Goal: Information Seeking & Learning: Learn about a topic

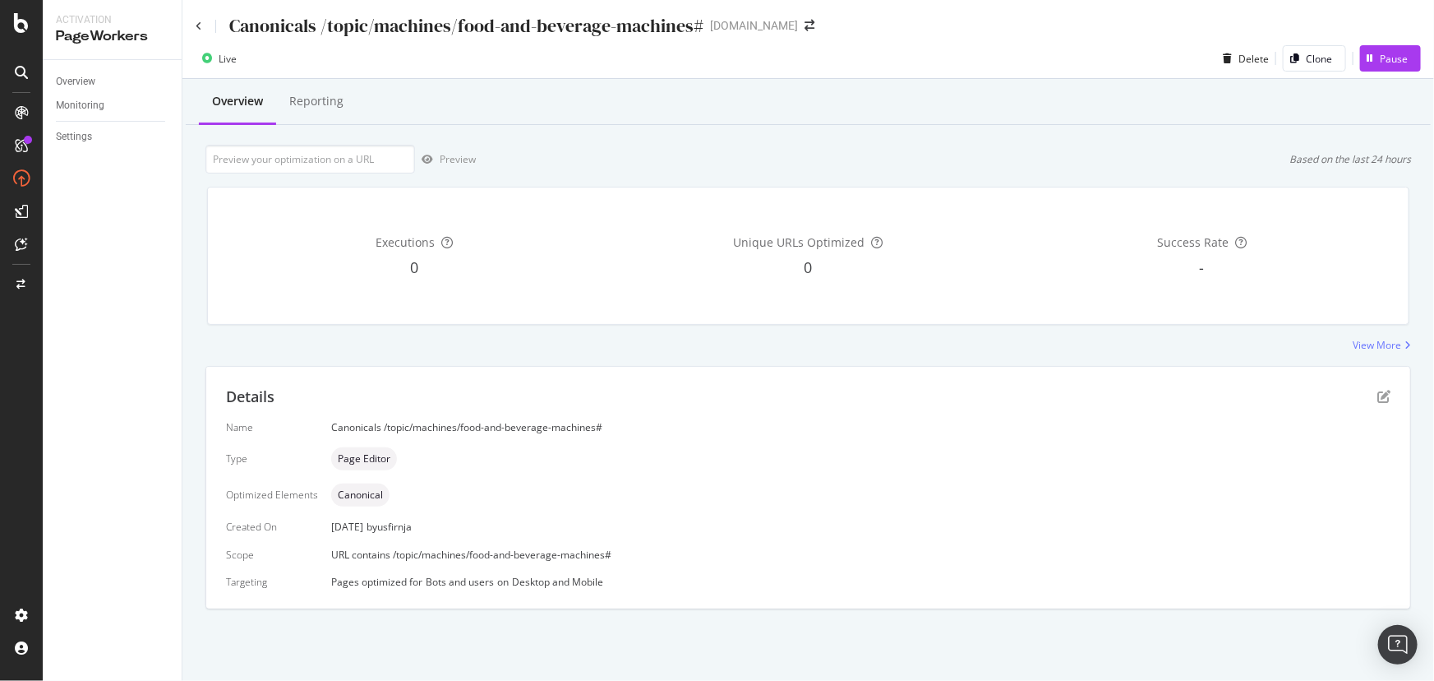
click at [24, 116] on icon at bounding box center [21, 112] width 13 height 13
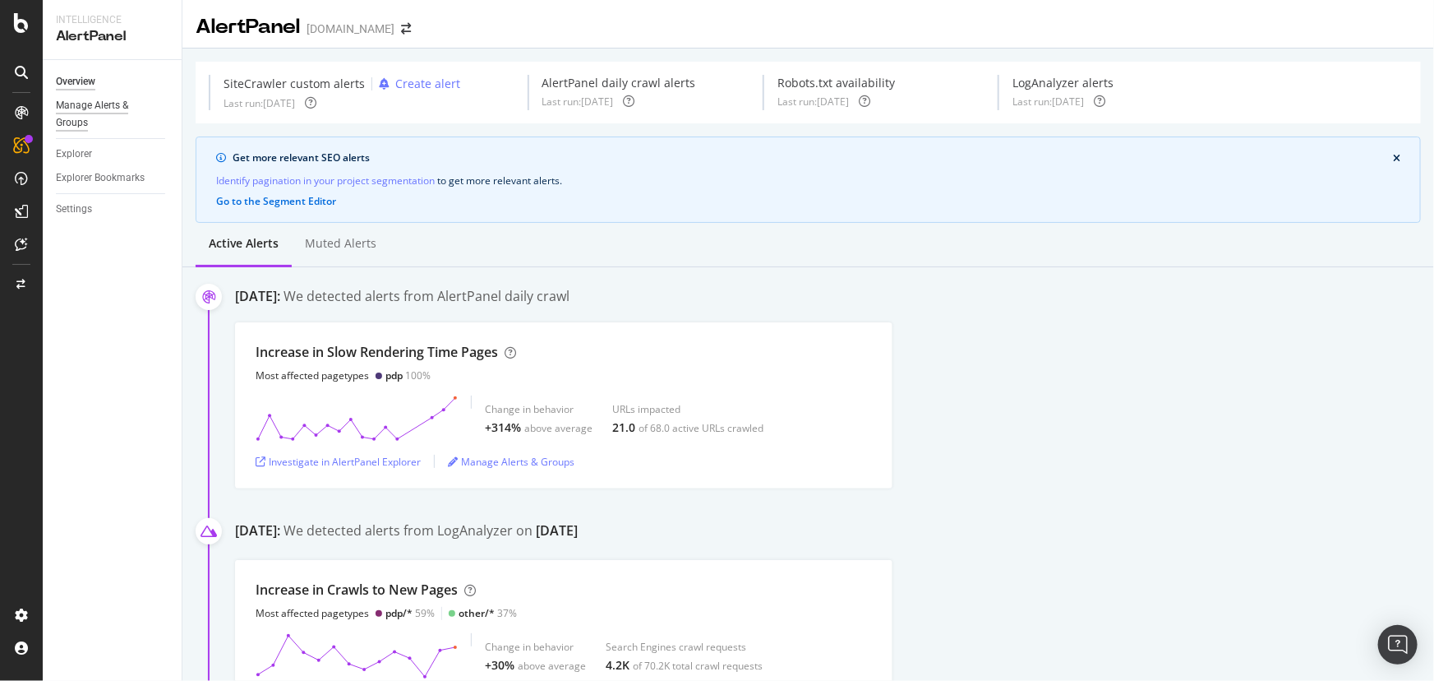
click at [113, 111] on div "Manage Alerts & Groups" at bounding box center [105, 114] width 99 height 35
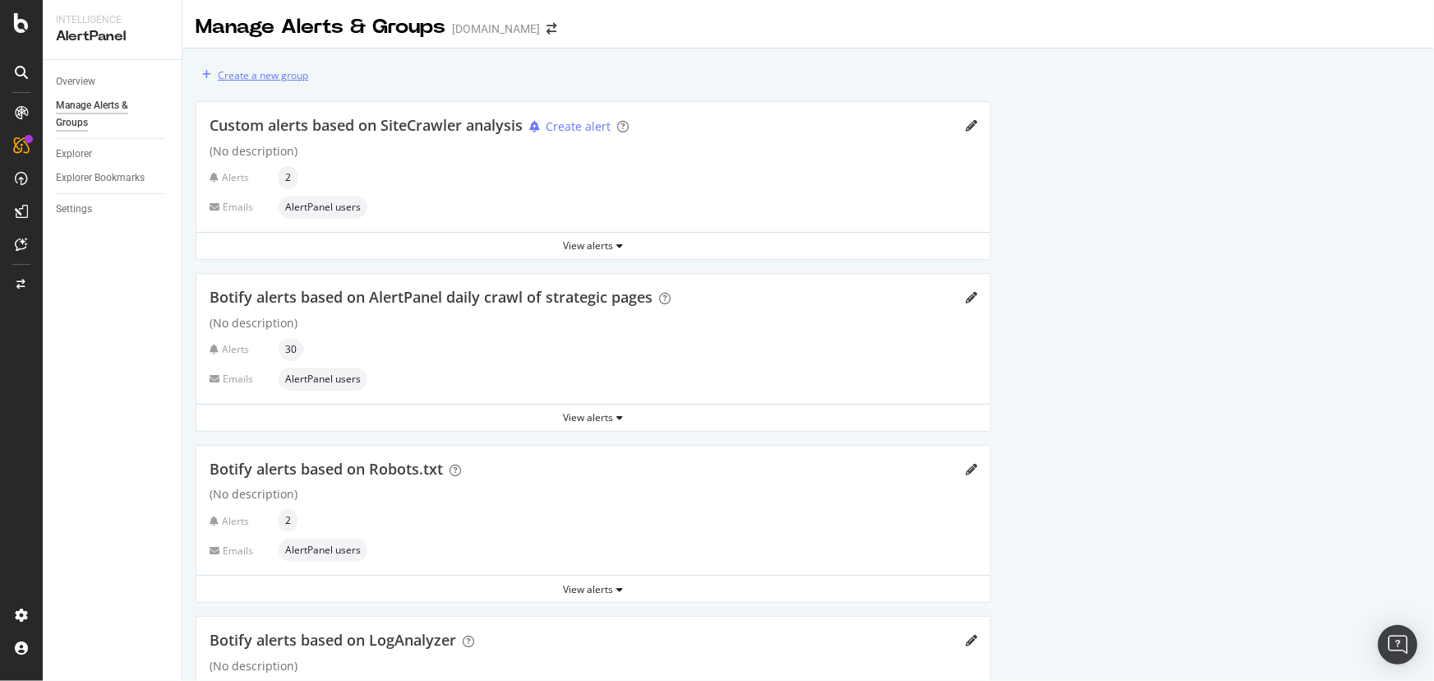
click at [299, 76] on div "Create a new group" at bounding box center [263, 75] width 90 height 14
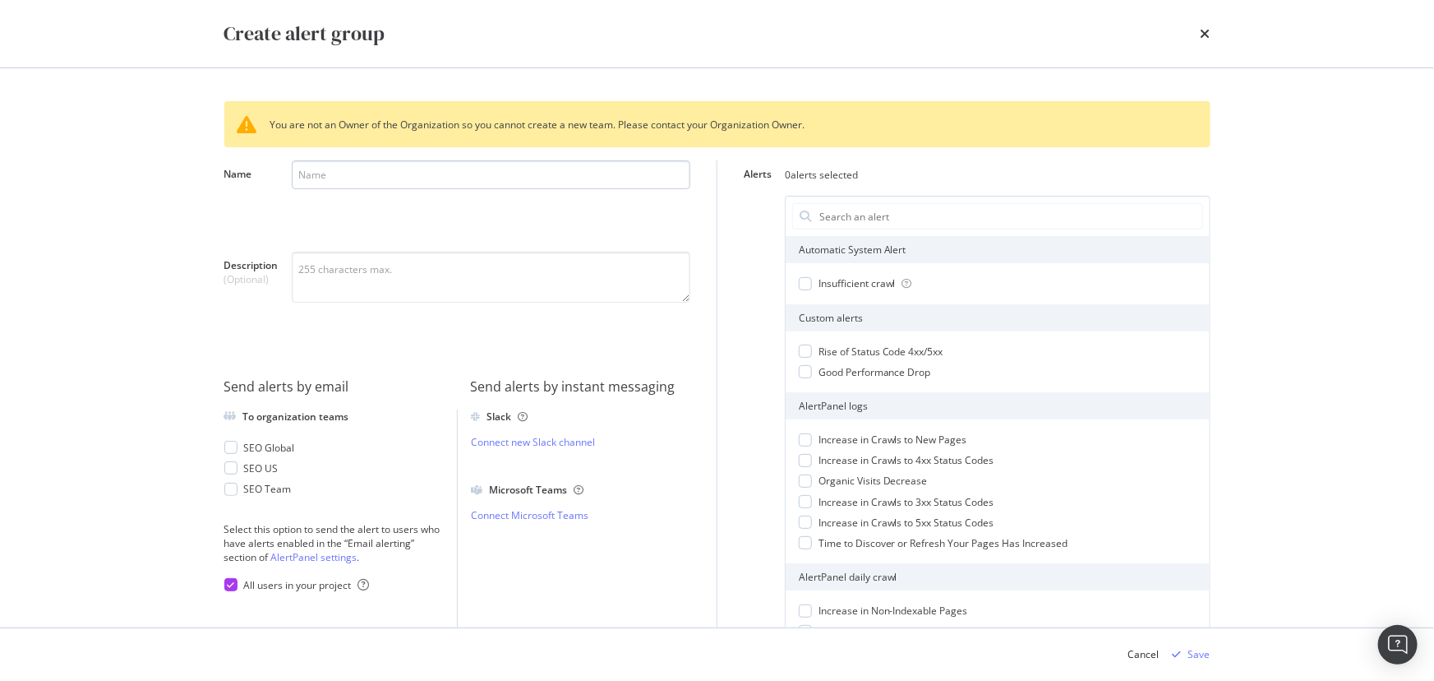
drag, startPoint x: 299, startPoint y: 76, endPoint x: 575, endPoint y: 183, distance: 295.7
click at [575, 183] on input "Name" at bounding box center [491, 174] width 399 height 29
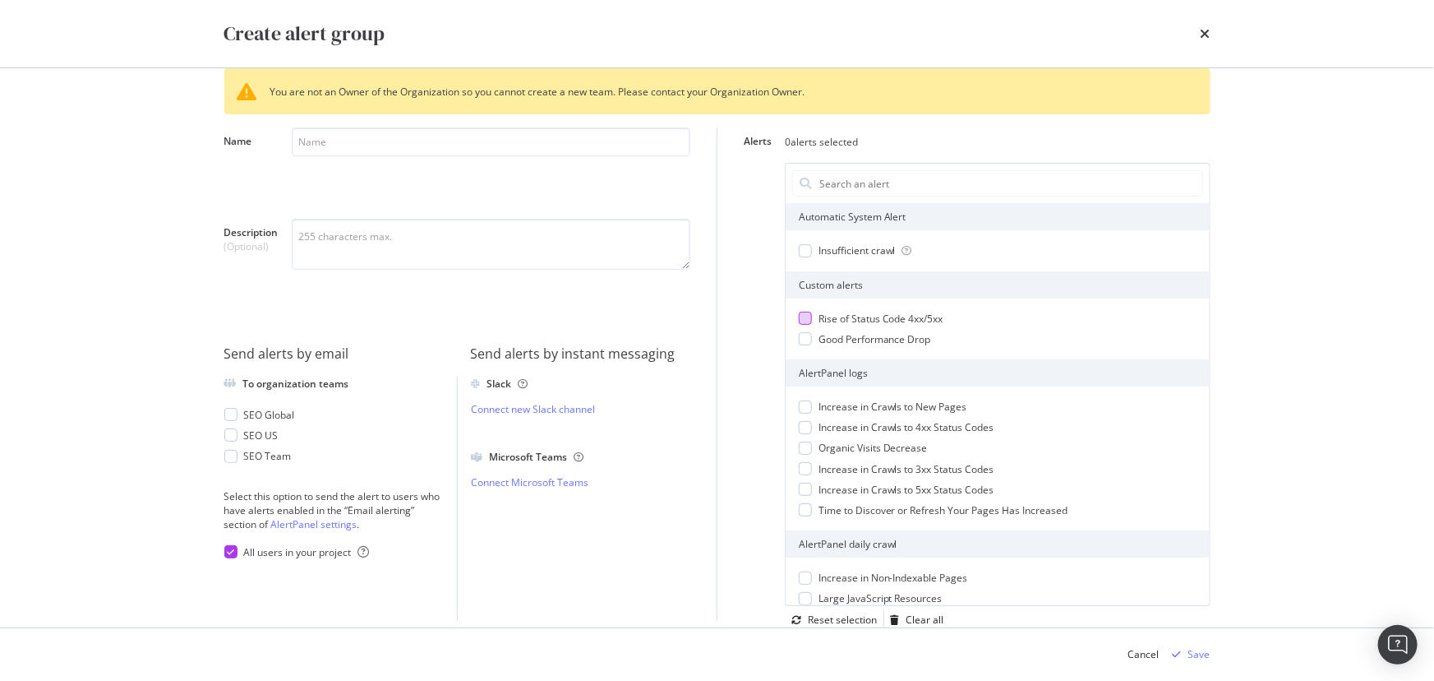
click at [799, 321] on div "modal" at bounding box center [805, 318] width 13 height 13
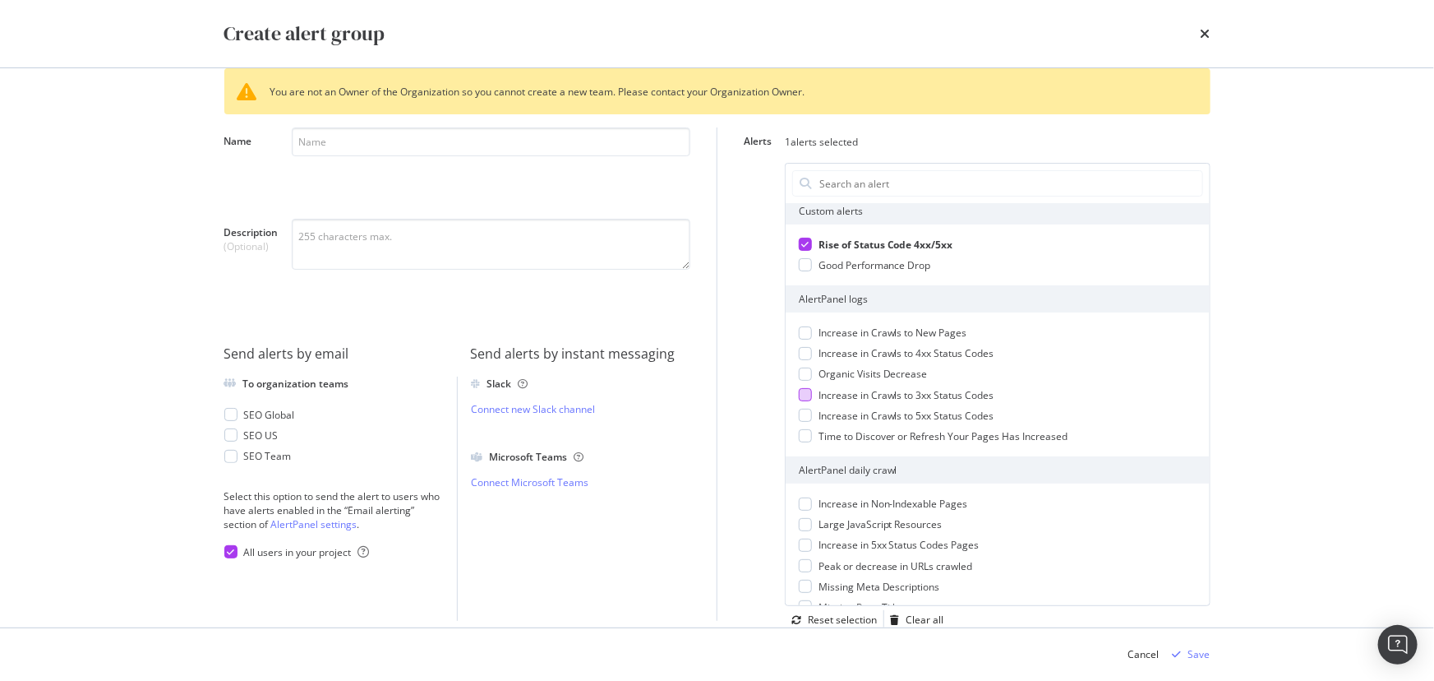
click at [799, 394] on div "modal" at bounding box center [805, 394] width 13 height 13
click at [799, 418] on div "modal" at bounding box center [805, 415] width 13 height 13
click at [799, 506] on div "modal" at bounding box center [805, 503] width 13 height 13
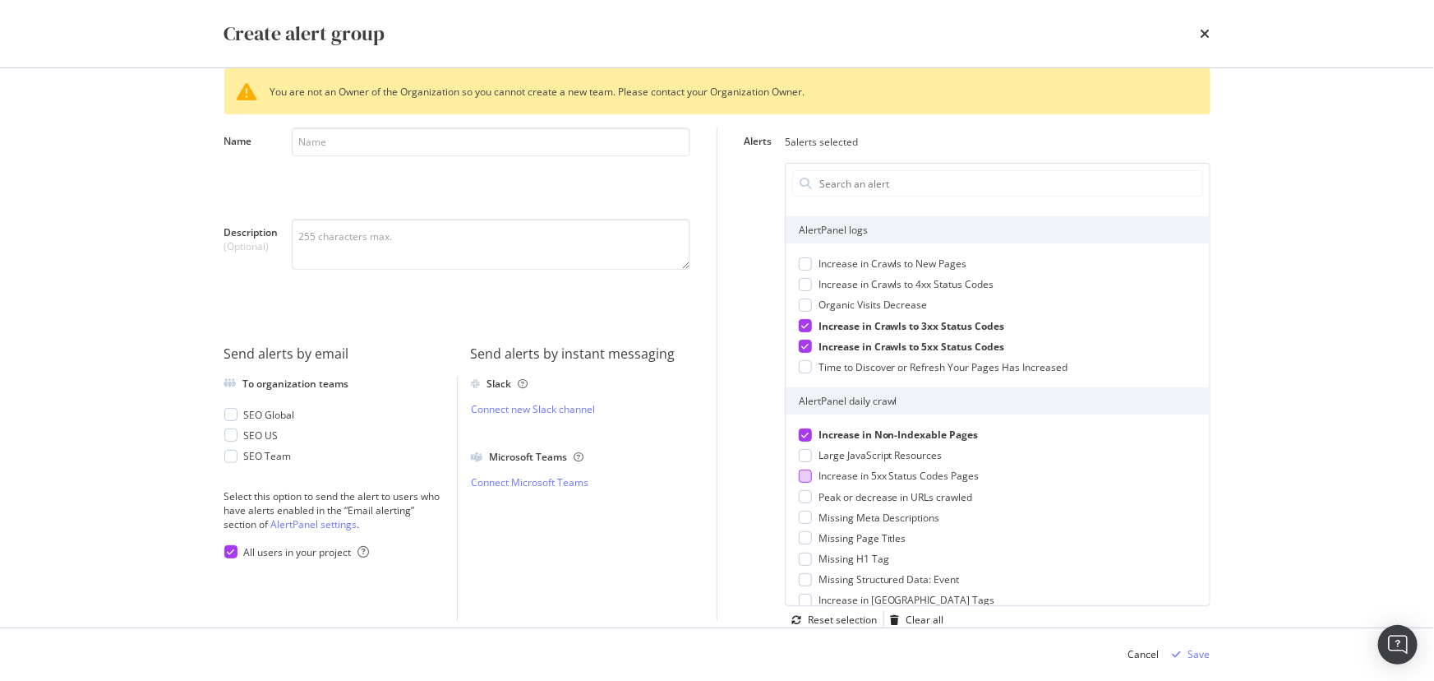
scroll to position [149, 0]
click at [819, 470] on span "Increase in 5xx Status Codes Pages" at bounding box center [899, 470] width 161 height 14
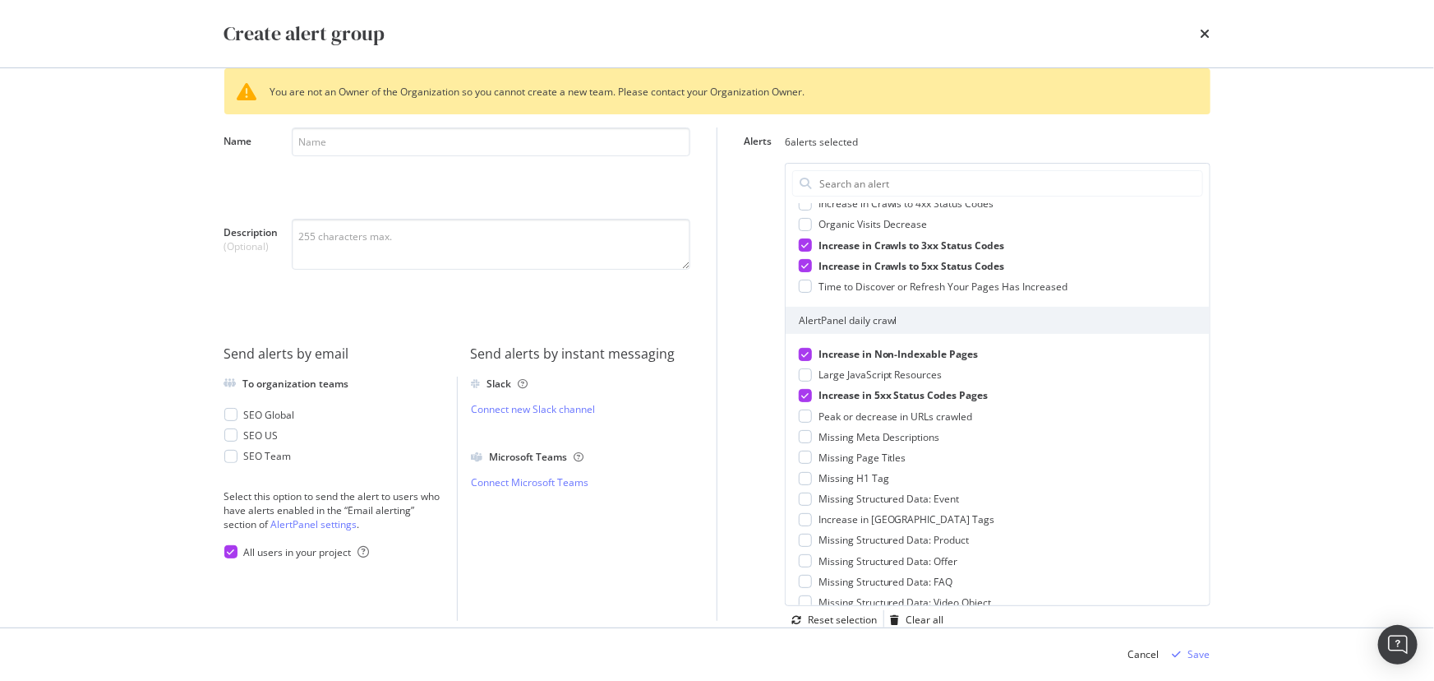
scroll to position [298, 0]
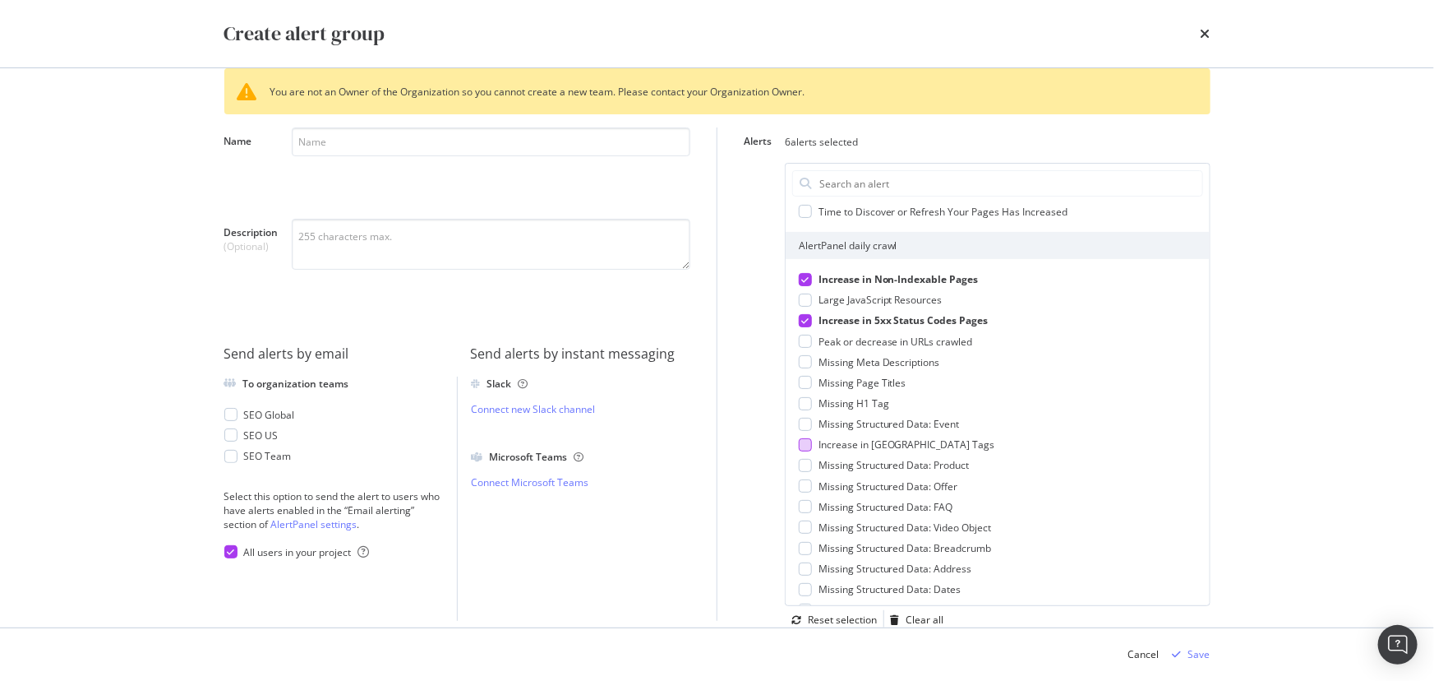
click at [801, 448] on div "modal" at bounding box center [805, 444] width 13 height 13
click at [801, 445] on icon "modal" at bounding box center [804, 445] width 7 height 8
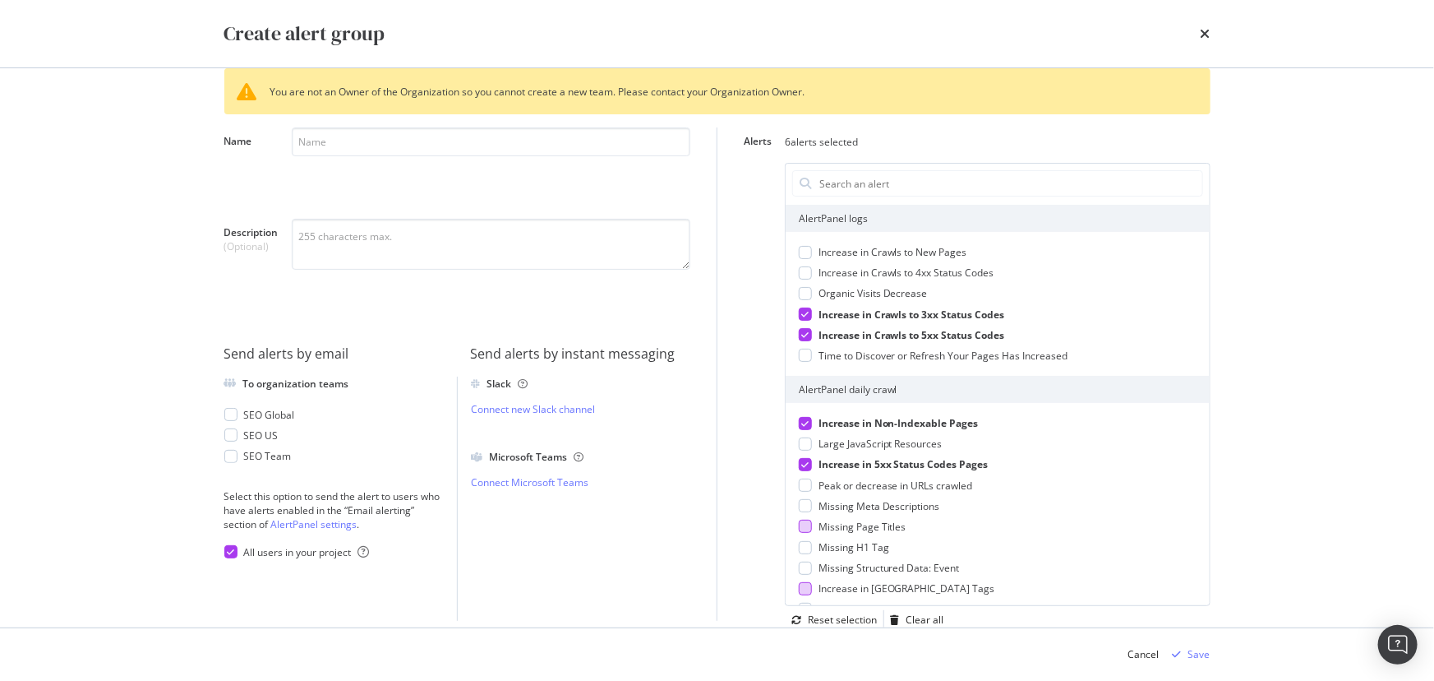
scroll to position [149, 0]
click at [805, 284] on div "Increase in Crawls to 4xx Status Codes" at bounding box center [998, 278] width 398 height 14
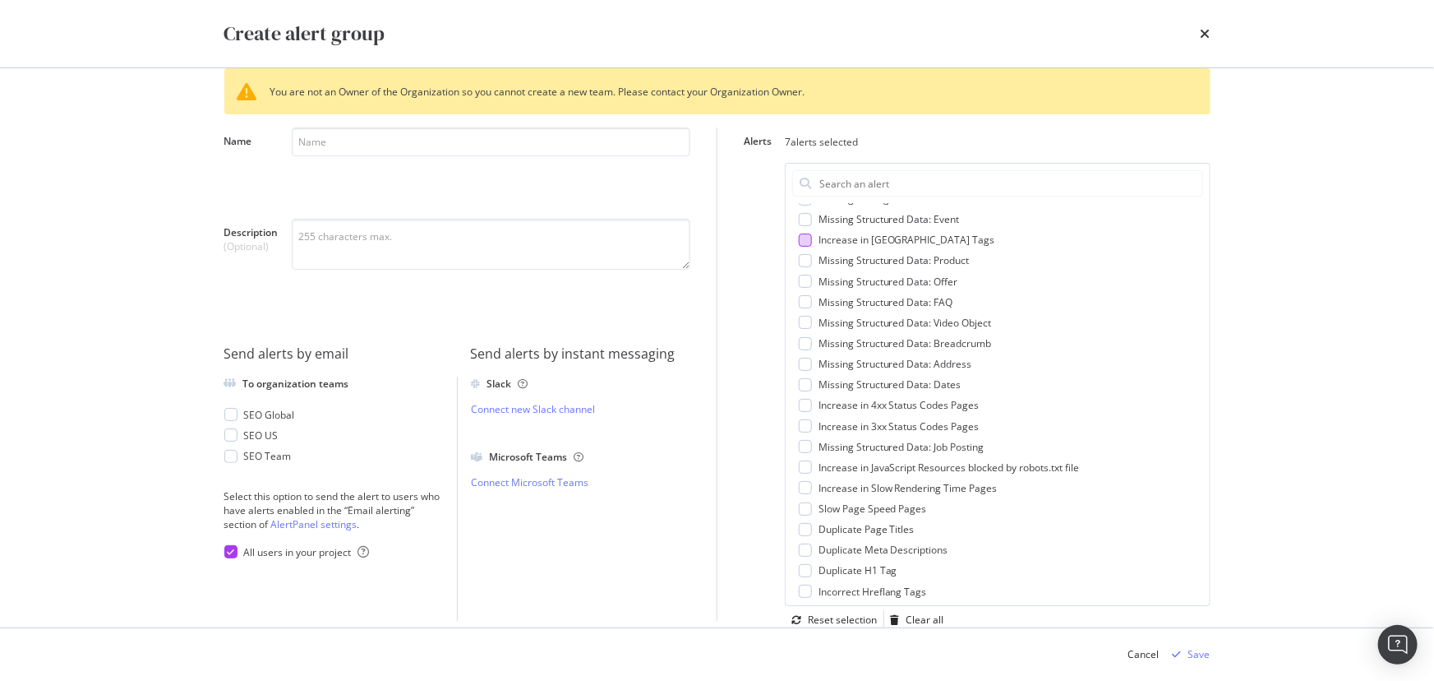
scroll to position [523, 0]
click at [484, 135] on input "Name" at bounding box center [491, 141] width 399 height 29
click at [799, 383] on div "modal" at bounding box center [805, 385] width 13 height 13
click at [799, 404] on div "modal" at bounding box center [805, 405] width 13 height 13
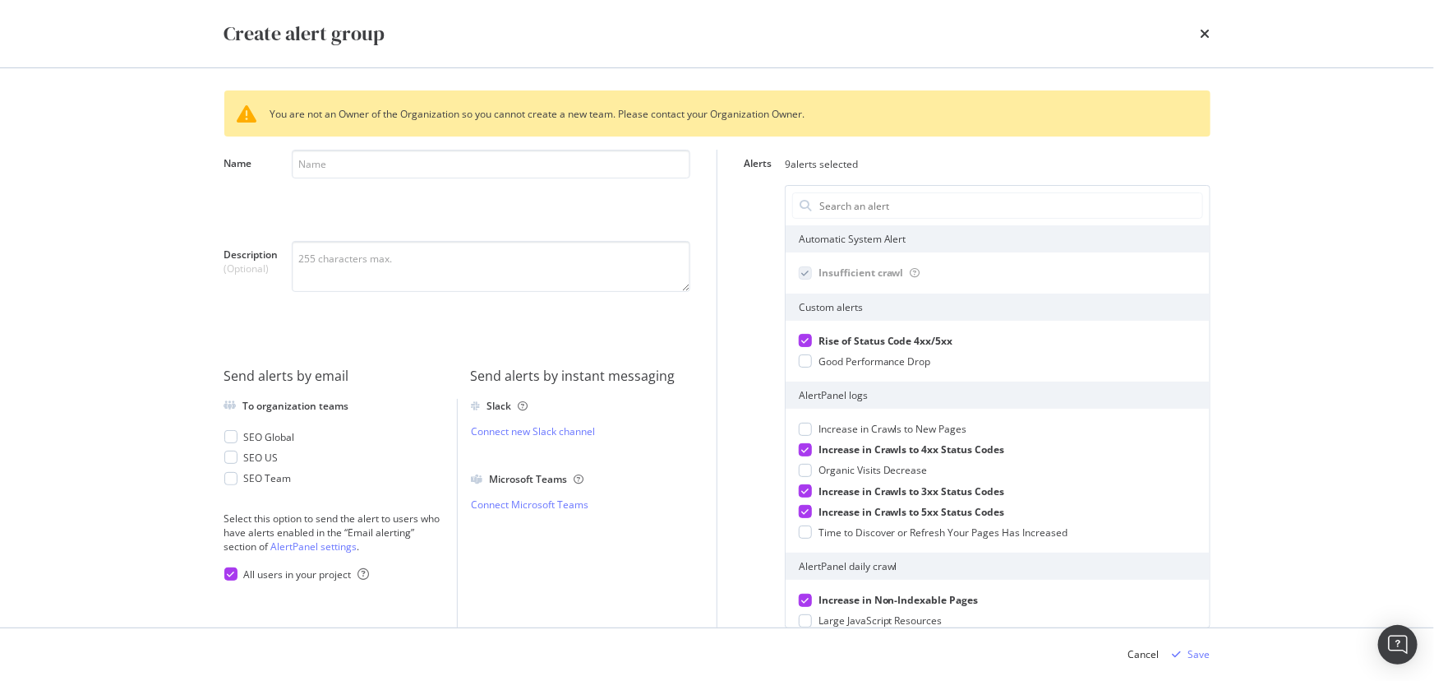
scroll to position [0, 0]
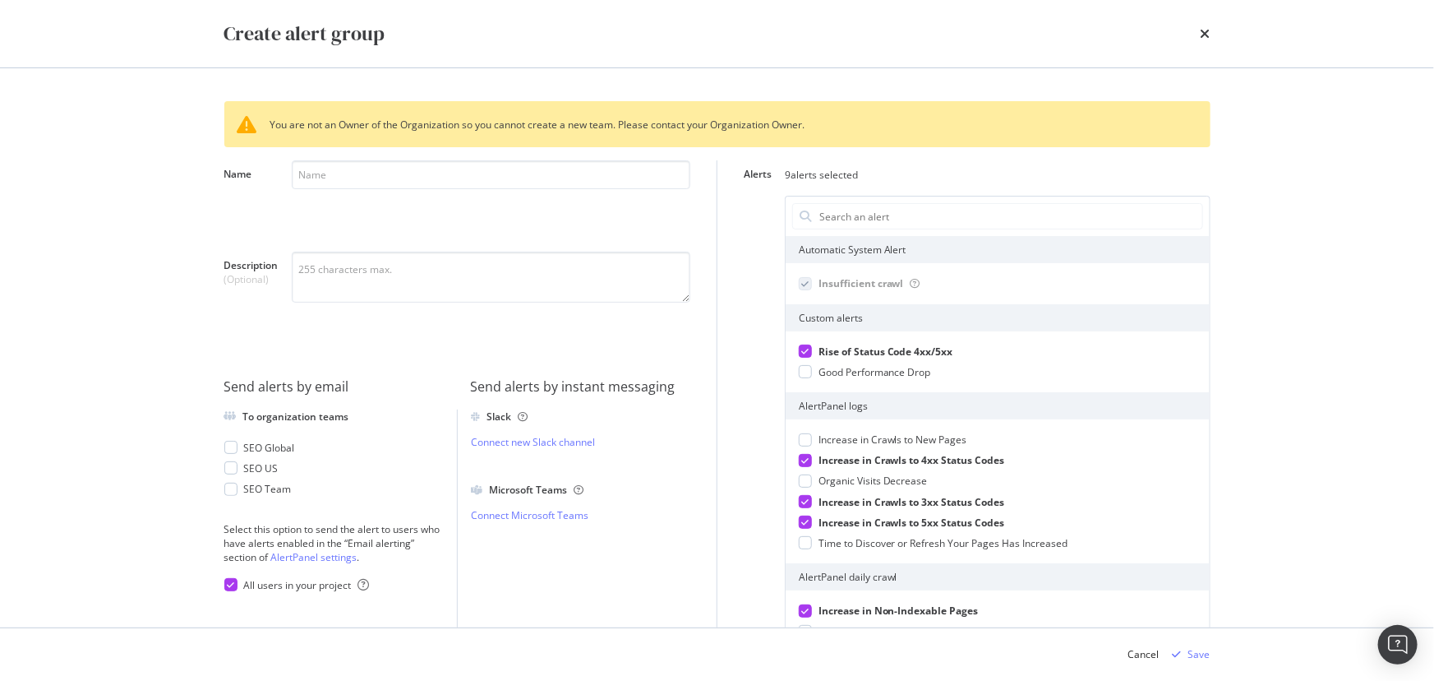
click at [221, 594] on div "You are not an Owner of the Organization so you cannot create a new team. Pleas…" at bounding box center [718, 347] width 1052 height 559
click at [233, 592] on div "To organization teams SEO Global SEO US SEO Team Select this option to send the…" at bounding box center [340, 531] width 233 height 244
click at [234, 587] on div "modal" at bounding box center [230, 584] width 13 height 13
click at [337, 558] on link "AlertPanel settings" at bounding box center [314, 557] width 86 height 14
click at [447, 175] on input "Name" at bounding box center [491, 174] width 399 height 29
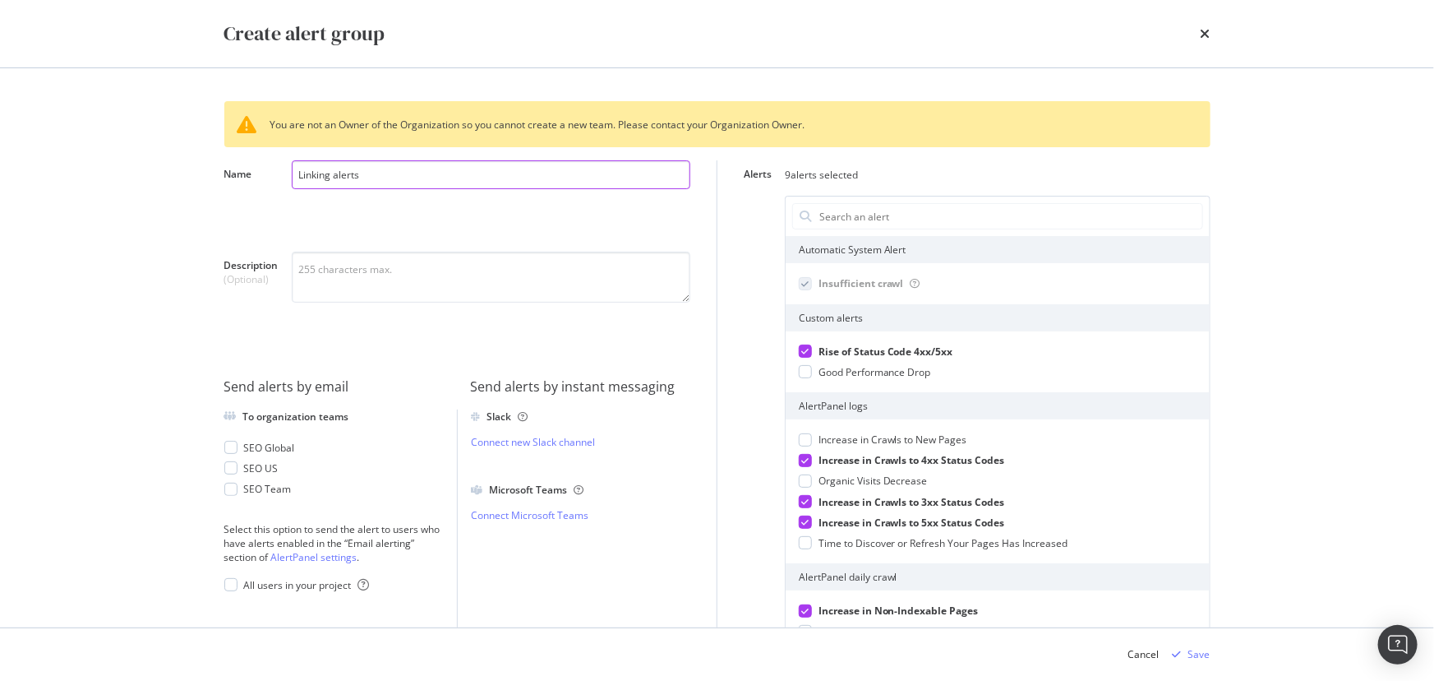
type input "Linking alerts"
click at [1151, 654] on div "Cancel" at bounding box center [1144, 654] width 31 height 14
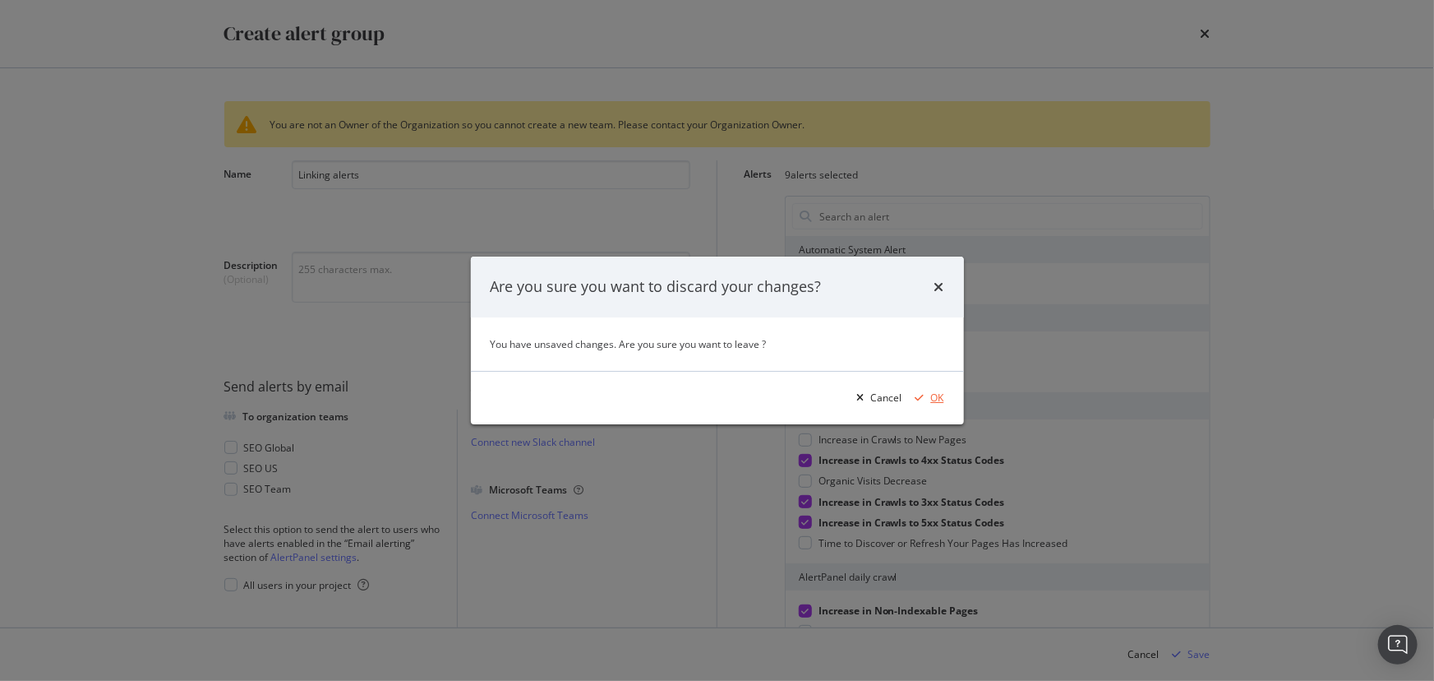
click at [935, 401] on div "OK" at bounding box center [937, 397] width 13 height 14
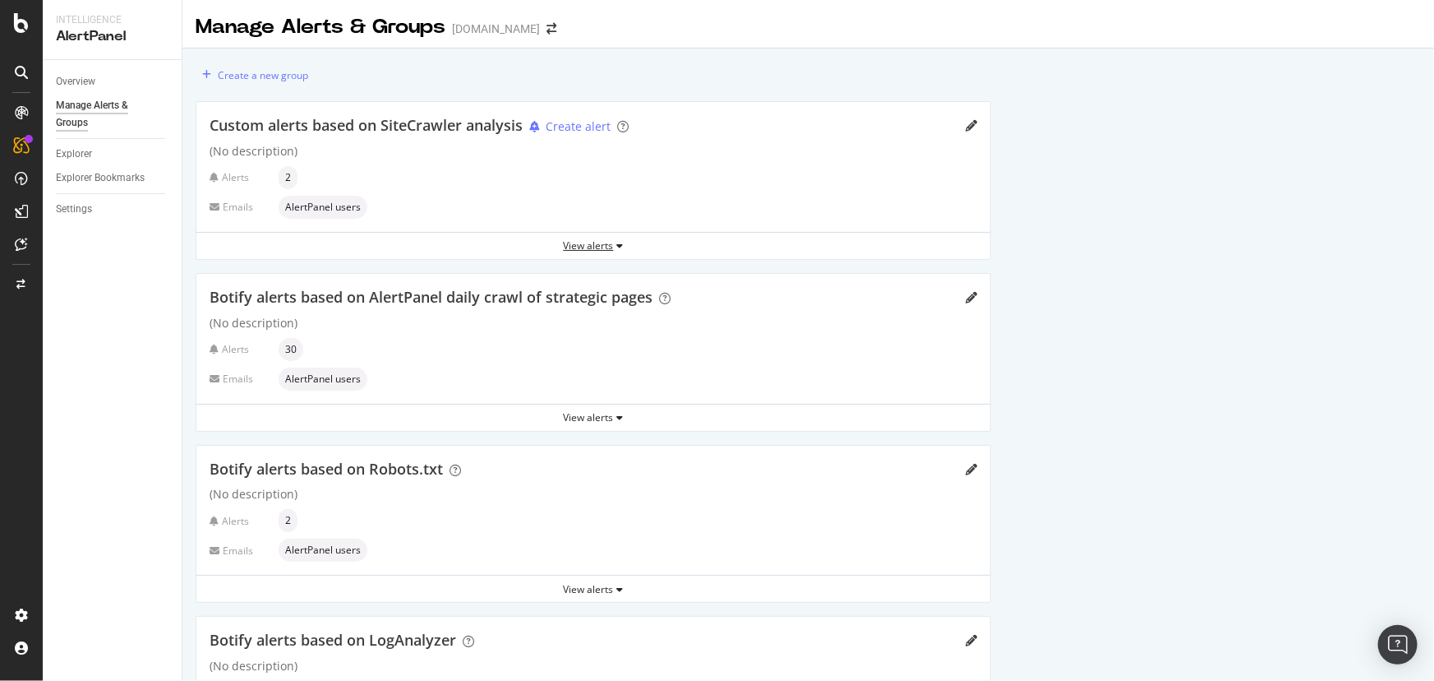
click at [589, 246] on div "View alerts" at bounding box center [593, 245] width 794 height 14
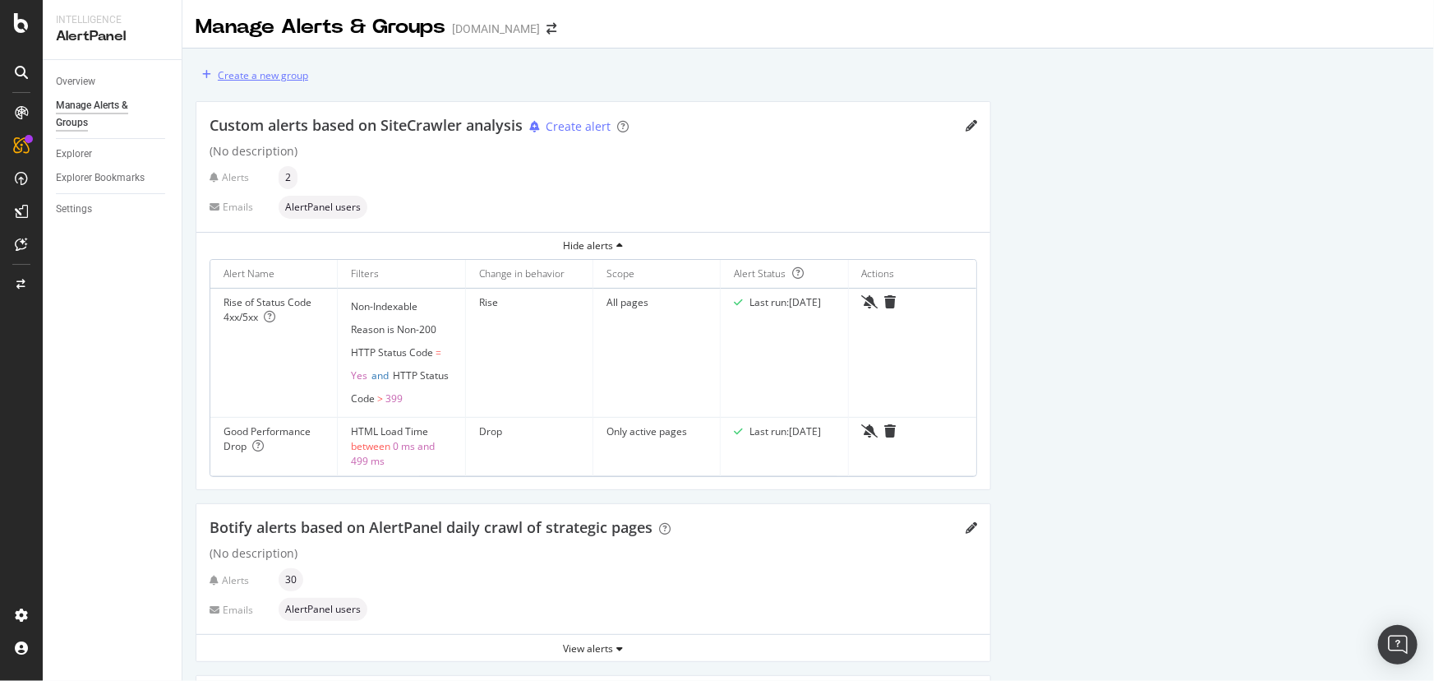
click at [274, 74] on div "Create a new group" at bounding box center [263, 75] width 90 height 14
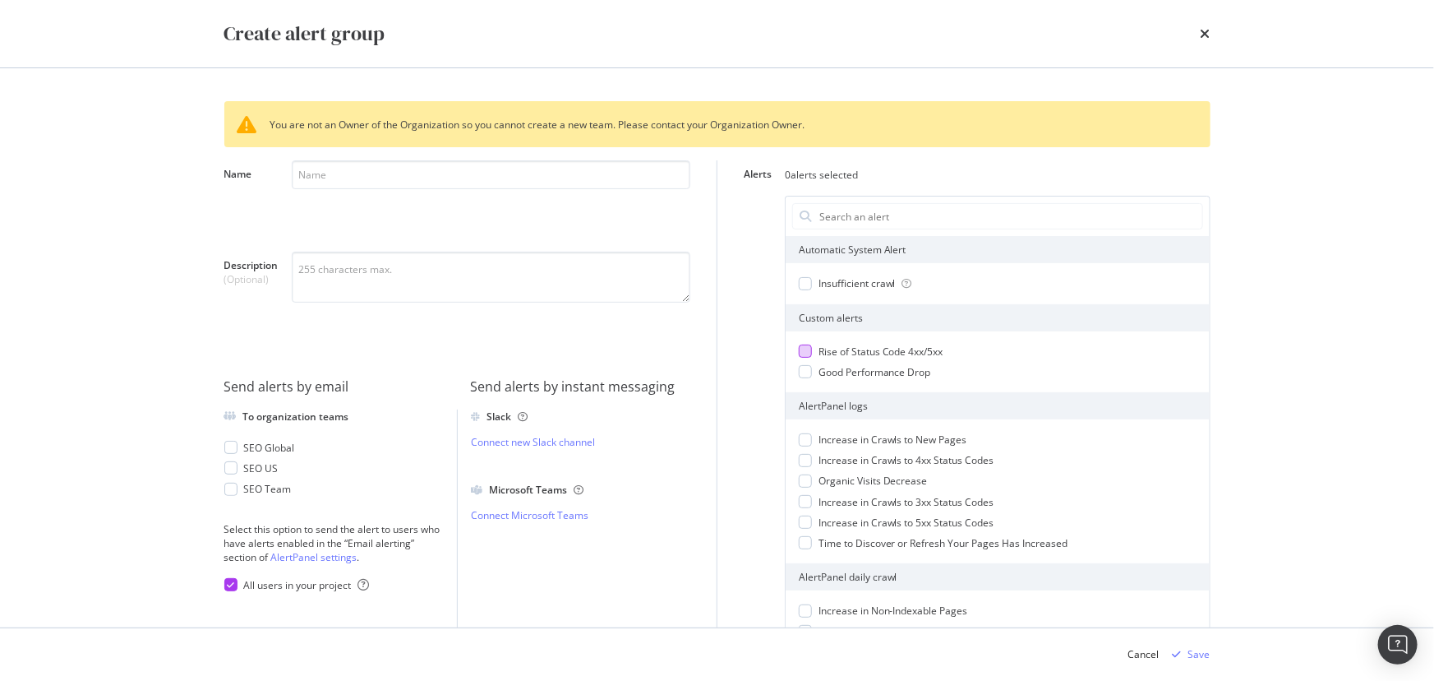
click at [799, 344] on div "modal" at bounding box center [805, 350] width 13 height 13
click at [799, 458] on div "modal" at bounding box center [805, 460] width 13 height 13
click at [797, 446] on div "Increase in Crawls to New Pages Increase in Crawls to 4xx Status Codes Organic …" at bounding box center [998, 491] width 424 height 144
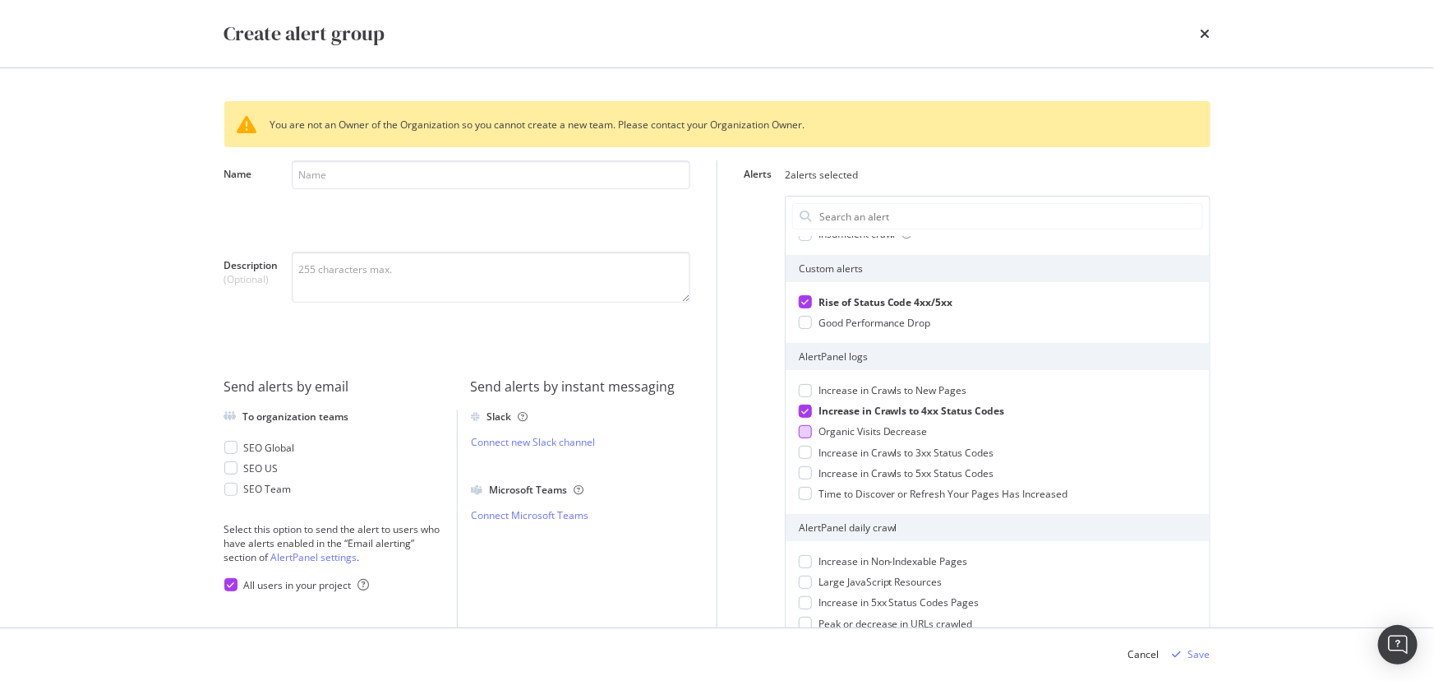
scroll to position [74, 0]
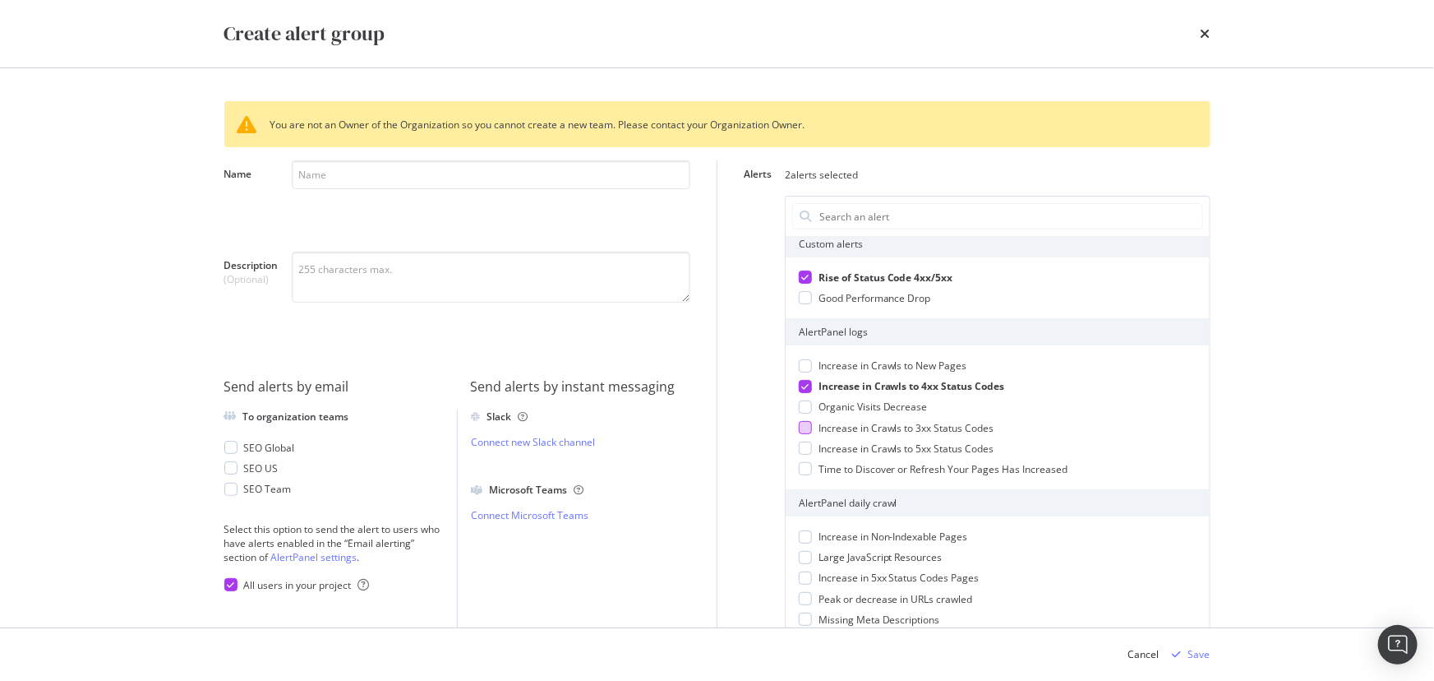
click at [801, 423] on div "modal" at bounding box center [805, 427] width 13 height 13
click at [807, 446] on div "Increase in Crawls to 5xx Status Codes" at bounding box center [998, 448] width 398 height 14
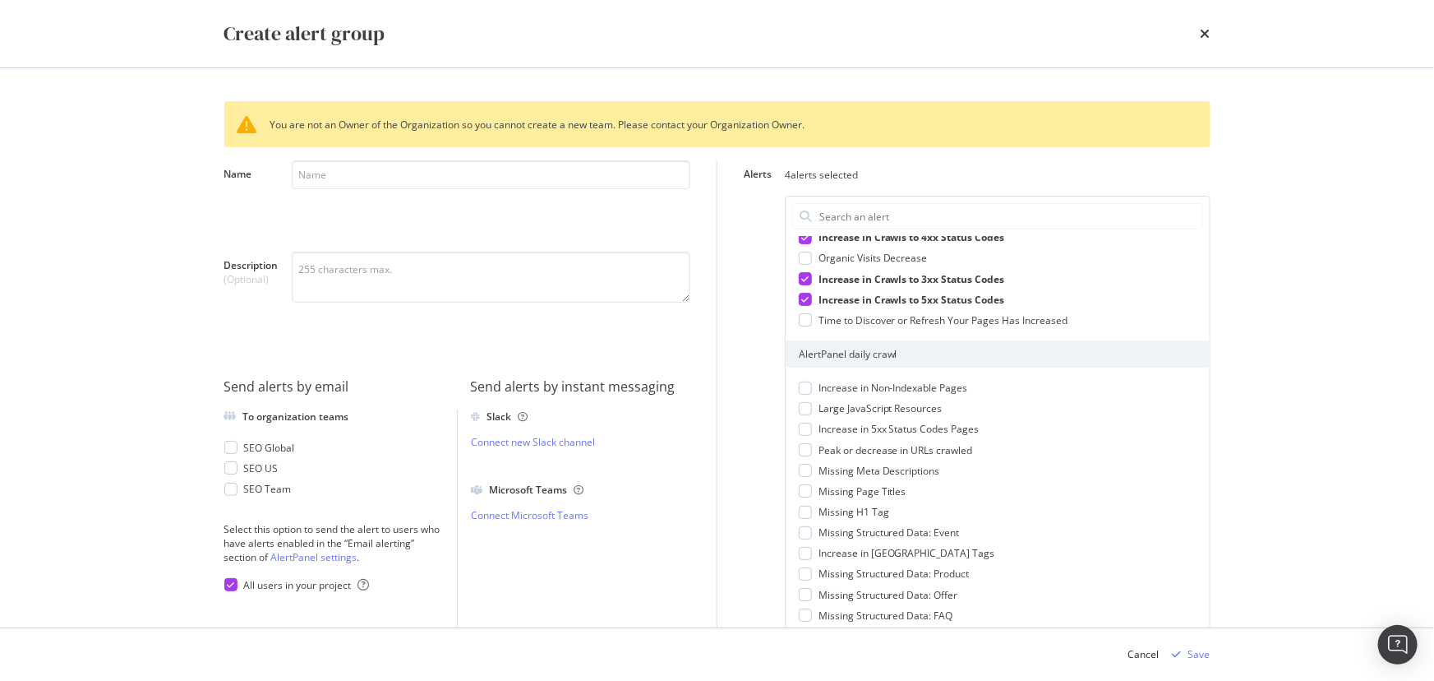
scroll to position [224, 0]
click at [804, 436] on div "Increase in Non-Indexable Pages Large JavaScript Resources Increase in 5xx Stat…" at bounding box center [998, 676] width 424 height 619
click at [804, 432] on div "modal" at bounding box center [805, 428] width 13 height 13
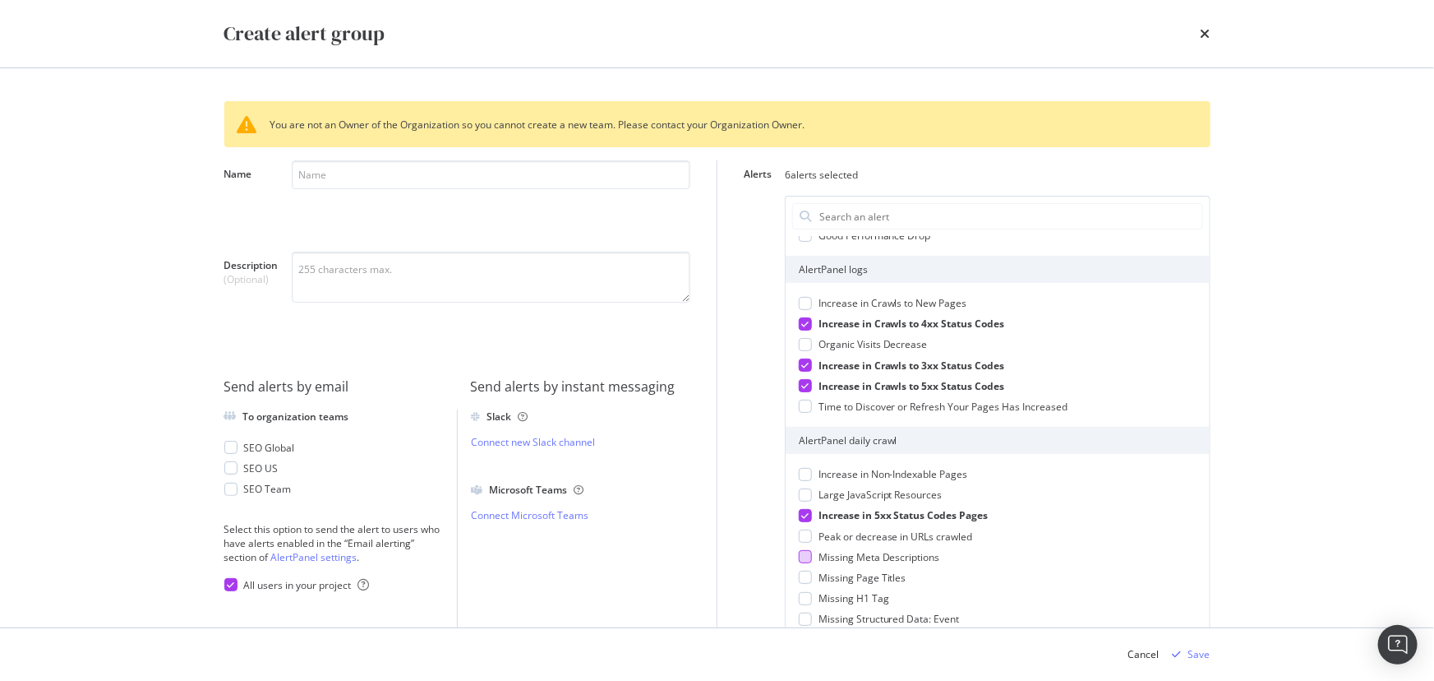
scroll to position [136, 0]
click at [801, 475] on div "modal" at bounding box center [805, 475] width 13 height 13
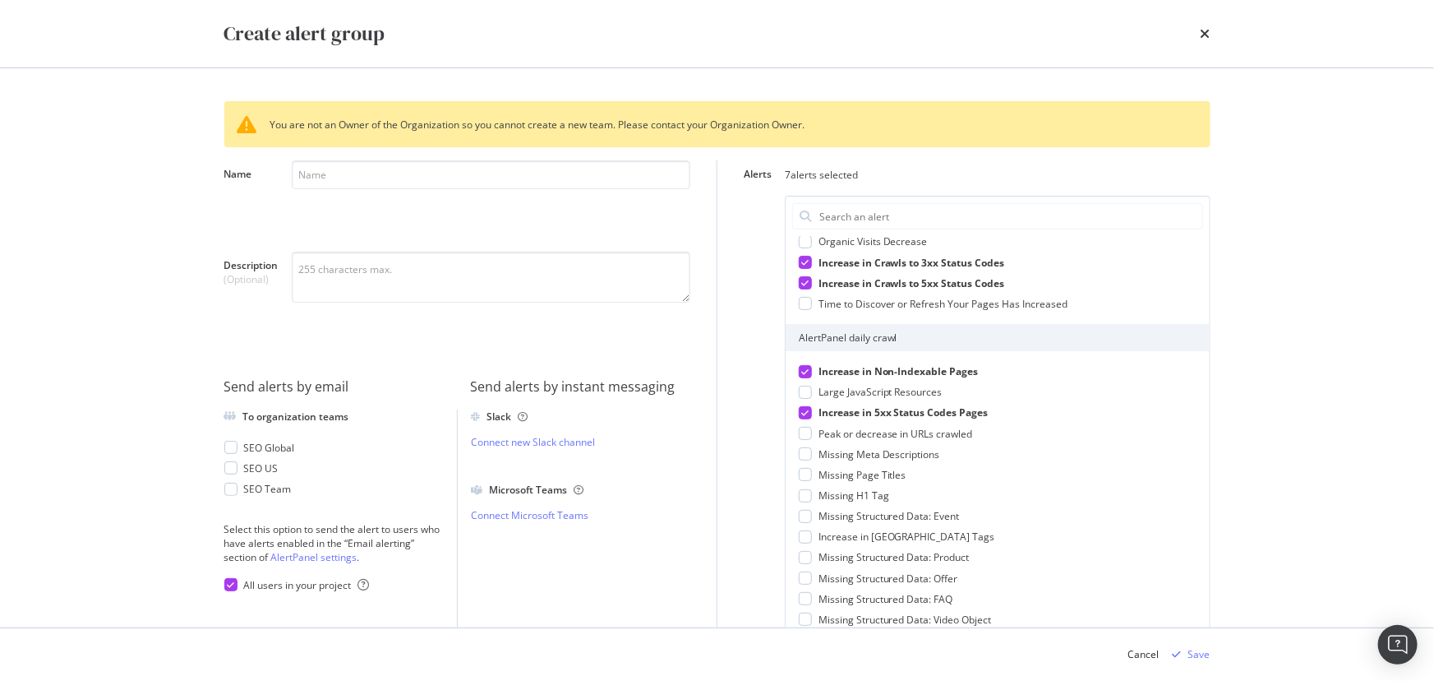
scroll to position [285, 0]
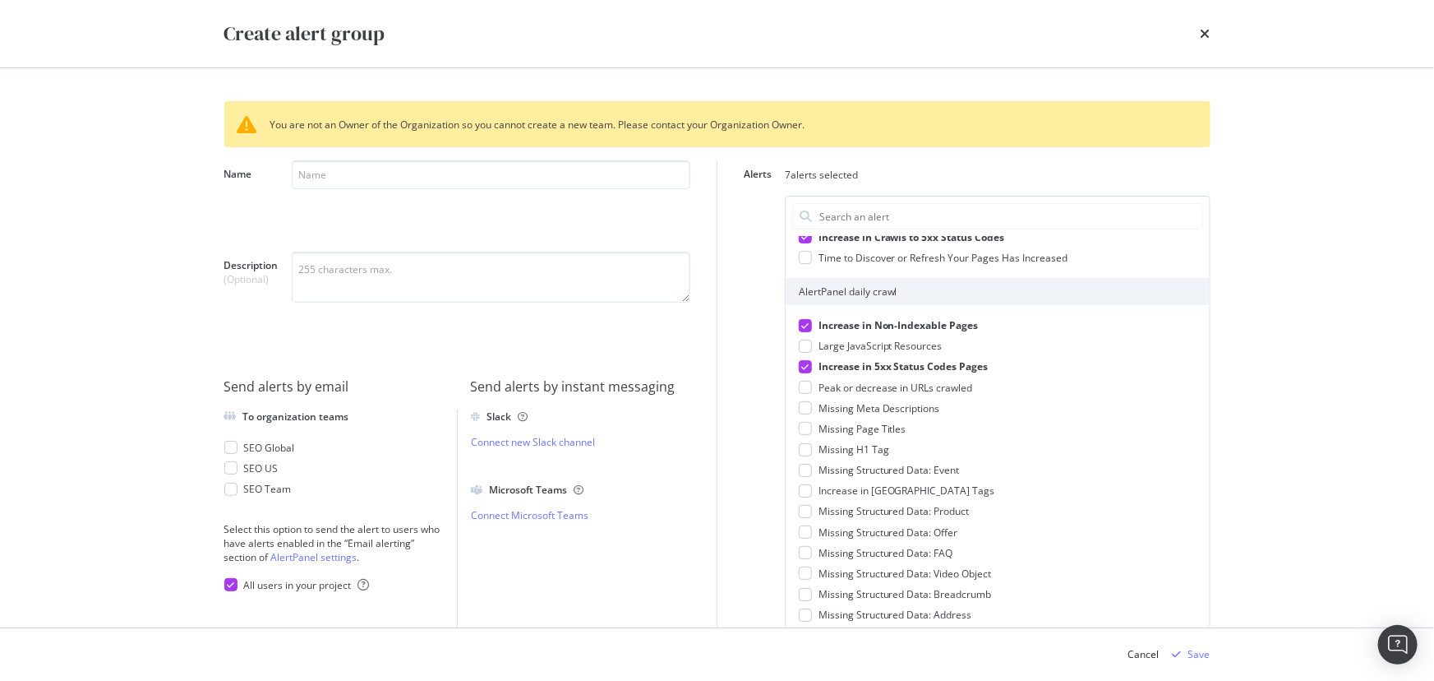
click at [801, 327] on icon "modal" at bounding box center [804, 325] width 7 height 8
drag, startPoint x: 797, startPoint y: 344, endPoint x: 798, endPoint y: 356, distance: 11.5
click at [799, 346] on div "modal" at bounding box center [805, 345] width 13 height 13
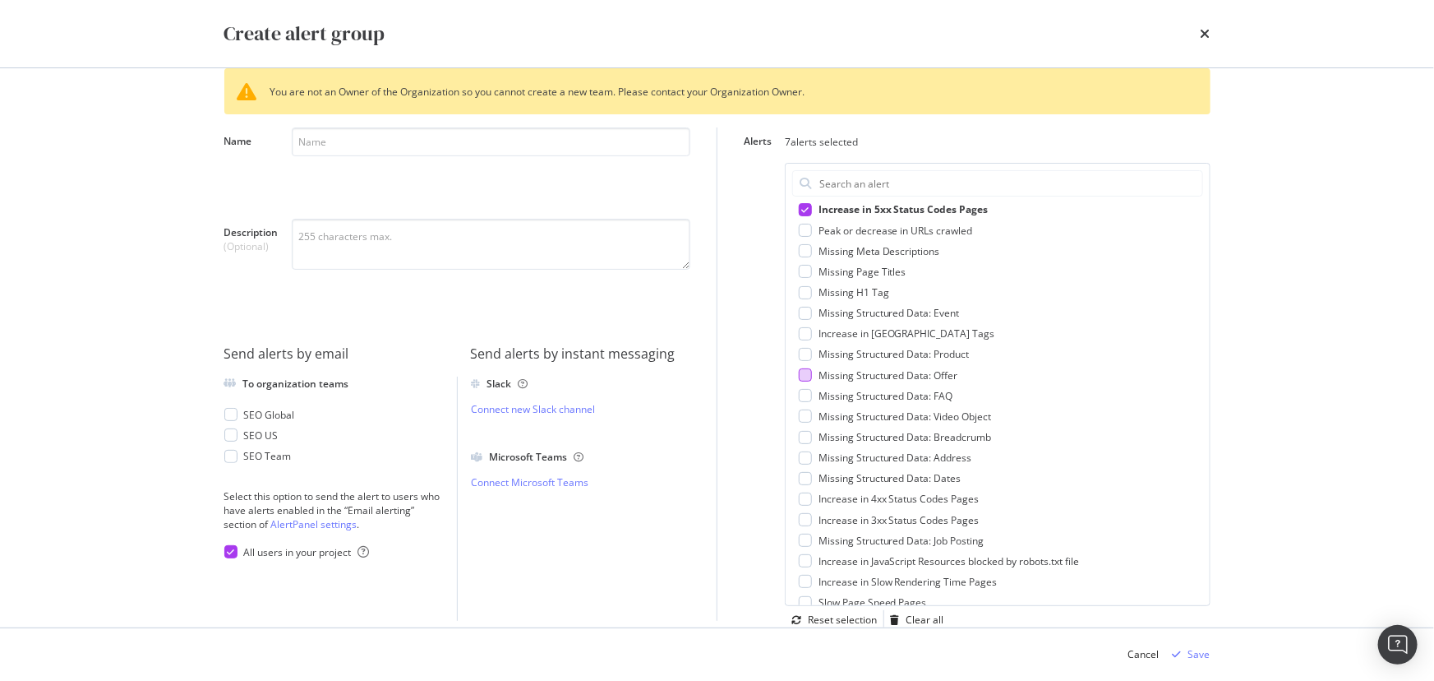
scroll to position [435, 0]
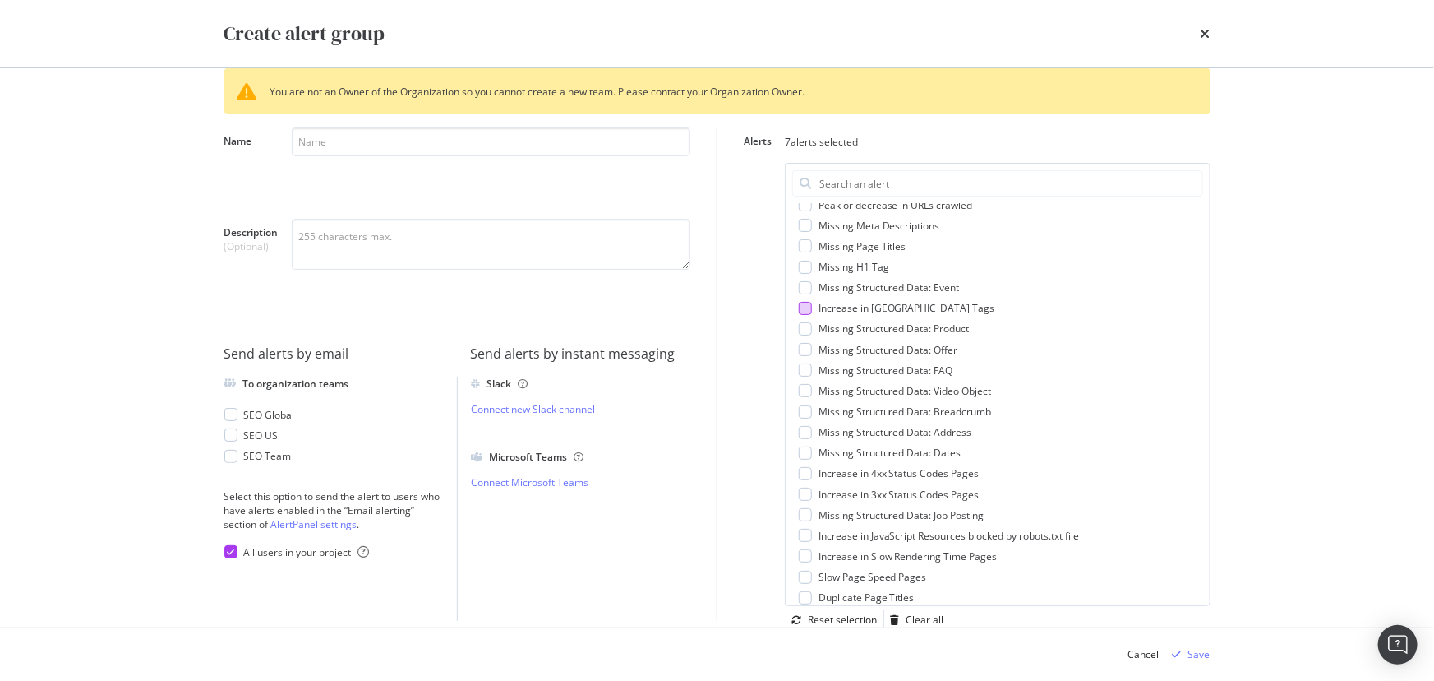
click at [806, 311] on div "Increase in Noindex Tags" at bounding box center [998, 308] width 398 height 14
click at [802, 470] on div "modal" at bounding box center [805, 473] width 13 height 13
click at [802, 489] on div "modal" at bounding box center [805, 493] width 13 height 13
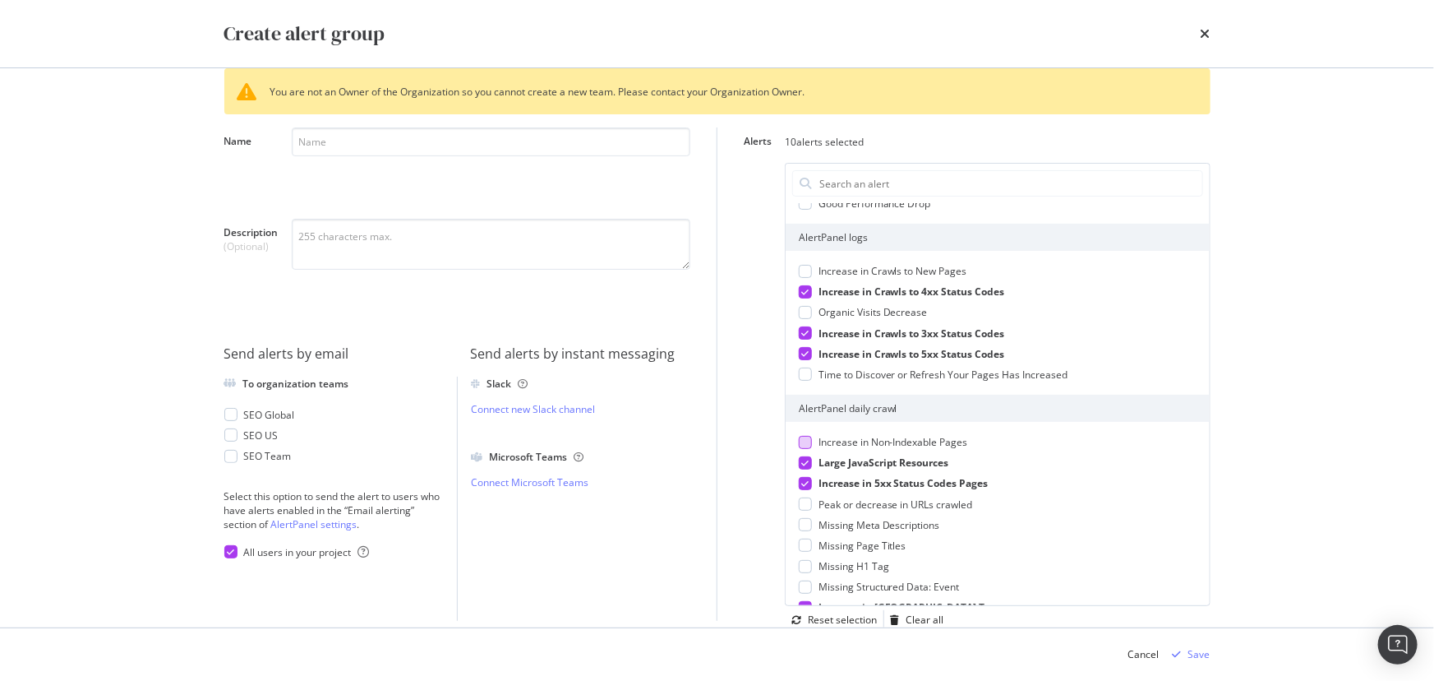
scroll to position [0, 0]
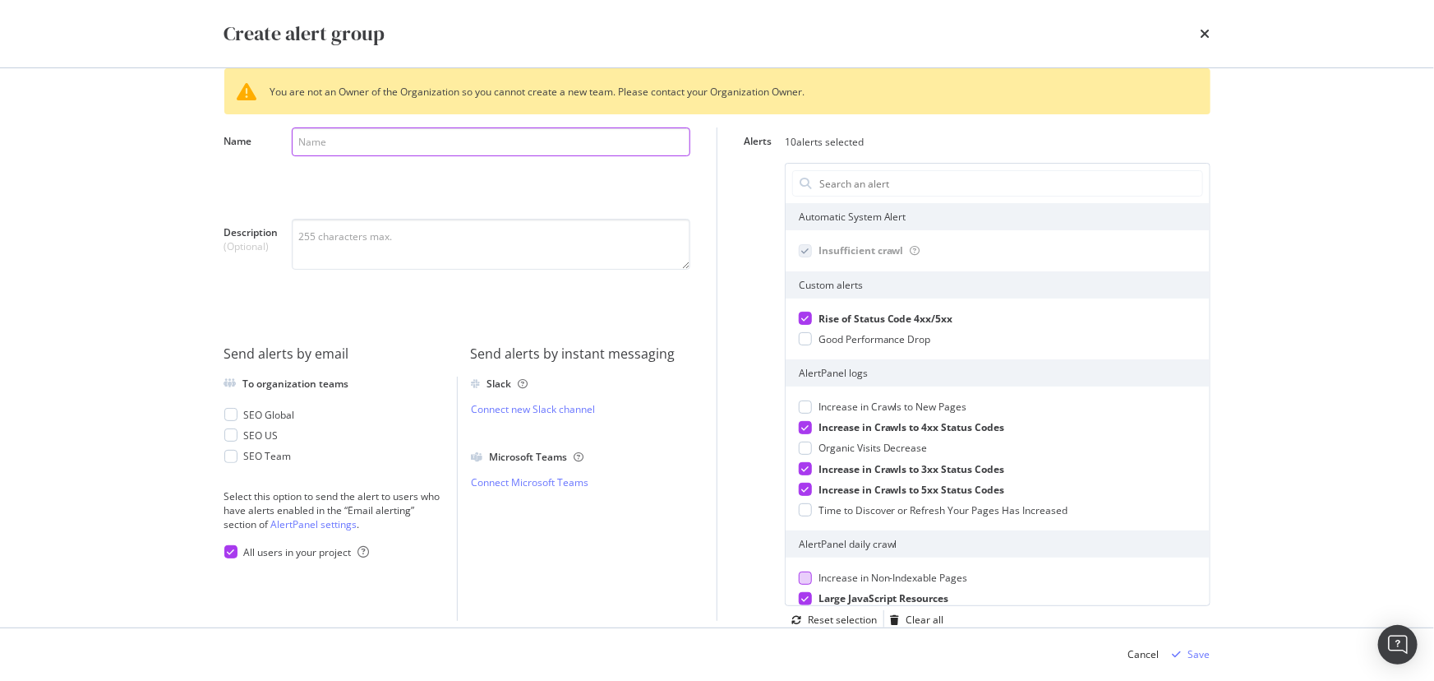
click at [626, 131] on input "Name" at bounding box center [491, 141] width 399 height 29
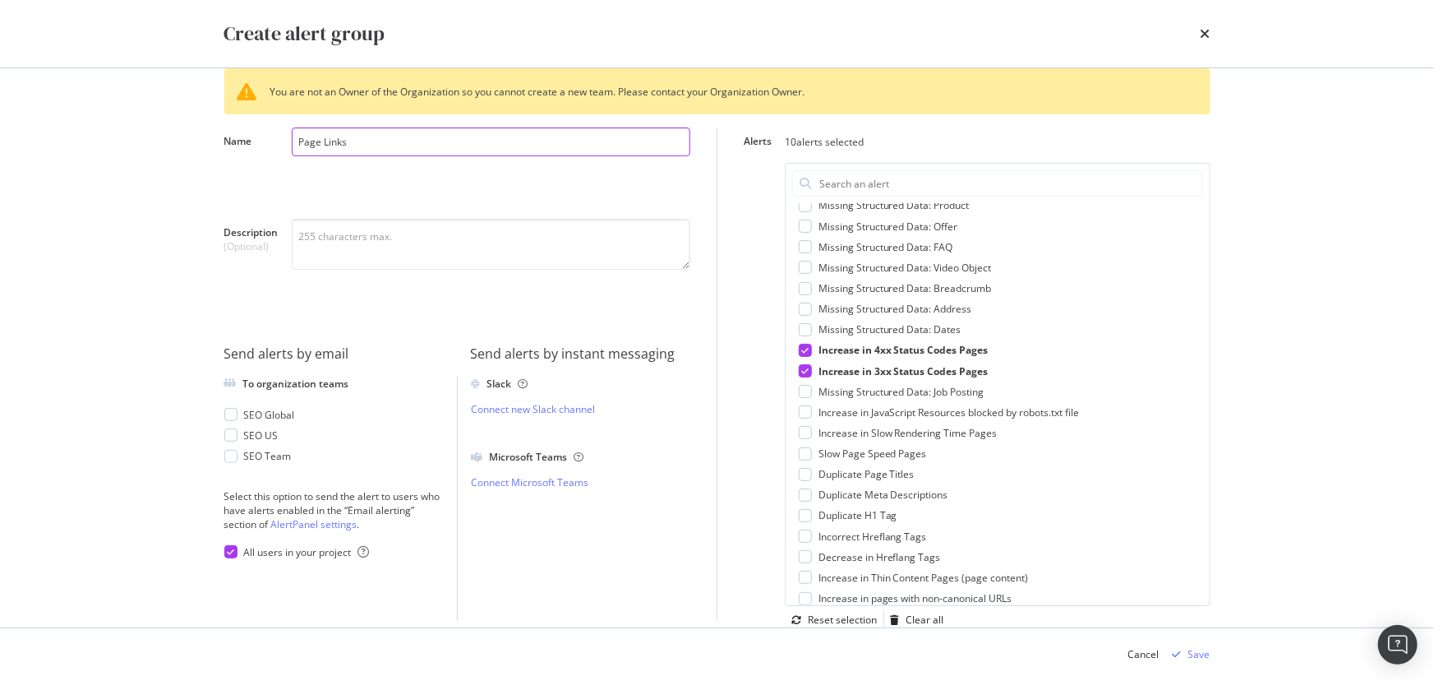
scroll to position [658, 0]
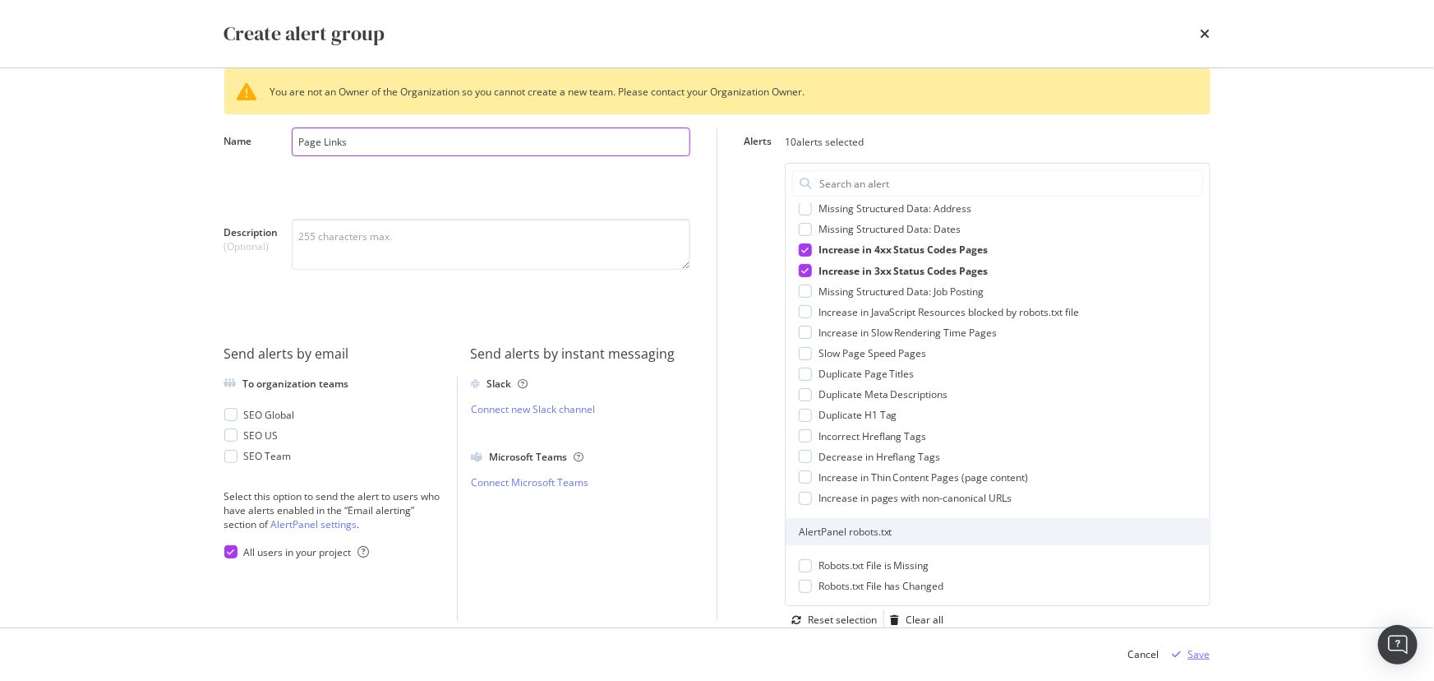
type input "Page Links"
click at [1207, 651] on div "Save" at bounding box center [1200, 654] width 22 height 14
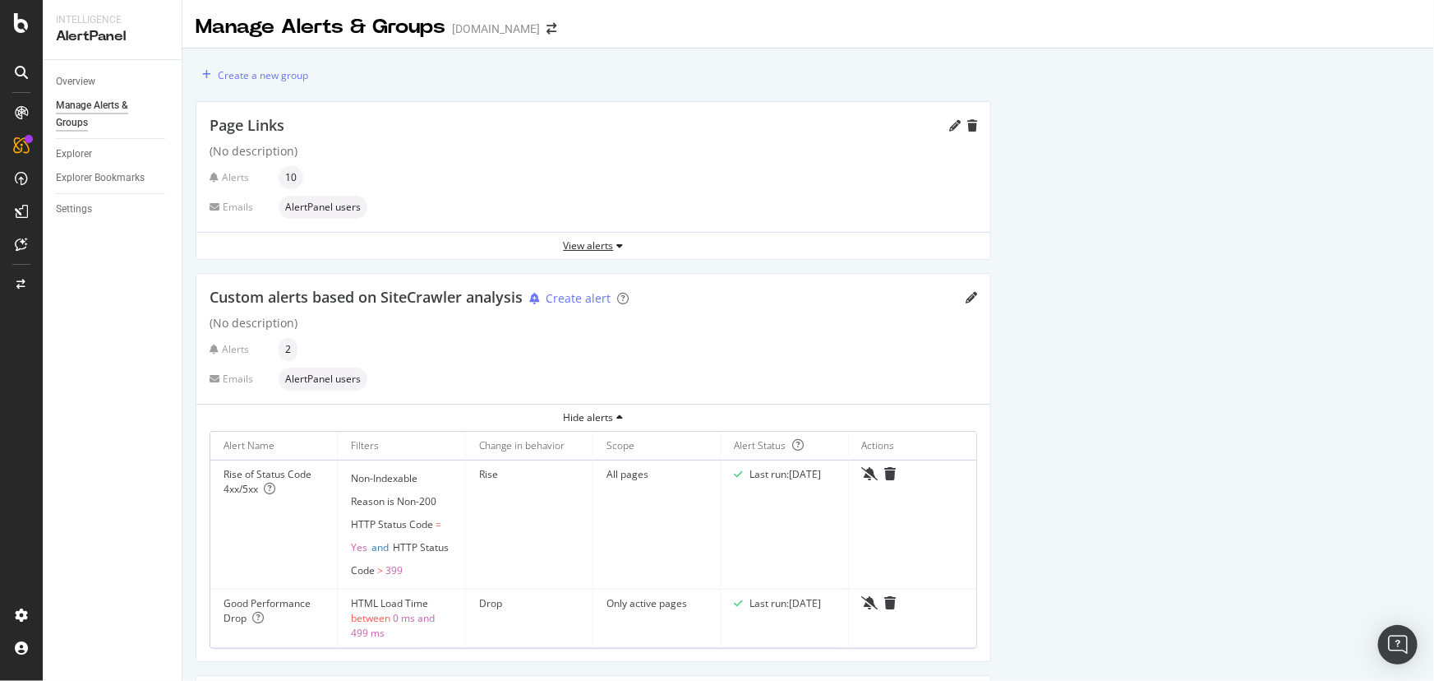
click at [583, 240] on div "View alerts" at bounding box center [593, 245] width 794 height 14
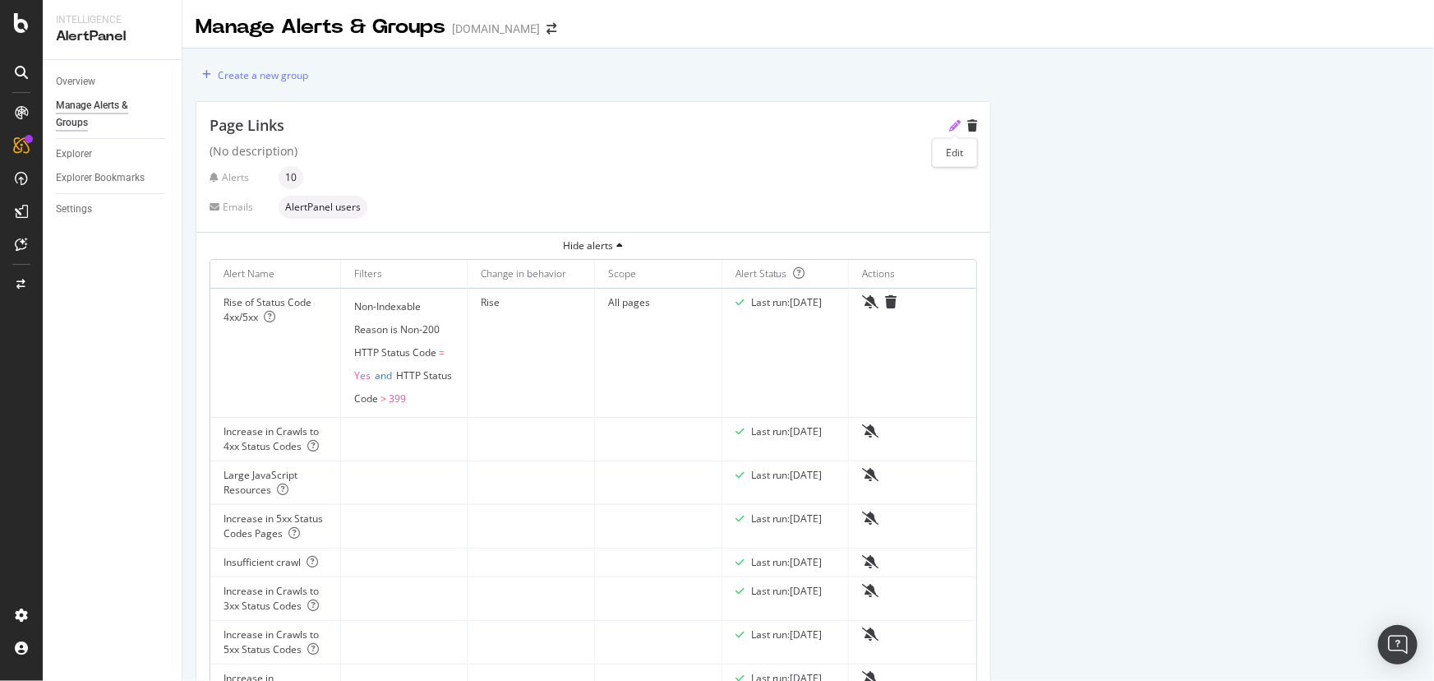
click at [958, 126] on icon "pencil" at bounding box center [955, 126] width 12 height 12
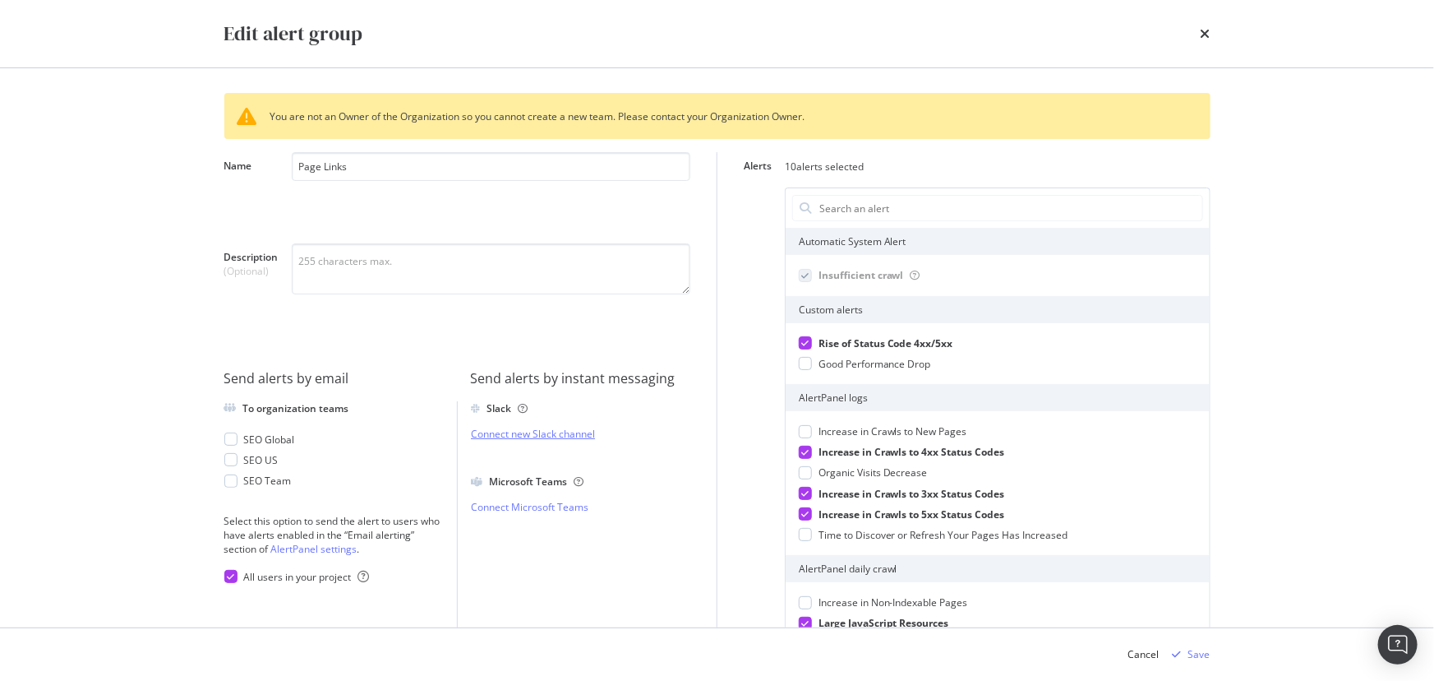
scroll to position [0, 0]
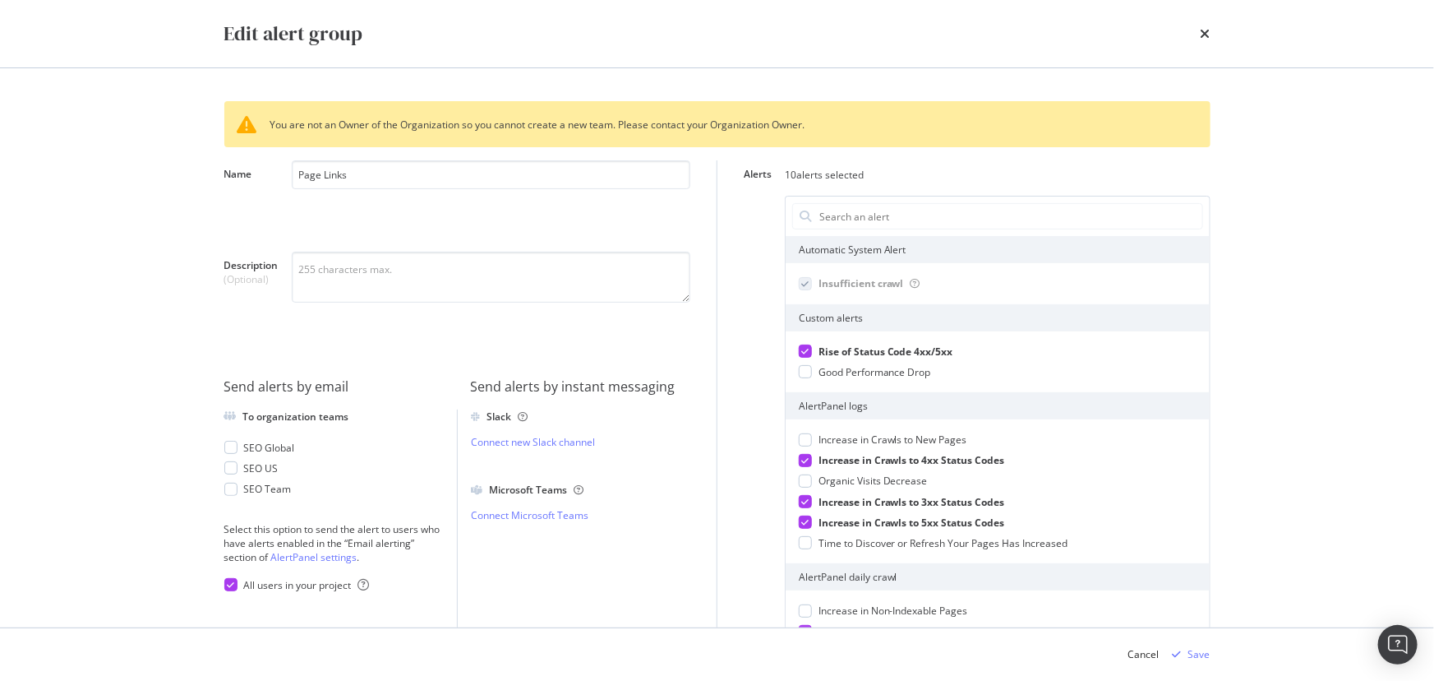
click at [265, 572] on div "To organization teams SEO Global SEO US SEO Team Select this option to send the…" at bounding box center [340, 531] width 233 height 244
click at [259, 584] on span "All users in your project" at bounding box center [298, 585] width 108 height 14
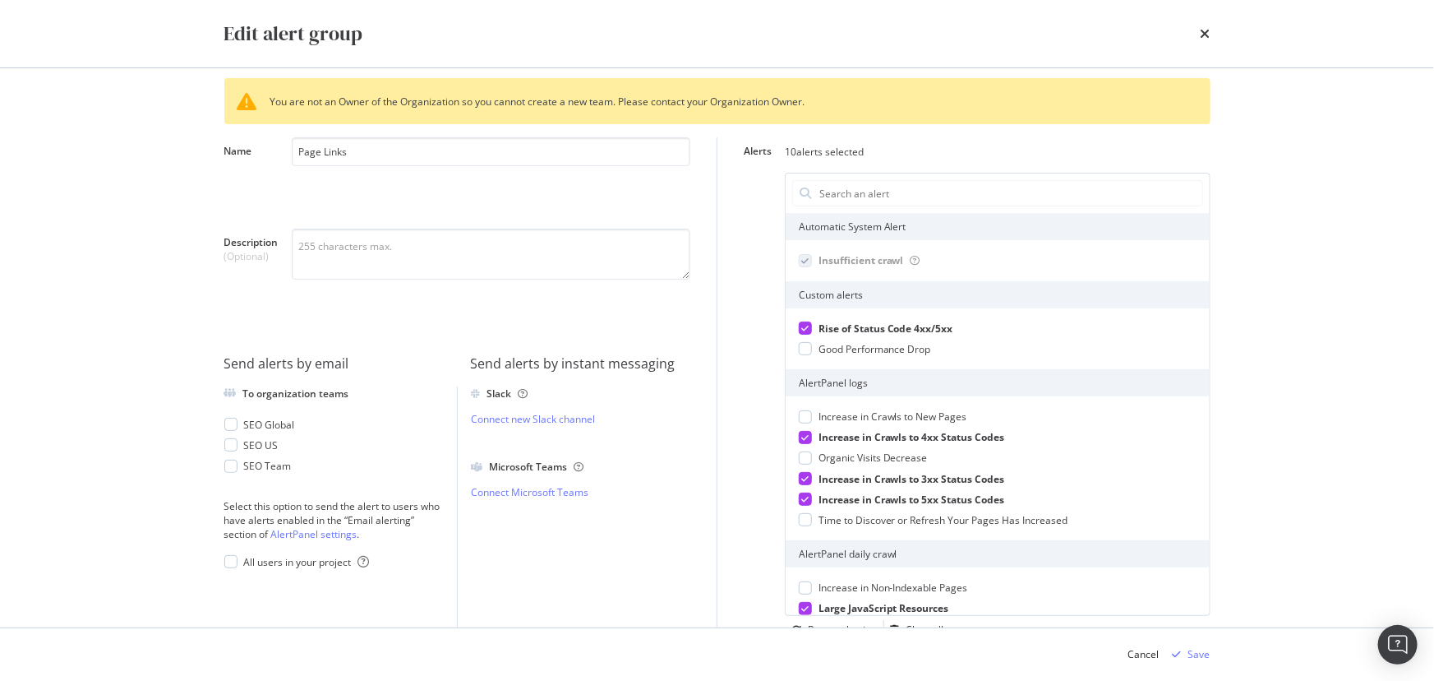
scroll to position [33, 0]
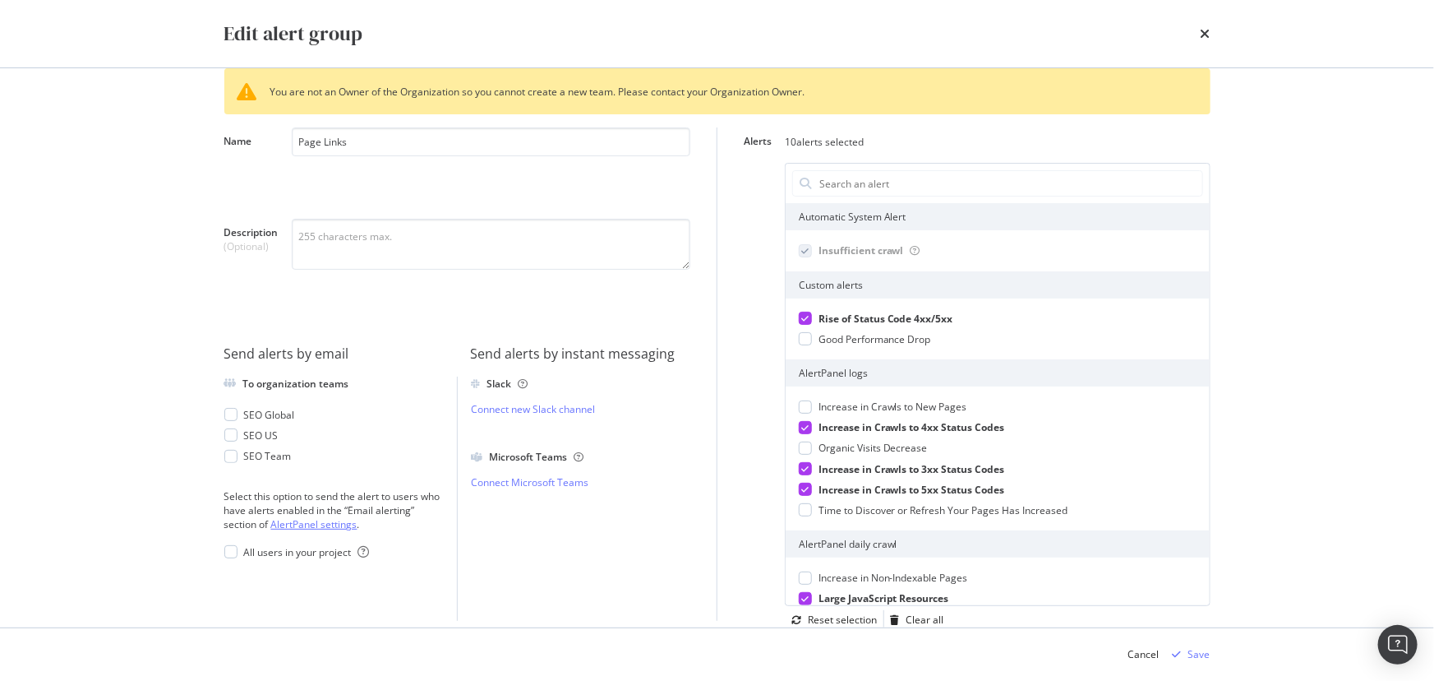
click at [319, 526] on link "AlertPanel settings" at bounding box center [314, 524] width 86 height 14
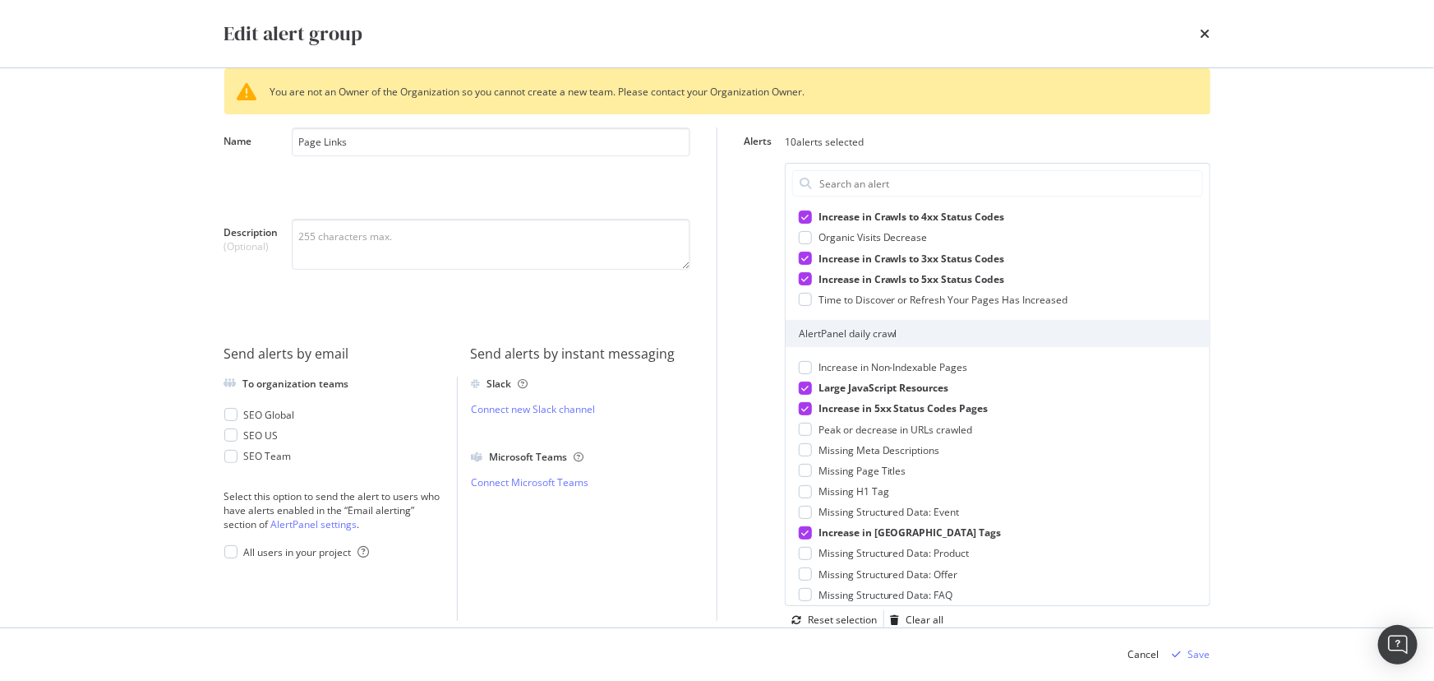
scroll to position [136, 0]
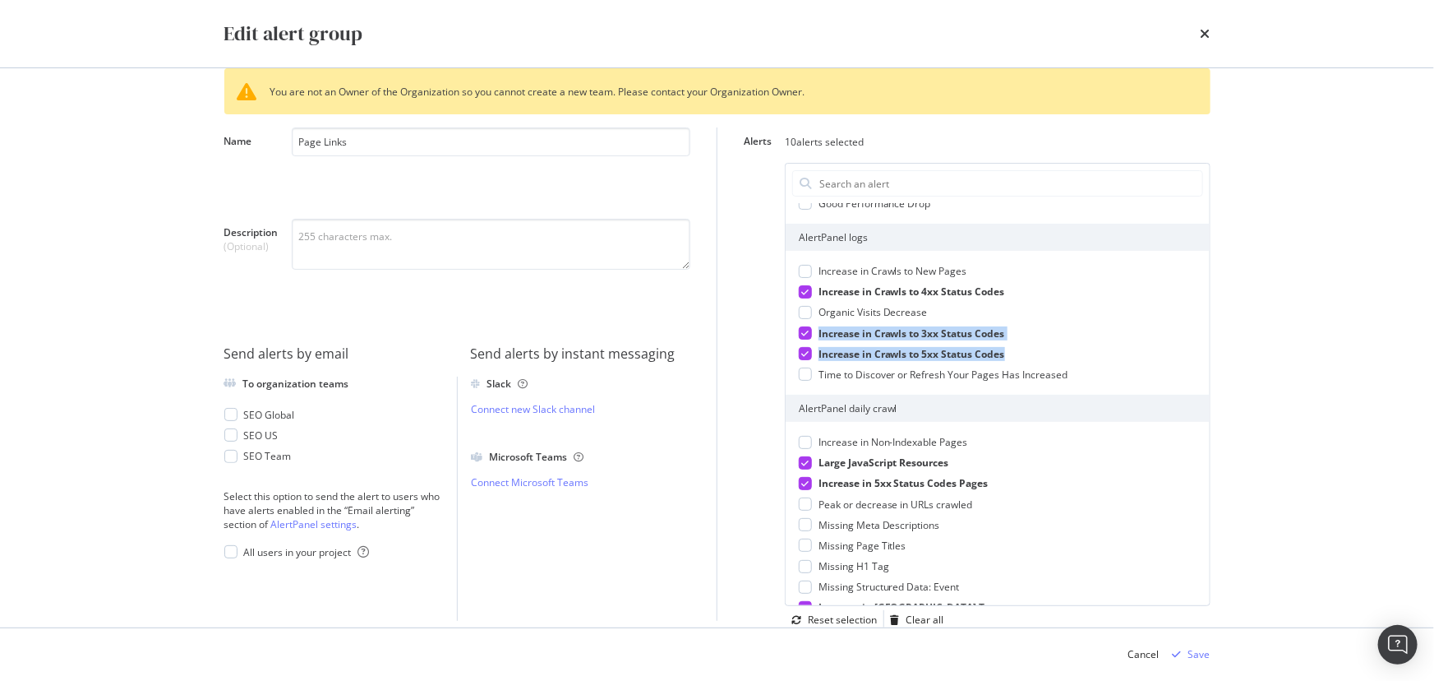
drag, startPoint x: 1031, startPoint y: 347, endPoint x: 789, endPoint y: 330, distance: 242.2
click at [789, 330] on div "Increase in Crawls to New Pages Increase in Crawls to 4xx Status Codes Organic …" at bounding box center [998, 323] width 424 height 144
copy div "Increase in Crawls to 3xx Status Codes Increase in Crawls to 5xx Status Codes"
drag, startPoint x: 820, startPoint y: 238, endPoint x: 784, endPoint y: 240, distance: 35.4
click at [786, 240] on div "AlertPanel logs" at bounding box center [998, 237] width 424 height 27
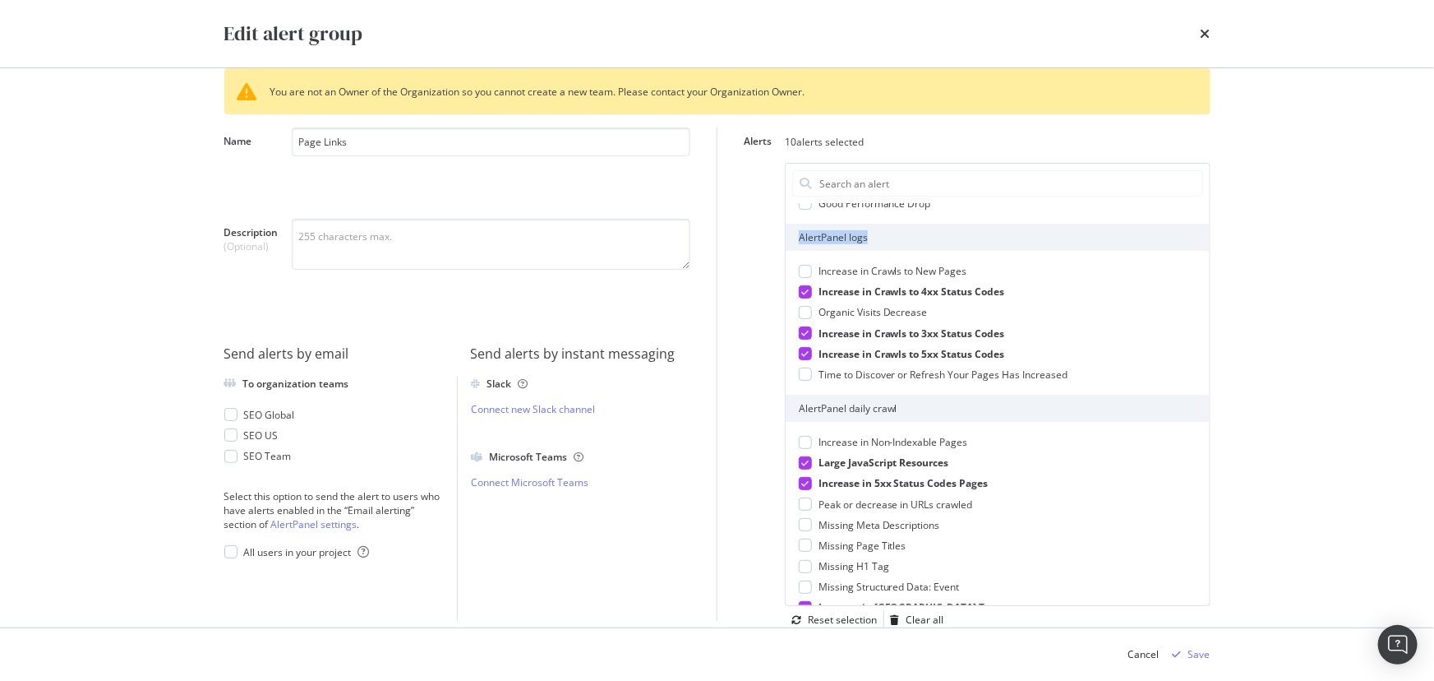
copy div "AlertPanel logs"
drag, startPoint x: 1016, startPoint y: 288, endPoint x: 742, endPoint y: 329, distance: 276.8
click at [812, 292] on div "Increase in Crawls to 4xx Status Codes" at bounding box center [998, 291] width 398 height 14
copy span "Increase in Crawls to 4xx Status Codes"
drag, startPoint x: 800, startPoint y: 413, endPoint x: 780, endPoint y: 413, distance: 19.7
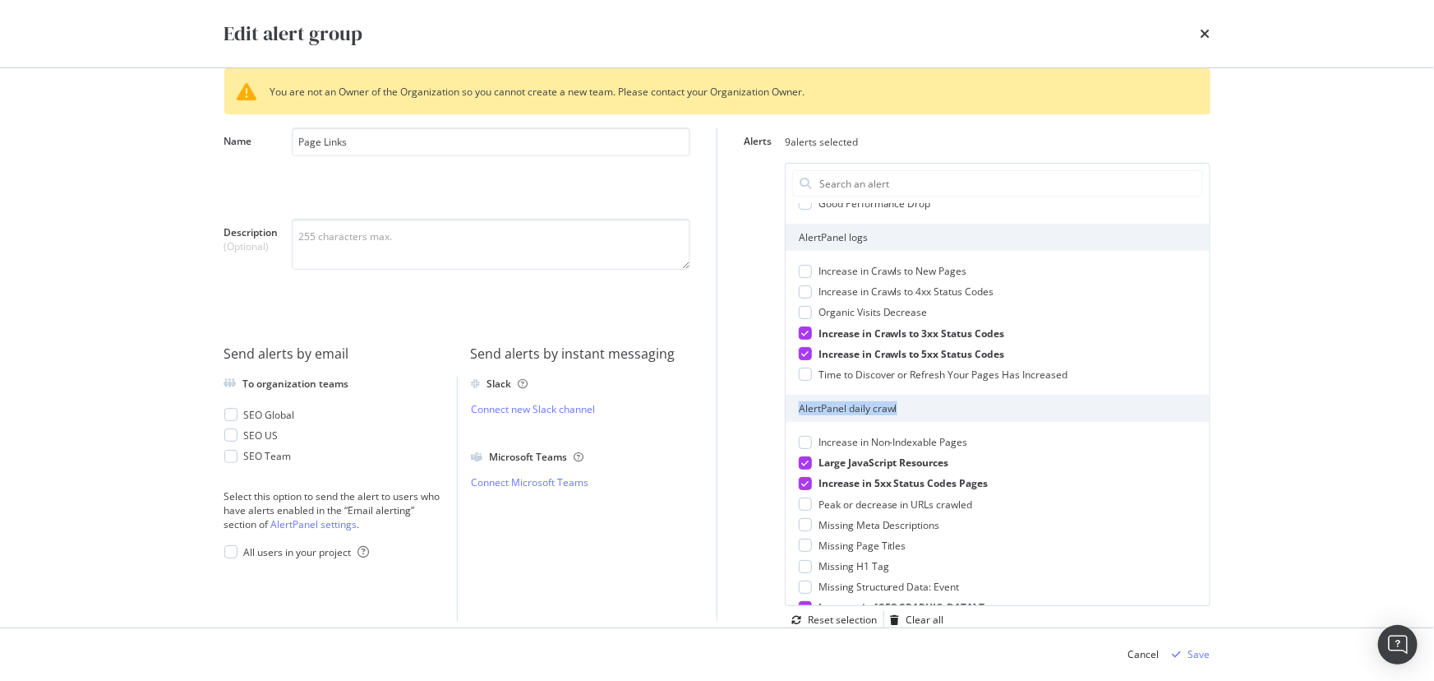
click at [786, 413] on div "AlertPanel daily crawl" at bounding box center [998, 408] width 424 height 27
copy div "AlertPanel daily crawl"
drag, startPoint x: 921, startPoint y: 458, endPoint x: 852, endPoint y: 455, distance: 69.1
click at [852, 455] on div "Large JavaScript Resources" at bounding box center [998, 462] width 398 height 14
drag, startPoint x: 935, startPoint y: 478, endPoint x: 808, endPoint y: 477, distance: 127.4
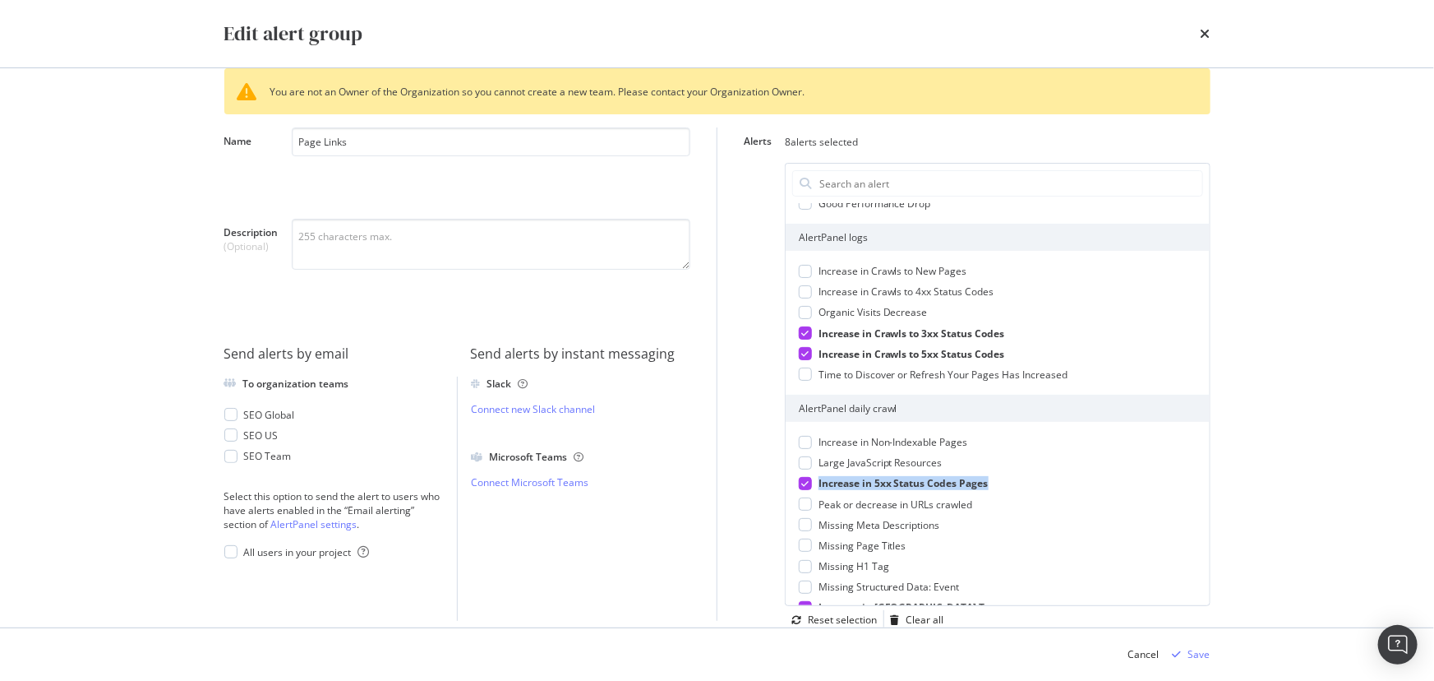
click at [808, 477] on div "Increase in 5xx Status Codes Pages" at bounding box center [998, 483] width 398 height 14
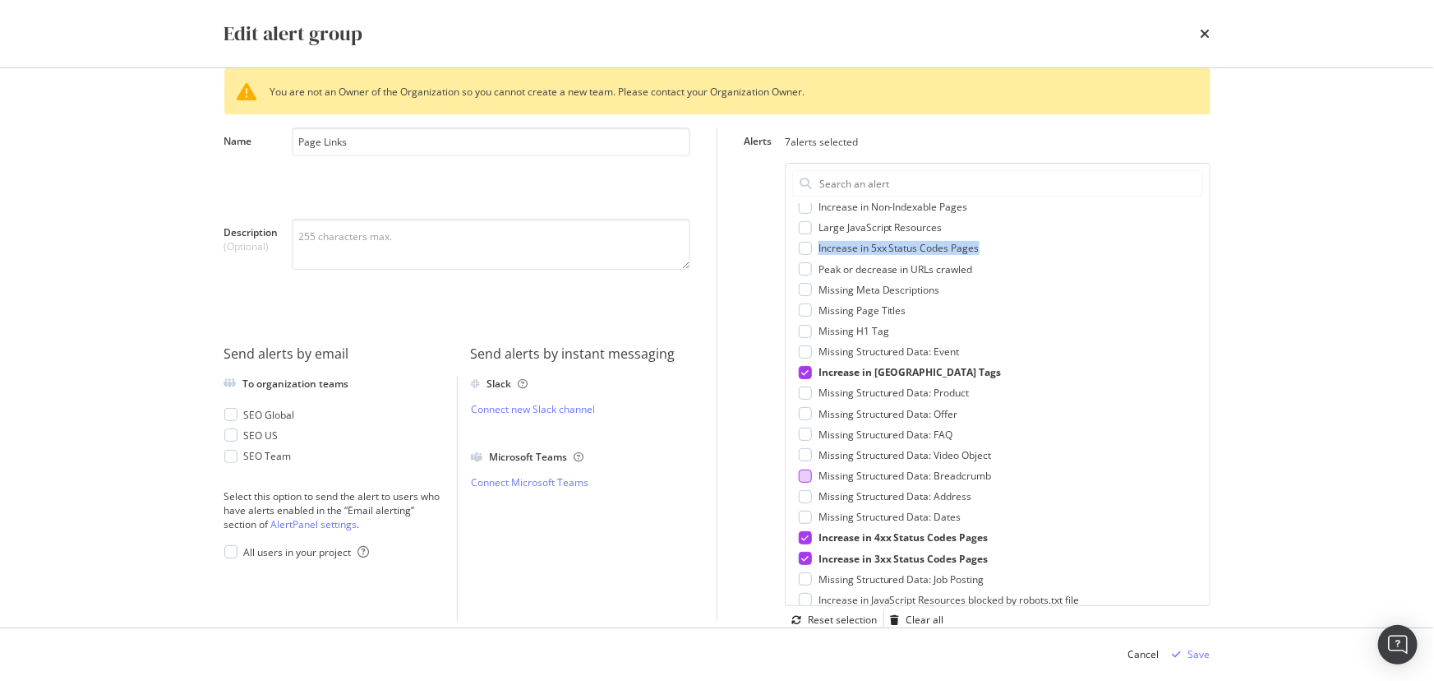
scroll to position [435, 0]
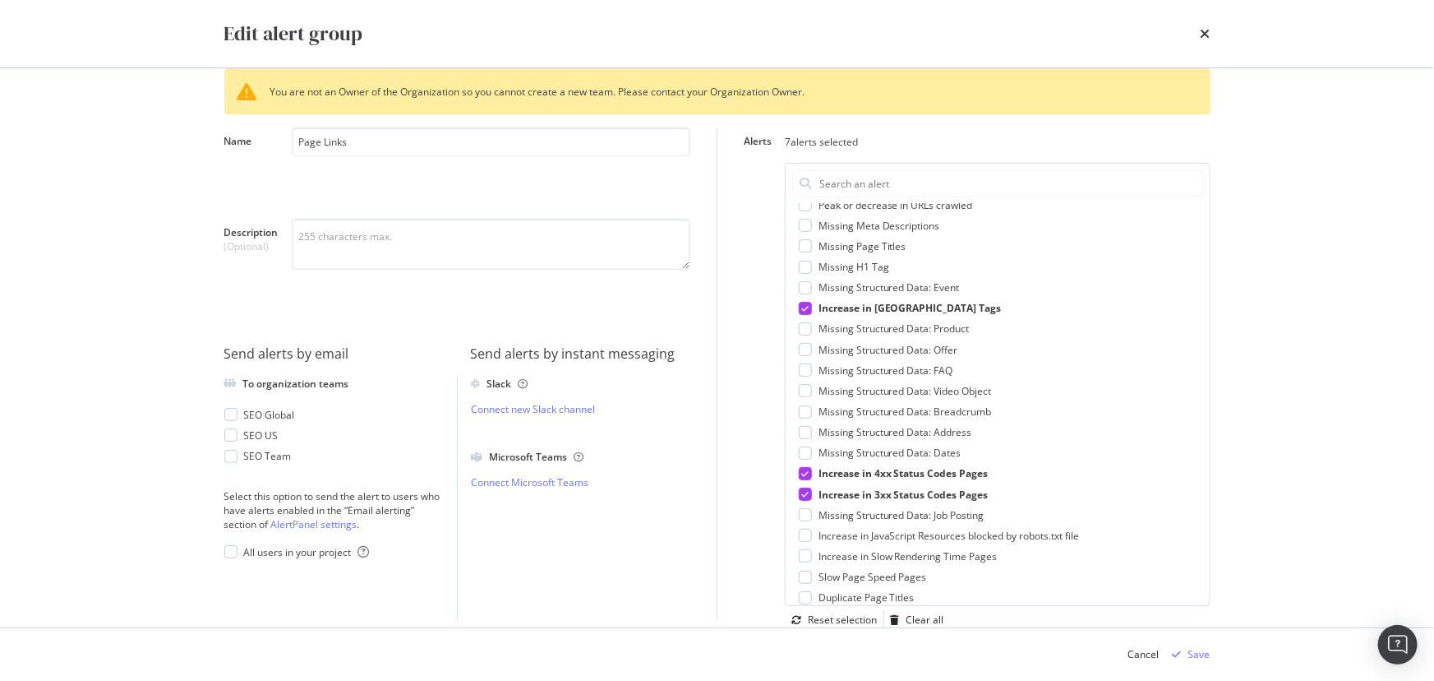
copy div "Increase in 5xx Status Codes Pages"
drag, startPoint x: 1004, startPoint y: 493, endPoint x: 806, endPoint y: 476, distance: 198.0
click at [806, 476] on div "Increase in Non-Indexable Pages Large JavaScript Resources Increase in 5xx Stat…" at bounding box center [998, 431] width 424 height 619
copy div "Increase in 4xx Status Codes Pages Increase in 3xx Status Codes Pages"
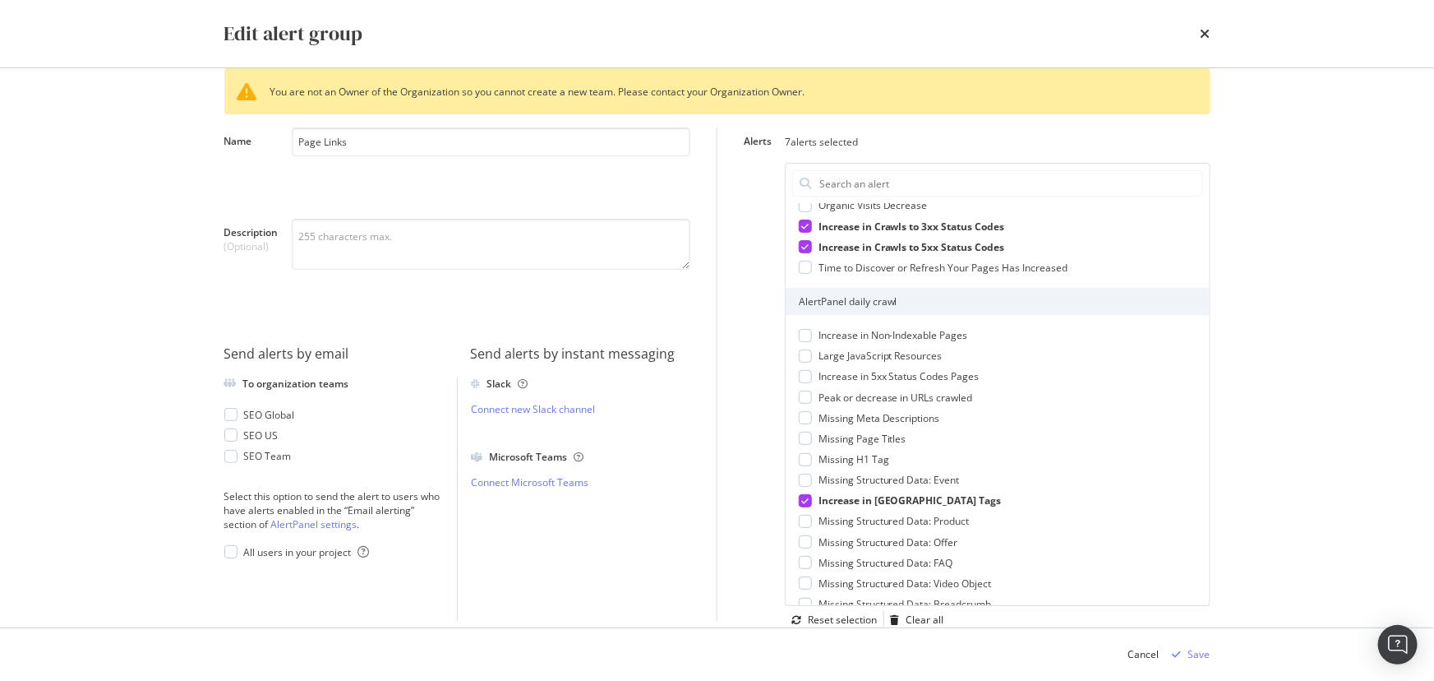
scroll to position [210, 0]
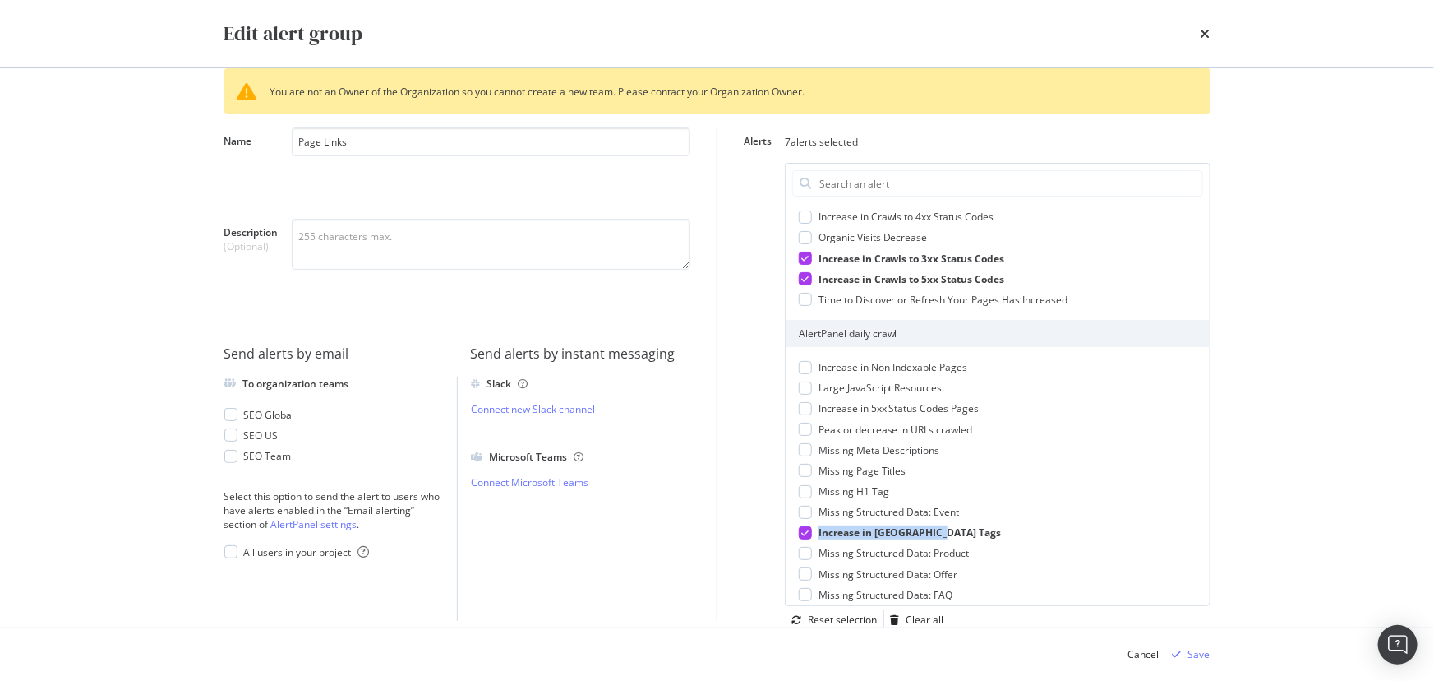
drag, startPoint x: 959, startPoint y: 533, endPoint x: 814, endPoint y: 533, distance: 145.5
click at [814, 533] on div "Increase in [GEOGRAPHIC_DATA] Tags" at bounding box center [998, 532] width 398 height 14
copy span "Increase in [GEOGRAPHIC_DATA] Tags"
drag, startPoint x: 1030, startPoint y: 380, endPoint x: 740, endPoint y: 382, distance: 290.2
click at [740, 382] on div "Alerts 6 alerts selected Automatic System Alert Insufficient crawl Custom alert…" at bounding box center [971, 373] width 480 height 493
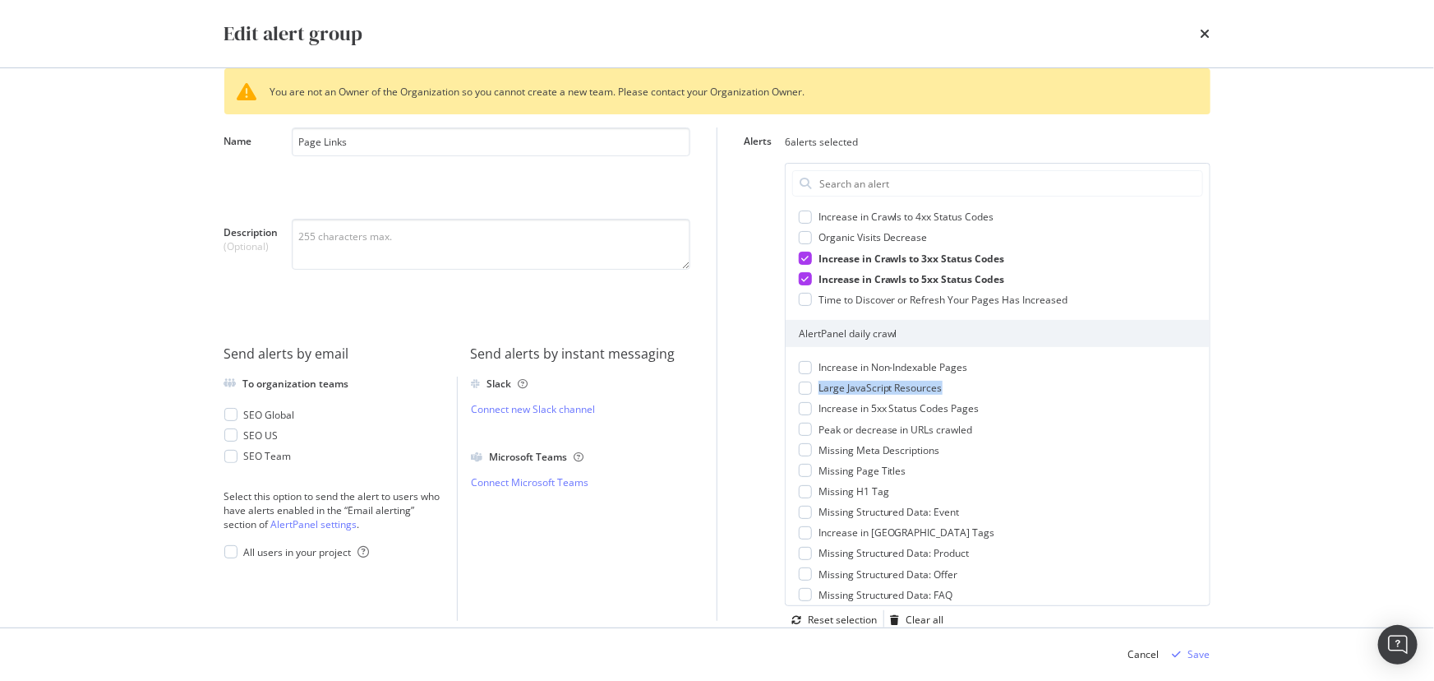
click at [739, 382] on div "Alerts 6 alerts selected Automatic System Alert Insufficient crawl Custom alert…" at bounding box center [971, 373] width 480 height 493
drag, startPoint x: 1005, startPoint y: 367, endPoint x: 805, endPoint y: 368, distance: 200.6
click at [805, 368] on div "Increase in Non-Indexable Pages" at bounding box center [998, 367] width 398 height 14
copy div "Increase in Non-Indexable Pages"
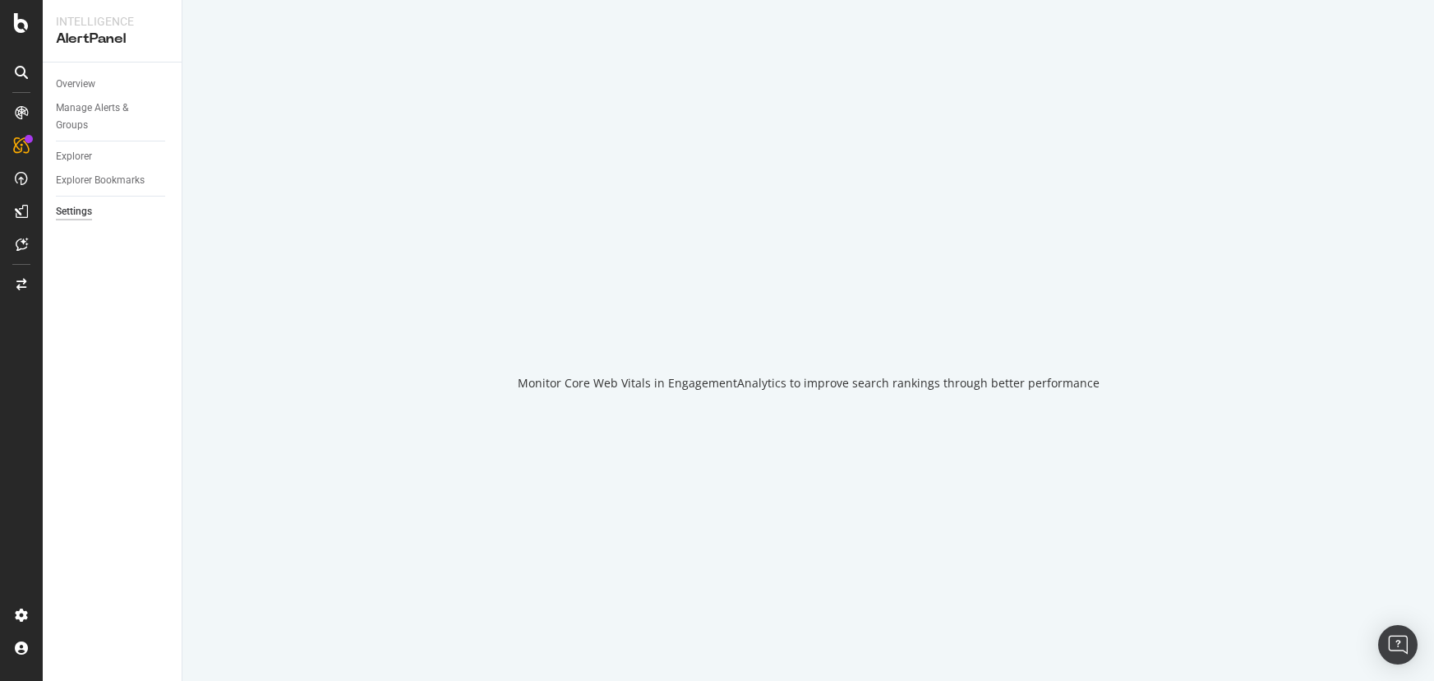
select select "03"
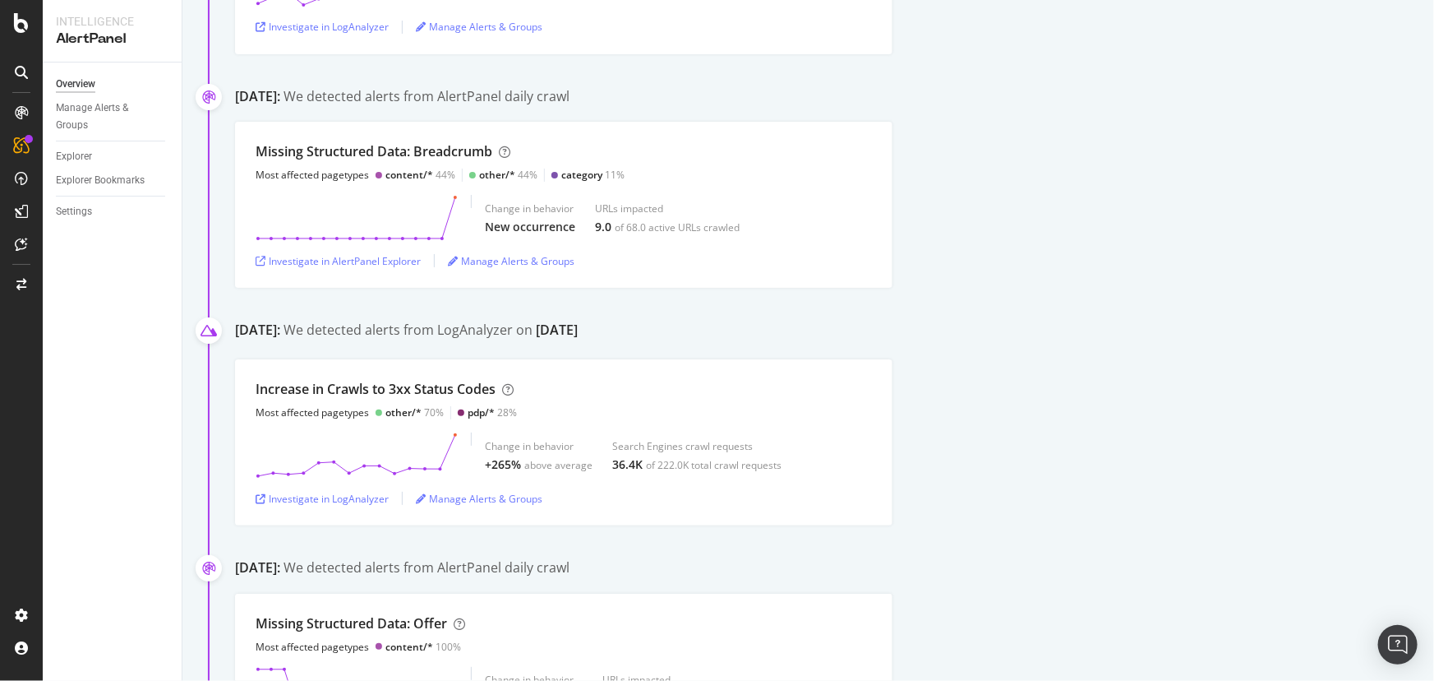
scroll to position [4633, 0]
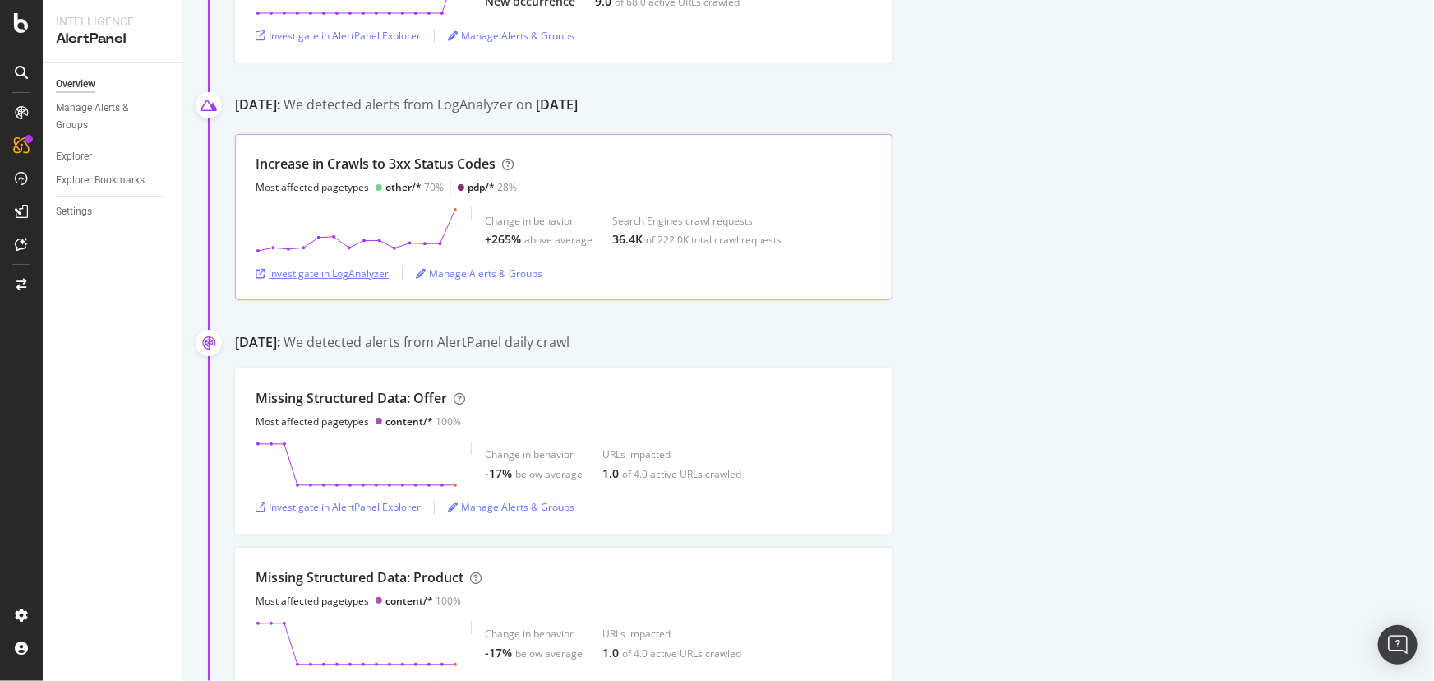
click at [340, 266] on div "Investigate in LogAnalyzer" at bounding box center [322, 273] width 133 height 14
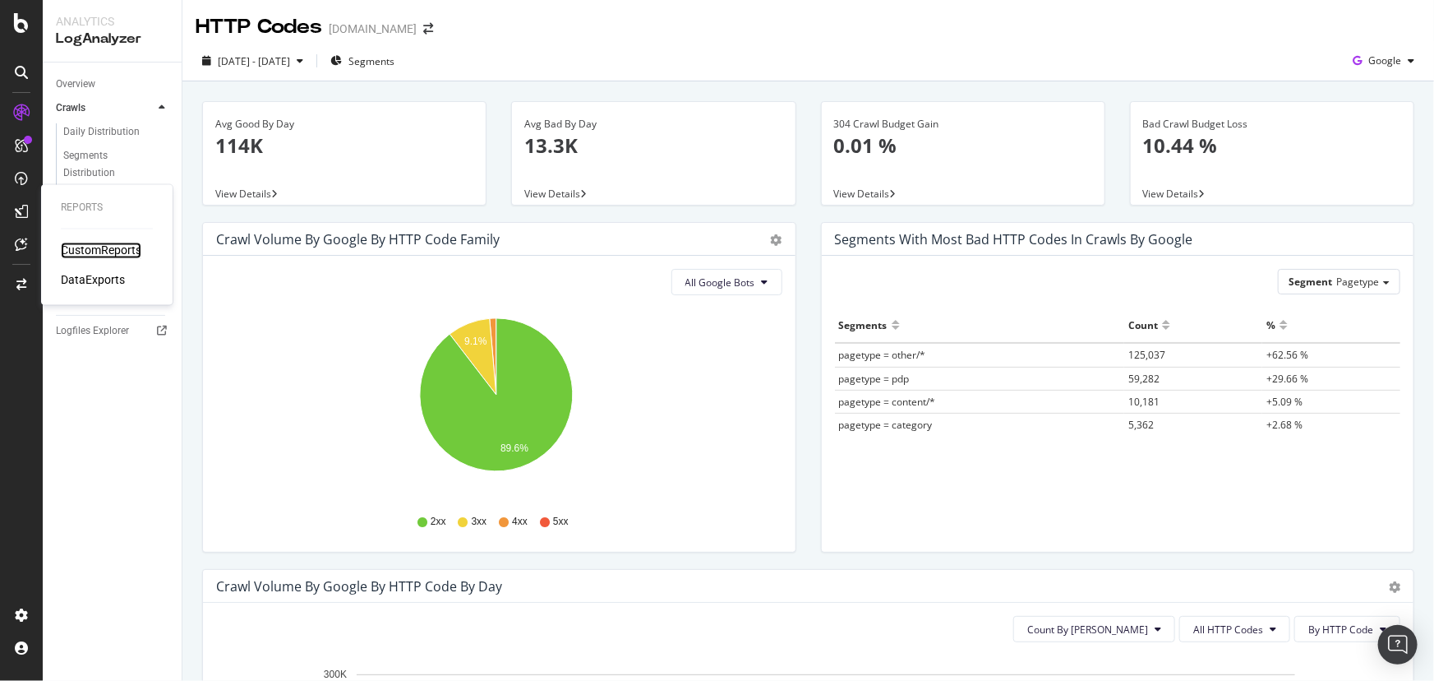
click at [83, 251] on div "CustomReports" at bounding box center [101, 250] width 81 height 16
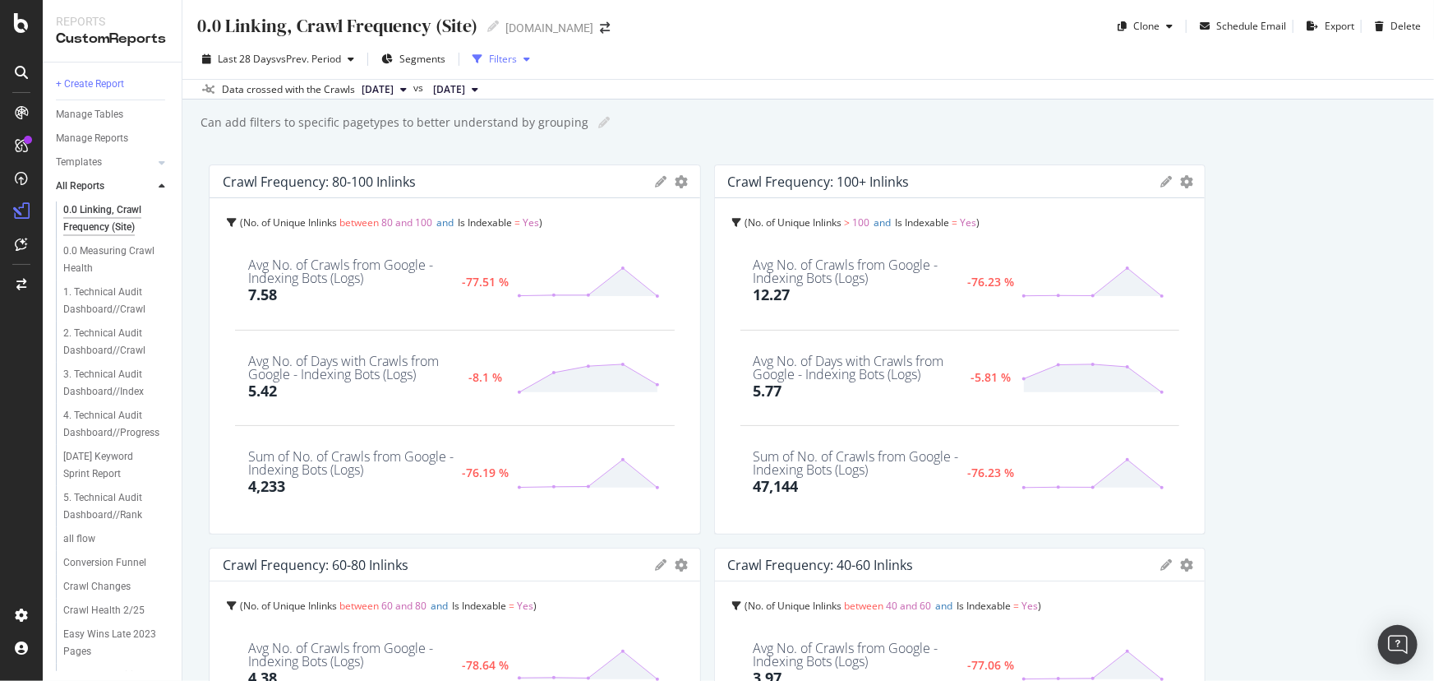
click at [494, 62] on div "Filters" at bounding box center [503, 59] width 28 height 14
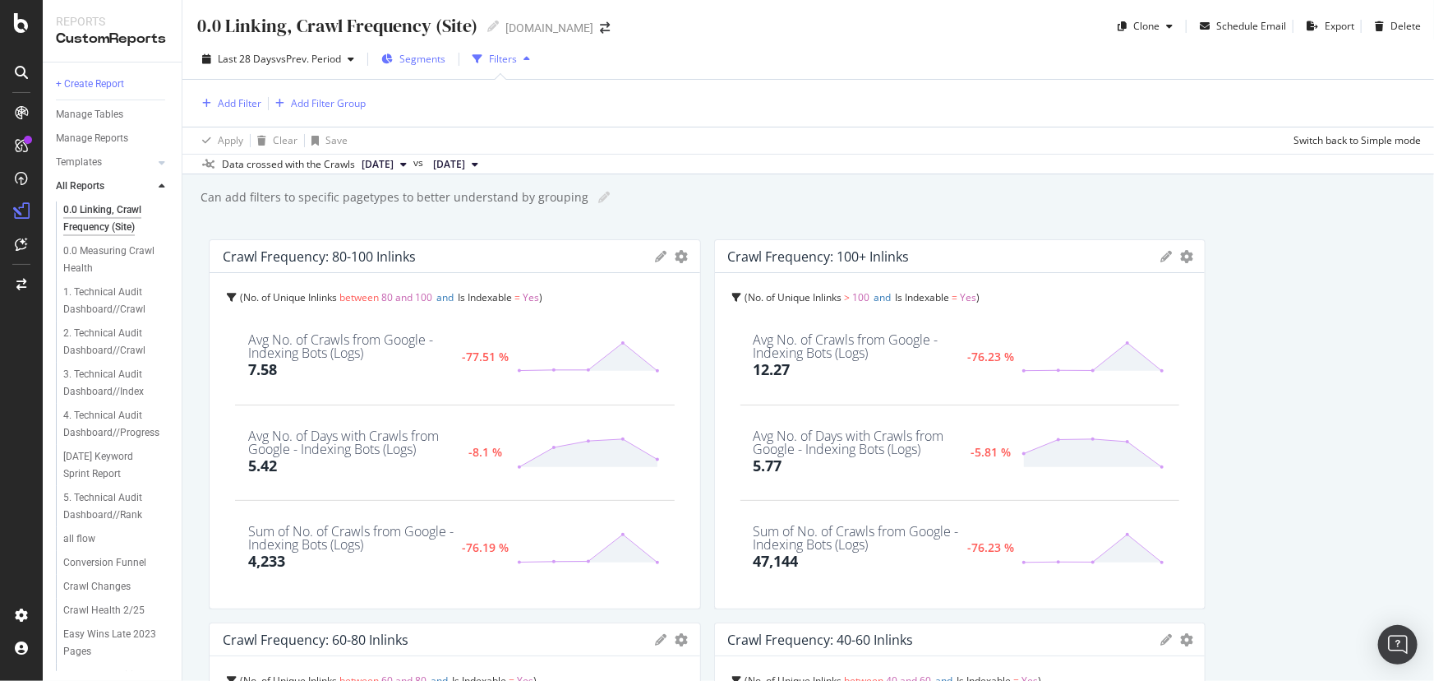
click at [436, 53] on span "Segments" at bounding box center [422, 59] width 46 height 14
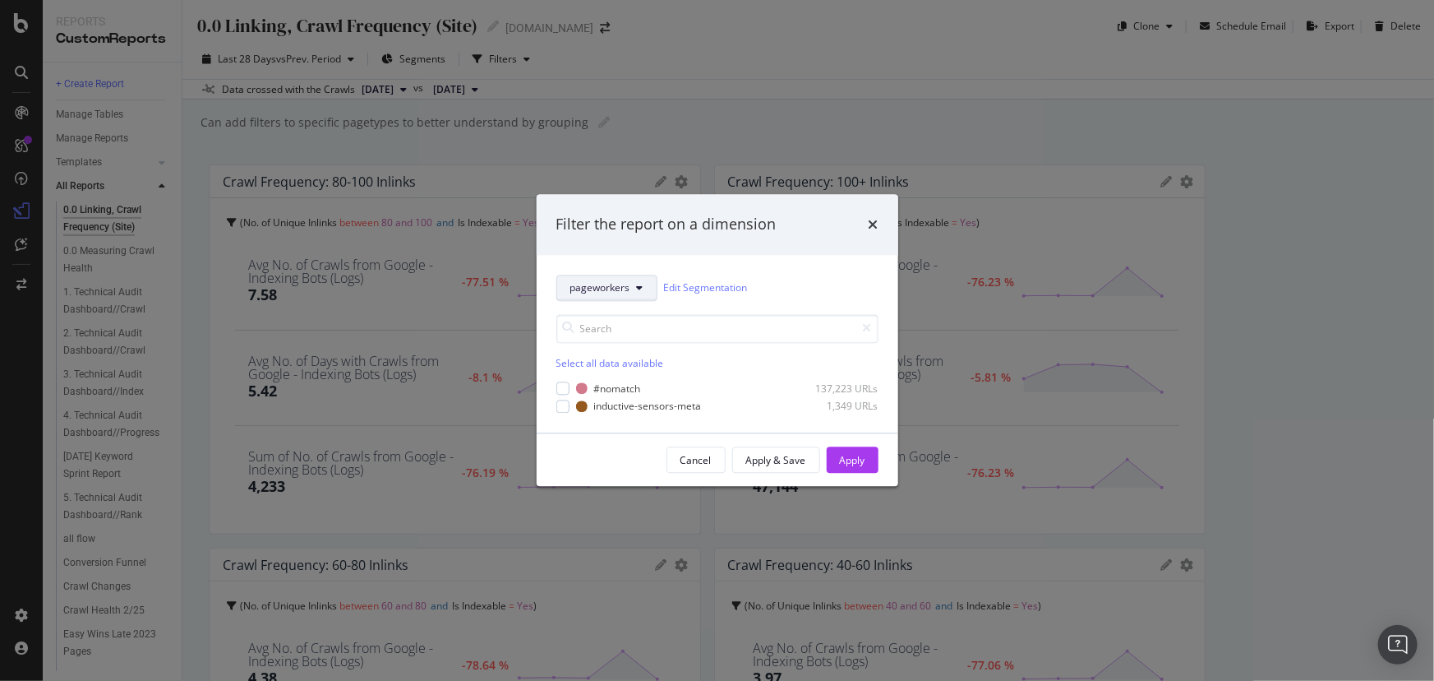
click at [616, 288] on span "pageworkers" at bounding box center [600, 288] width 60 height 14
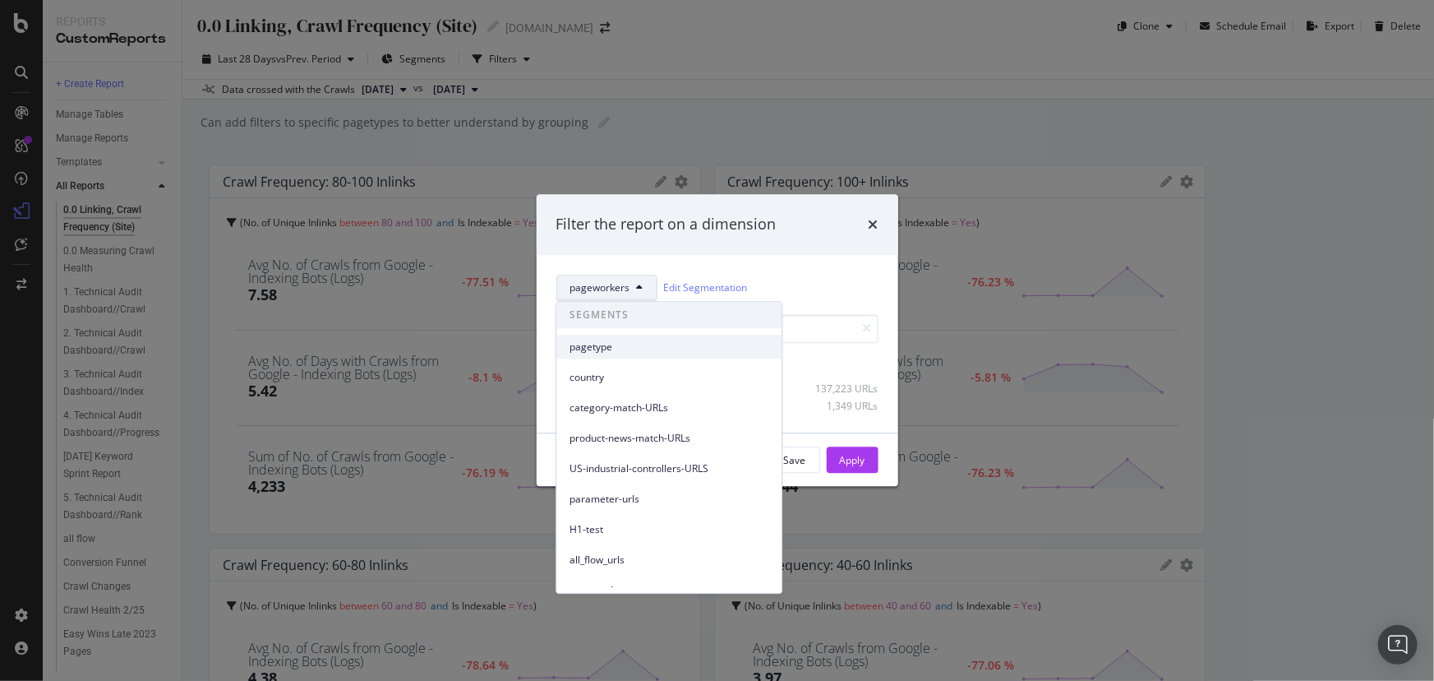
click at [616, 349] on span "pagetype" at bounding box center [669, 346] width 199 height 15
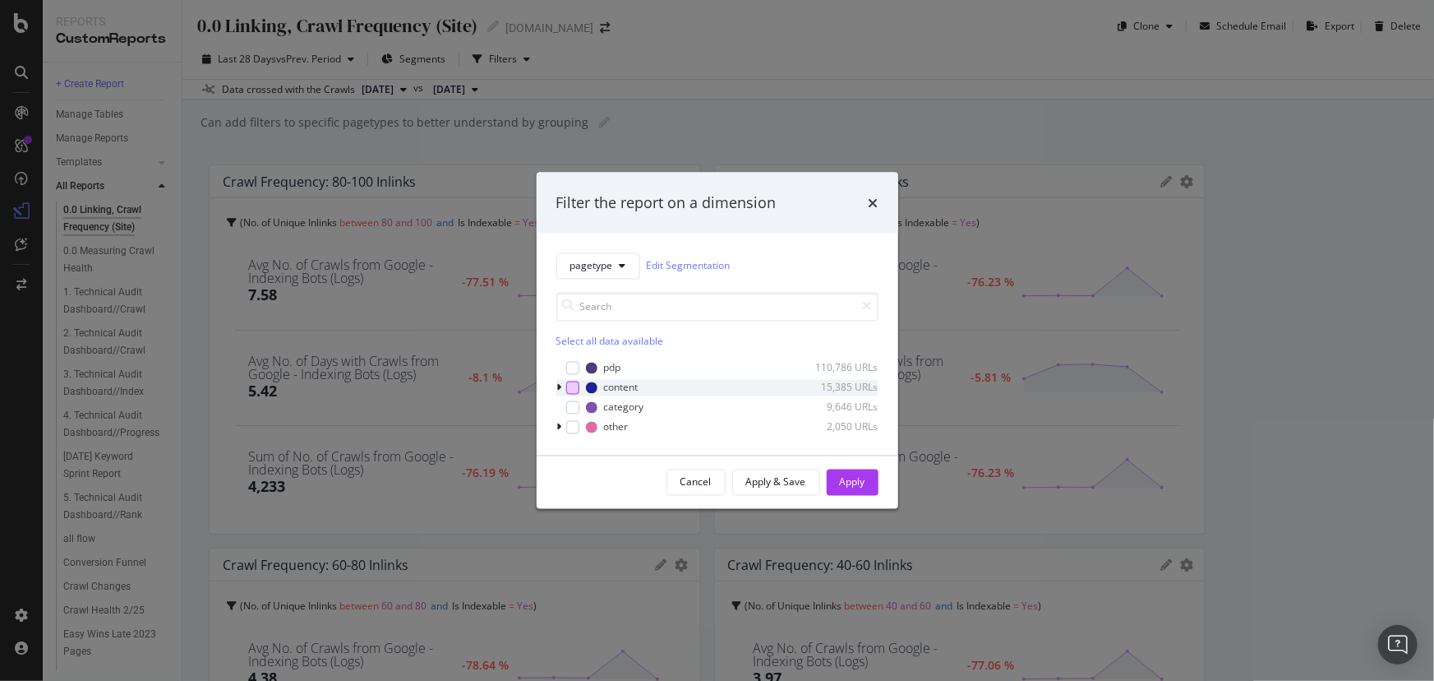
click at [575, 386] on div "modal" at bounding box center [572, 387] width 13 height 13
click at [557, 386] on icon "modal" at bounding box center [559, 387] width 5 height 10
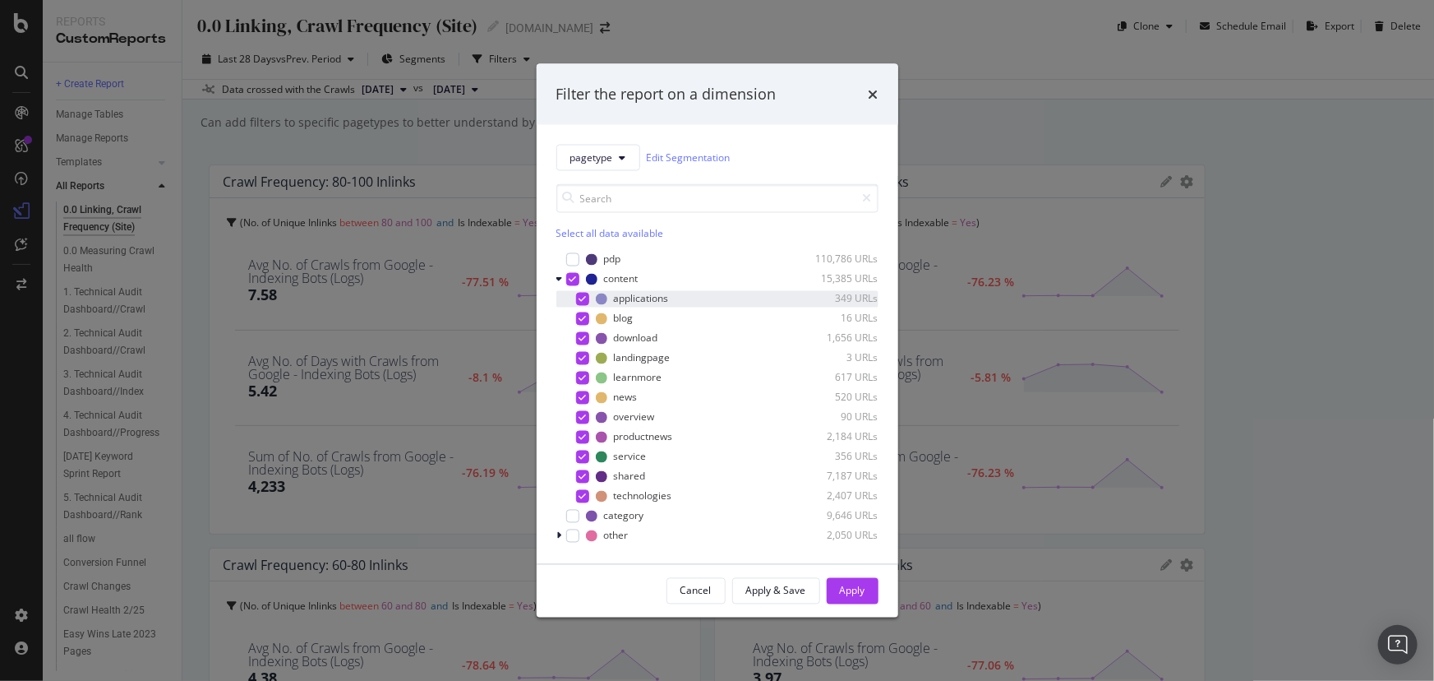
click at [579, 303] on div "modal" at bounding box center [582, 298] width 13 height 13
click at [580, 323] on div "modal" at bounding box center [582, 318] width 13 height 13
click at [580, 339] on icon "modal" at bounding box center [582, 338] width 7 height 8
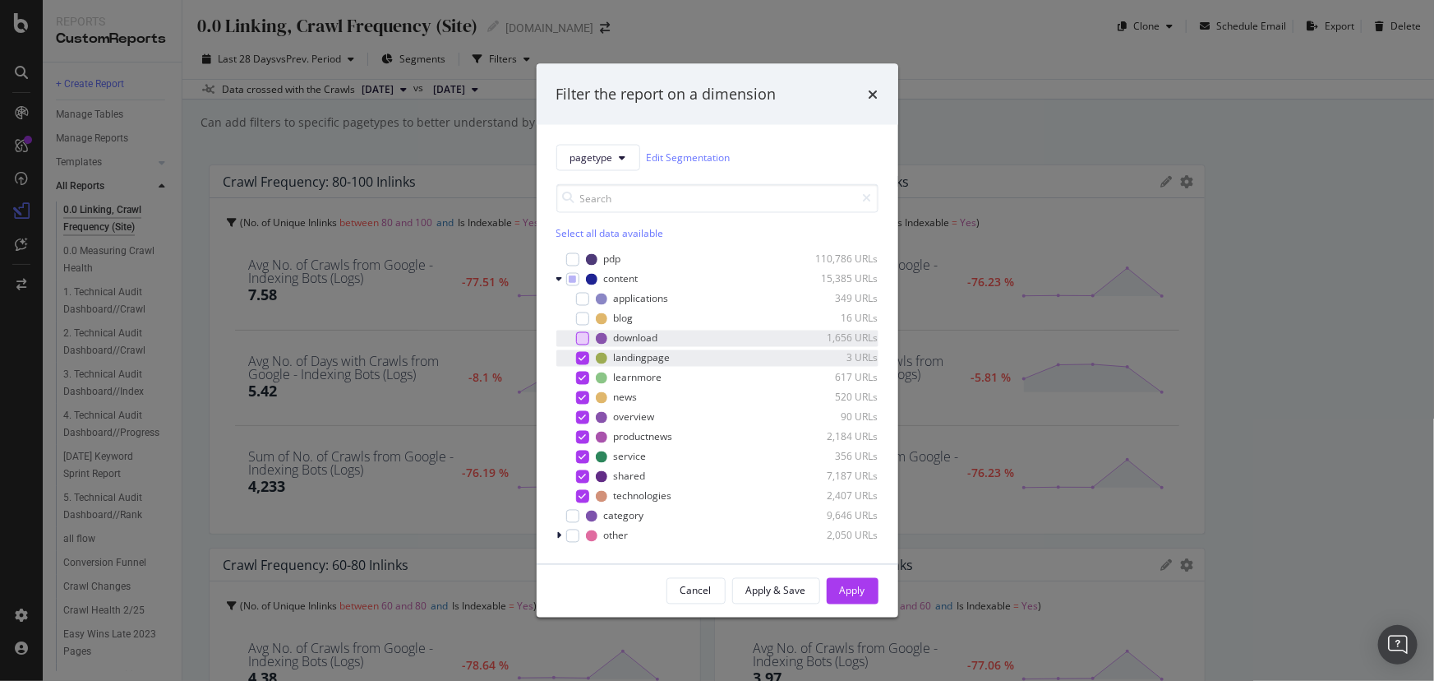
click at [581, 361] on icon "modal" at bounding box center [582, 357] width 7 height 8
click at [584, 399] on icon "modal" at bounding box center [582, 397] width 7 height 8
click at [586, 418] on div "modal" at bounding box center [582, 416] width 13 height 13
click at [582, 441] on icon "modal" at bounding box center [582, 436] width 7 height 8
drag, startPoint x: 582, startPoint y: 456, endPoint x: 583, endPoint y: 473, distance: 16.5
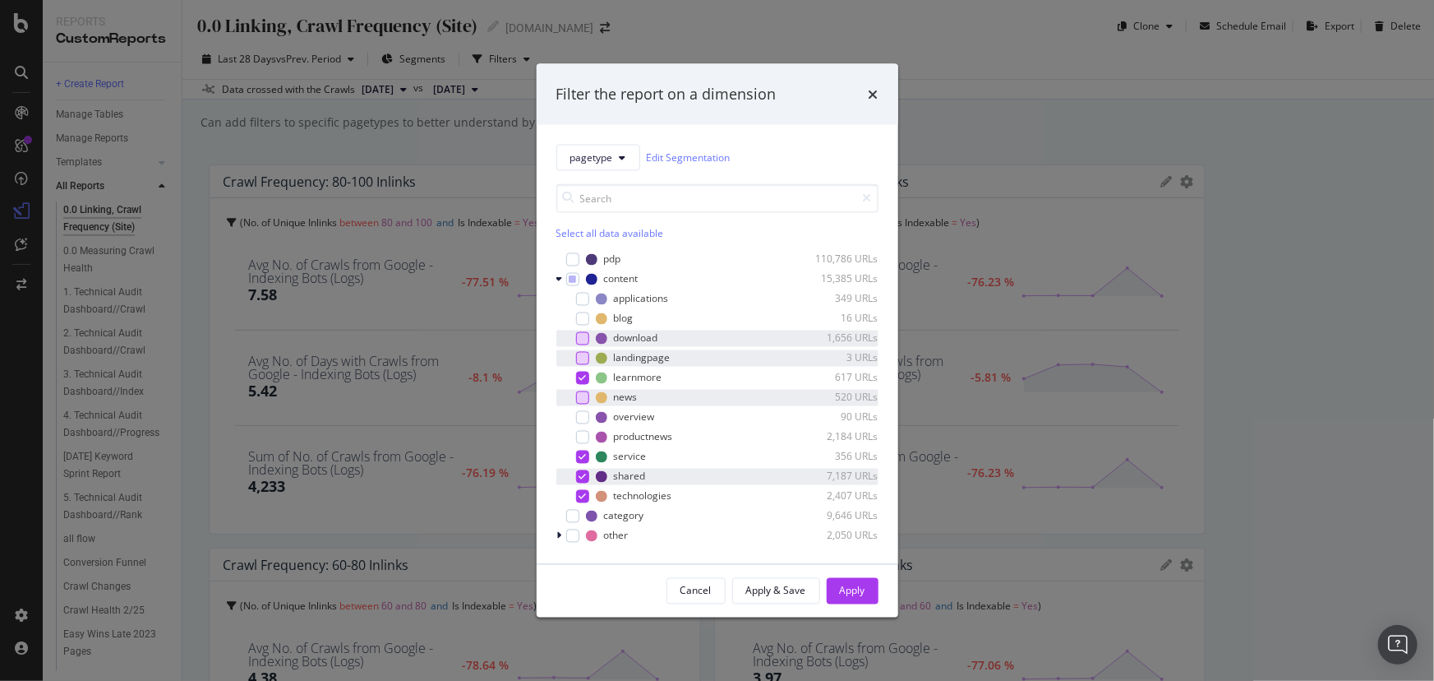
click at [582, 457] on icon "modal" at bounding box center [582, 456] width 7 height 8
drag, startPoint x: 583, startPoint y: 479, endPoint x: 579, endPoint y: 493, distance: 14.4
click at [583, 480] on div "modal" at bounding box center [582, 475] width 13 height 13
click at [579, 497] on icon "modal" at bounding box center [582, 496] width 7 height 8
click at [578, 496] on div "modal" at bounding box center [582, 495] width 13 height 13
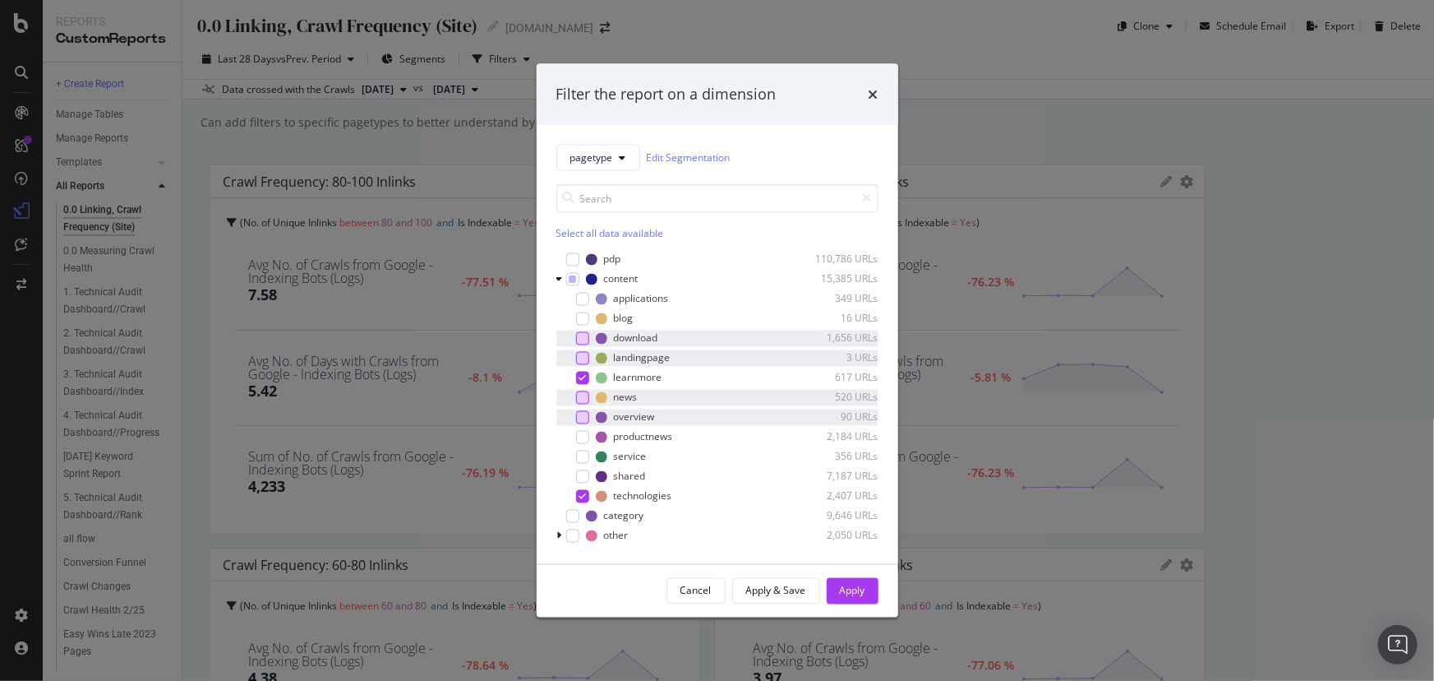
click at [588, 415] on div "modal" at bounding box center [582, 416] width 13 height 13
click at [576, 473] on div "modal" at bounding box center [582, 475] width 13 height 13
click at [832, 592] on button "Apply" at bounding box center [853, 590] width 52 height 26
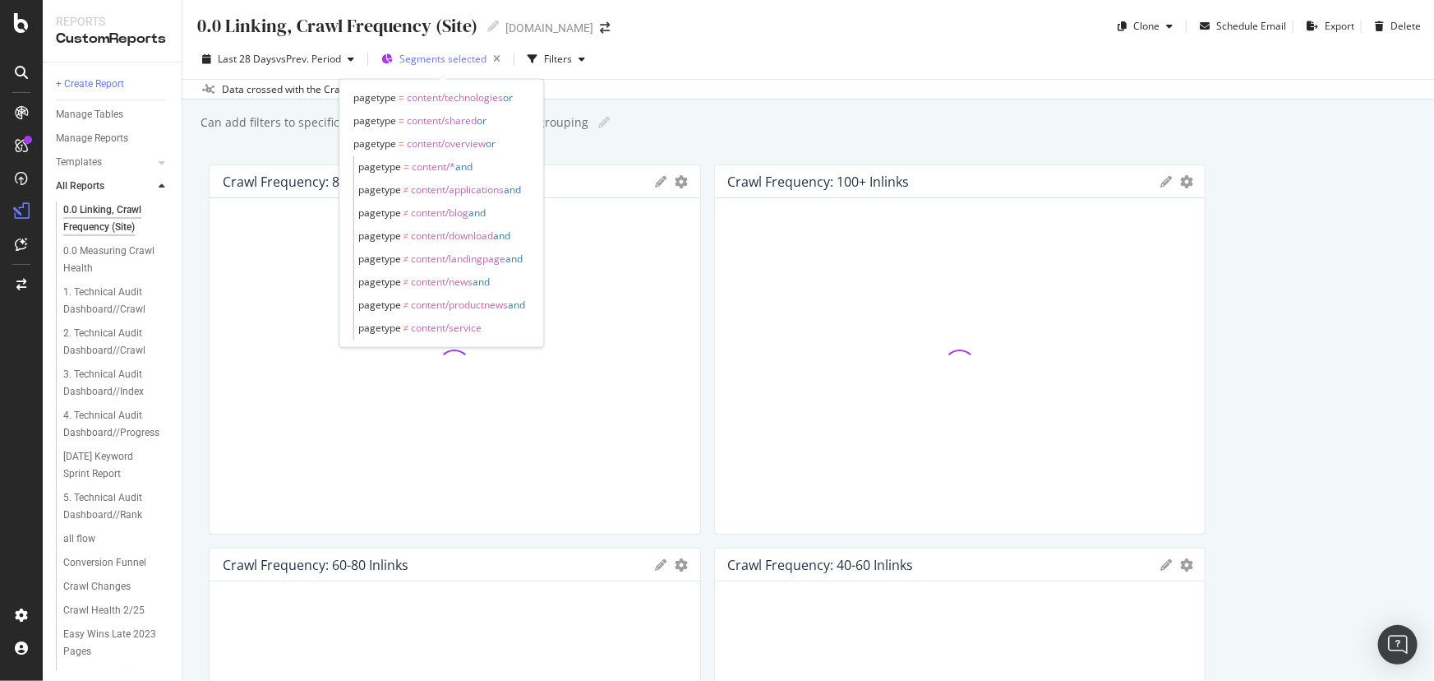
click at [464, 66] on div "Segments selected" at bounding box center [453, 59] width 108 height 23
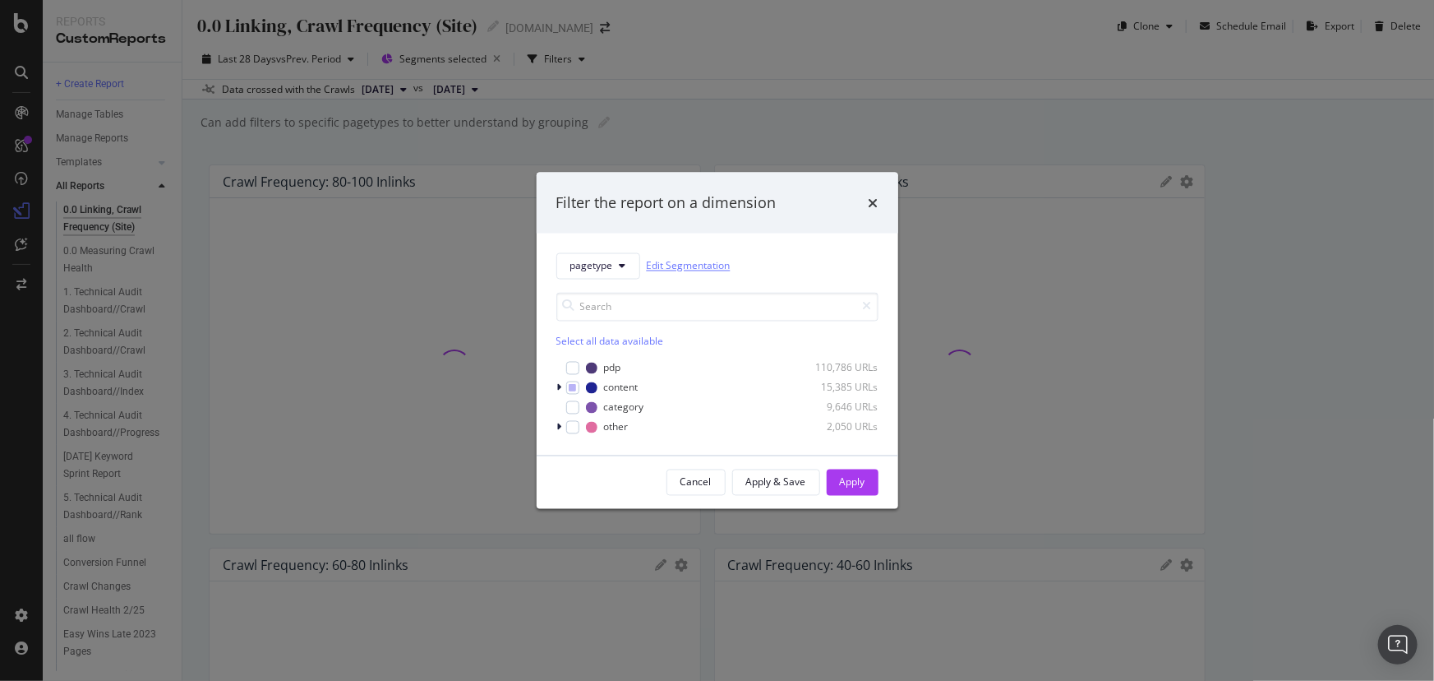
click at [651, 267] on link "Edit Segmentation" at bounding box center [689, 265] width 84 height 17
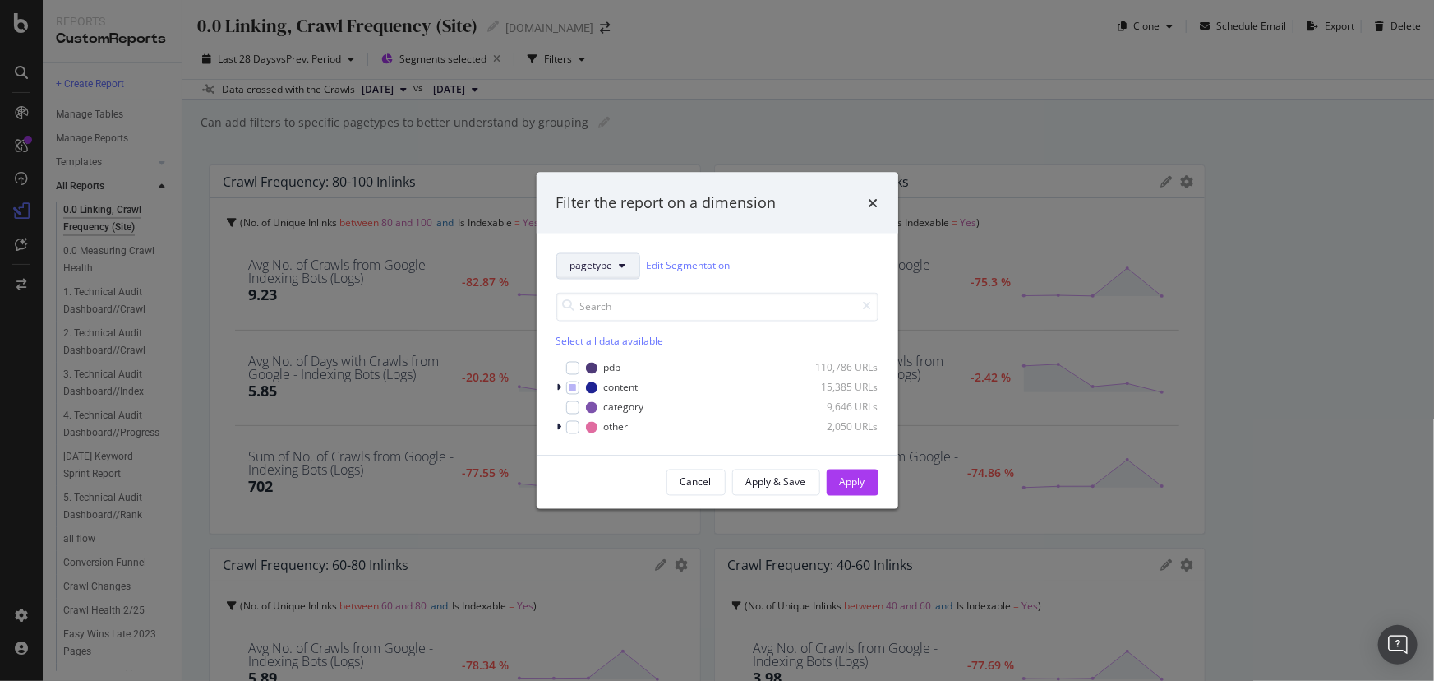
click at [616, 265] on button "pagetype" at bounding box center [598, 265] width 84 height 26
click at [709, 220] on div "Filter the report on a dimension" at bounding box center [718, 203] width 362 height 61
click at [702, 482] on div "Cancel" at bounding box center [696, 482] width 31 height 14
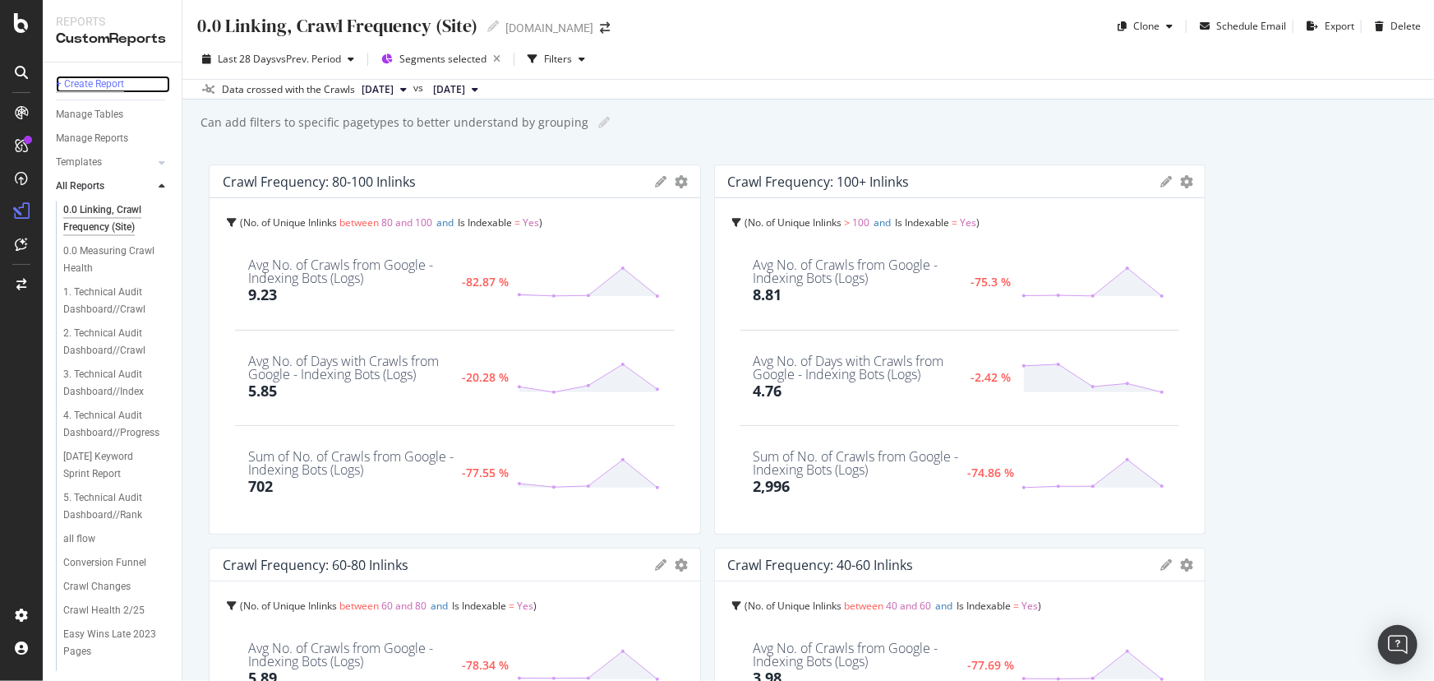
click at [108, 81] on div "+ Create Report" at bounding box center [90, 84] width 68 height 17
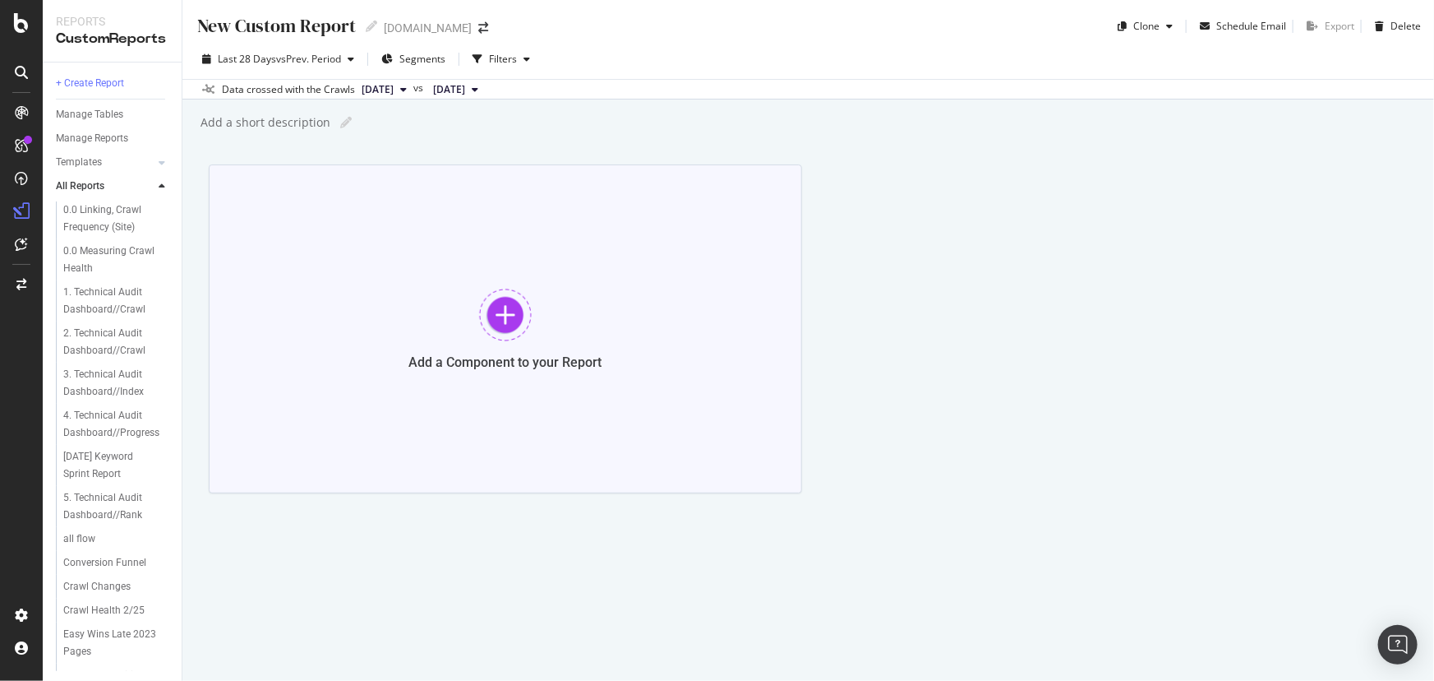
click at [498, 298] on div at bounding box center [505, 315] width 53 height 53
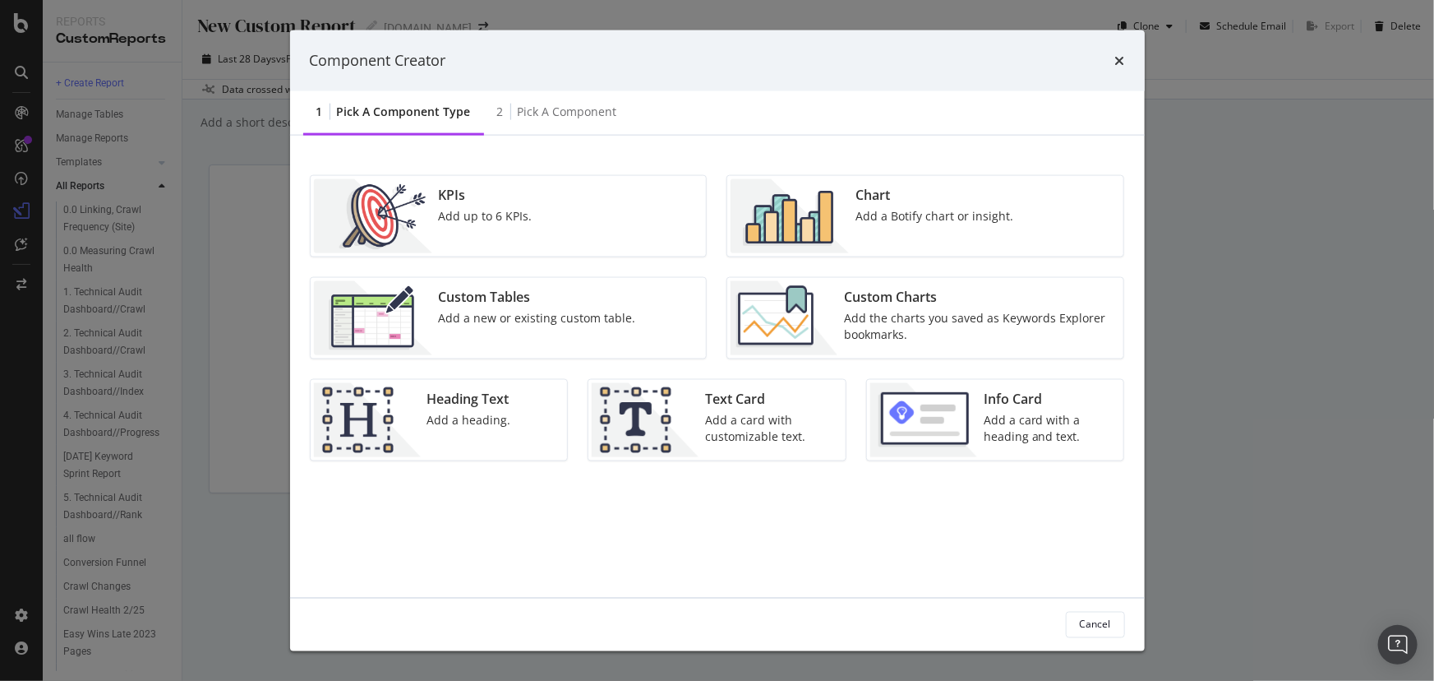
click at [574, 319] on div "Add a new or existing custom table." at bounding box center [537, 317] width 197 height 16
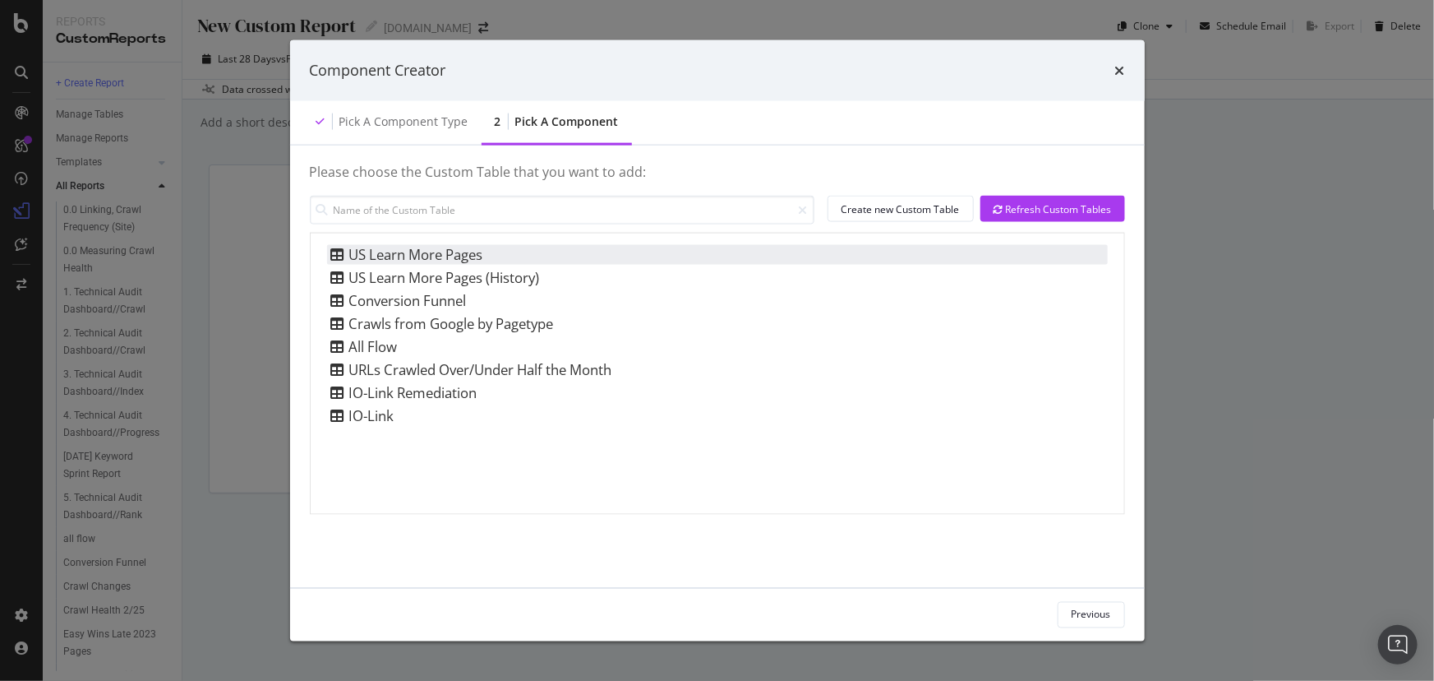
click at [567, 258] on div "US Learn More Pages" at bounding box center [717, 255] width 781 height 20
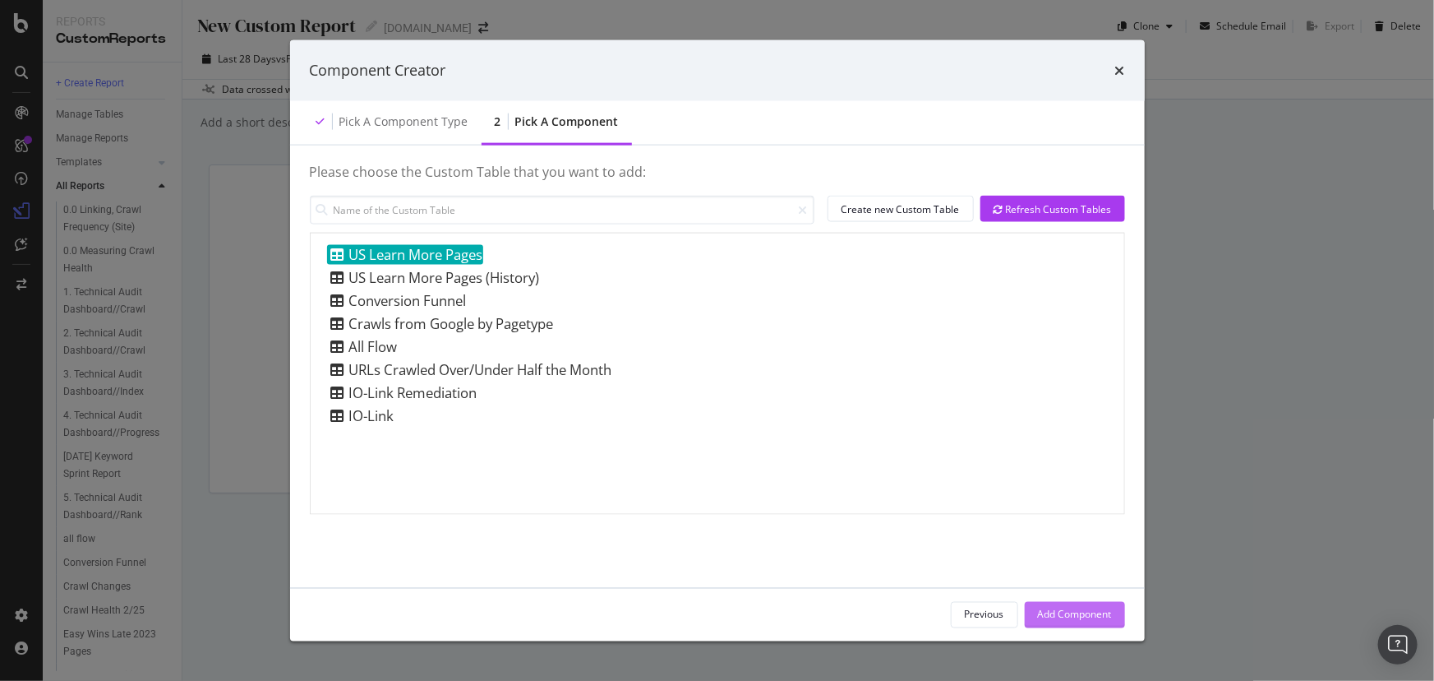
click at [1056, 618] on div "Add Component" at bounding box center [1075, 614] width 74 height 14
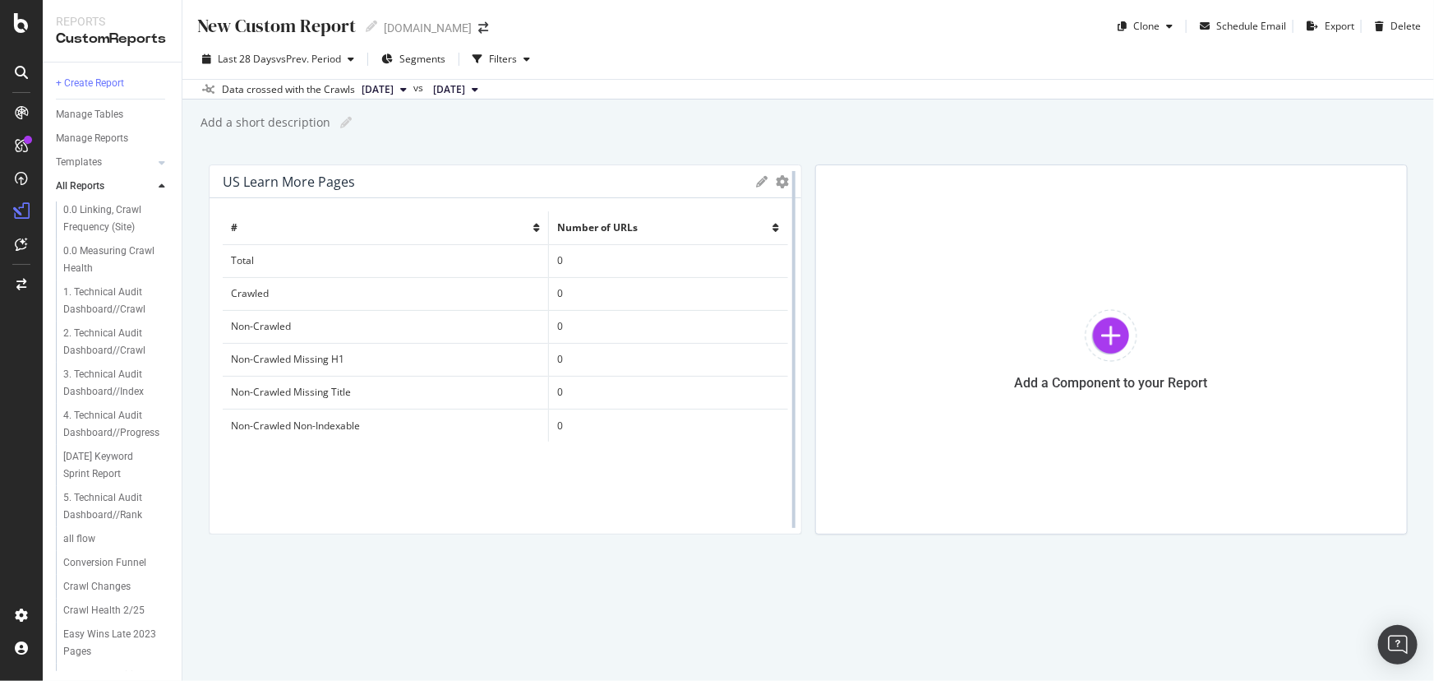
click at [794, 181] on div at bounding box center [793, 349] width 3 height 357
click at [780, 182] on icon "gear" at bounding box center [783, 181] width 13 height 13
click at [501, 214] on th "#" at bounding box center [386, 227] width 326 height 33
click at [753, 186] on div "US Learn More Pages Export as CSV Delete Add to Custom Report" at bounding box center [506, 181] width 592 height 33
click at [763, 179] on icon at bounding box center [763, 182] width 12 height 12
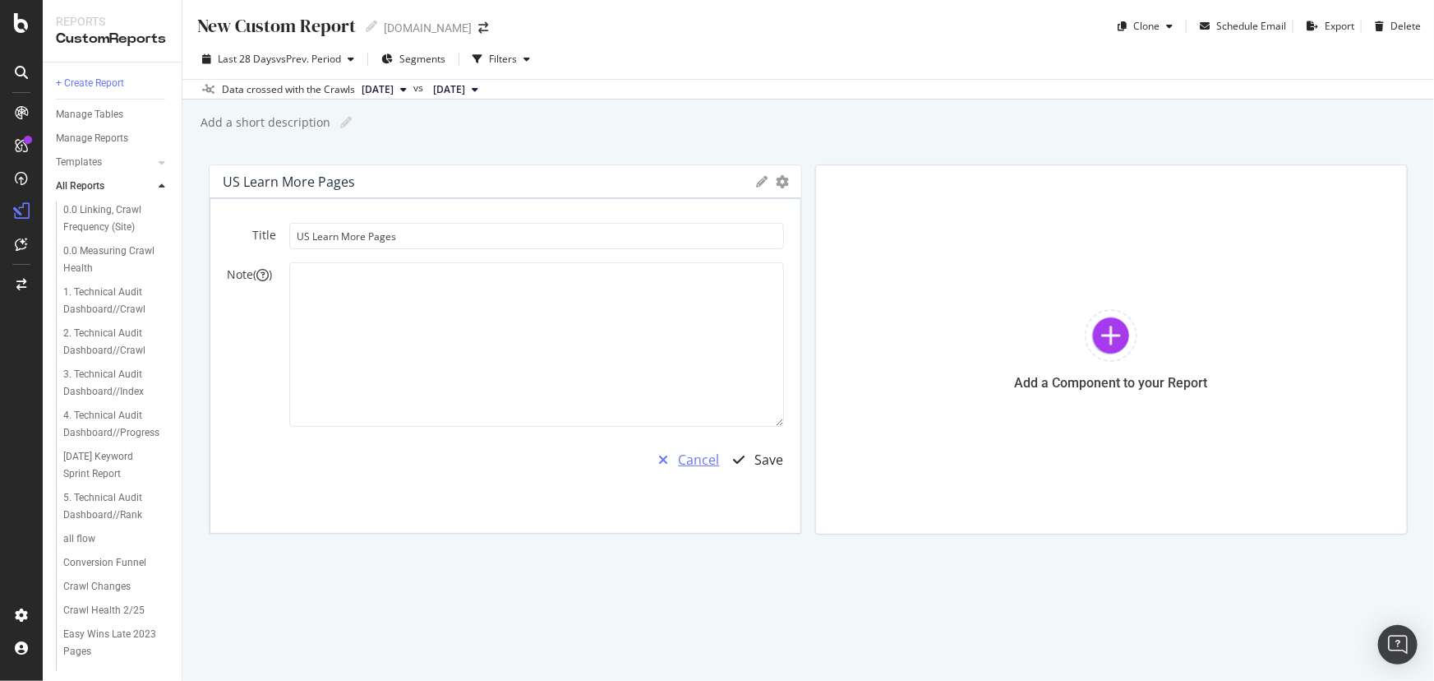
click at [706, 464] on div "Cancel" at bounding box center [699, 459] width 41 height 19
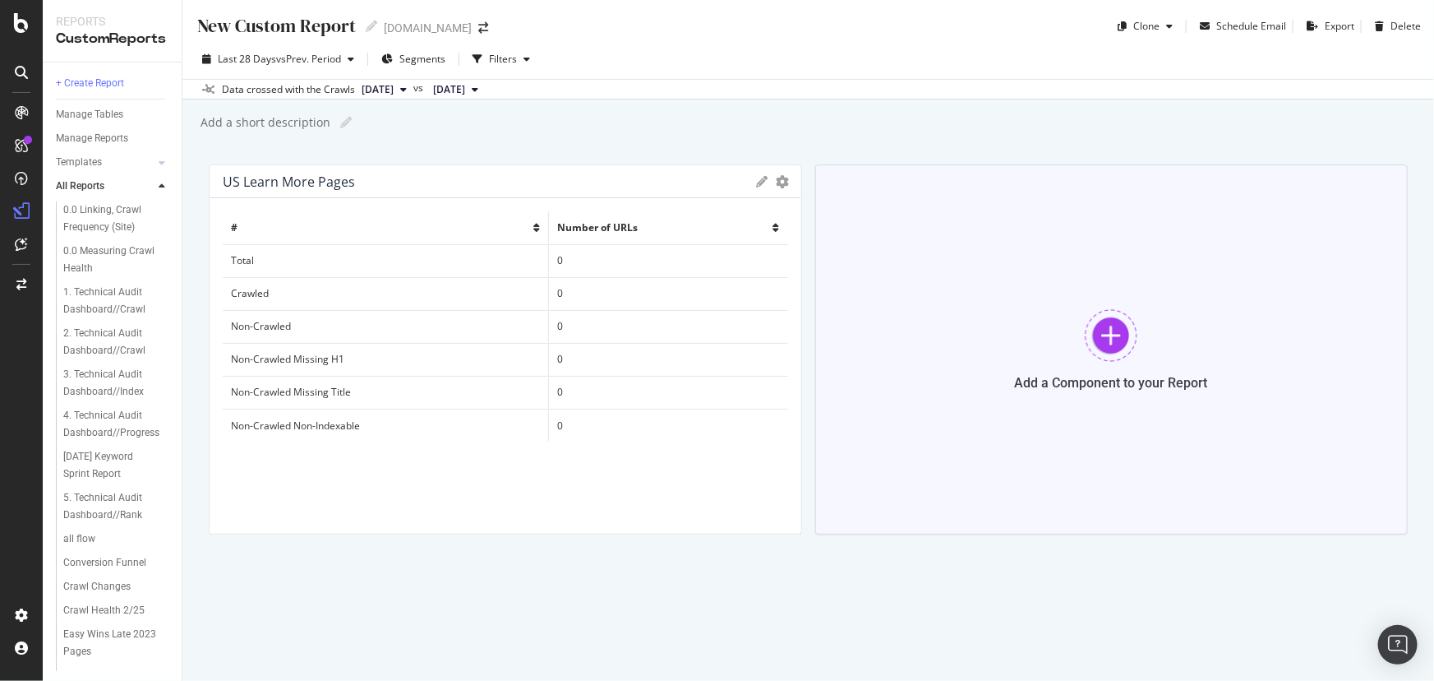
click at [1092, 309] on div at bounding box center [1111, 335] width 53 height 53
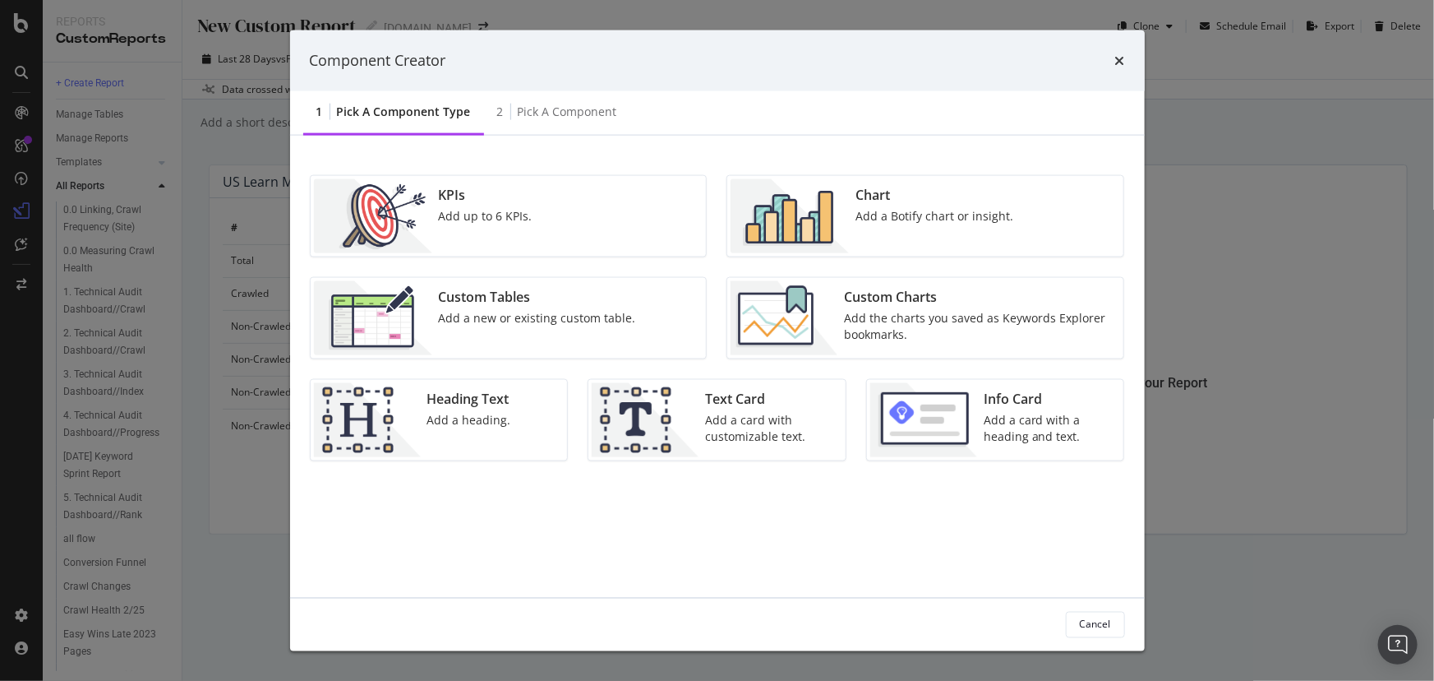
click at [497, 326] on div "Custom Tables Add a new or existing custom table." at bounding box center [537, 317] width 210 height 74
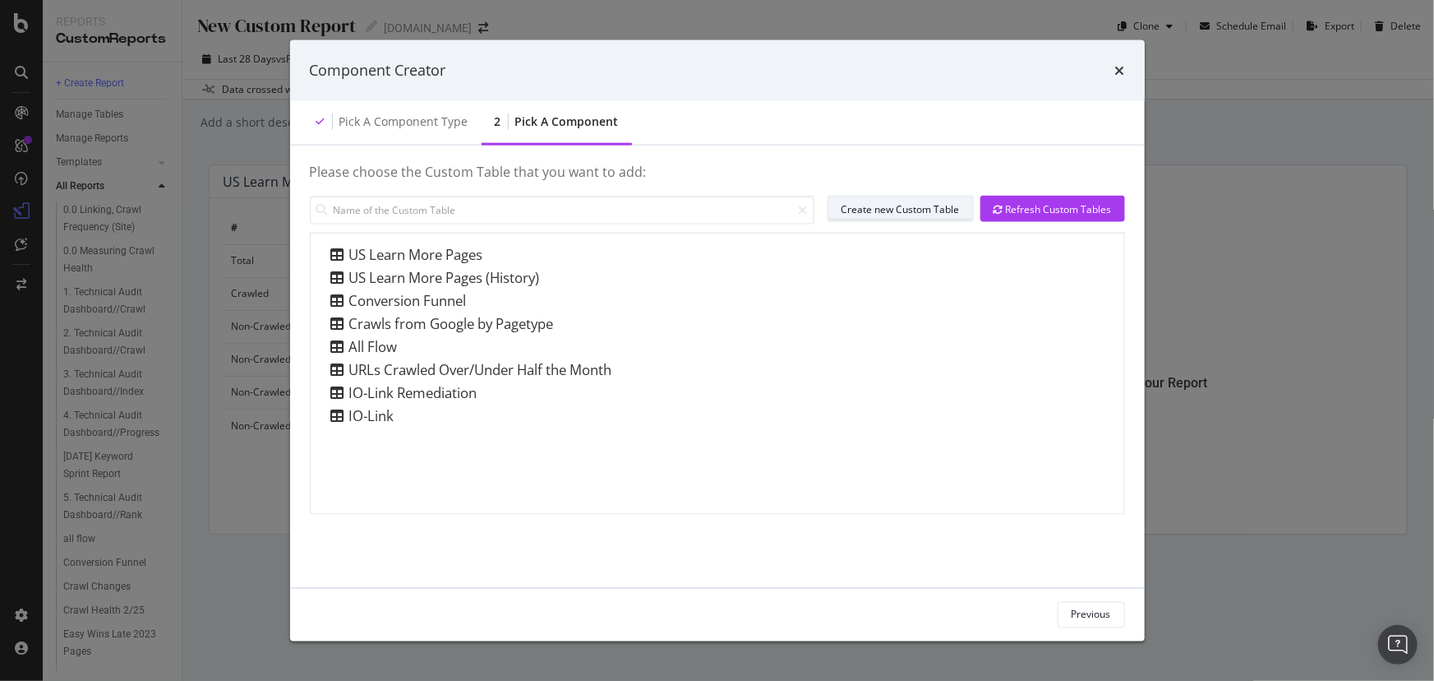
click at [917, 201] on div "Create new Custom Table" at bounding box center [901, 208] width 118 height 23
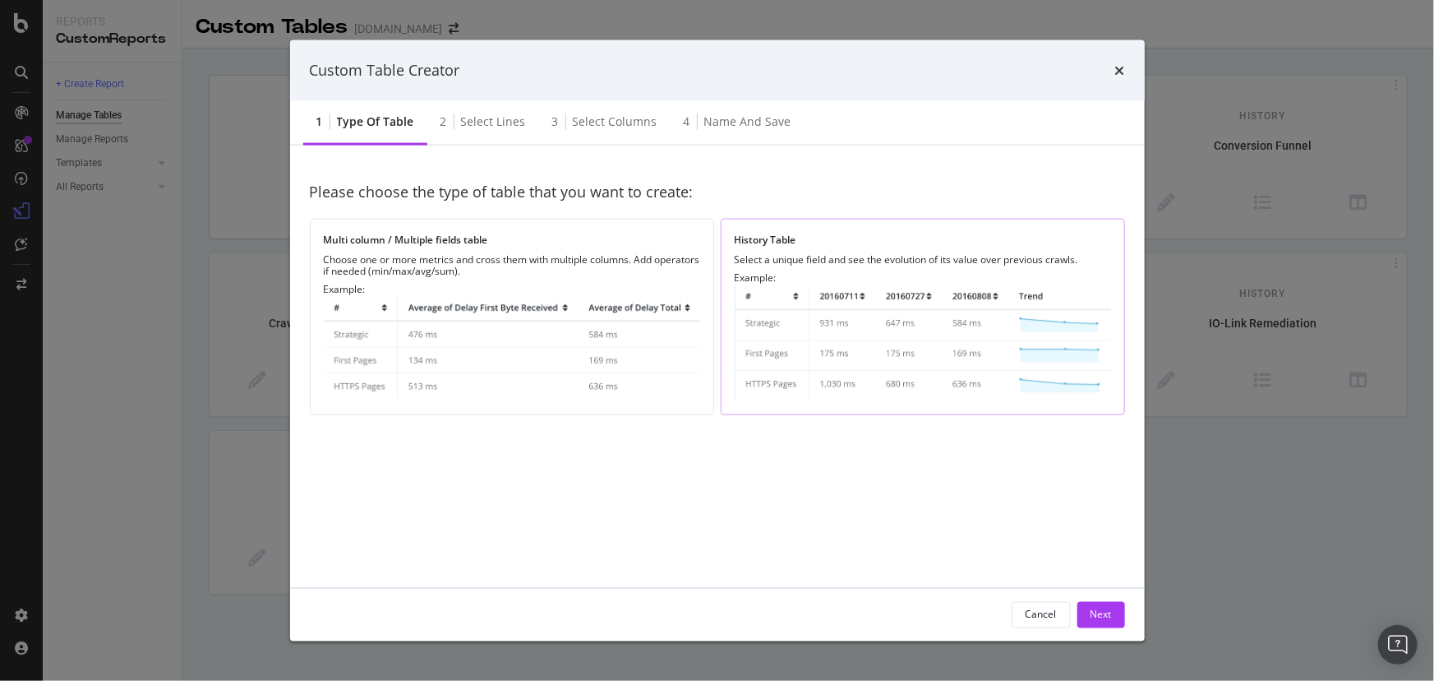
click at [852, 326] on img "modal" at bounding box center [923, 342] width 376 height 118
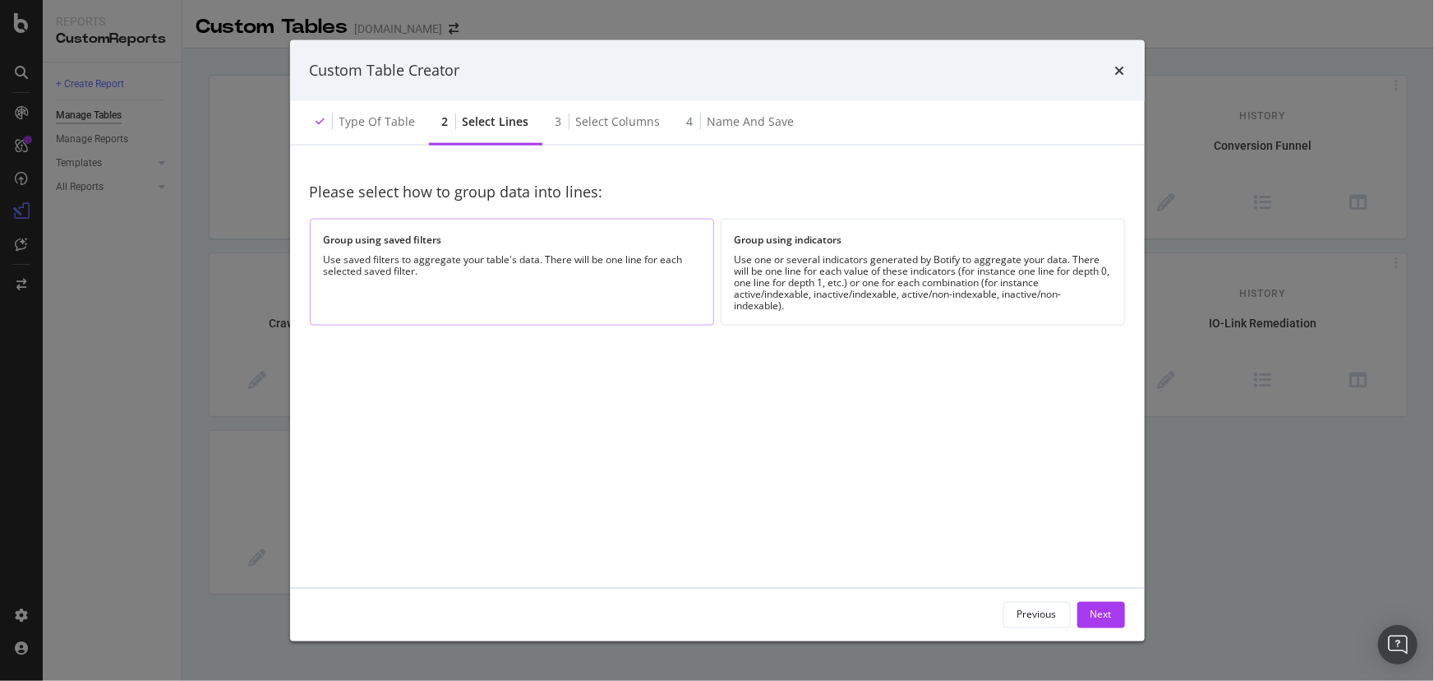
click at [696, 312] on div "Group using saved filters Use saved filters to aggregate your table's data. The…" at bounding box center [512, 272] width 404 height 106
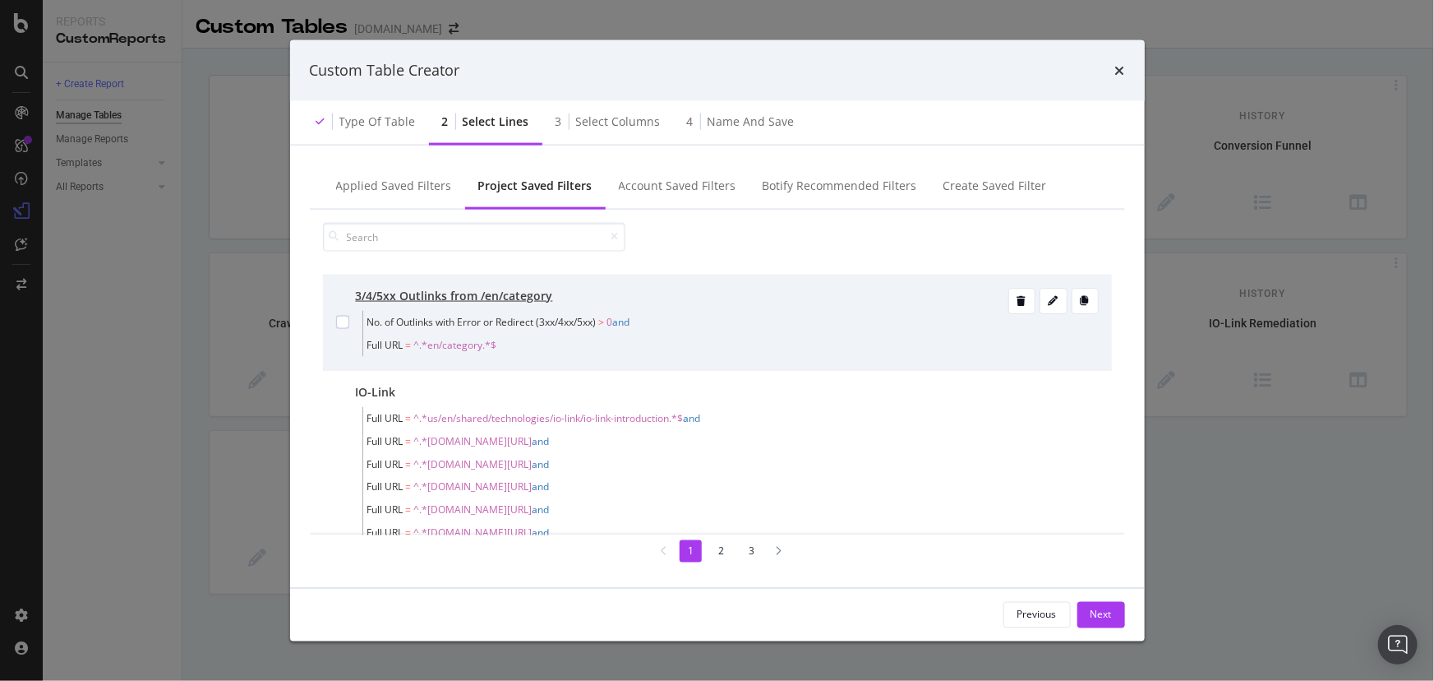
click at [682, 303] on div "3/4/5xx Outlinks from /en/category" at bounding box center [680, 295] width 649 height 16
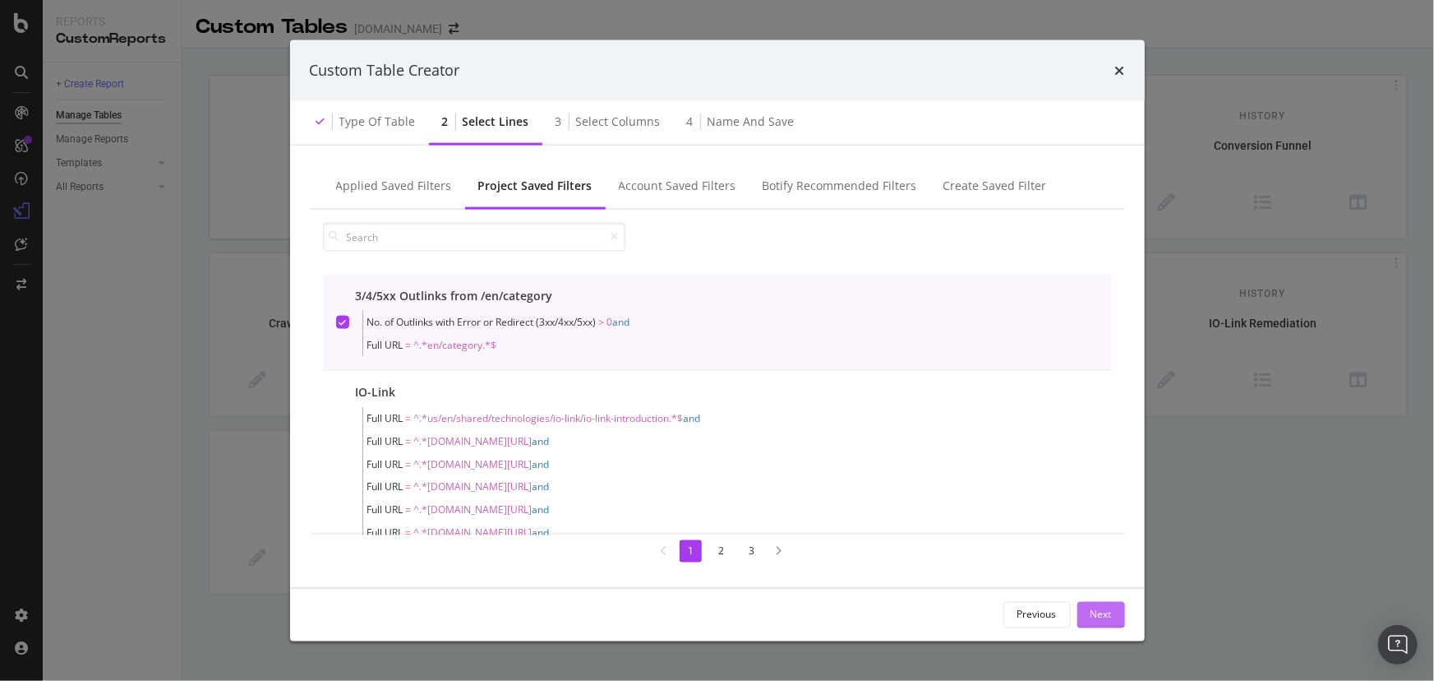
click at [1085, 614] on button "Next" at bounding box center [1102, 614] width 48 height 26
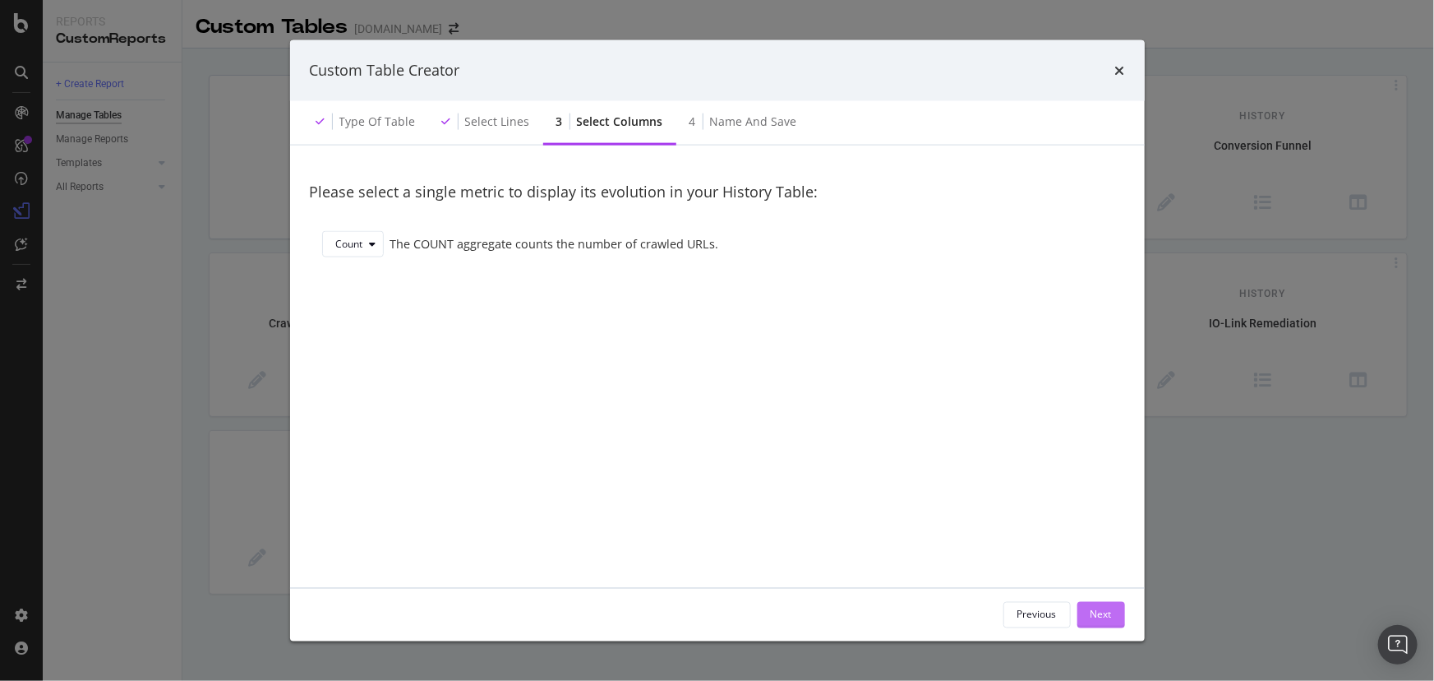
click at [1084, 618] on button "Next" at bounding box center [1102, 614] width 48 height 26
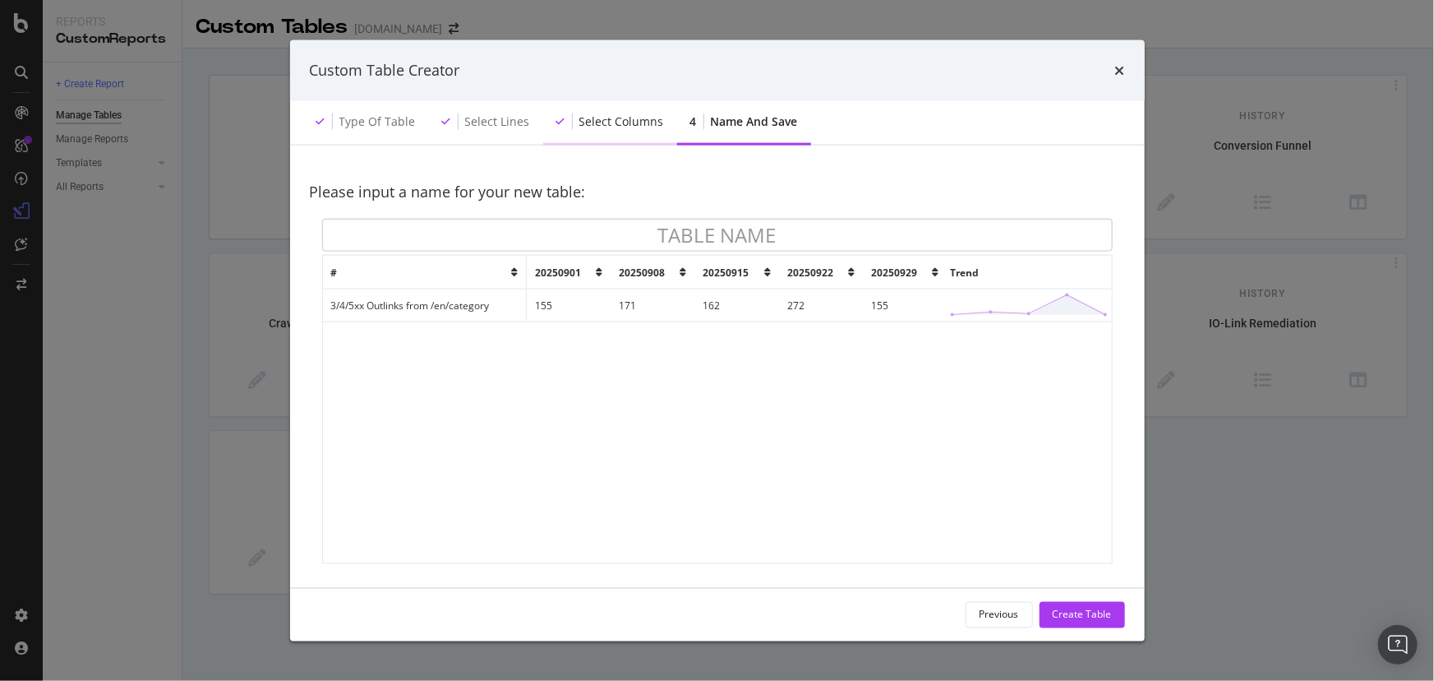
click at [599, 133] on div "Select columns" at bounding box center [610, 121] width 134 height 45
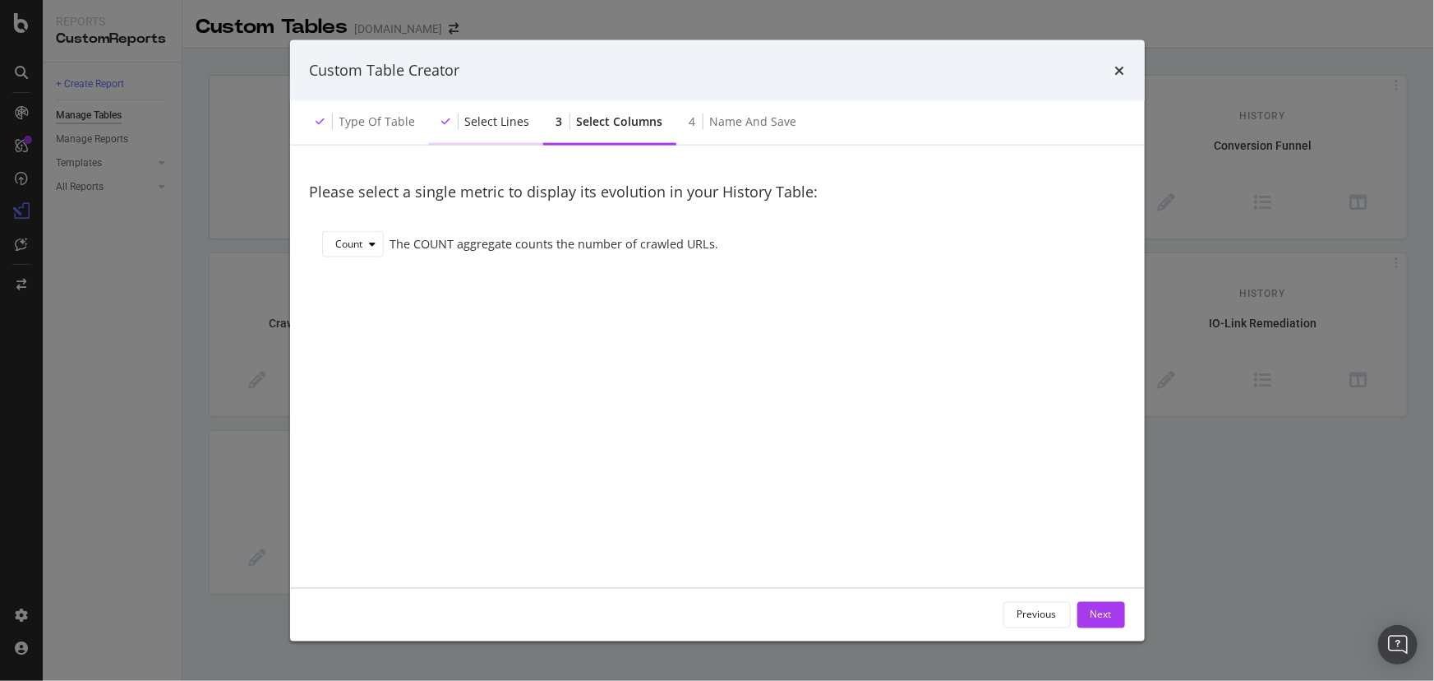
click at [518, 134] on div "Select lines" at bounding box center [486, 121] width 114 height 45
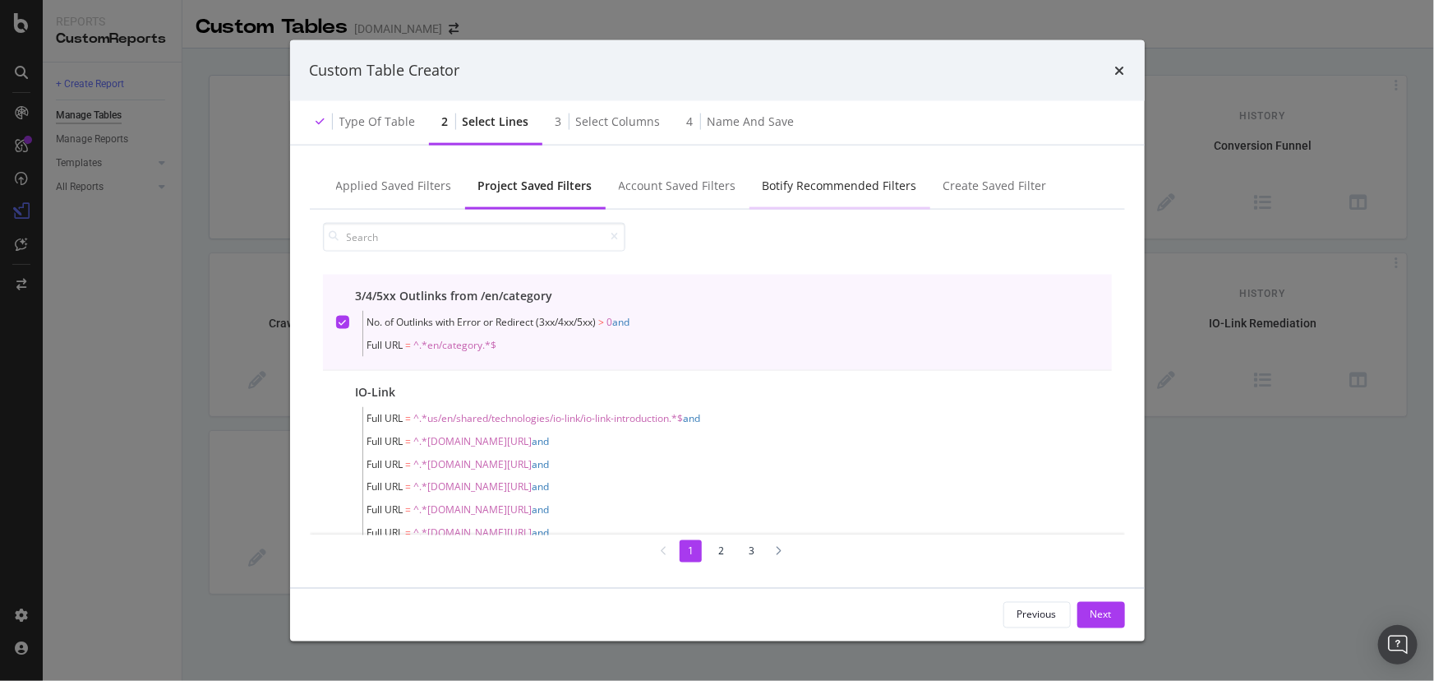
click at [811, 166] on div "Botify Recommended Filters" at bounding box center [840, 186] width 181 height 45
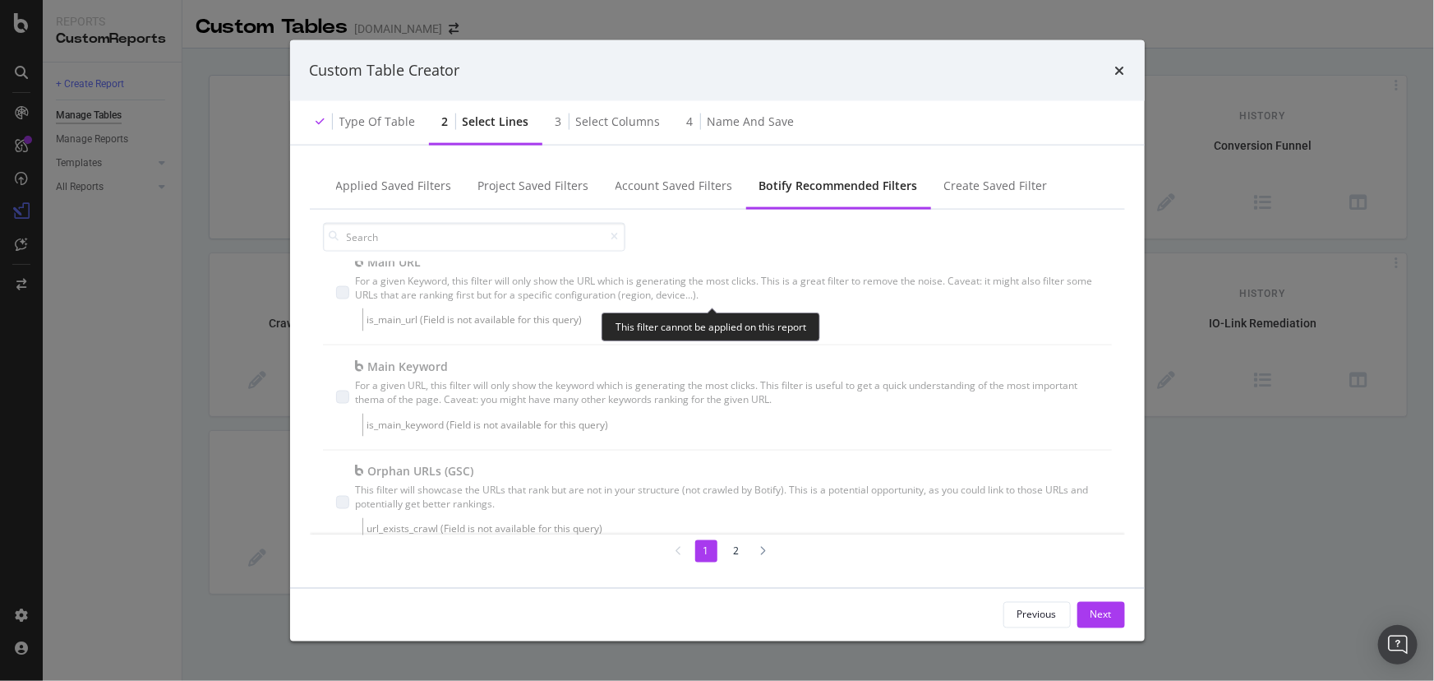
scroll to position [835, 0]
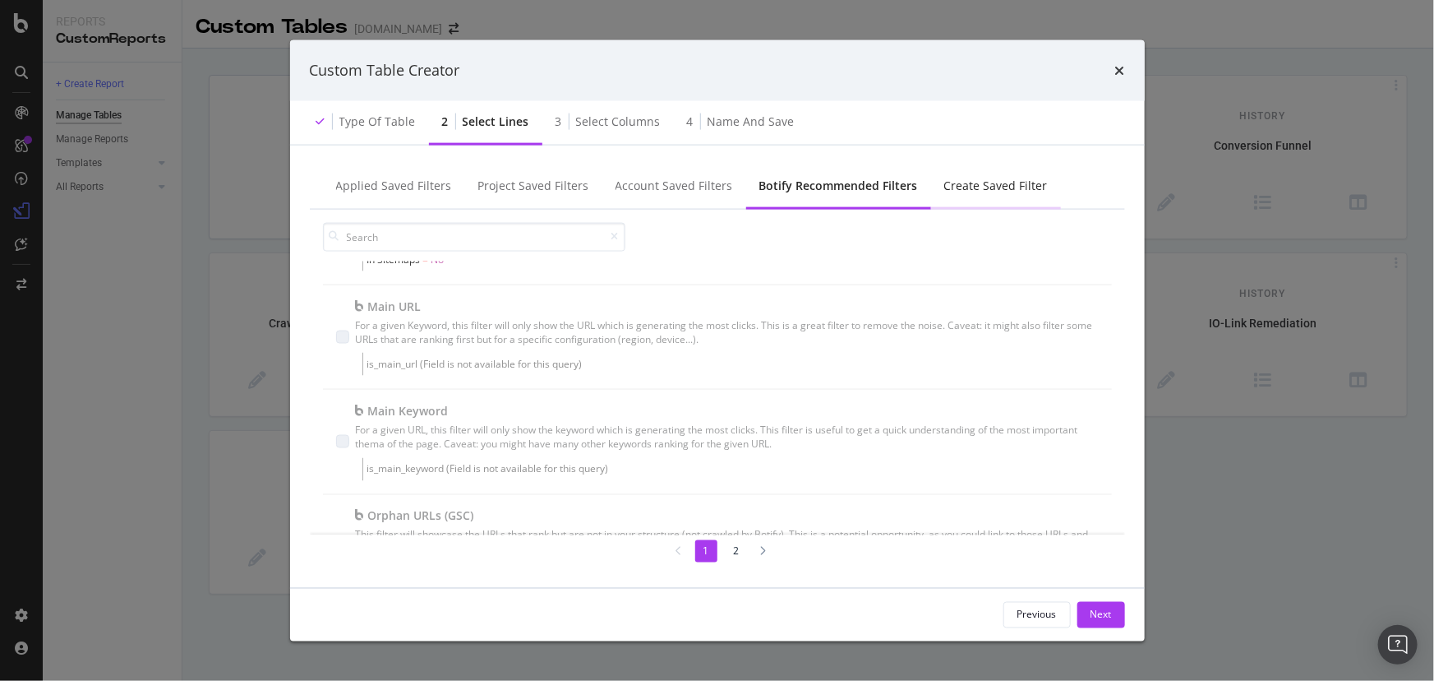
click at [986, 182] on div "Create Saved Filter" at bounding box center [996, 185] width 104 height 16
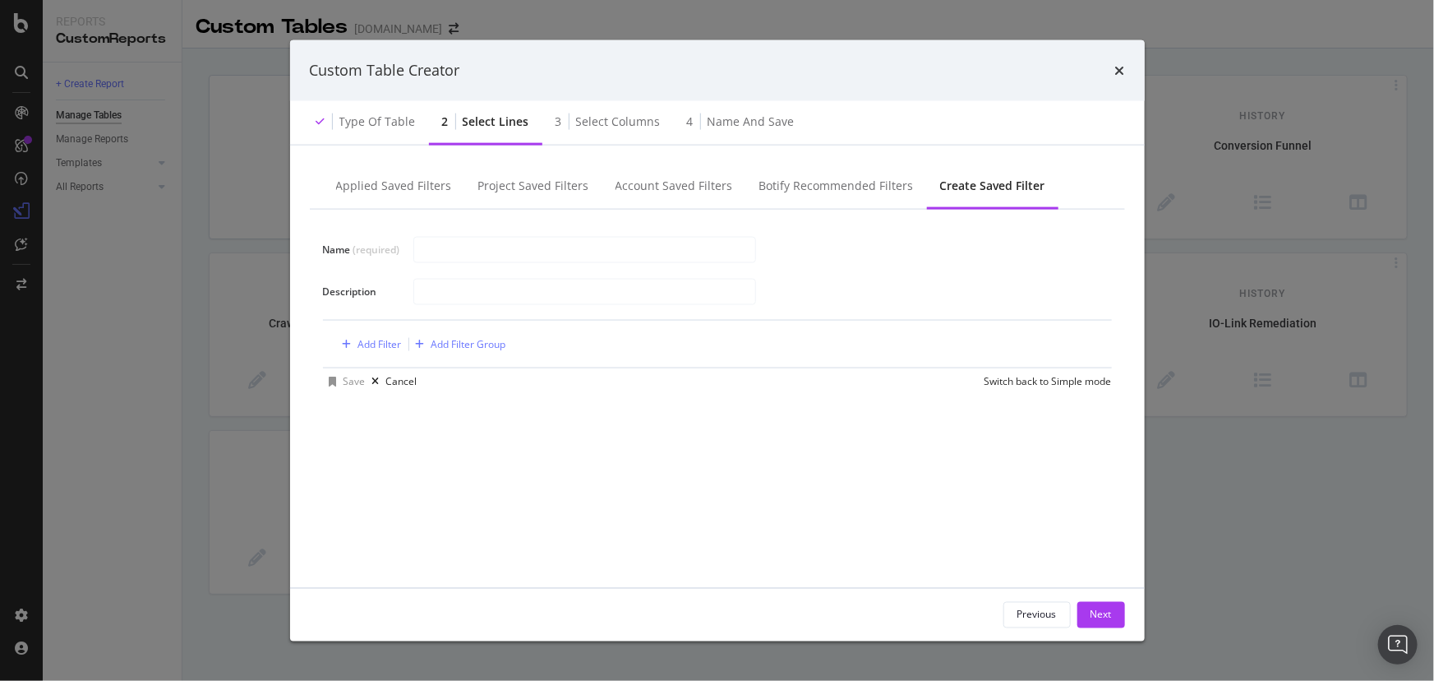
scroll to position [0, 0]
click at [1115, 72] on icon "times" at bounding box center [1120, 69] width 10 height 13
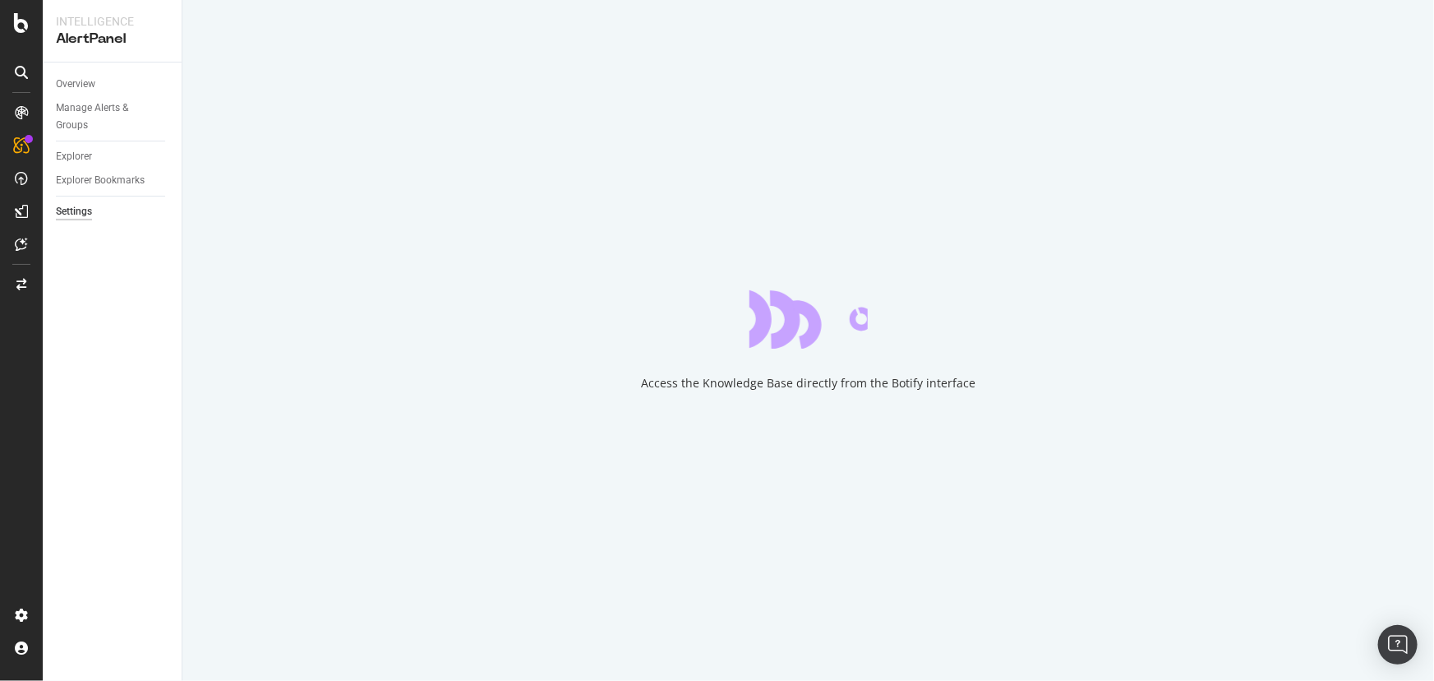
select select "03"
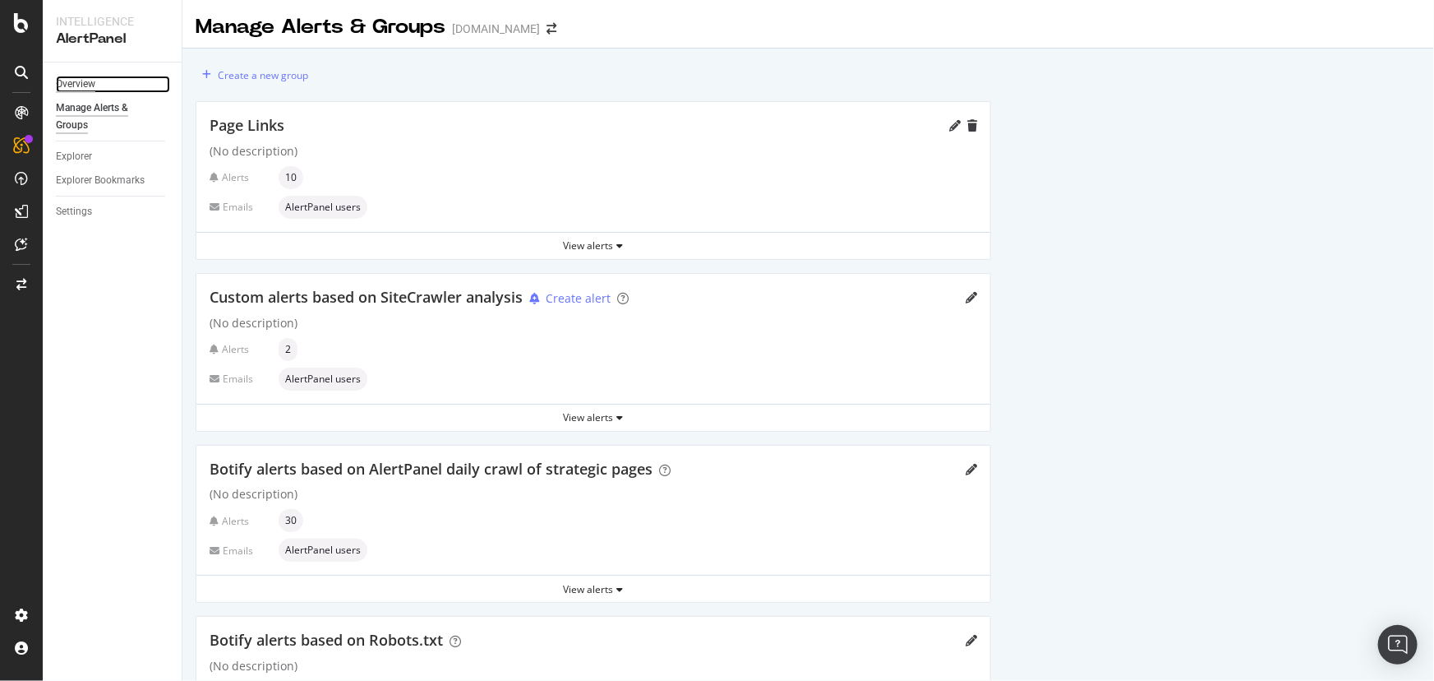
click at [71, 82] on div "Overview" at bounding box center [75, 84] width 39 height 17
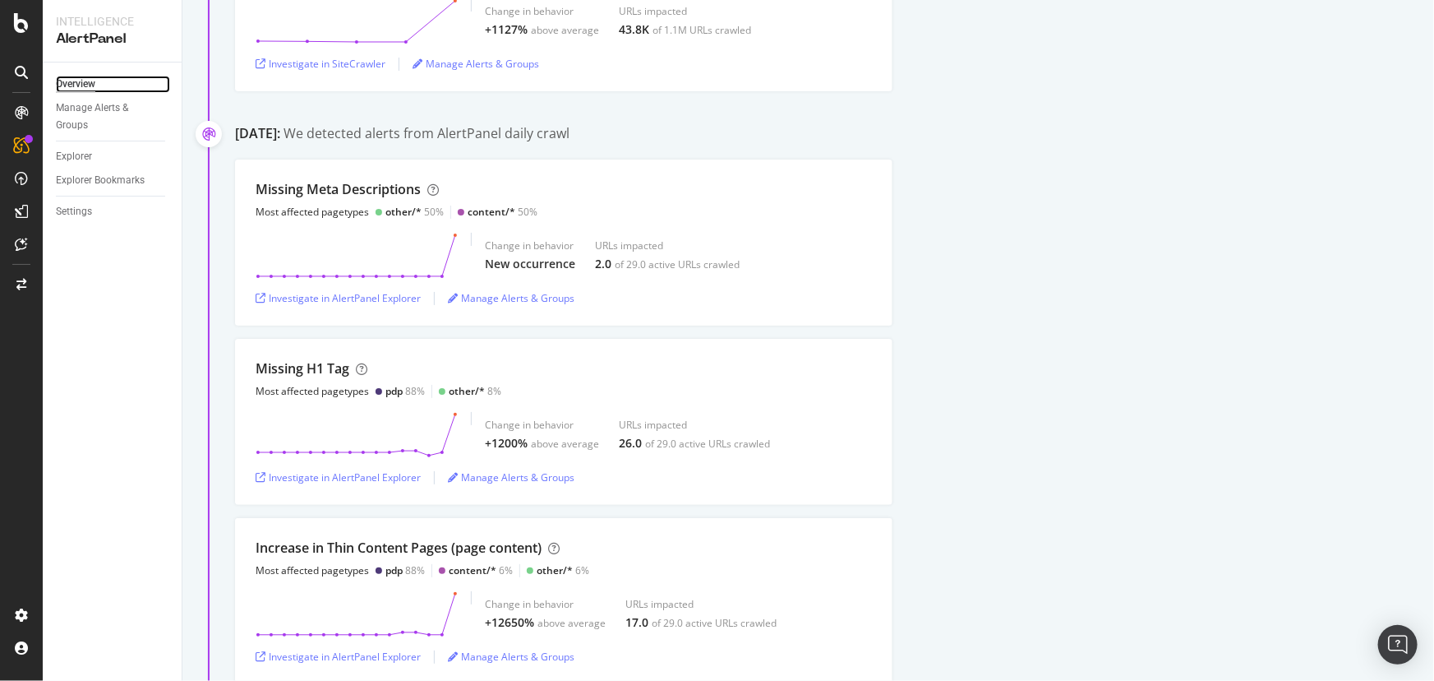
scroll to position [896, 0]
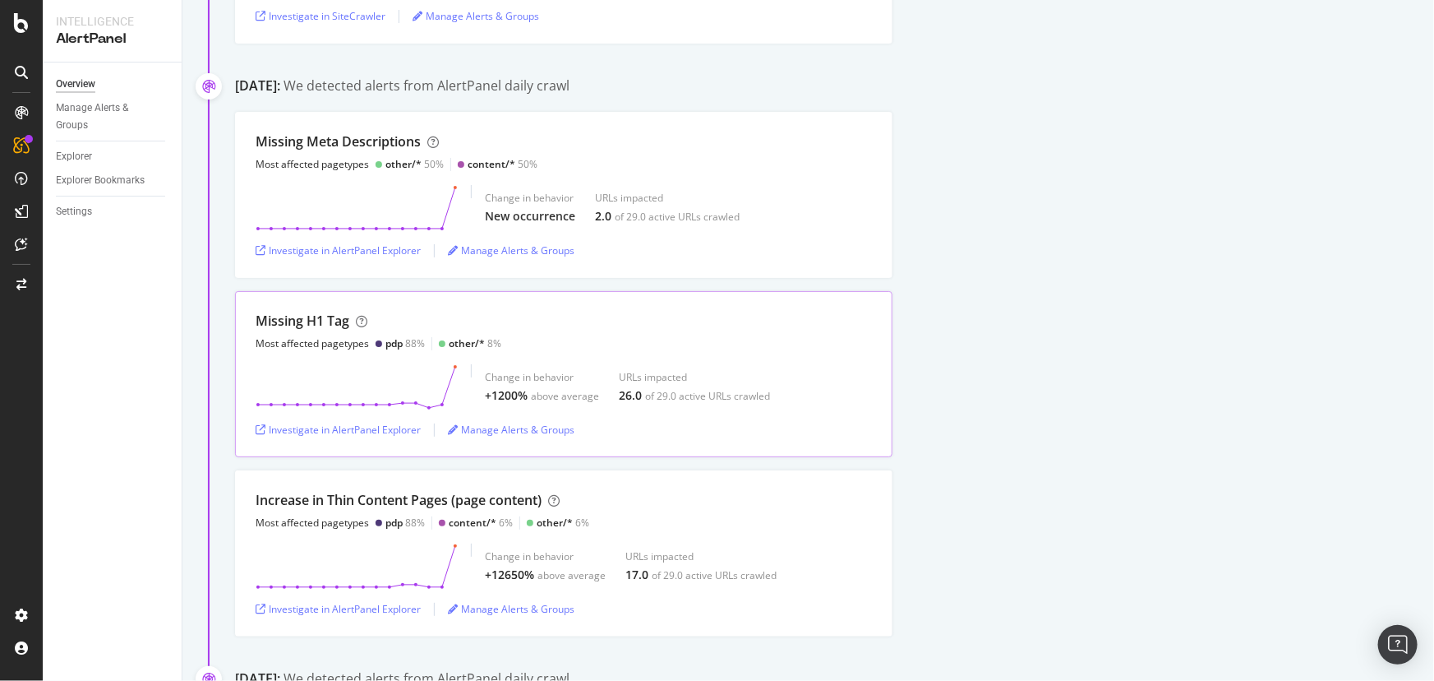
click at [598, 387] on div "Change in behavior +1200% above average URLs impacted 26.0 of 29.0 active URLs …" at bounding box center [627, 387] width 285 height 46
click at [326, 427] on div "Investigate in AlertPanel Explorer" at bounding box center [338, 429] width 165 height 14
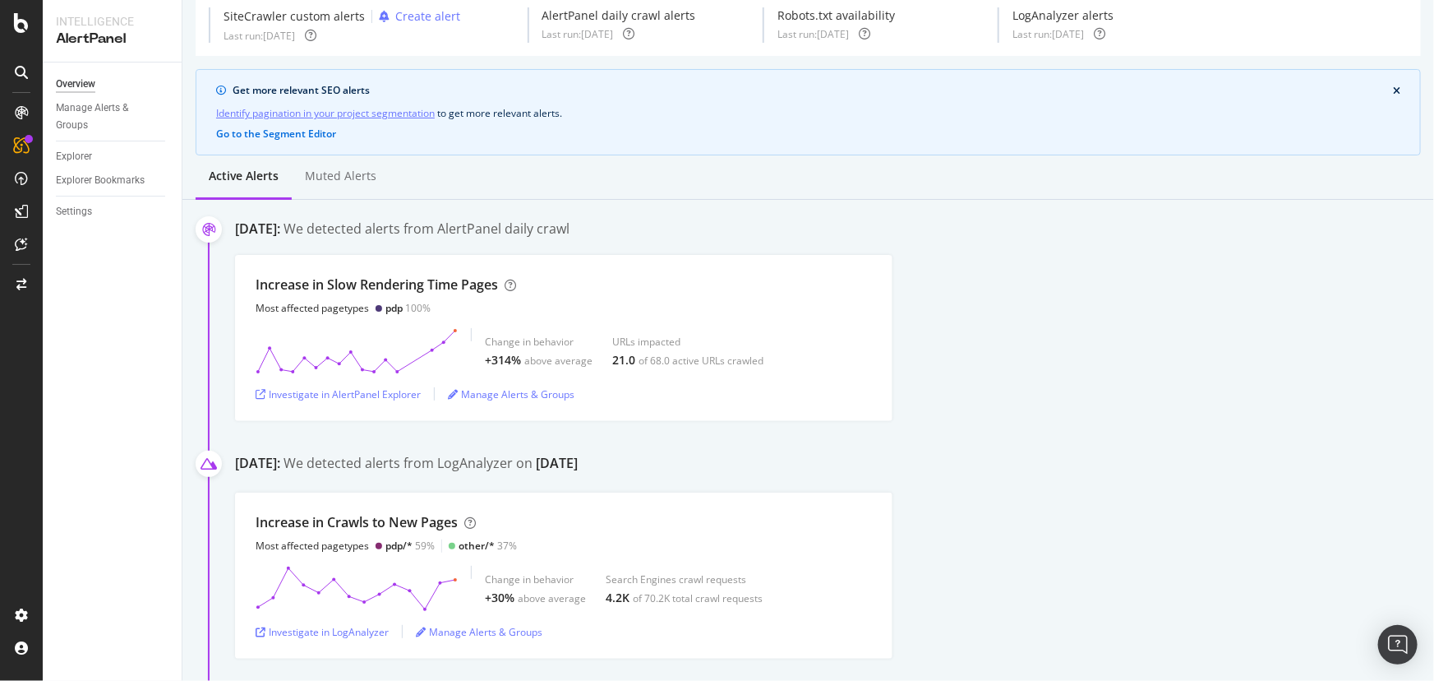
scroll to position [0, 0]
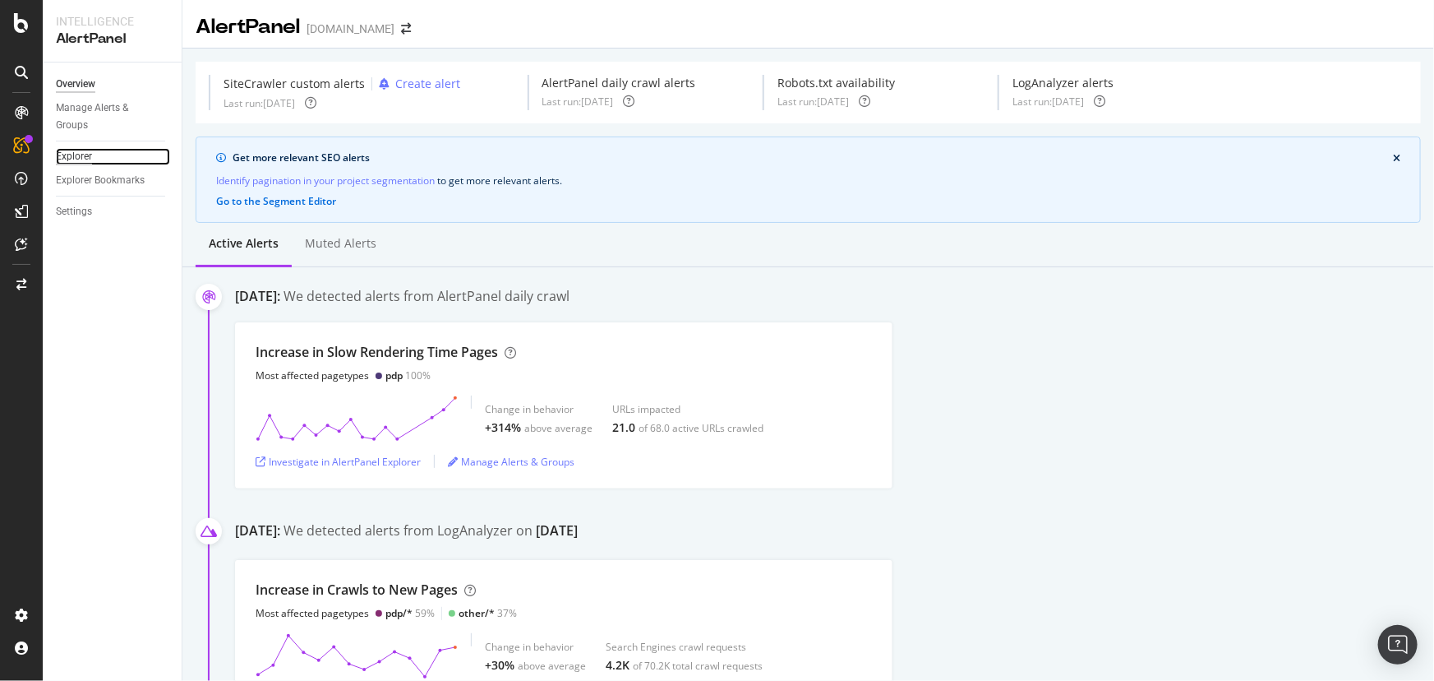
click at [85, 158] on div "Explorer" at bounding box center [74, 156] width 36 height 17
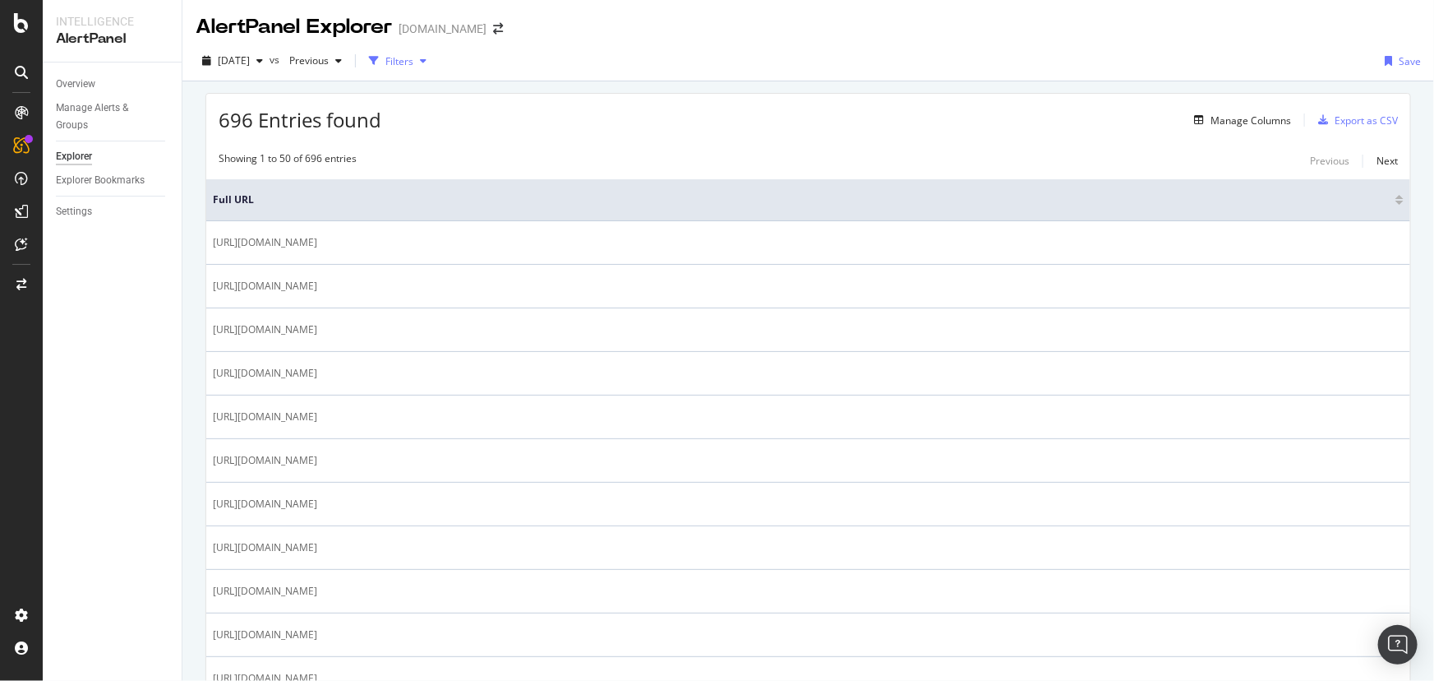
click at [386, 58] on div "button" at bounding box center [373, 60] width 23 height 23
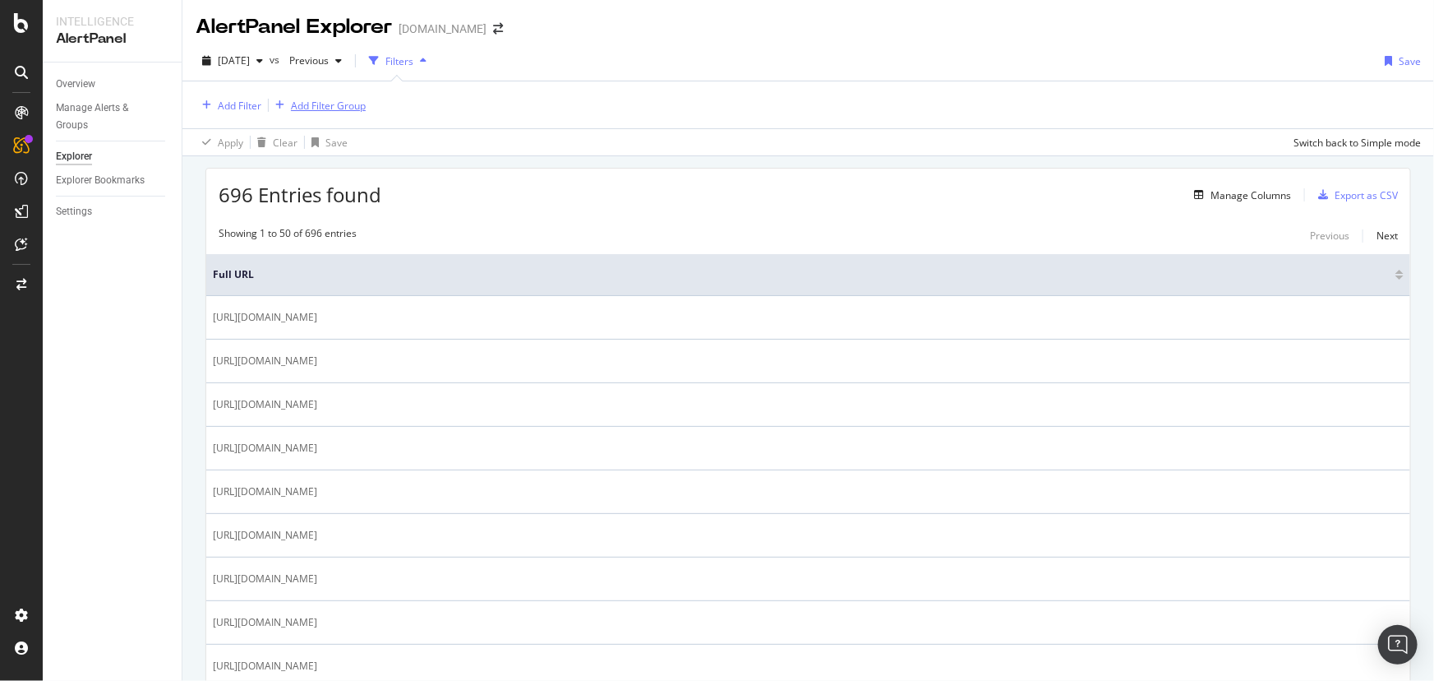
click at [319, 99] on div "Add Filter Group" at bounding box center [328, 106] width 75 height 14
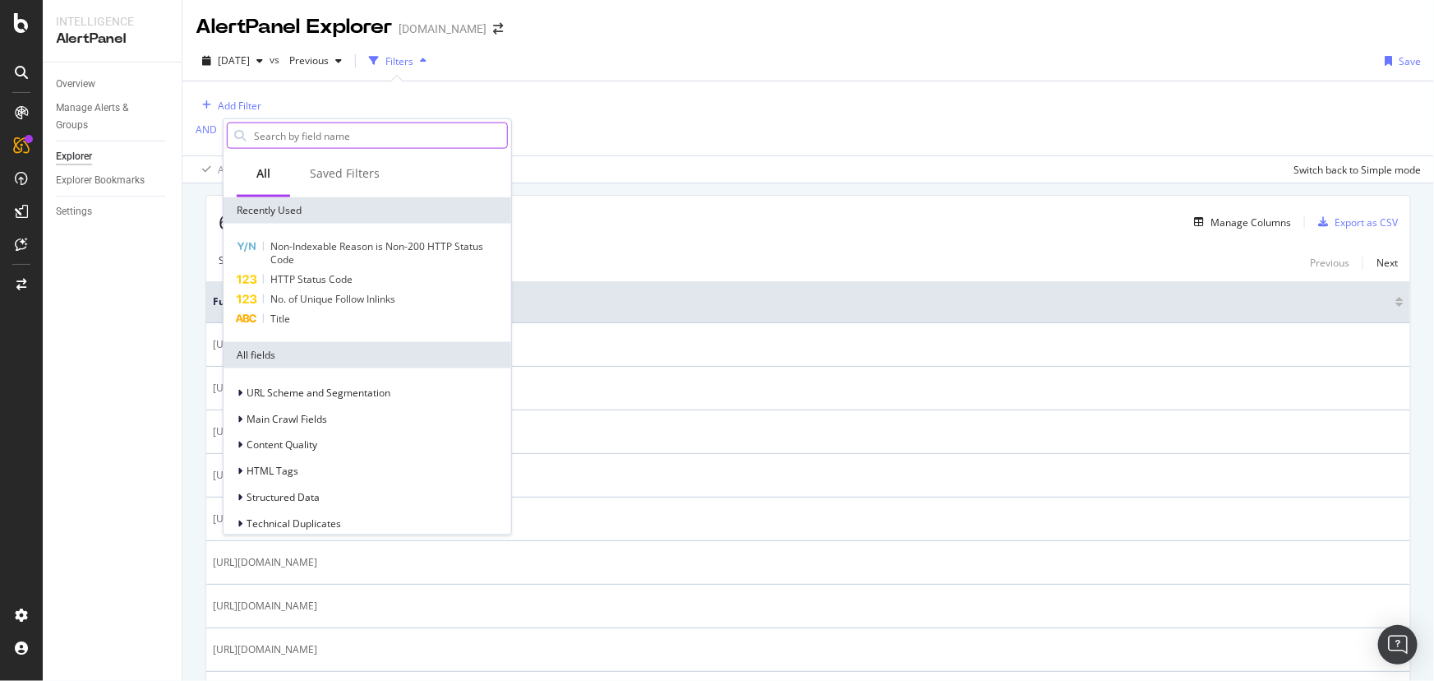
click at [303, 138] on input "text" at bounding box center [379, 135] width 255 height 25
click at [296, 134] on input "text" at bounding box center [379, 135] width 255 height 25
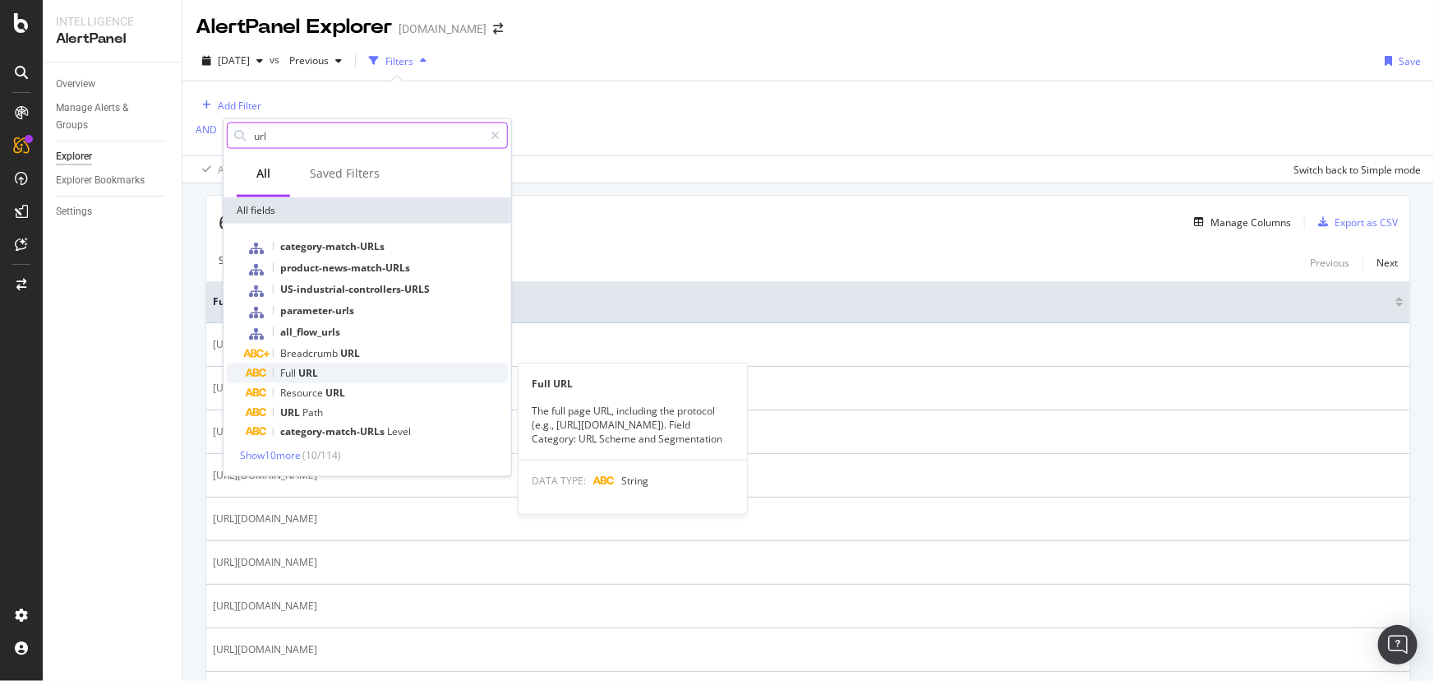
type input "url"
click at [326, 372] on div "Full URL" at bounding box center [377, 373] width 261 height 20
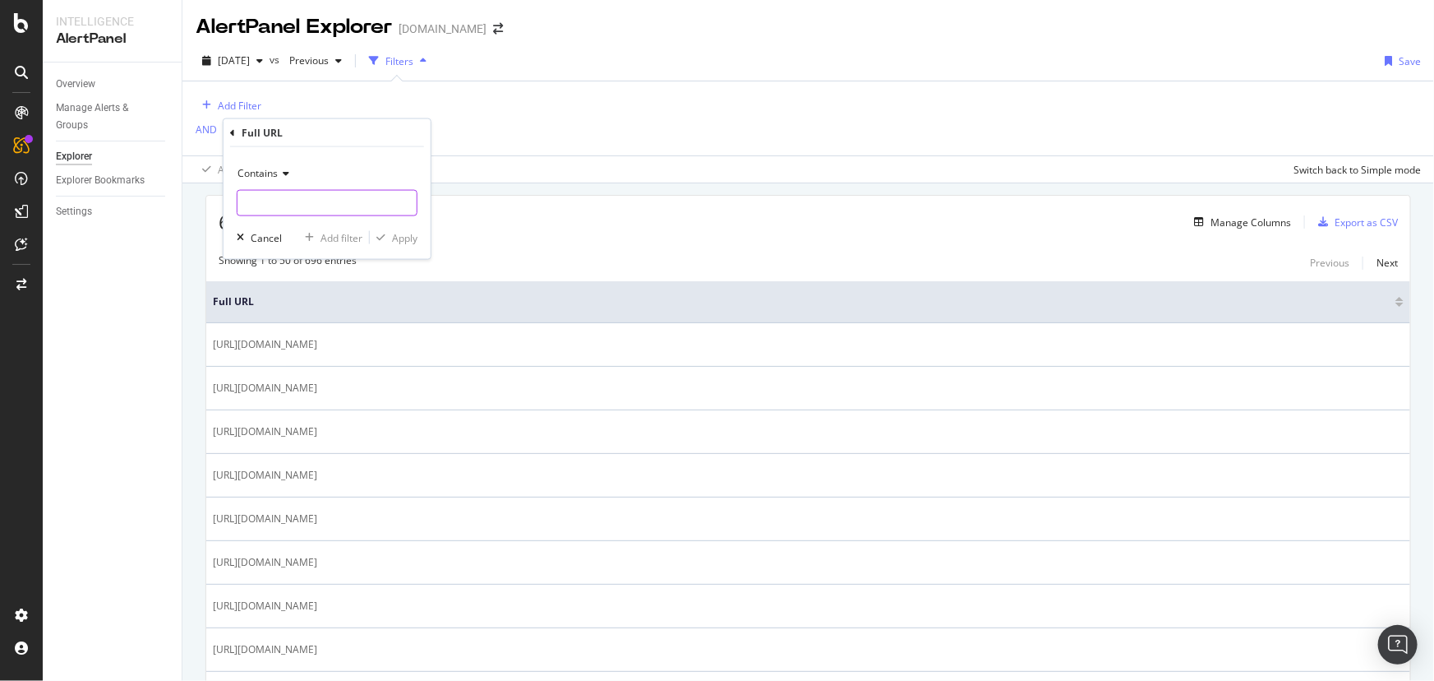
click at [274, 214] on input "text" at bounding box center [327, 203] width 179 height 26
type input "/us/en/category"
click at [403, 239] on div "Apply" at bounding box center [404, 237] width 25 height 14
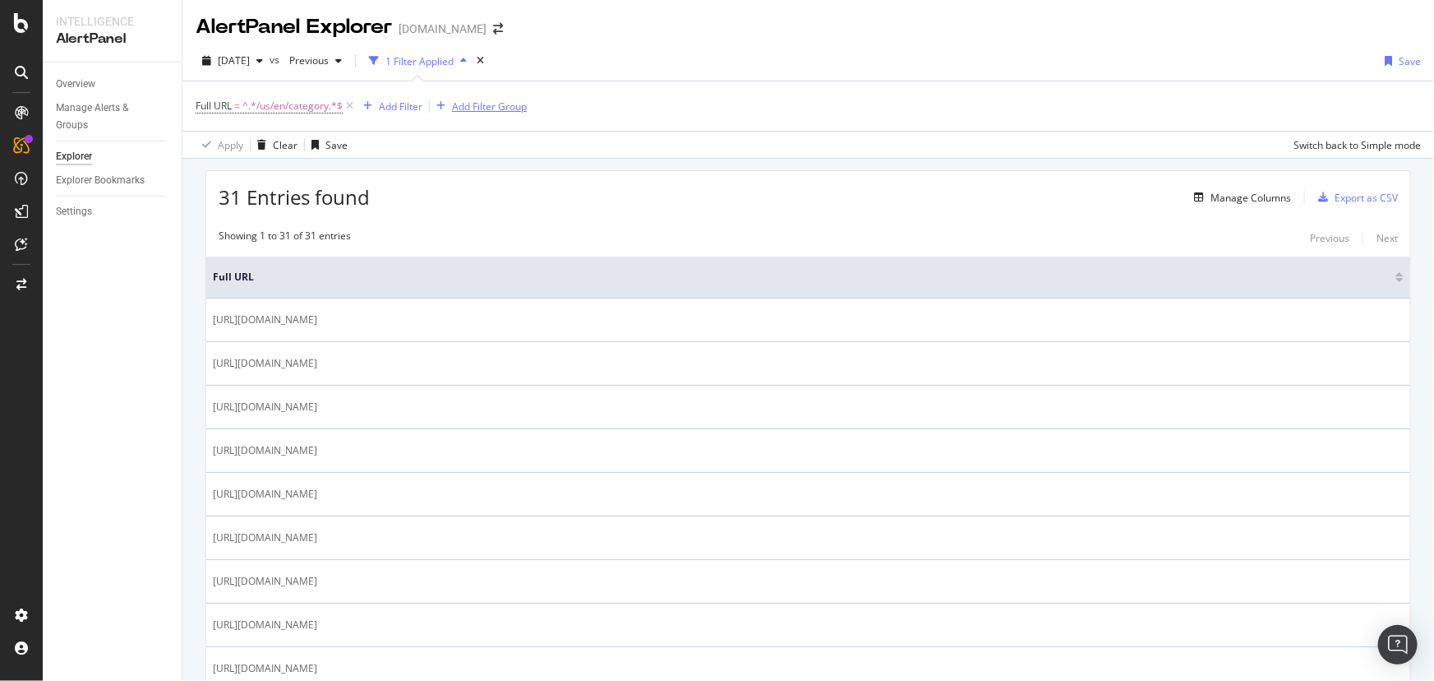
click at [463, 114] on div "Add Filter Group" at bounding box center [478, 106] width 97 height 18
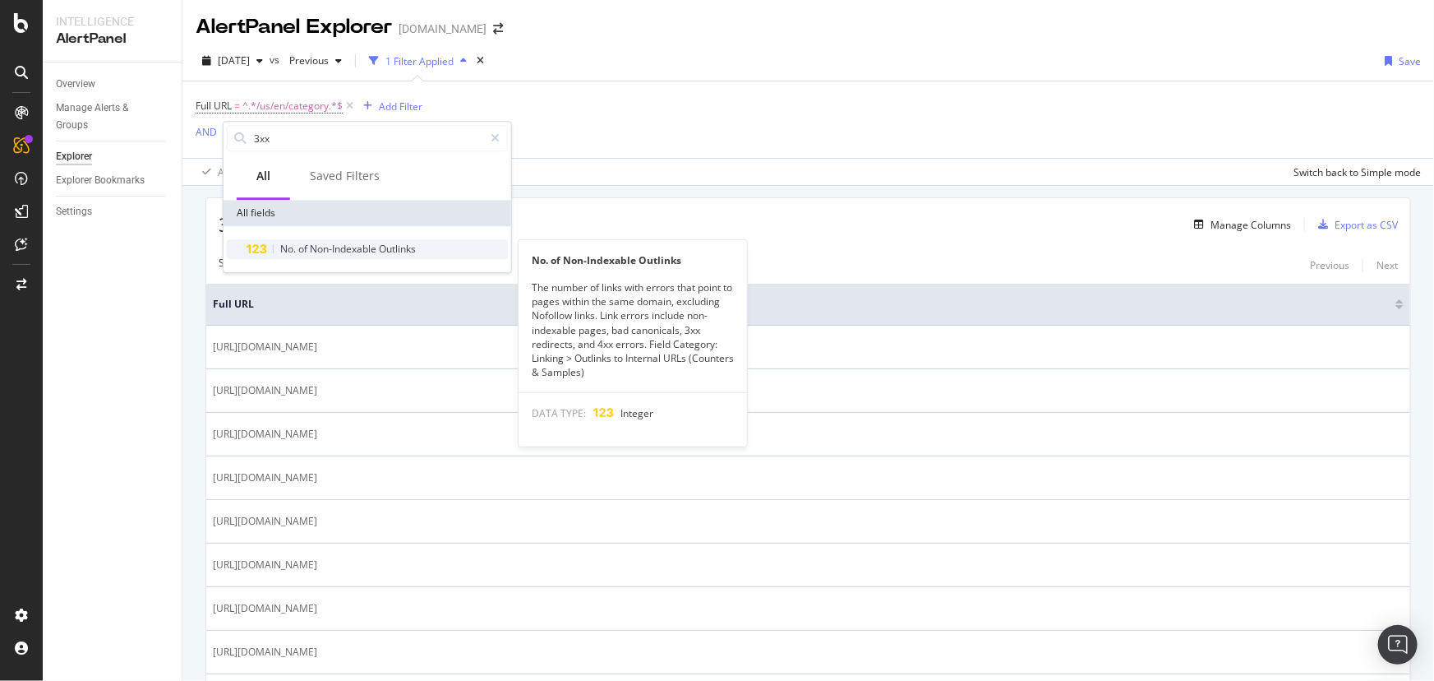
type input "3xx"
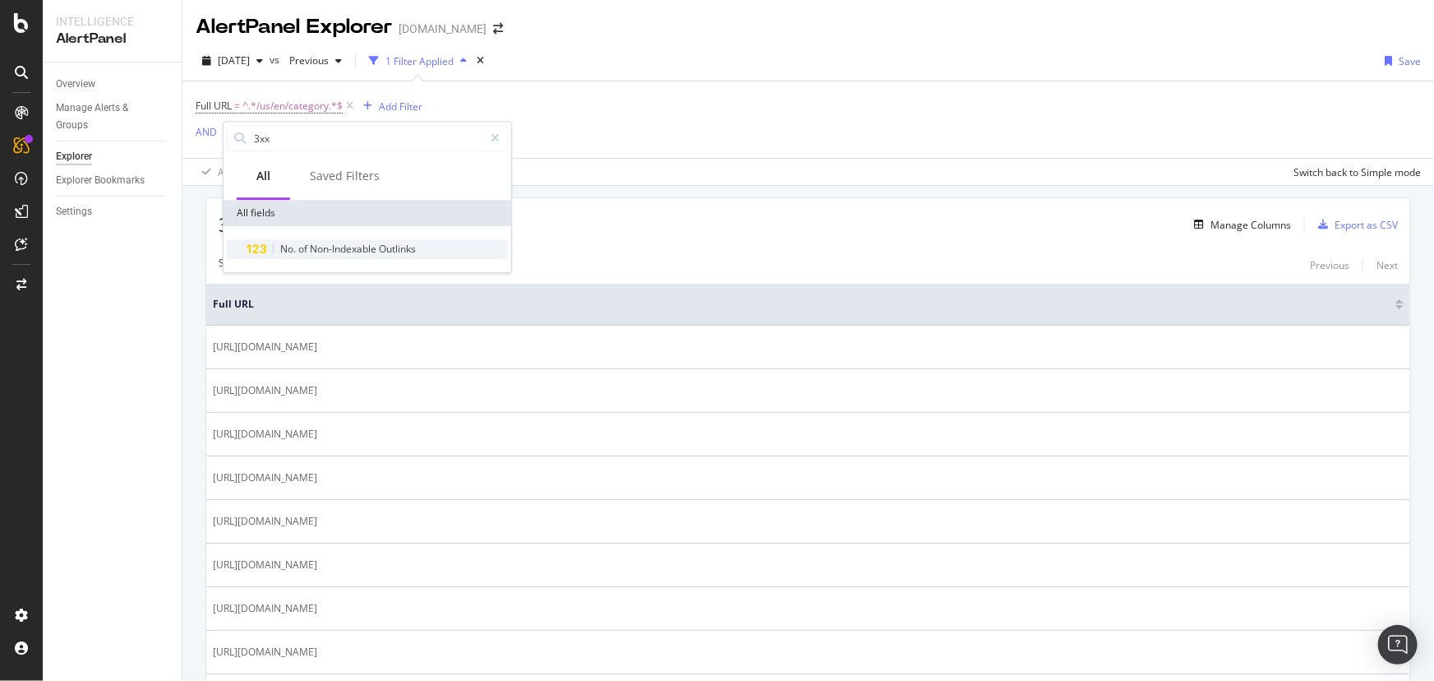
click at [386, 252] on span "Outlinks" at bounding box center [397, 249] width 37 height 14
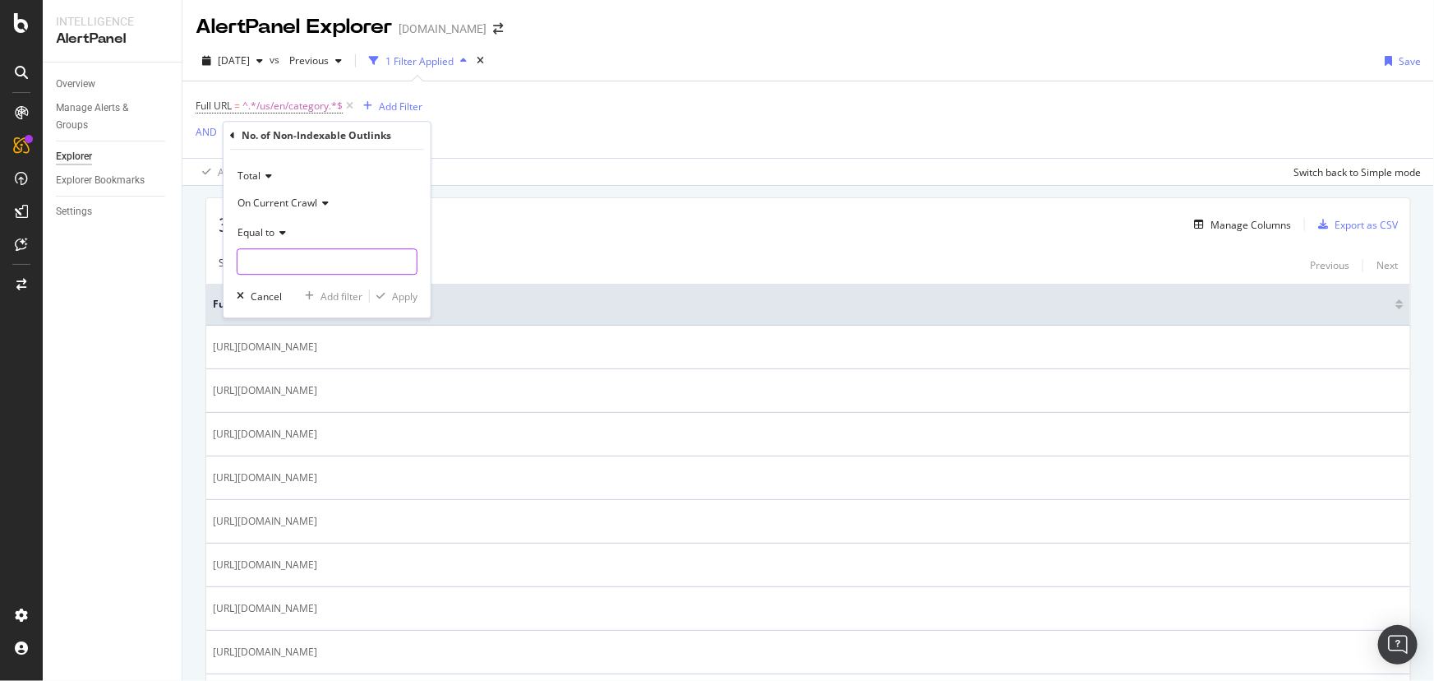
click at [382, 263] on input "number" at bounding box center [327, 261] width 181 height 26
click at [367, 228] on div "Equal to" at bounding box center [327, 232] width 181 height 26
click at [258, 179] on span "Total" at bounding box center [249, 176] width 23 height 14
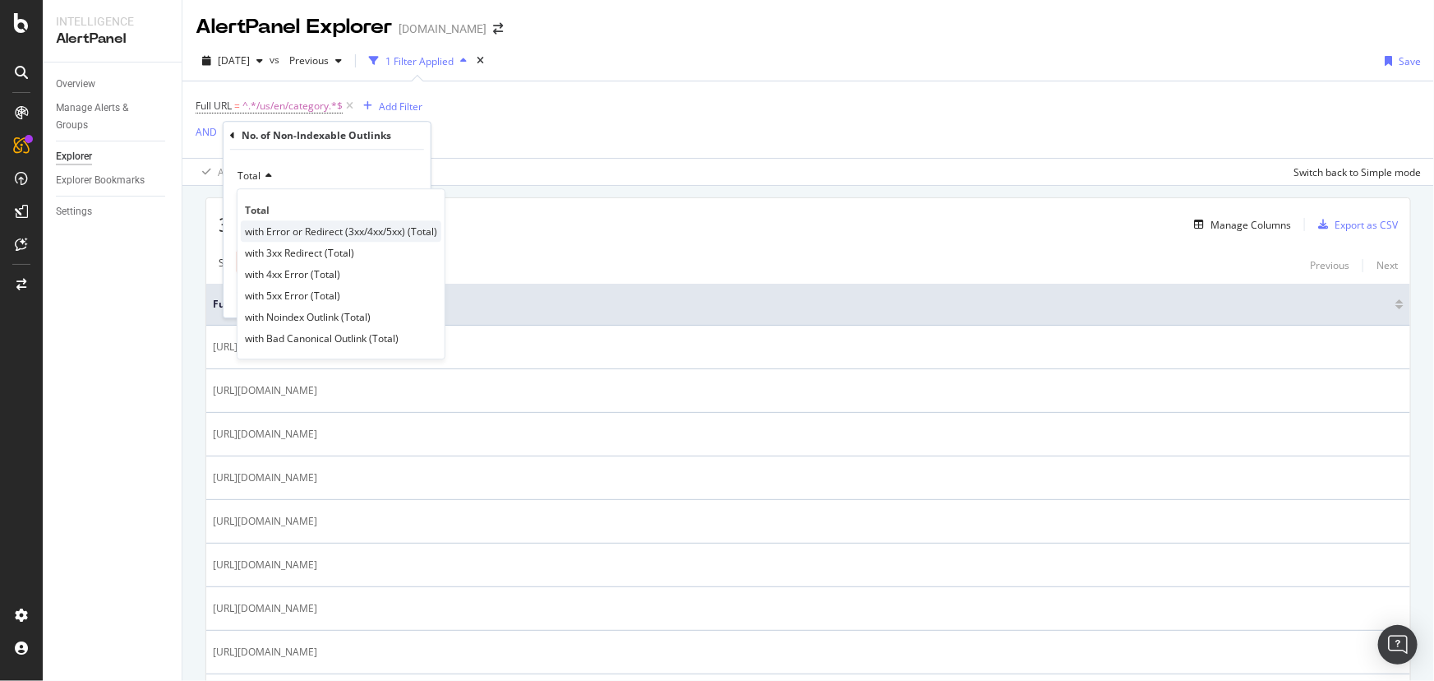
click at [280, 220] on div "with Error or Redirect (3xx/4xx/5xx) (Total)" at bounding box center [341, 230] width 201 height 21
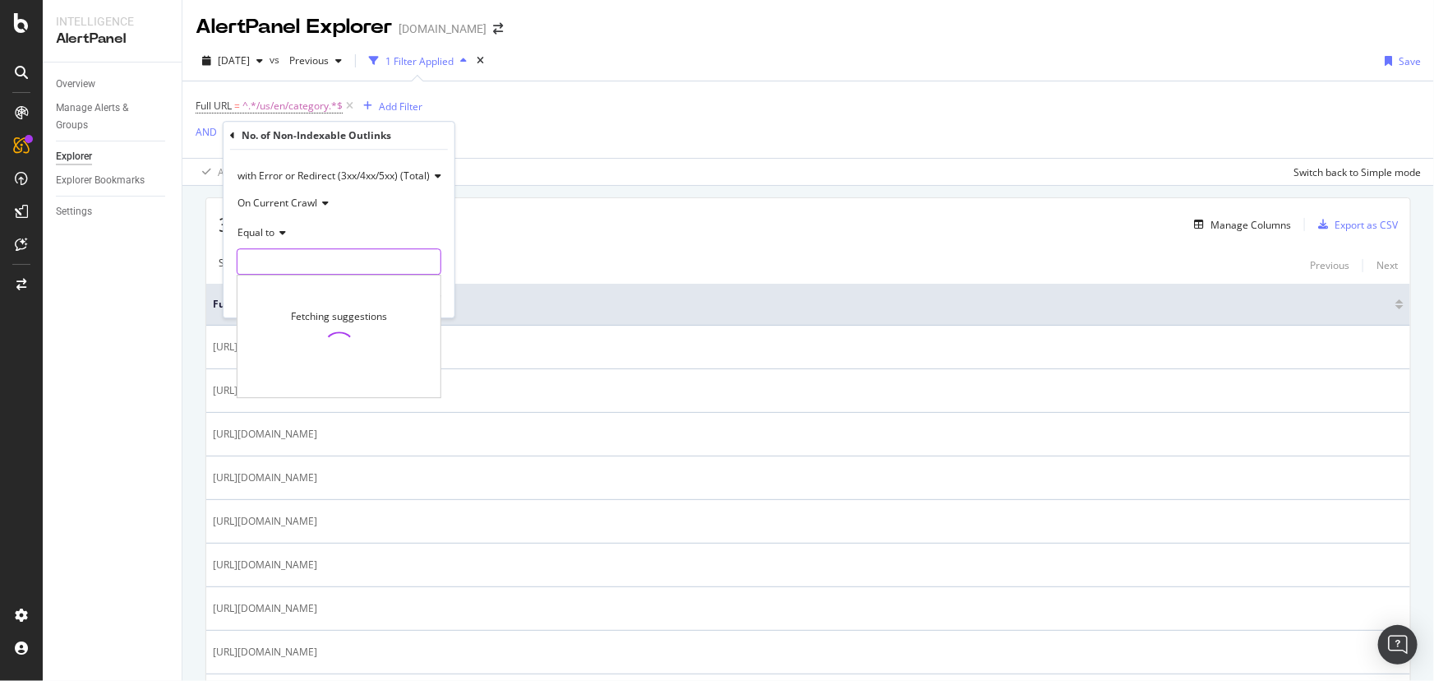
click at [321, 263] on input "number" at bounding box center [339, 261] width 205 height 26
drag, startPoint x: 265, startPoint y: 243, endPoint x: 263, endPoint y: 233, distance: 11.0
click at [264, 241] on div "Equal to" at bounding box center [339, 232] width 205 height 26
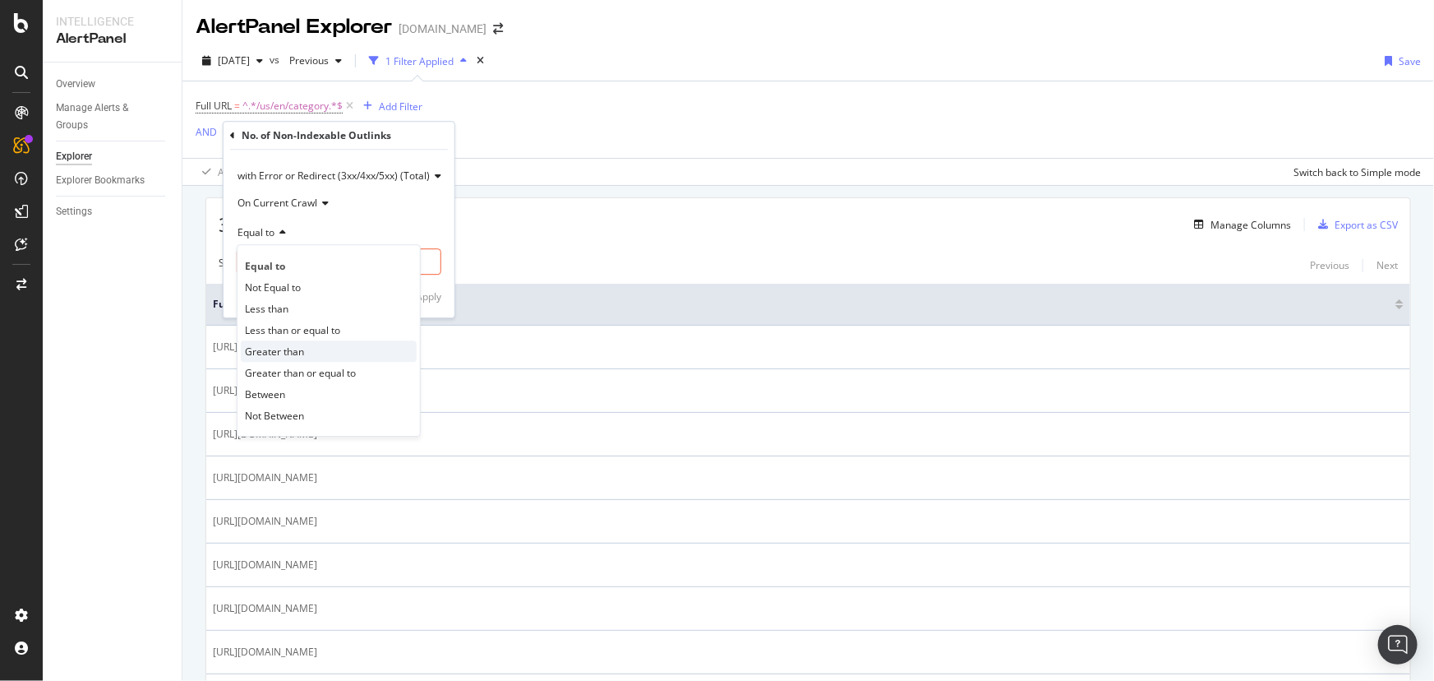
click at [312, 343] on div "Greater than" at bounding box center [329, 350] width 176 height 21
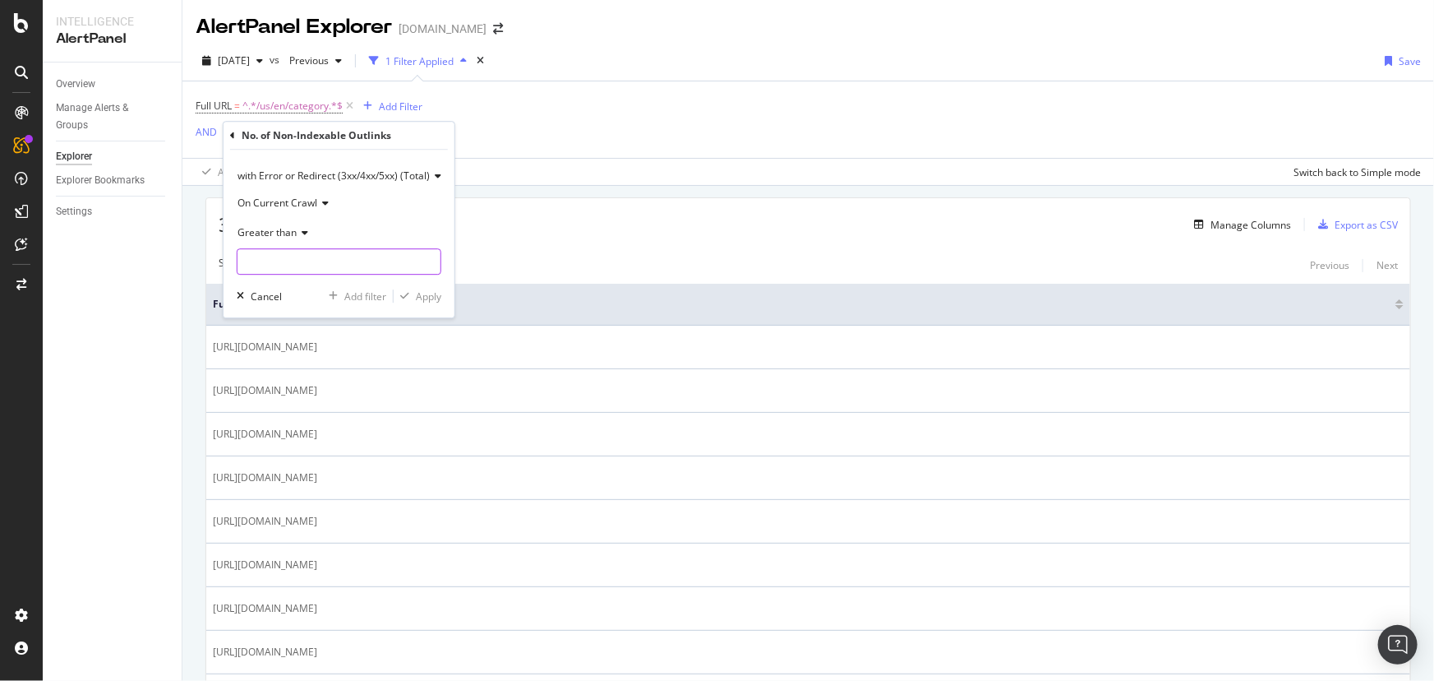
click at [324, 261] on input "number" at bounding box center [339, 261] width 205 height 26
type input "1"
click at [432, 258] on input "1" at bounding box center [339, 261] width 205 height 26
click at [425, 299] on div "Apply" at bounding box center [428, 296] width 25 height 14
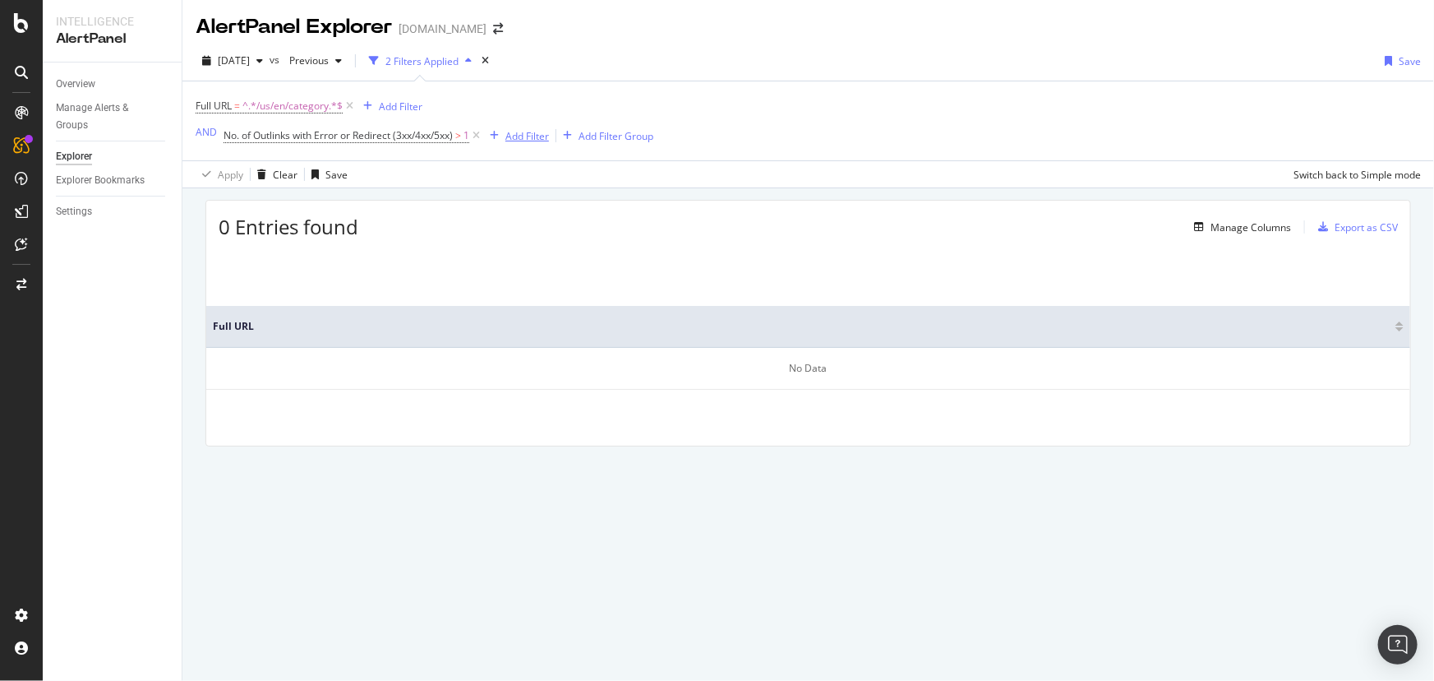
click at [517, 143] on div "Add Filter" at bounding box center [528, 136] width 44 height 14
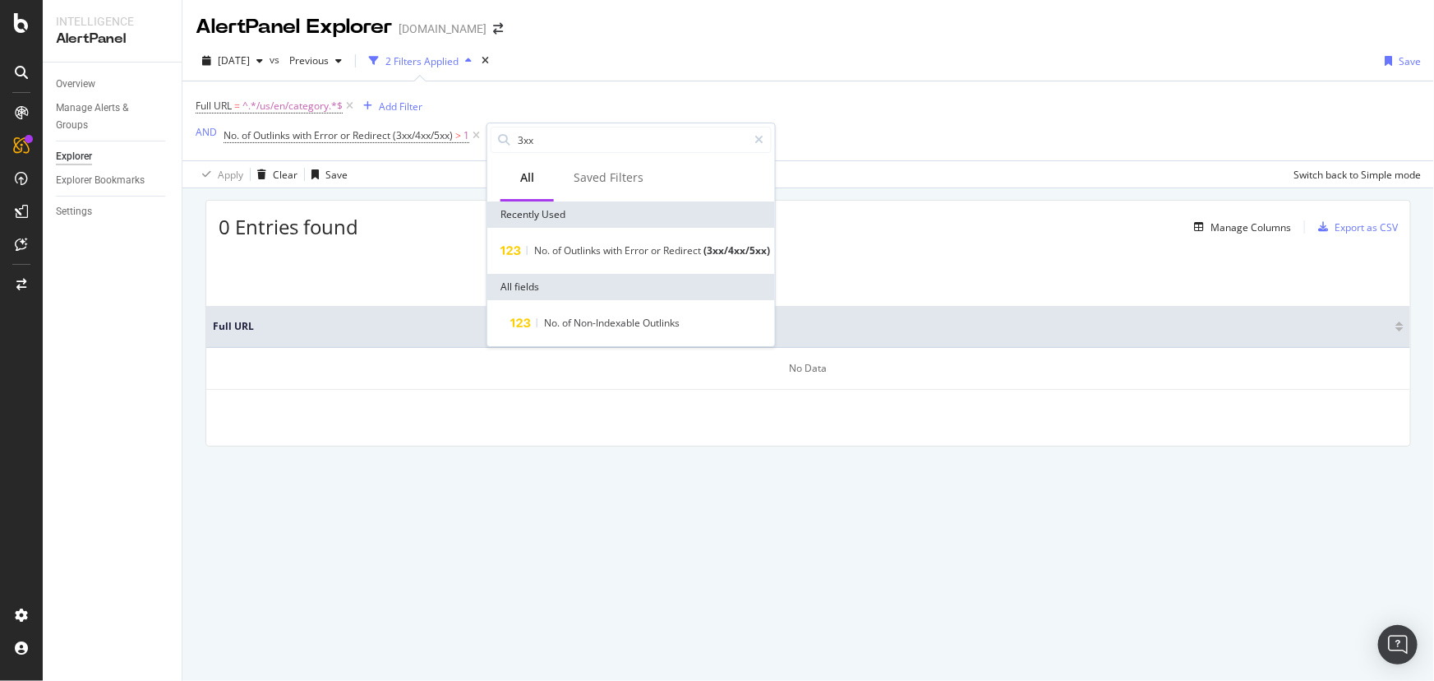
click at [567, 330] on span "of" at bounding box center [568, 323] width 12 height 14
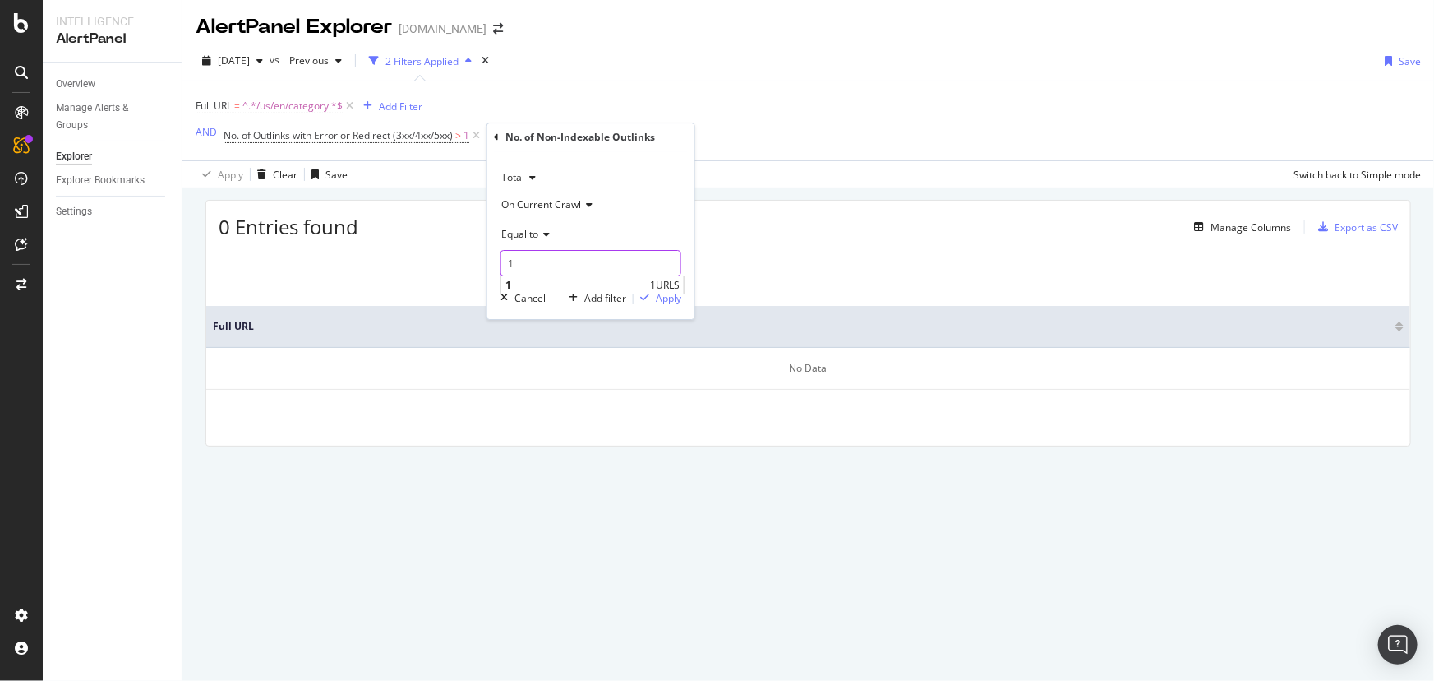
type input "1"
click at [667, 260] on input "1" at bounding box center [591, 263] width 181 height 26
click at [643, 283] on span "1" at bounding box center [576, 285] width 141 height 14
click at [674, 298] on div "Apply" at bounding box center [668, 298] width 25 height 14
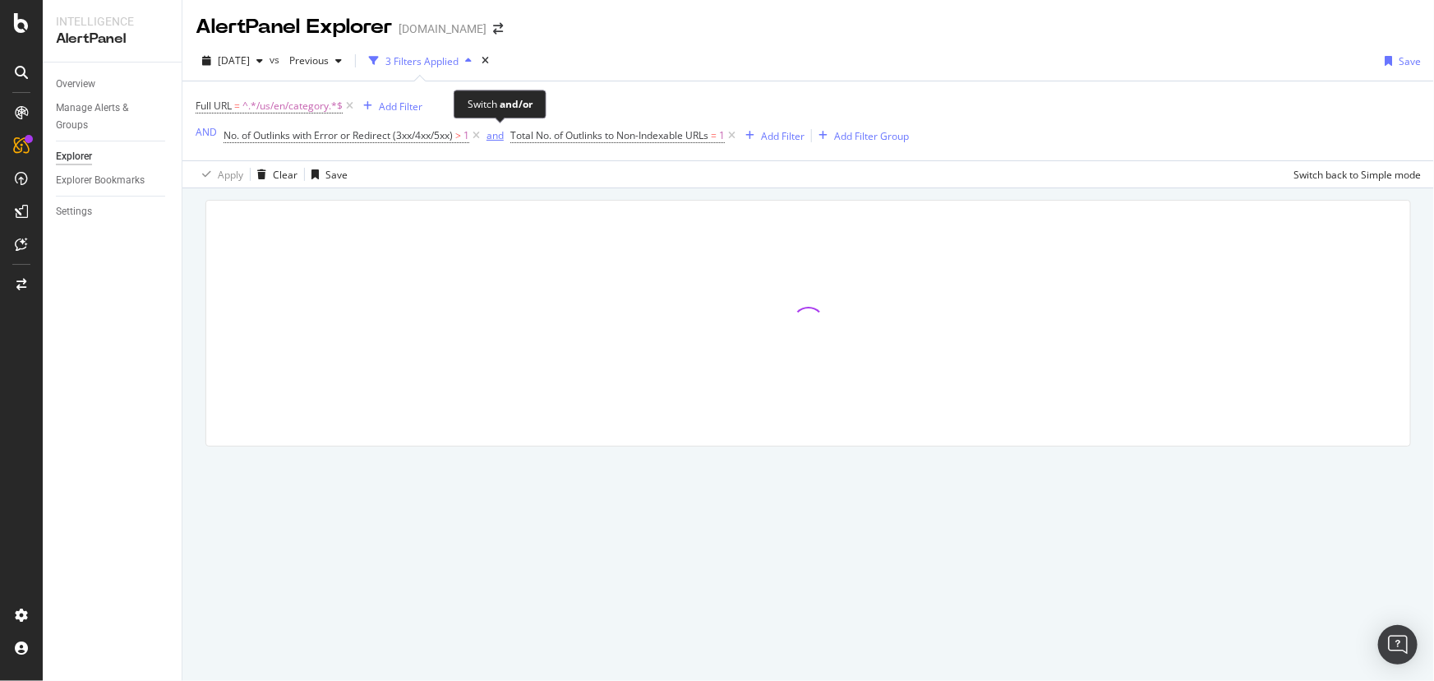
click at [503, 141] on div "and" at bounding box center [495, 135] width 17 height 14
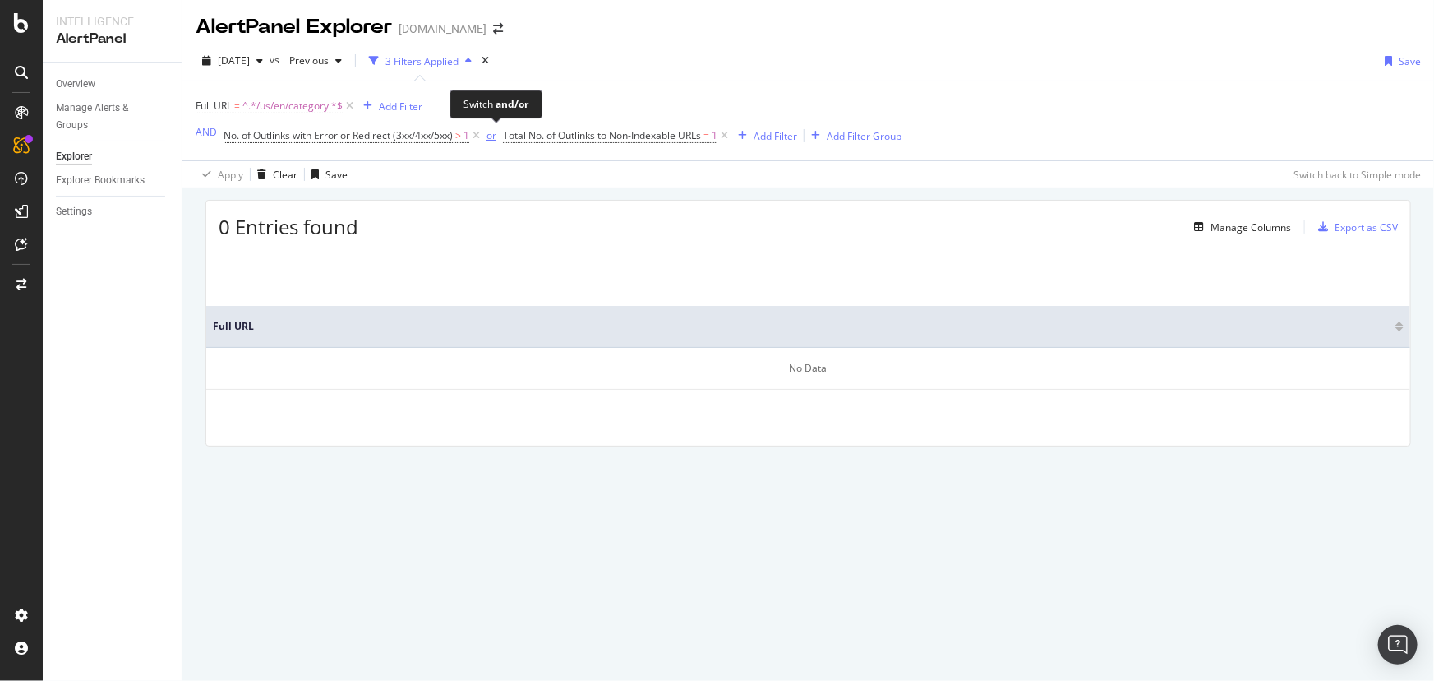
click at [492, 136] on div "or" at bounding box center [492, 135] width 10 height 14
click at [496, 137] on div "and" at bounding box center [495, 135] width 17 height 14
click at [727, 134] on icon at bounding box center [725, 135] width 14 height 16
click at [538, 133] on div "Add Filter" at bounding box center [528, 136] width 44 height 14
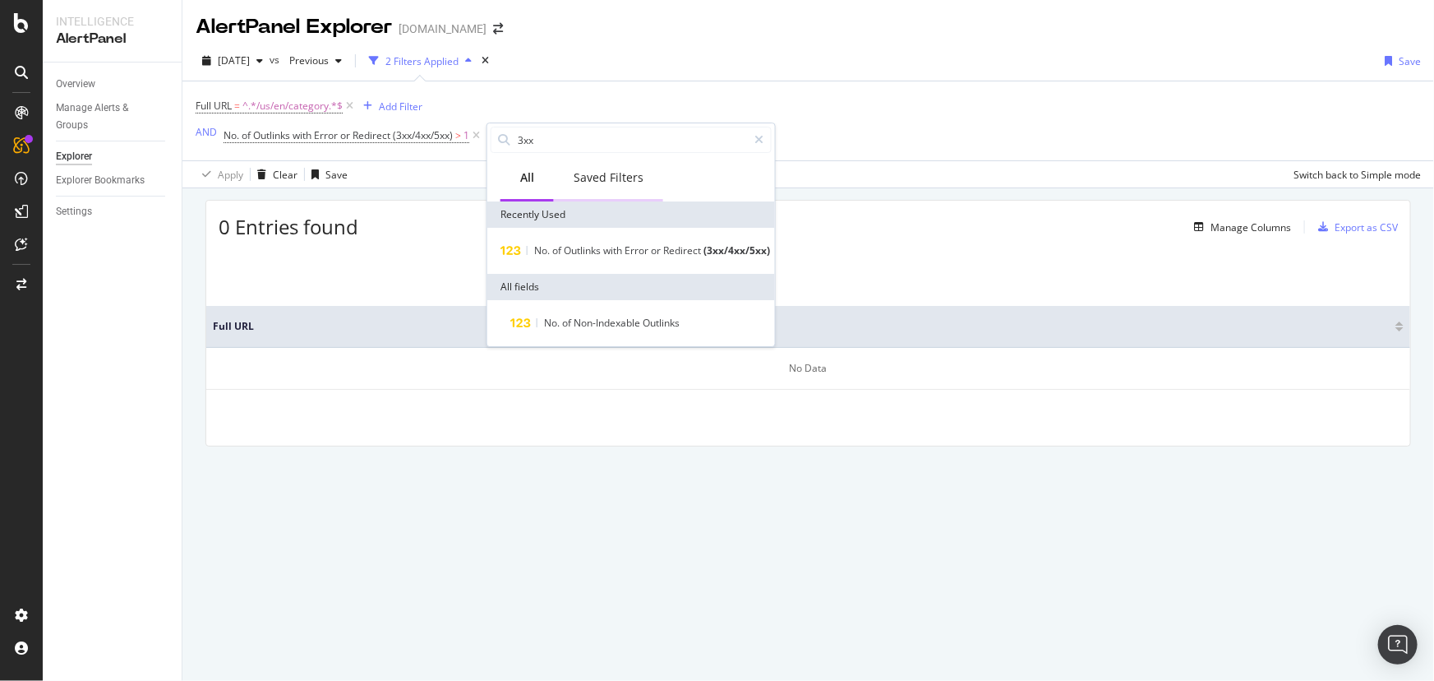
click at [583, 182] on div "Saved Filters" at bounding box center [609, 177] width 70 height 16
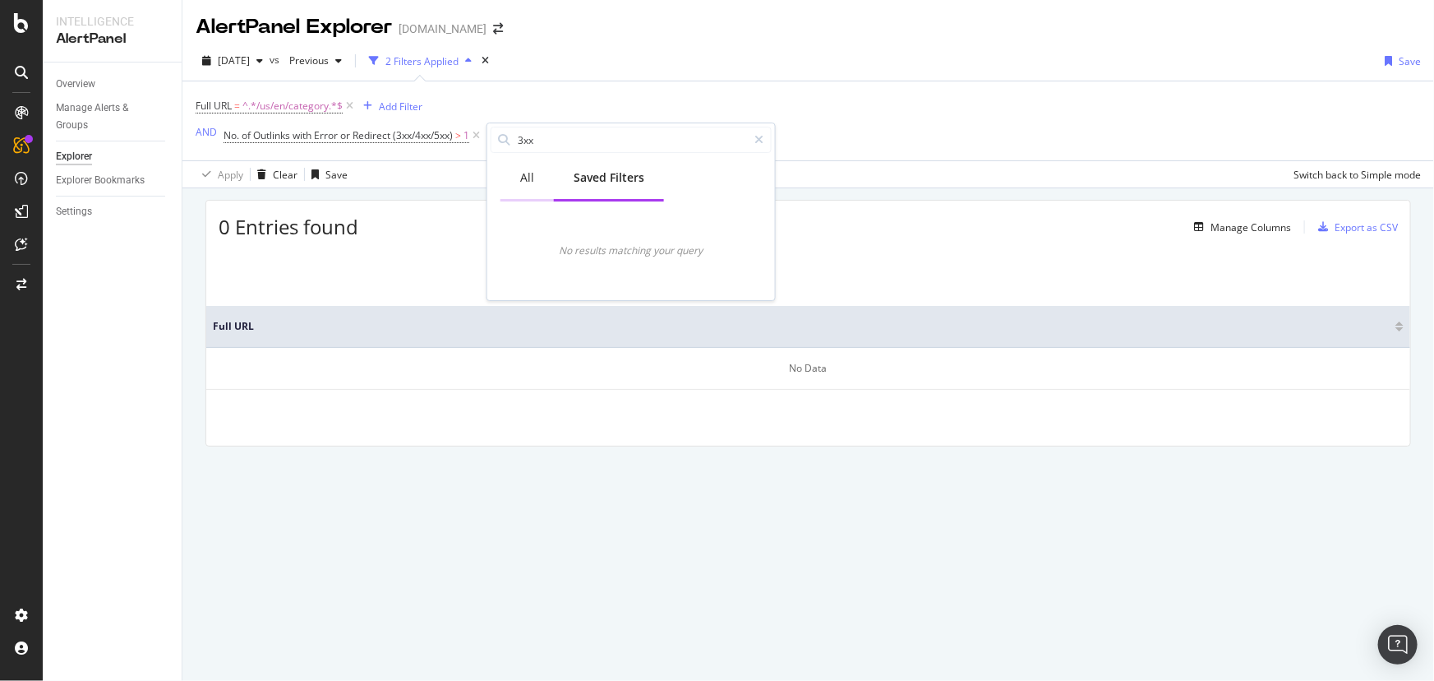
click at [529, 181] on div "All" at bounding box center [527, 177] width 14 height 16
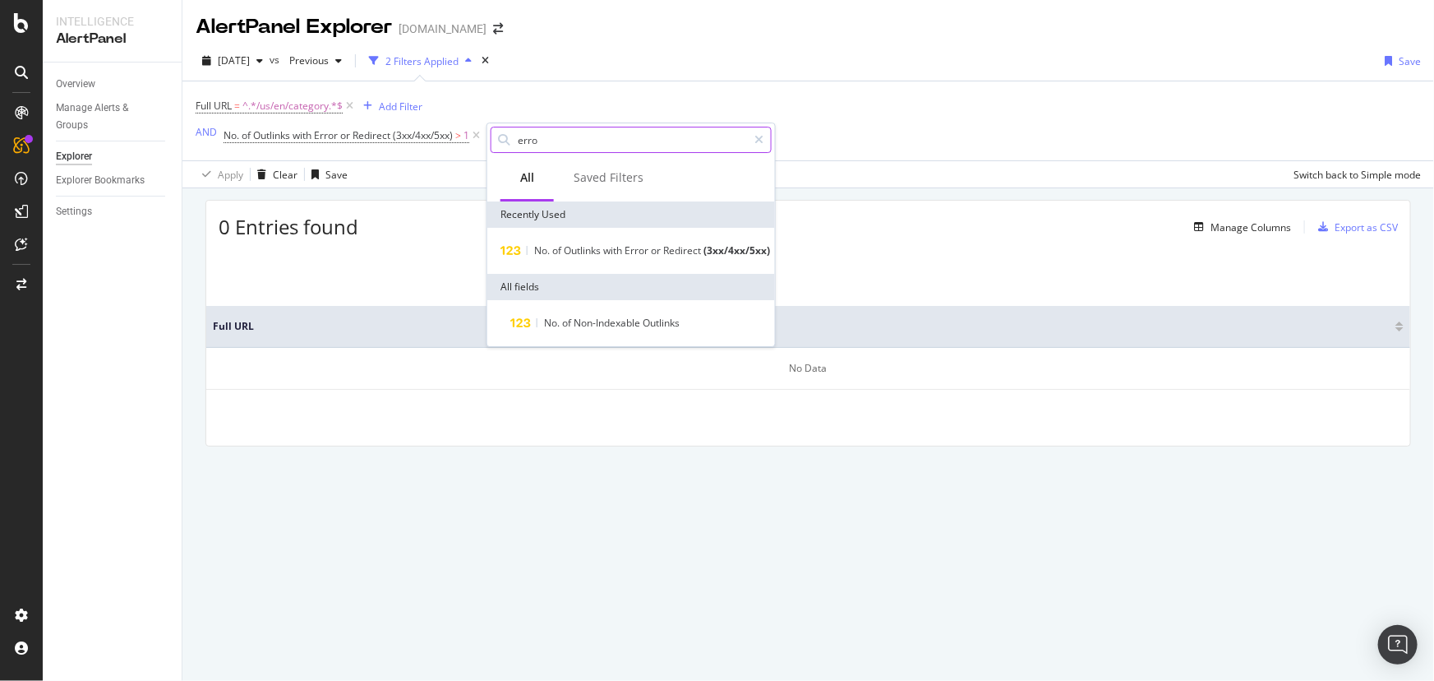
type input "error"
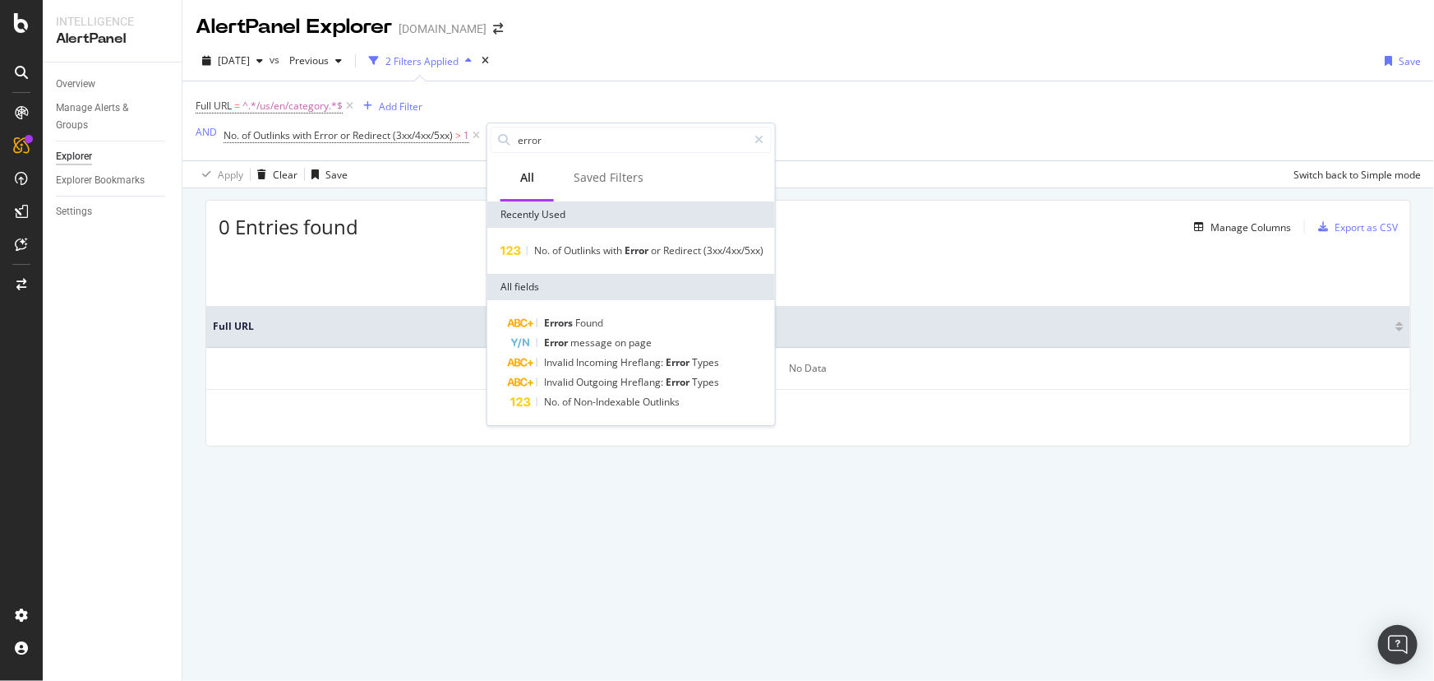
click at [657, 86] on div "Full URL = ^.*/us/en/category.*$ Add Filter AND No. of Outlinks with Error or R…" at bounding box center [809, 120] width 1226 height 79
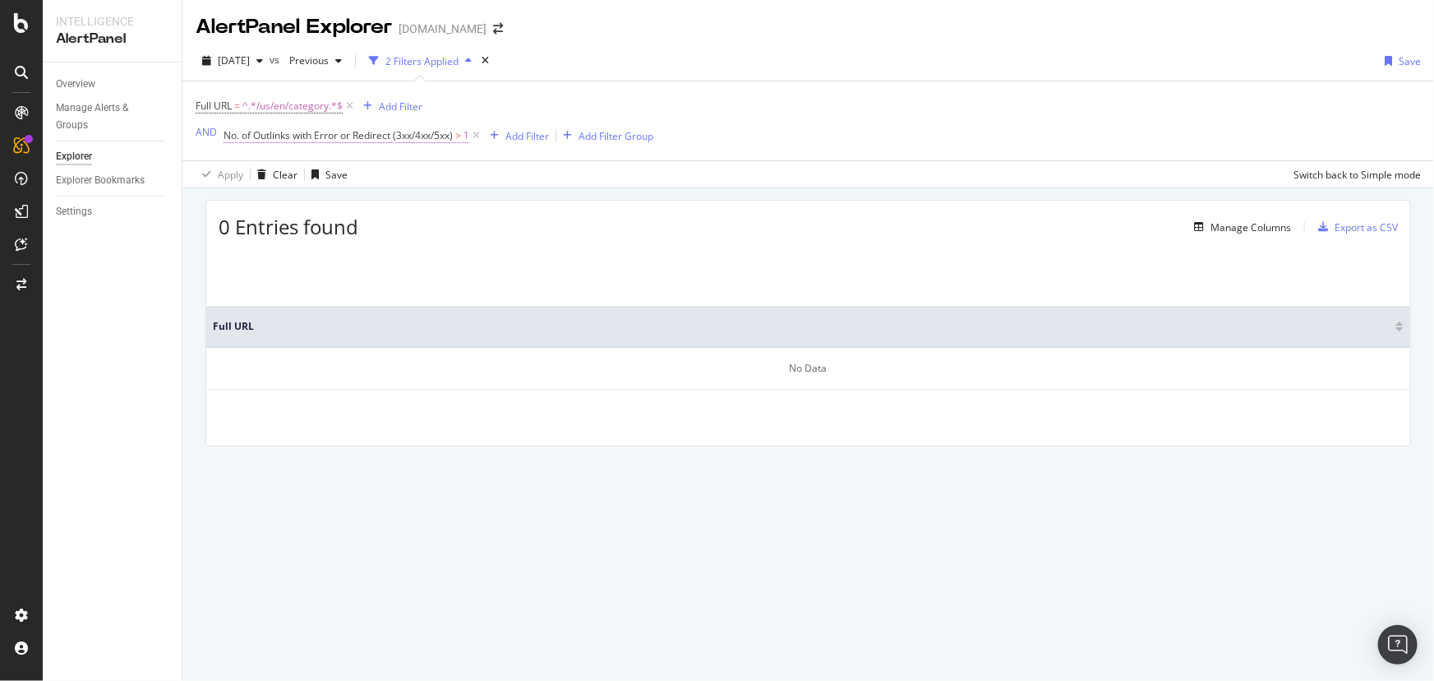
click at [436, 135] on span "No. of Outlinks with Error or Redirect (3xx/4xx/5xx)" at bounding box center [338, 135] width 229 height 14
click at [271, 197] on span "On Current Crawl" at bounding box center [278, 201] width 80 height 14
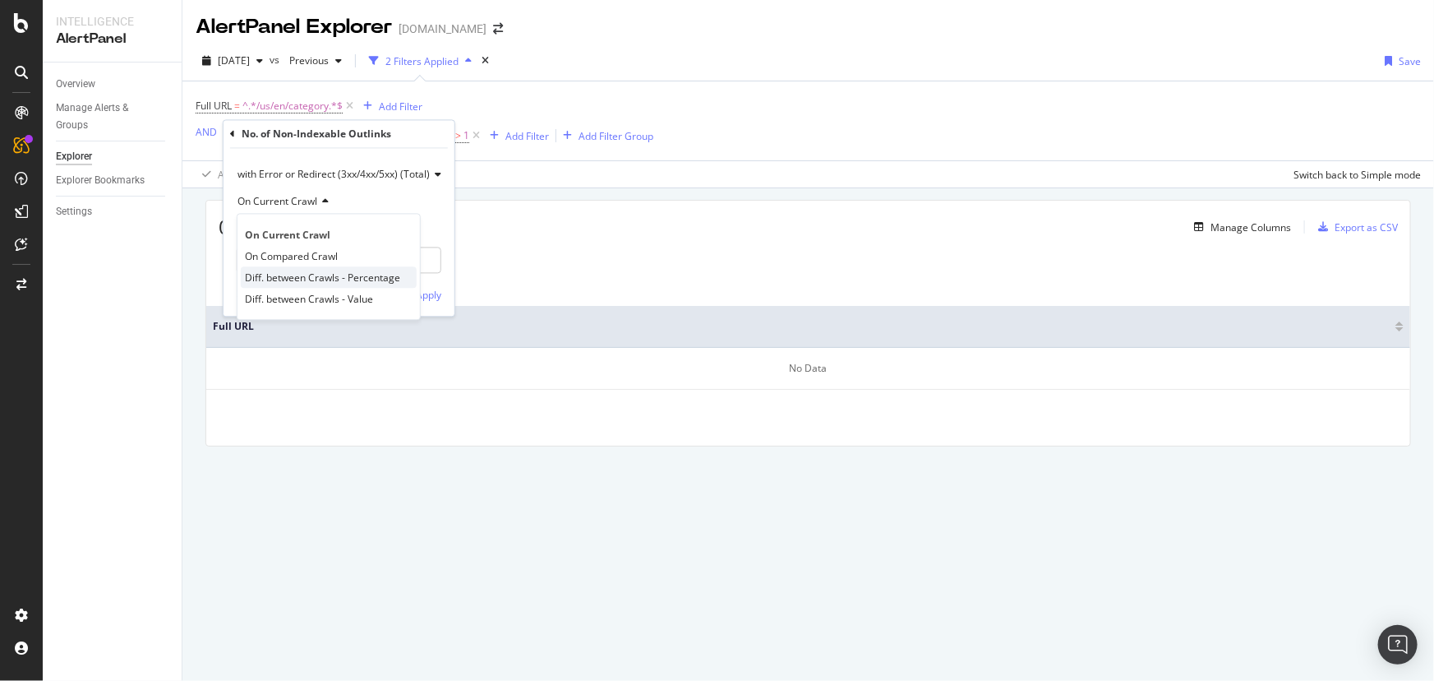
click at [279, 276] on span "Diff. between Crawls - Percentage" at bounding box center [322, 277] width 155 height 14
click at [418, 300] on div "Apply" at bounding box center [428, 295] width 25 height 14
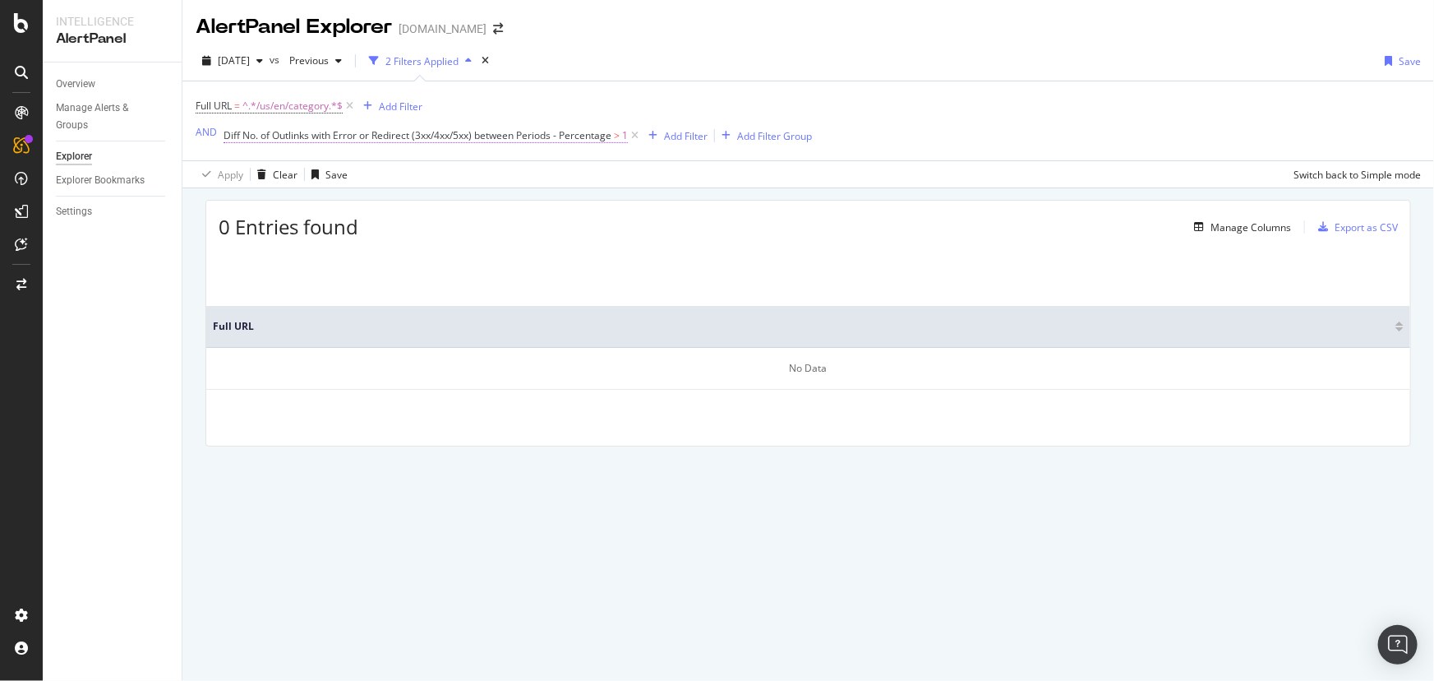
click at [614, 134] on span "Diff No. of Outlinks with Error or Redirect (3xx/4xx/5xx) between Periods - Per…" at bounding box center [426, 135] width 404 height 15
click at [374, 256] on input "1" at bounding box center [339, 260] width 205 height 26
click at [428, 255] on input "2" at bounding box center [339, 260] width 205 height 26
click at [433, 258] on input "3" at bounding box center [339, 260] width 205 height 26
click at [425, 270] on input "3" at bounding box center [339, 260] width 205 height 26
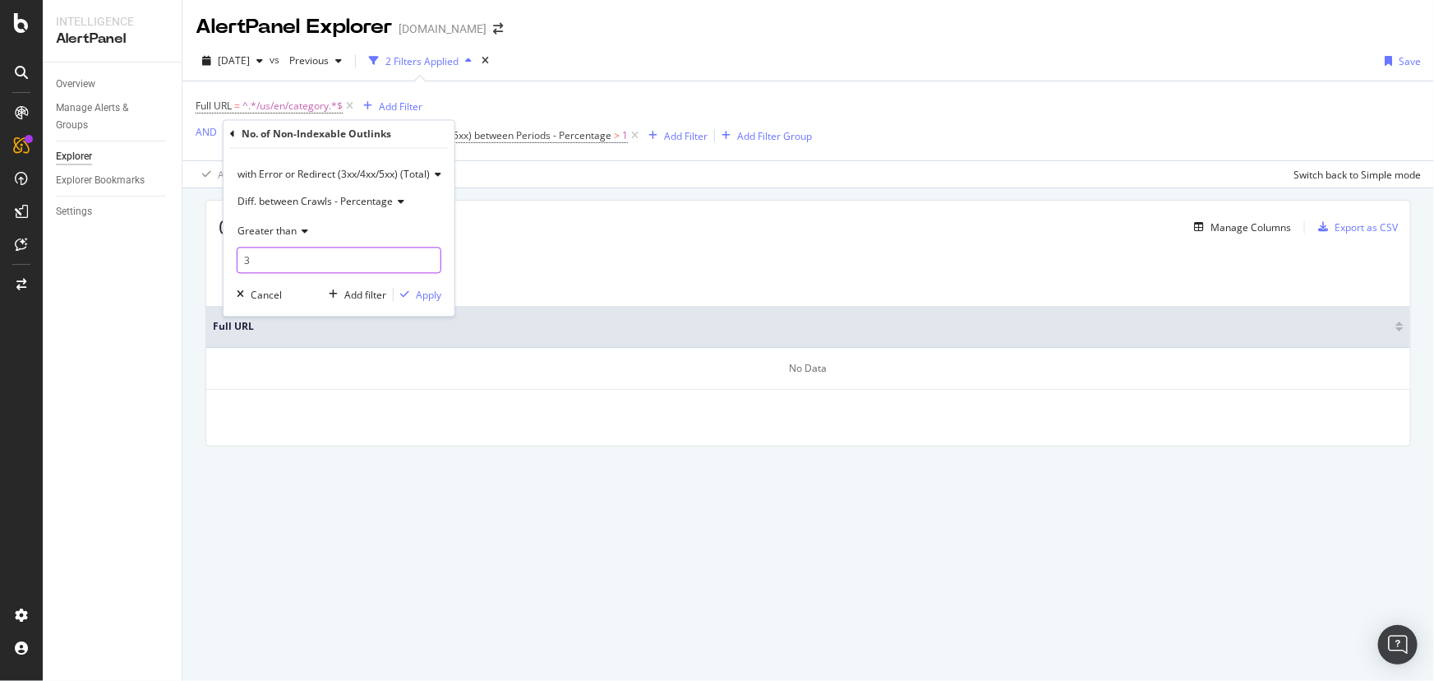
click at [425, 270] on input "3" at bounding box center [339, 260] width 205 height 26
click at [425, 267] on input "3" at bounding box center [339, 260] width 205 height 26
click at [432, 262] on input "4" at bounding box center [339, 260] width 205 height 26
click at [431, 264] on input "3" at bounding box center [339, 260] width 205 height 26
click at [431, 256] on input "3" at bounding box center [339, 260] width 205 height 26
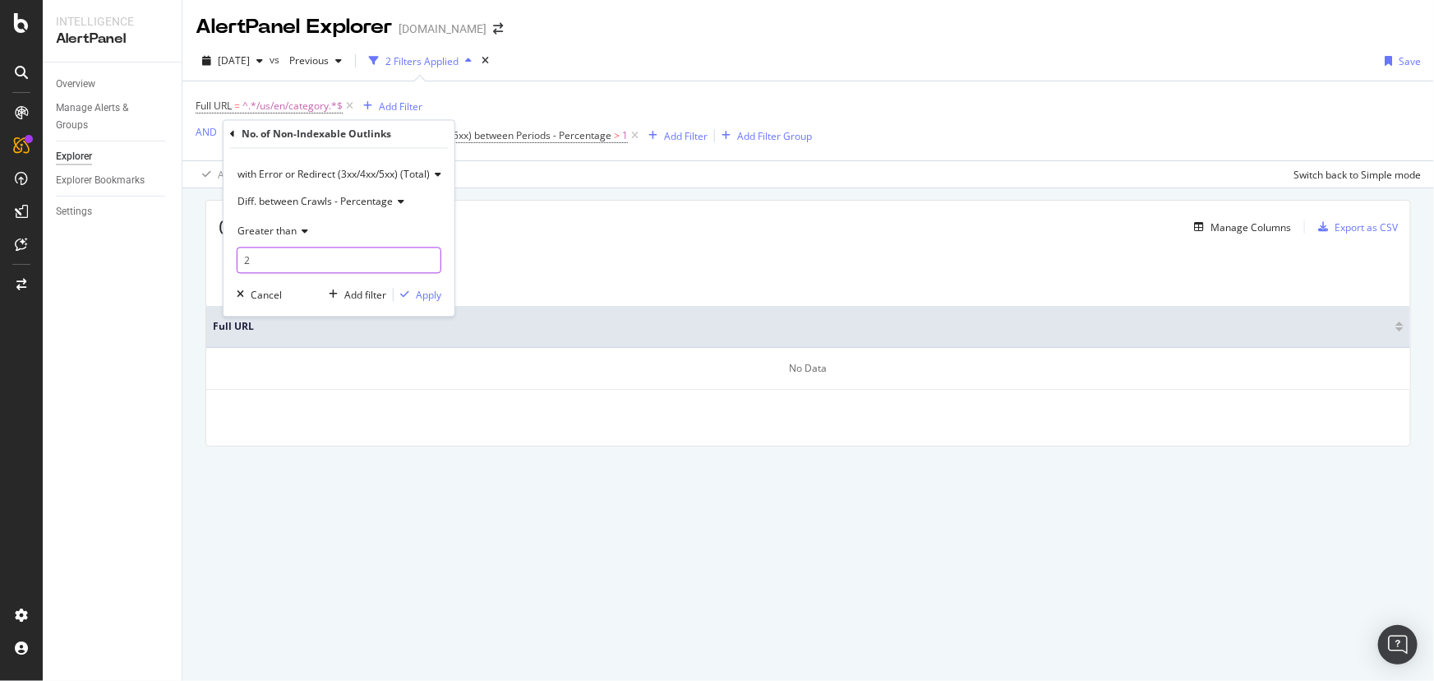
click at [430, 261] on input "2" at bounding box center [339, 260] width 205 height 26
click at [430, 261] on input "1" at bounding box center [339, 260] width 205 height 26
type input "0"
click at [430, 261] on input "0" at bounding box center [339, 260] width 205 height 26
click at [437, 293] on div "Apply" at bounding box center [428, 295] width 25 height 14
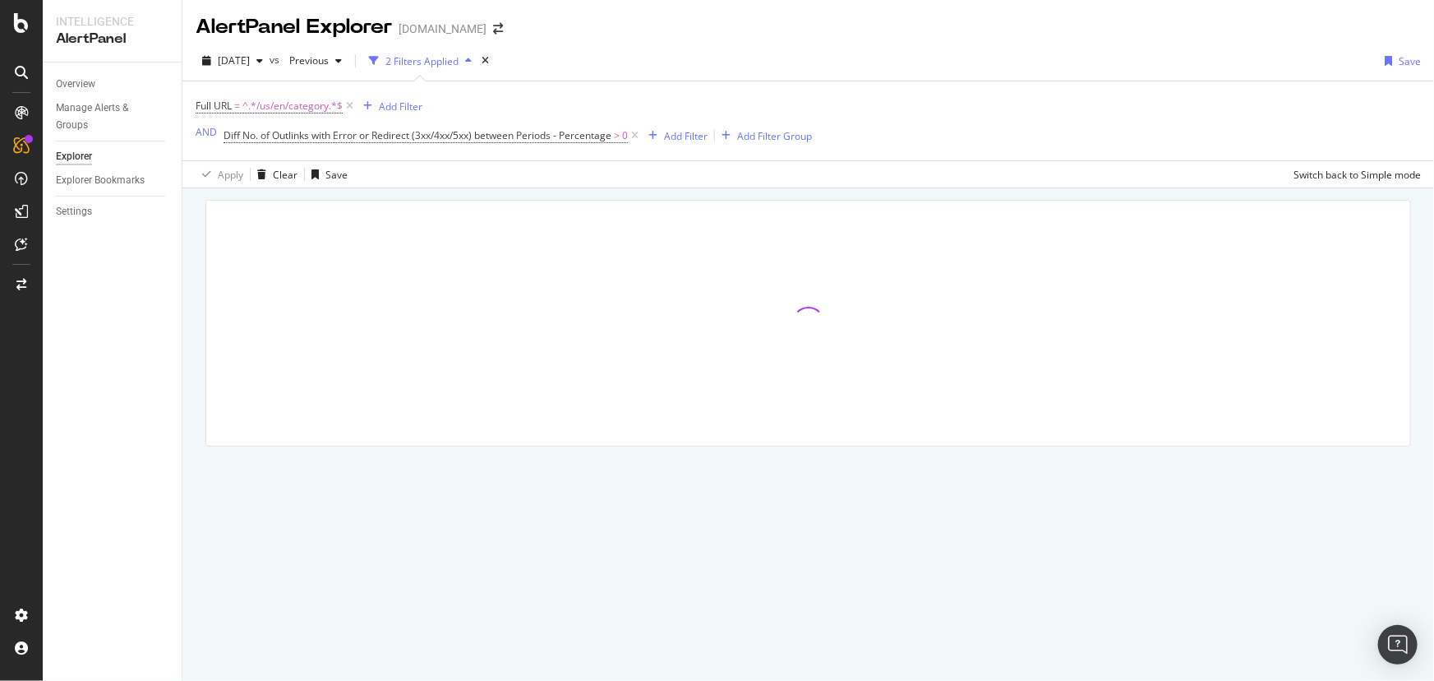
drag, startPoint x: 415, startPoint y: 265, endPoint x: 553, endPoint y: 179, distance: 162.4
click at [553, 179] on div "Apply Clear Save Switch back to Simple mode" at bounding box center [808, 173] width 1252 height 27
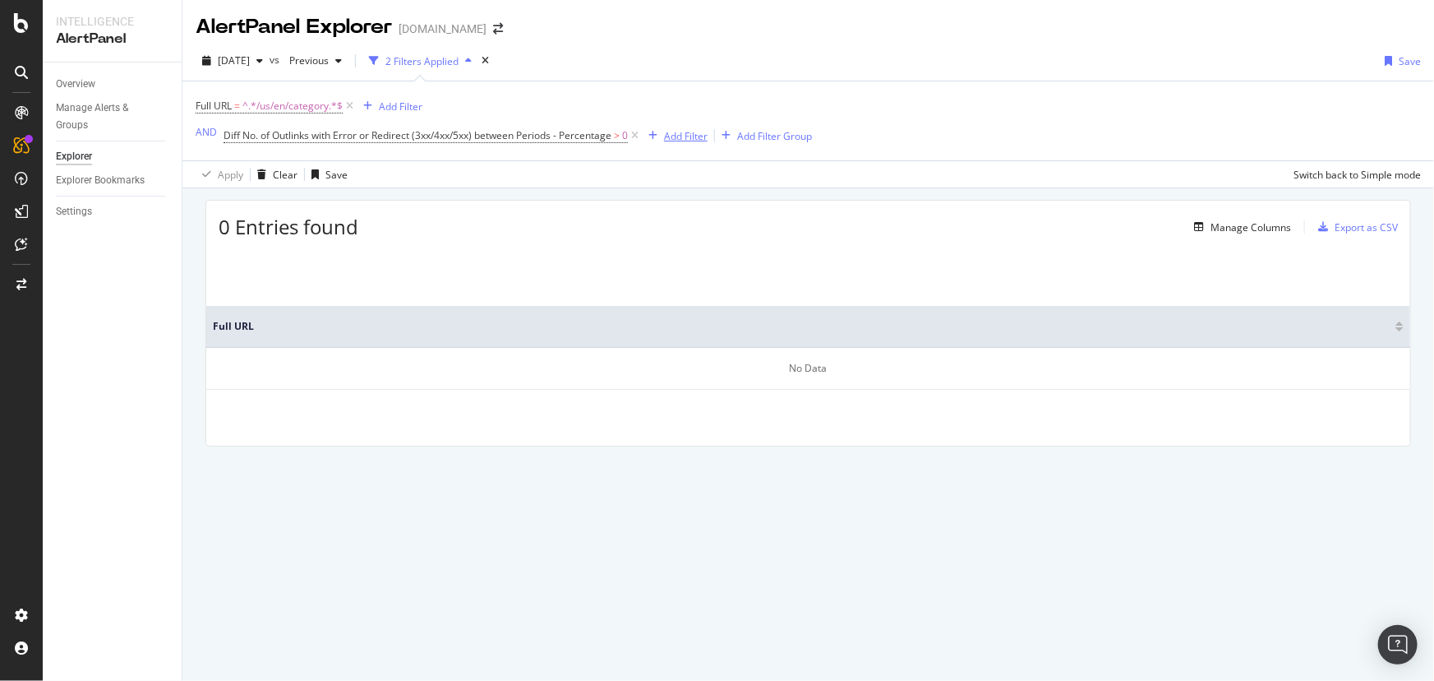
click at [675, 136] on div "Add Filter" at bounding box center [686, 136] width 44 height 14
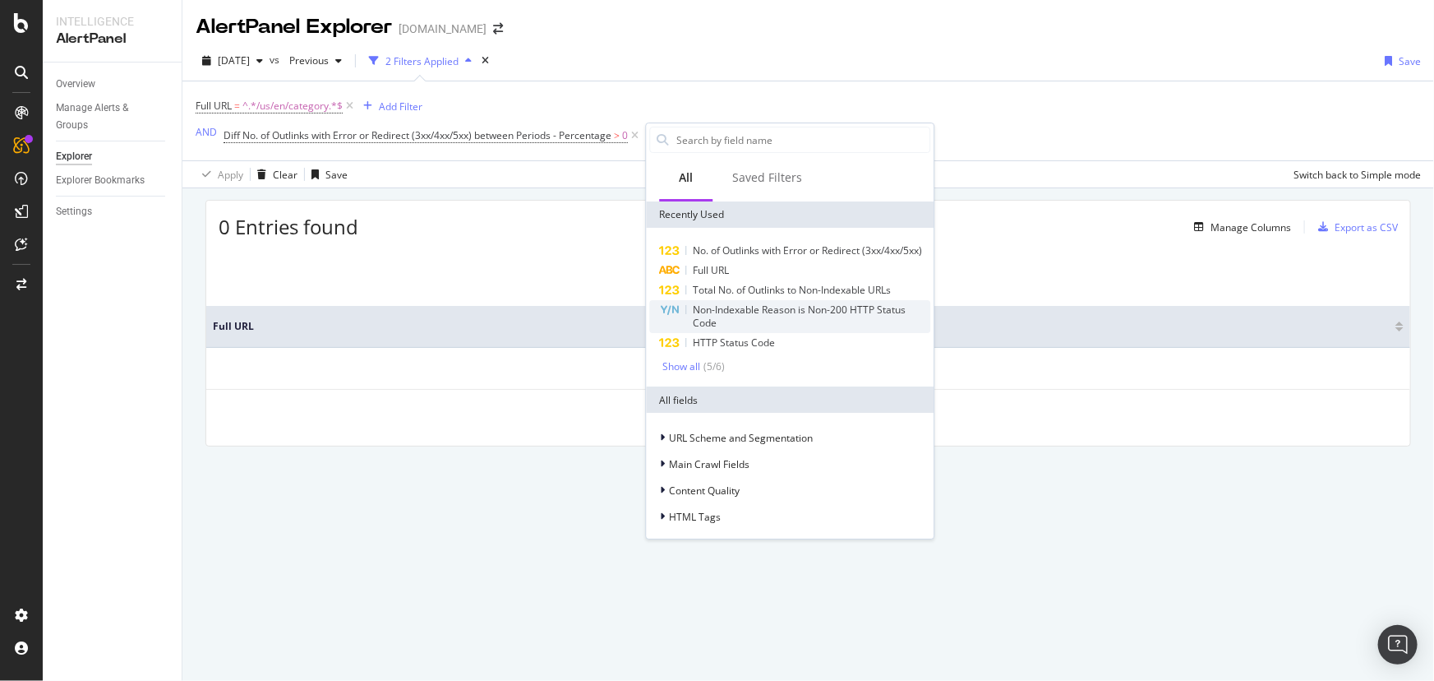
click at [777, 328] on span "Non-Indexable Reason is Non-200 HTTP Status Code" at bounding box center [799, 315] width 213 height 27
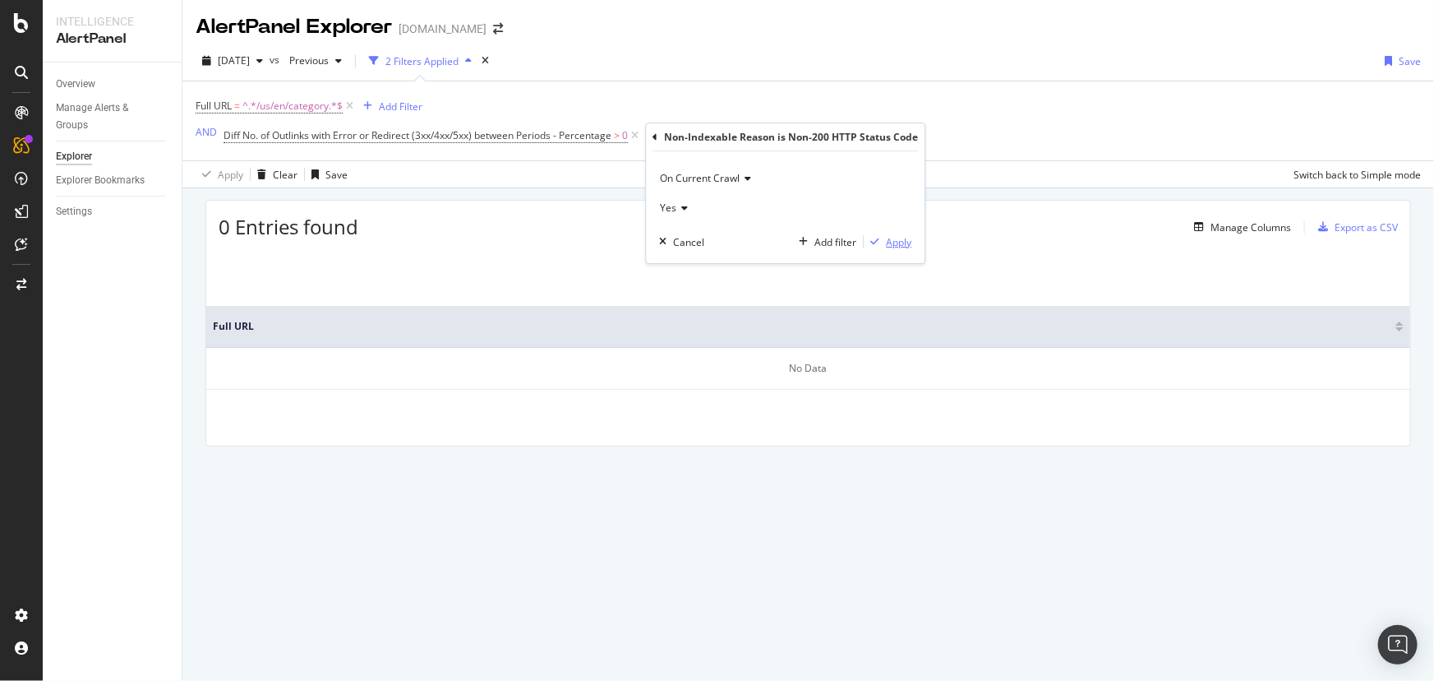
click at [893, 247] on div "Apply" at bounding box center [898, 242] width 25 height 14
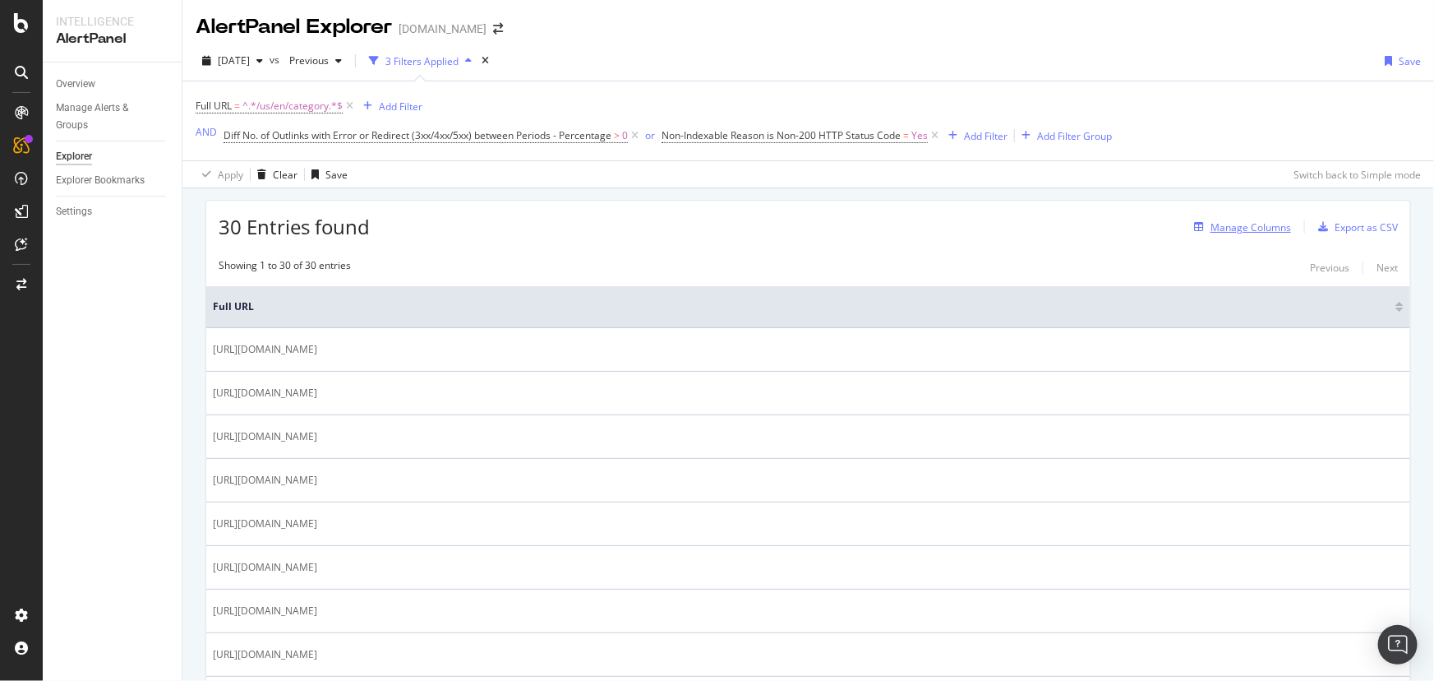
click at [1198, 233] on div "Manage Columns" at bounding box center [1240, 227] width 104 height 18
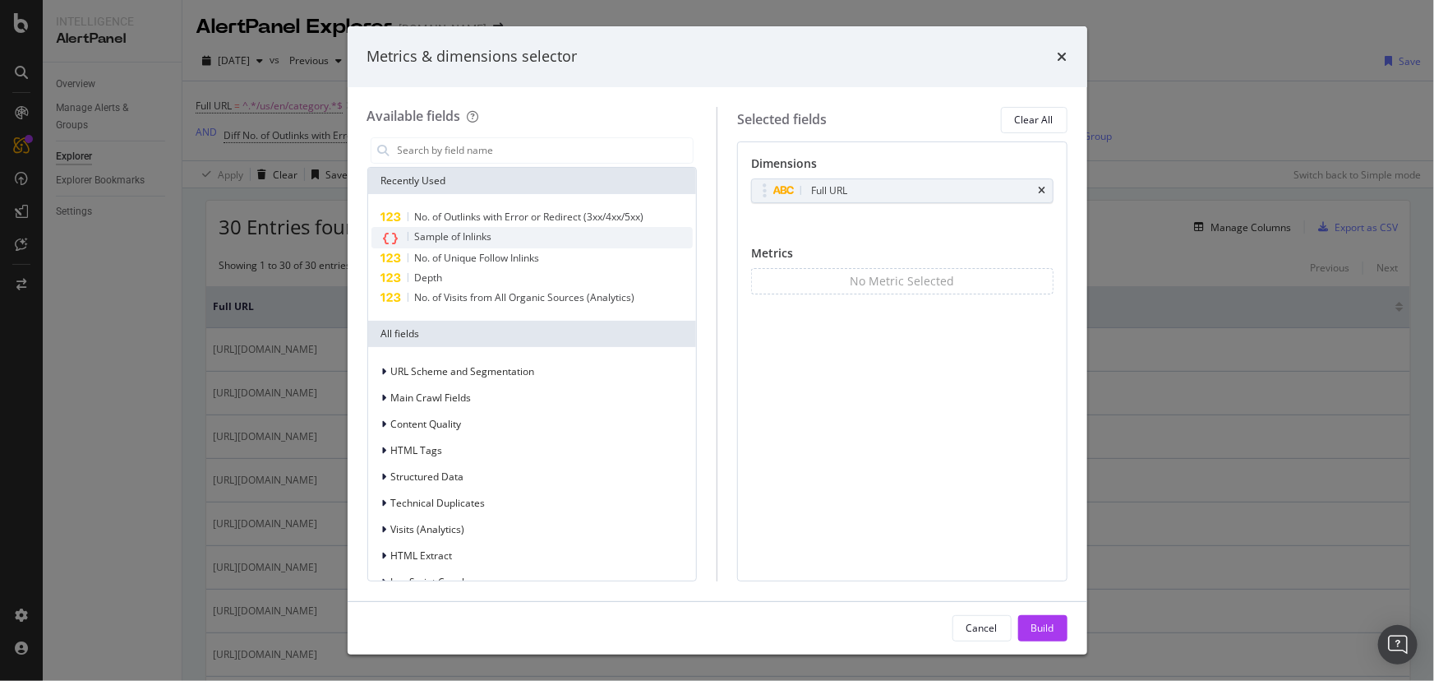
click at [499, 238] on div "Sample of Inlinks" at bounding box center [533, 237] width 322 height 21
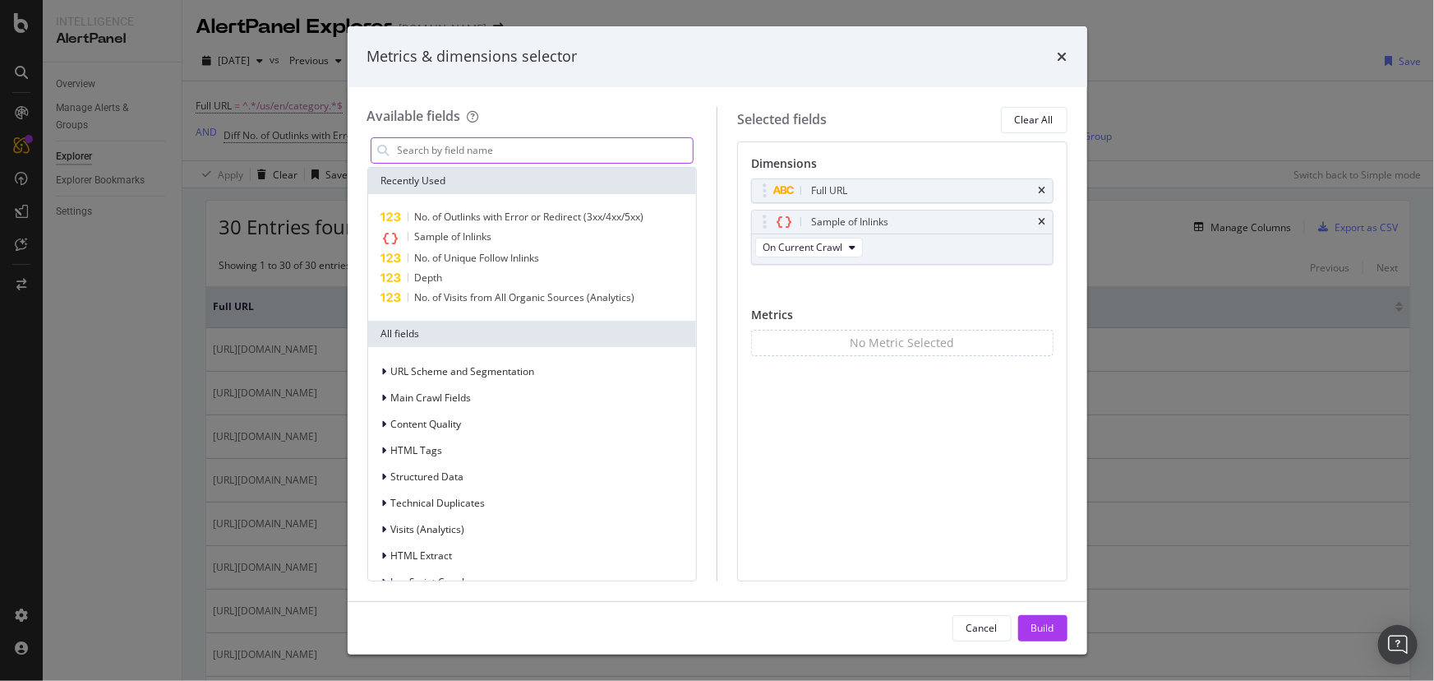
click at [518, 151] on input "modal" at bounding box center [545, 150] width 298 height 25
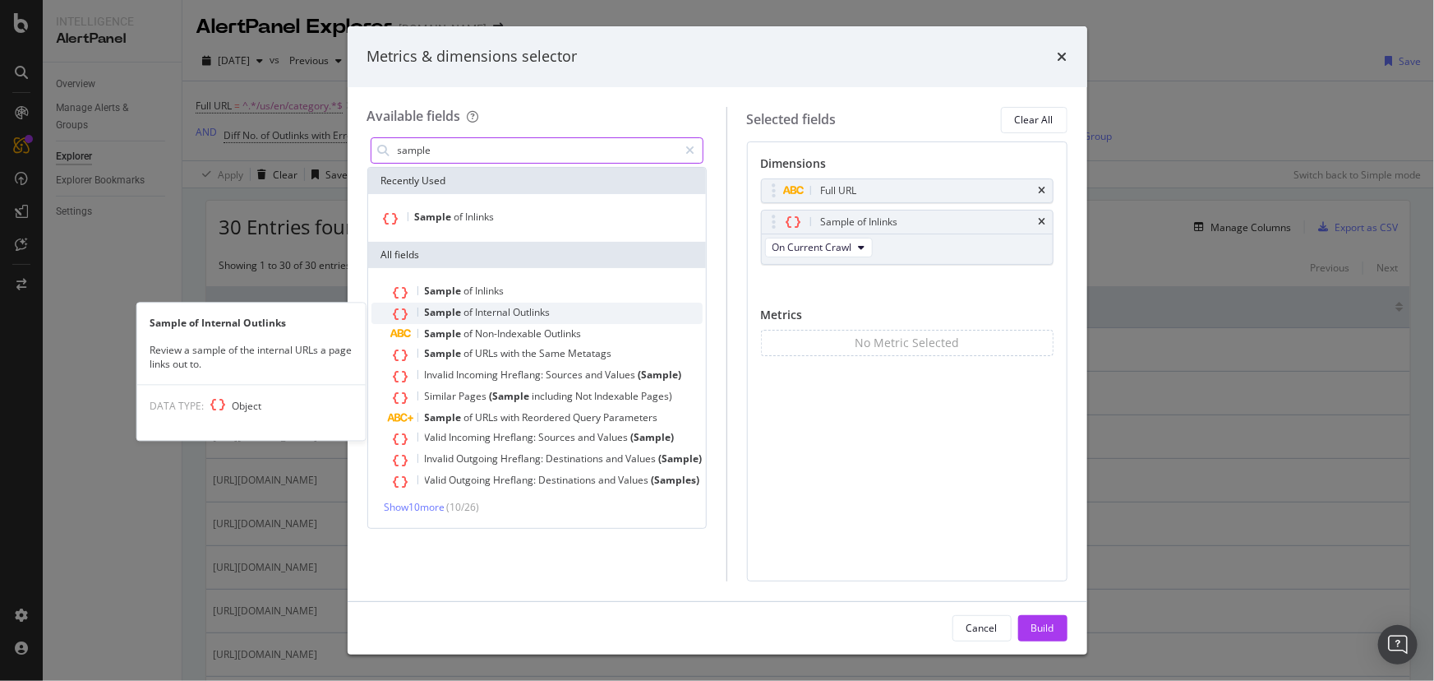
type input "sample"
click at [519, 319] on div "Sample of Internal Outlinks" at bounding box center [547, 312] width 312 height 21
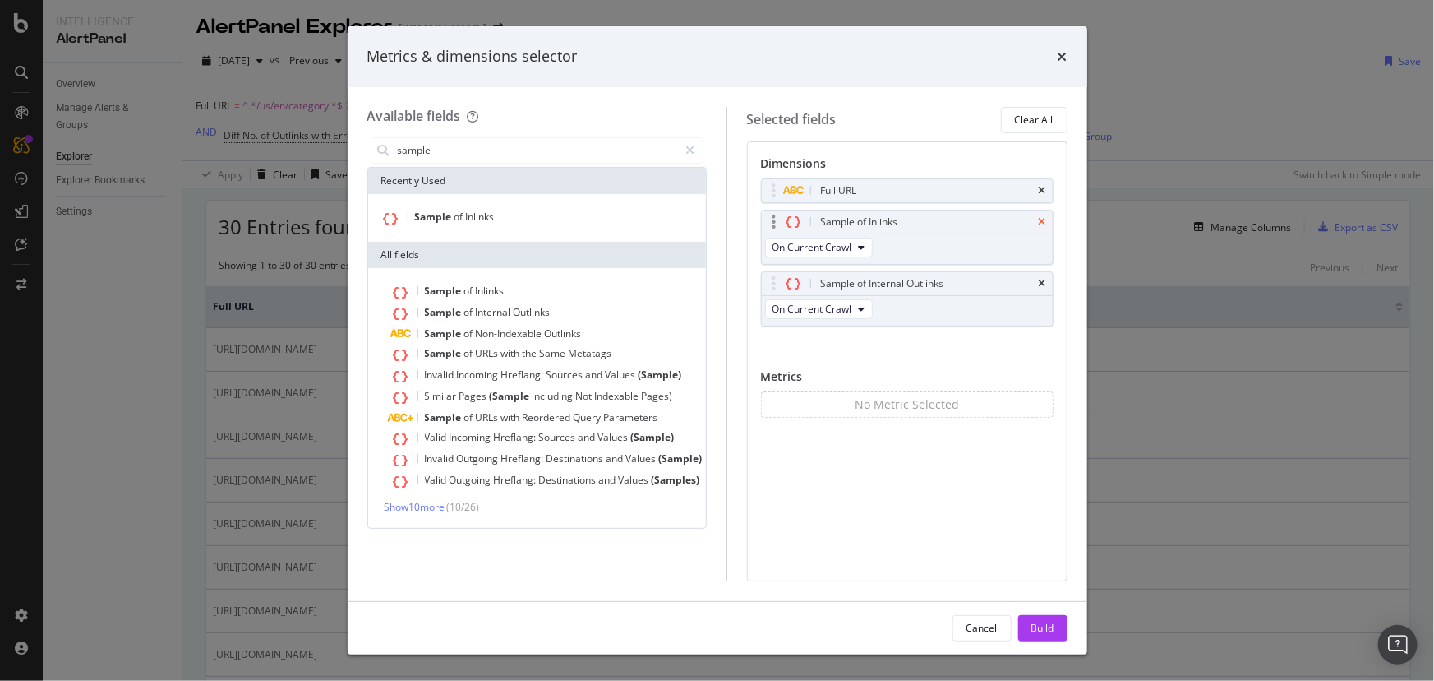
click at [1041, 221] on icon "times" at bounding box center [1042, 222] width 7 height 10
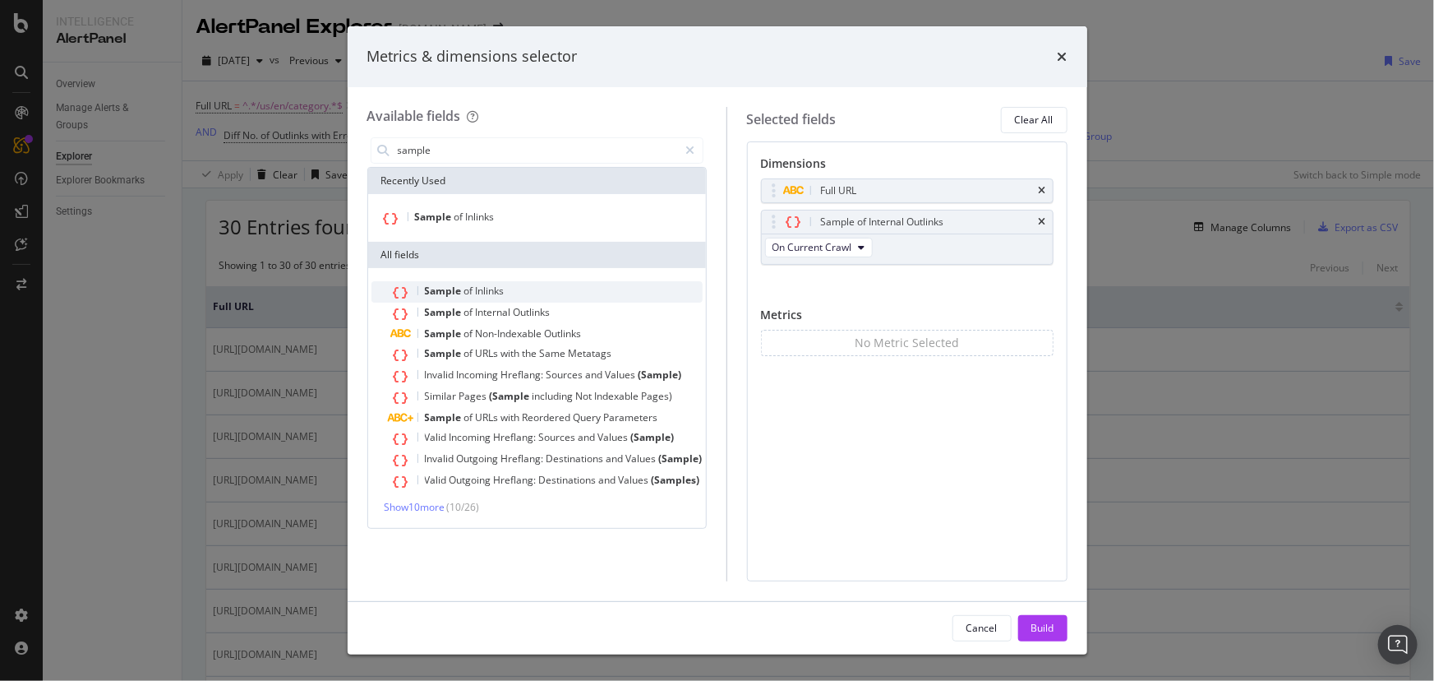
click at [501, 293] on span "Inlinks" at bounding box center [490, 291] width 29 height 14
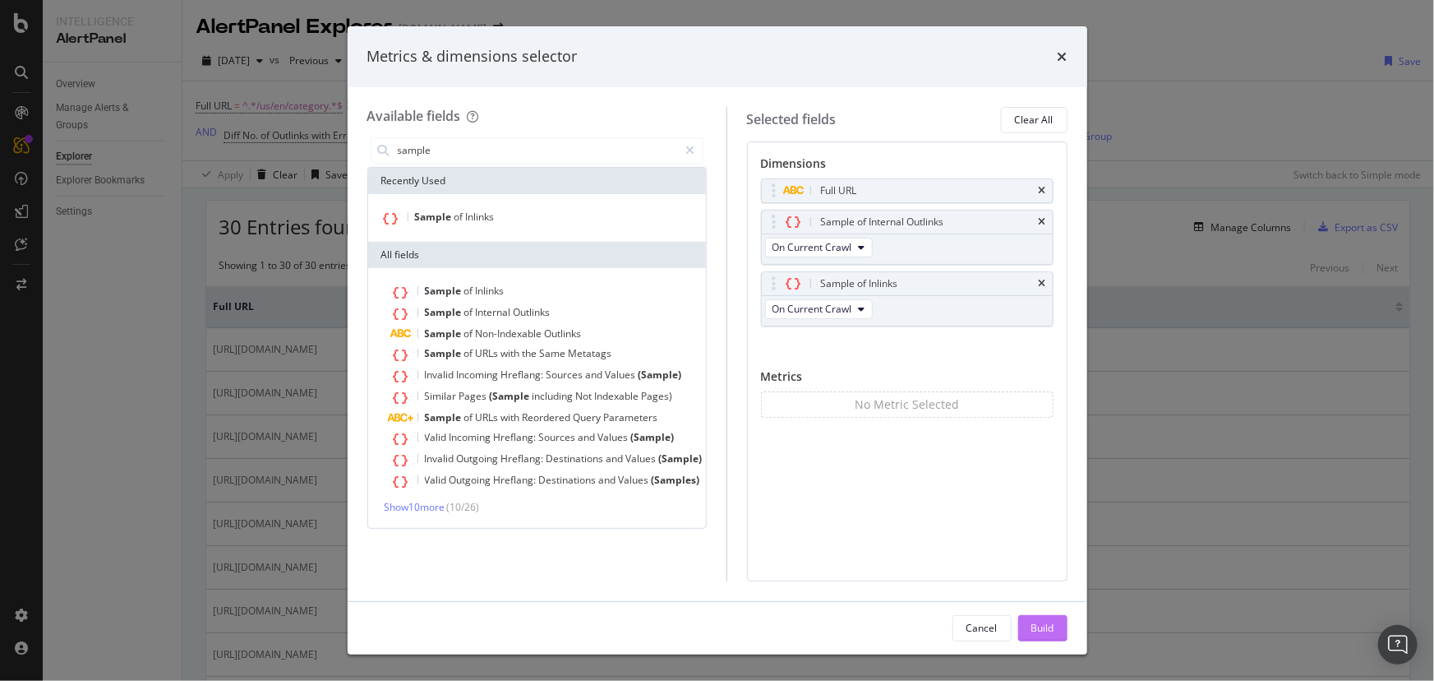
click at [1037, 625] on div "Build" at bounding box center [1043, 628] width 23 height 14
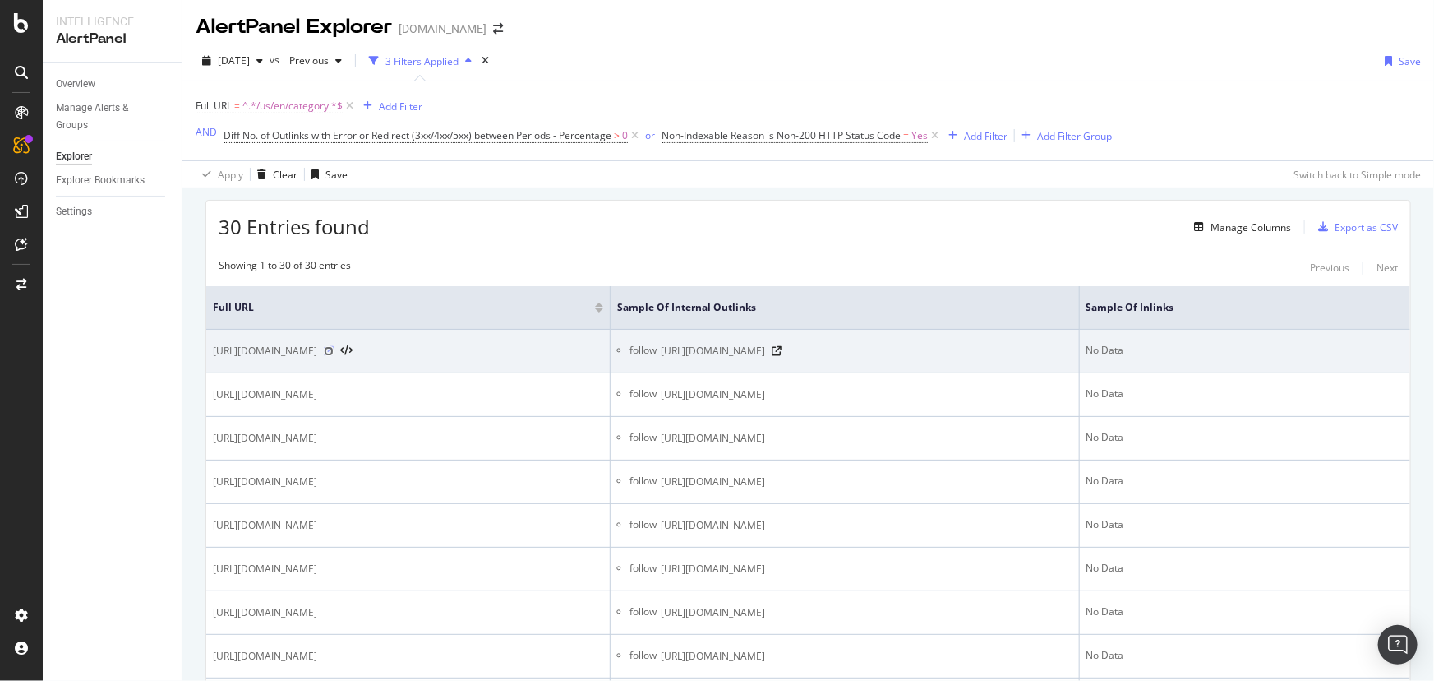
click at [334, 351] on icon at bounding box center [329, 351] width 10 height 10
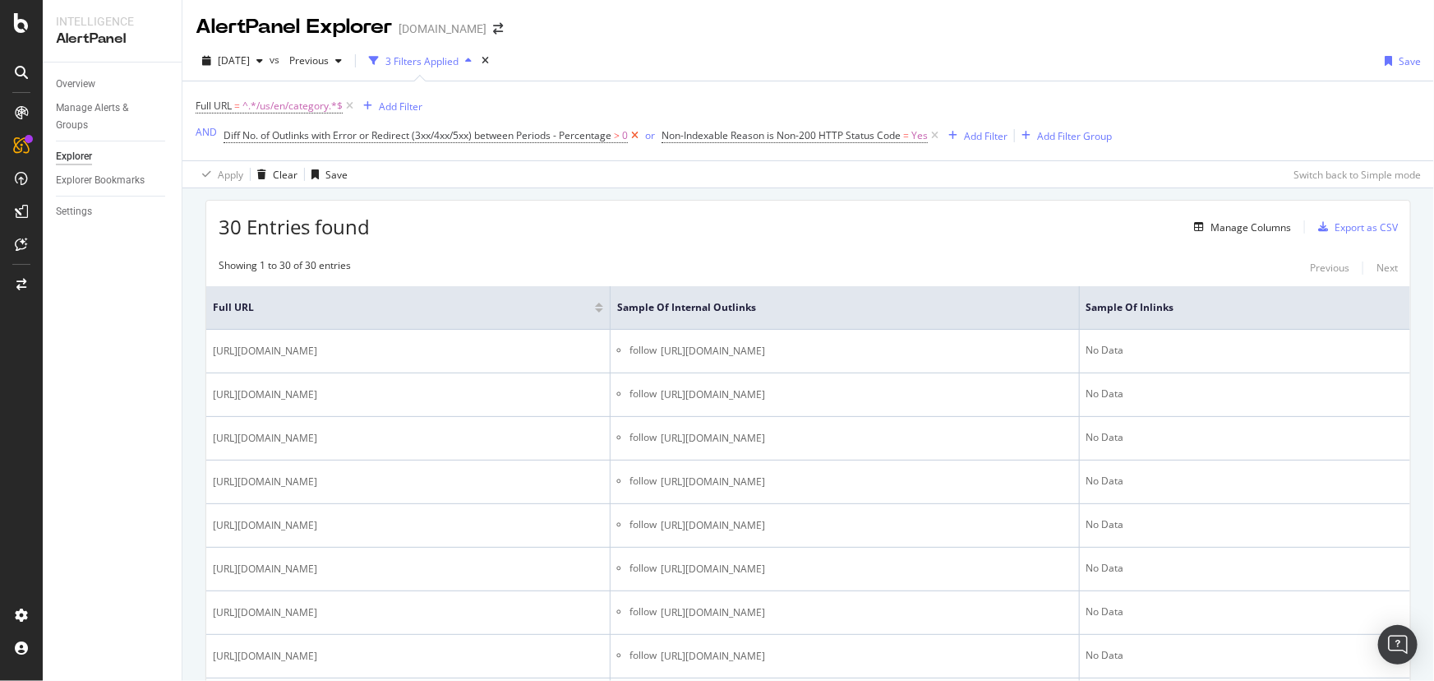
click at [638, 138] on icon at bounding box center [635, 135] width 14 height 16
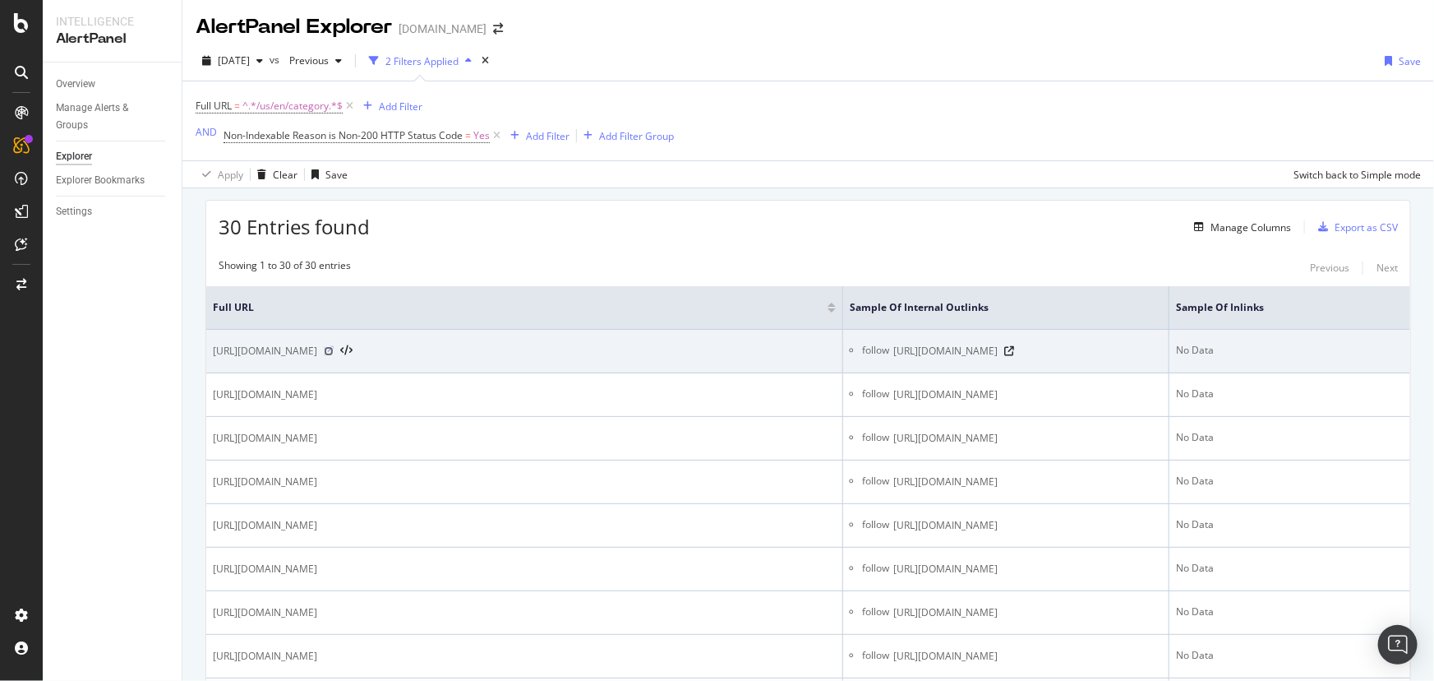
click at [334, 352] on icon at bounding box center [329, 351] width 10 height 10
click at [1009, 350] on icon at bounding box center [1009, 351] width 10 height 10
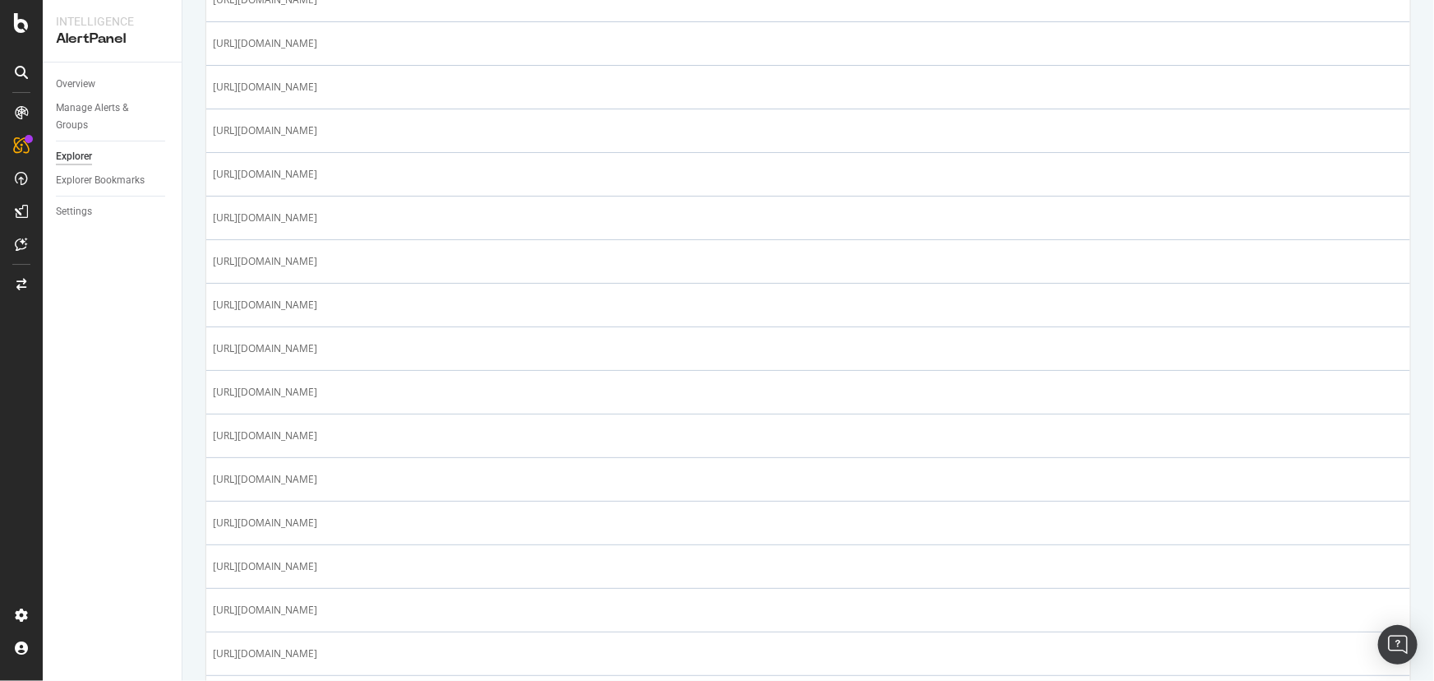
scroll to position [523, 0]
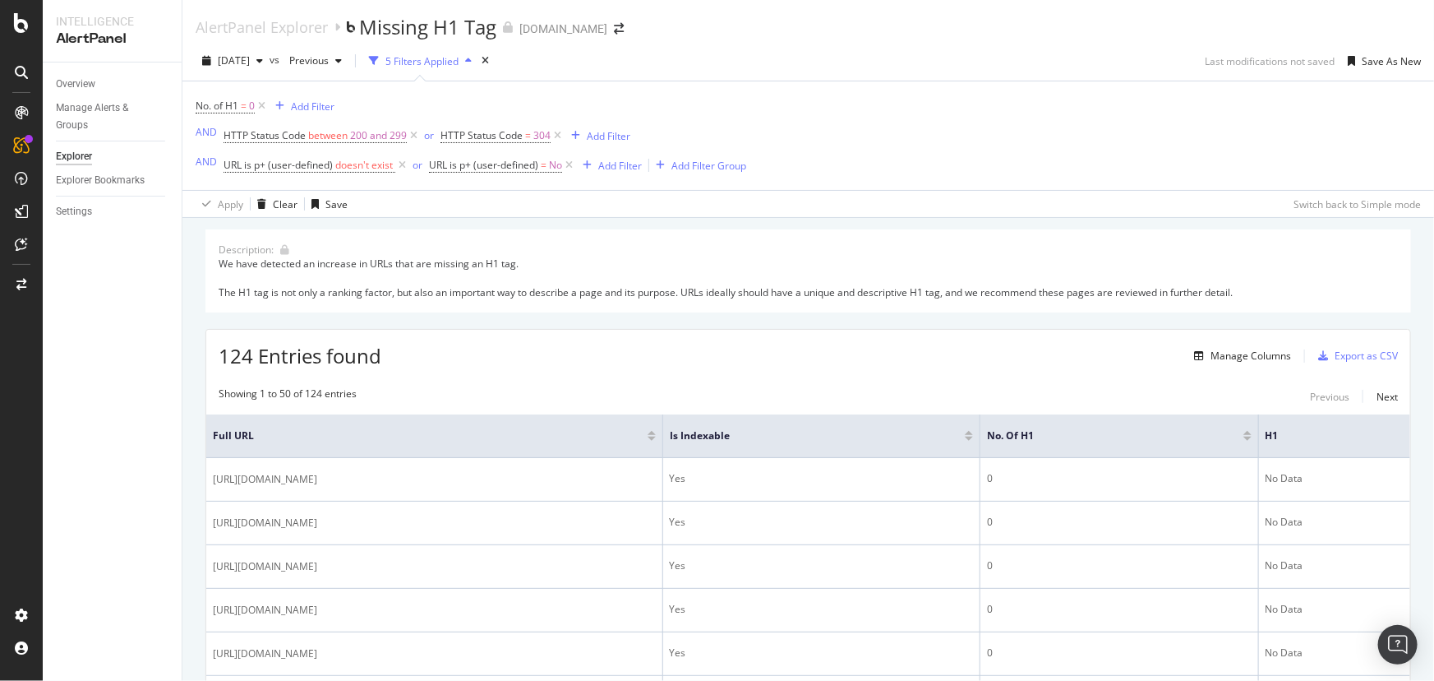
click at [656, 436] on div at bounding box center [652, 436] width 8 height 10
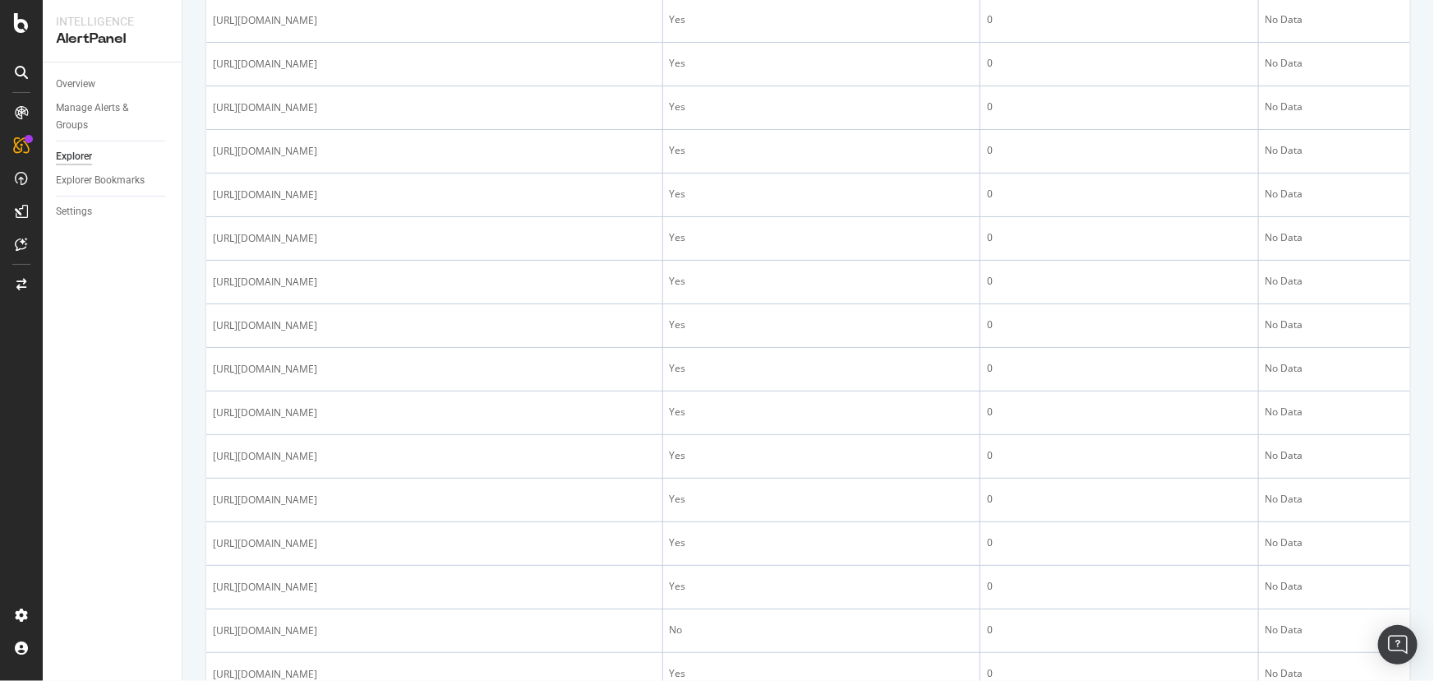
scroll to position [298, 0]
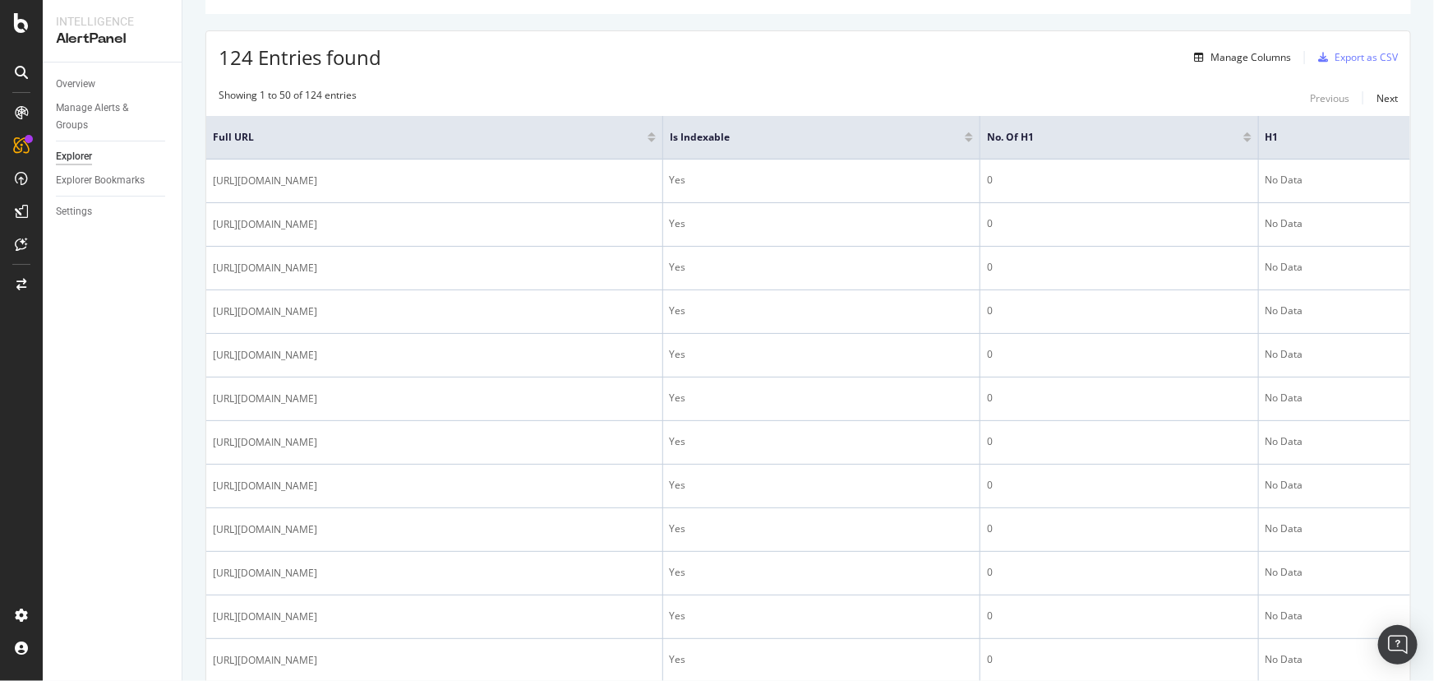
drag, startPoint x: 937, startPoint y: 139, endPoint x: 937, endPoint y: 160, distance: 21.4
click at [656, 140] on div at bounding box center [652, 140] width 8 height 4
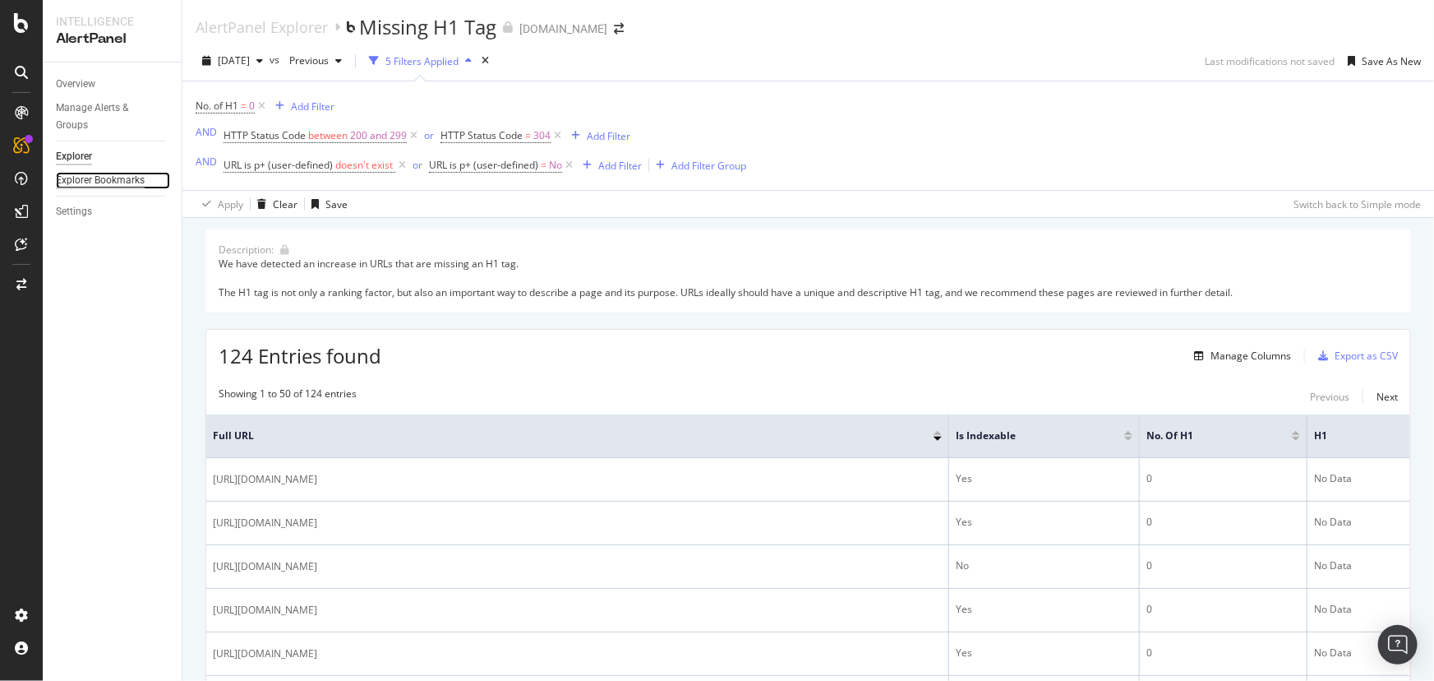
click at [113, 181] on div "Explorer Bookmarks" at bounding box center [100, 180] width 89 height 17
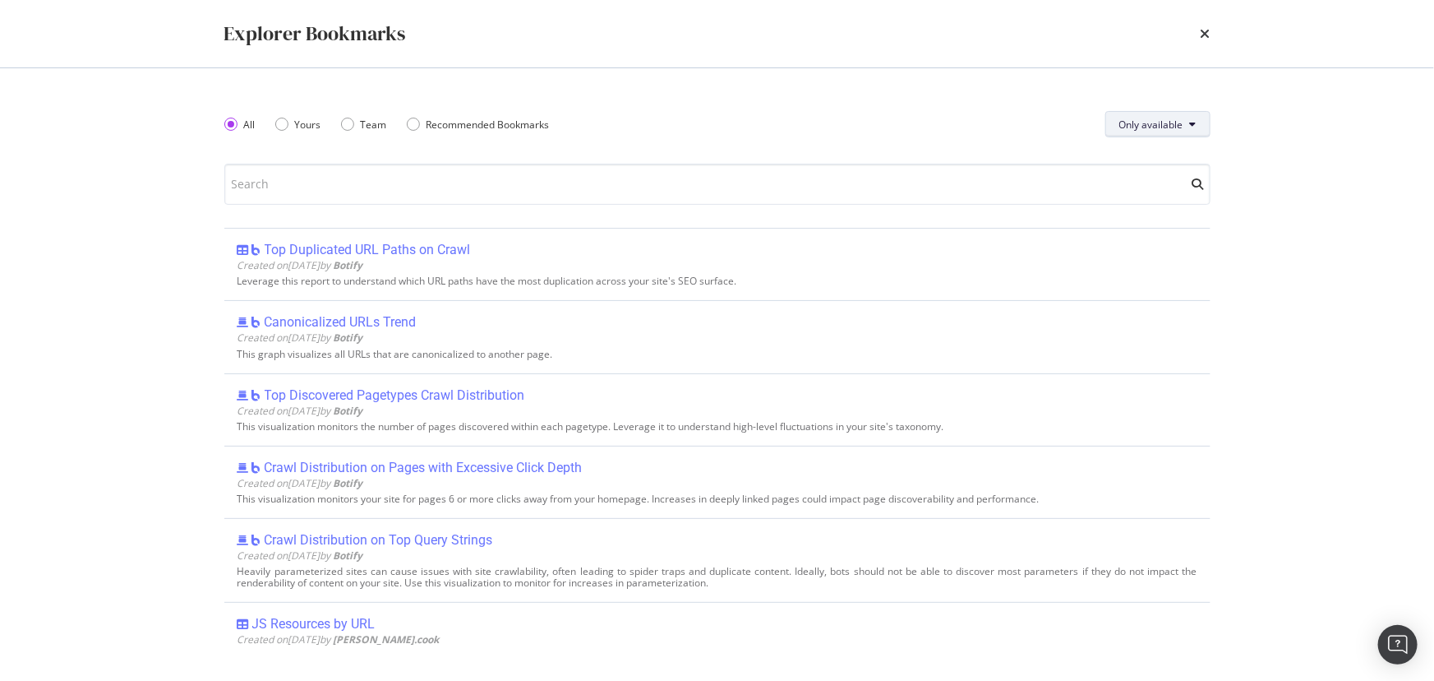
click at [1129, 129] on span "Only available" at bounding box center [1152, 125] width 64 height 14
click at [870, 138] on div "All Yours Team Recommended Bookmarks Only available" at bounding box center [717, 124] width 986 height 46
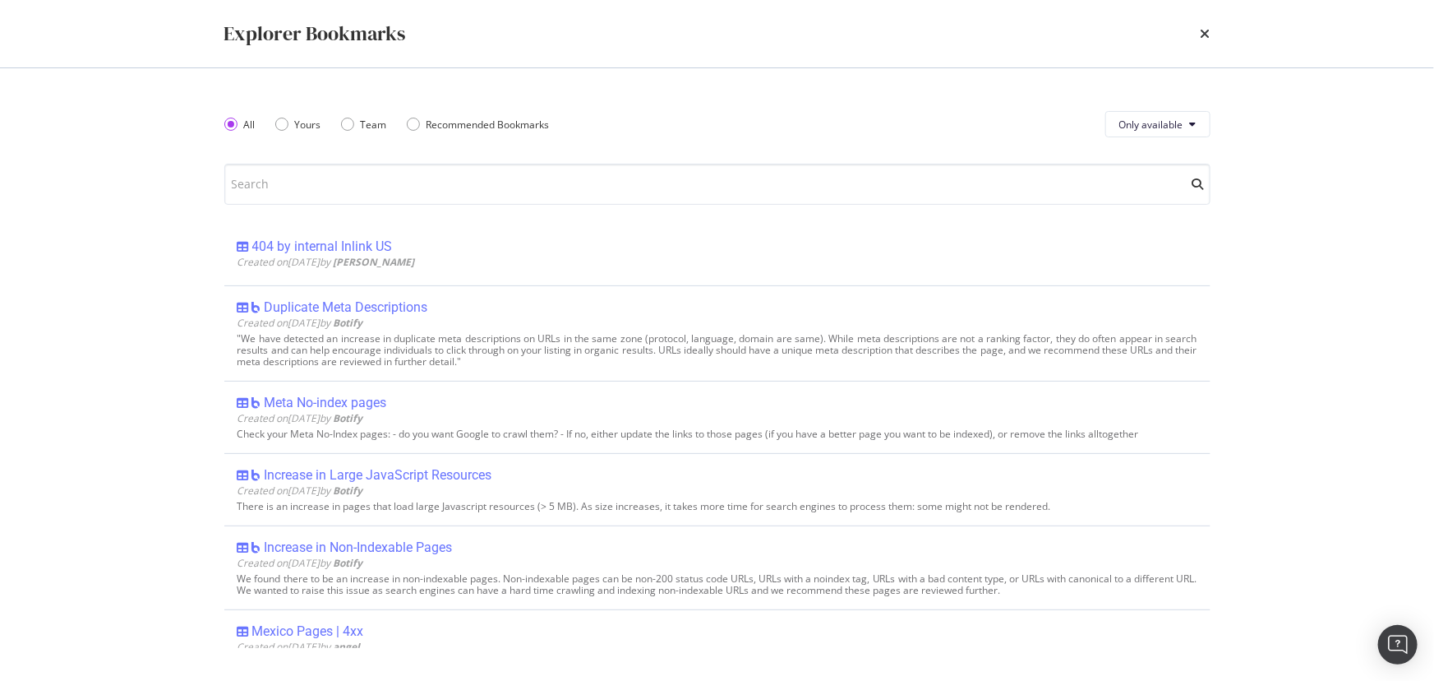
scroll to position [1046, 0]
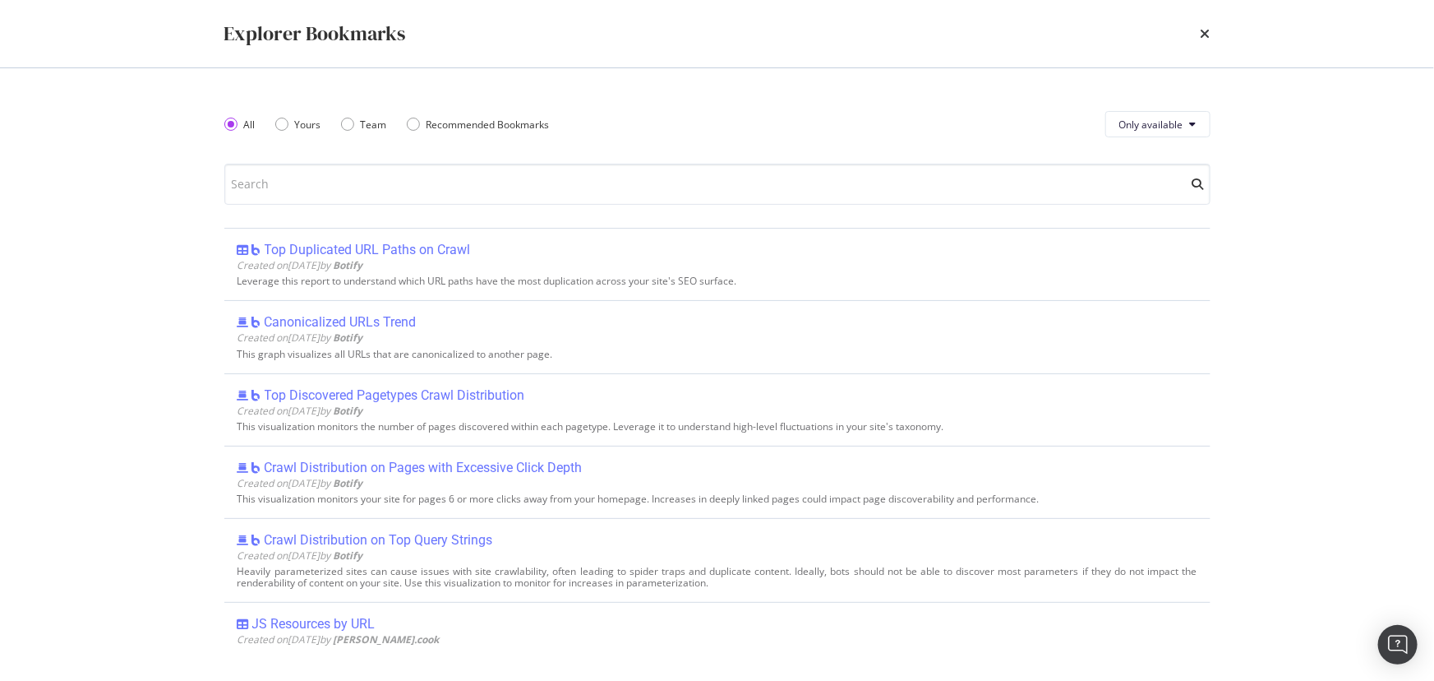
scroll to position [1046, 0]
